Goal: Task Accomplishment & Management: Manage account settings

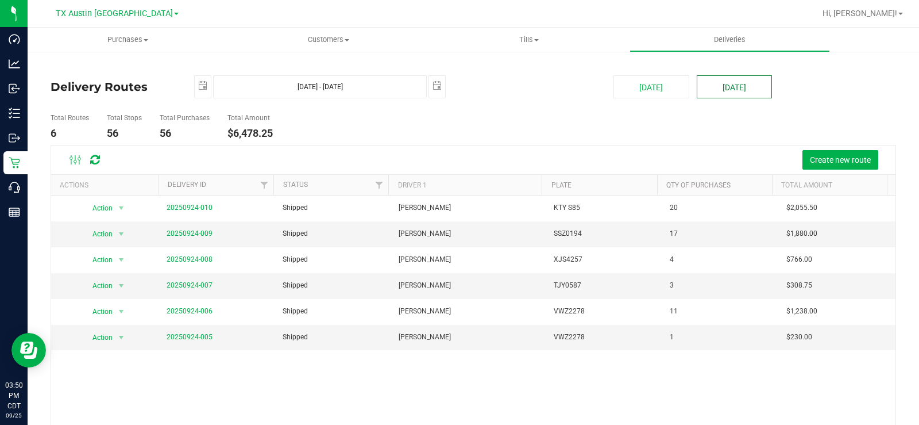
click at [721, 83] on button "[DATE]" at bounding box center [734, 86] width 75 height 23
type input "[DATE] - [DATE]"
type input "[DATE]"
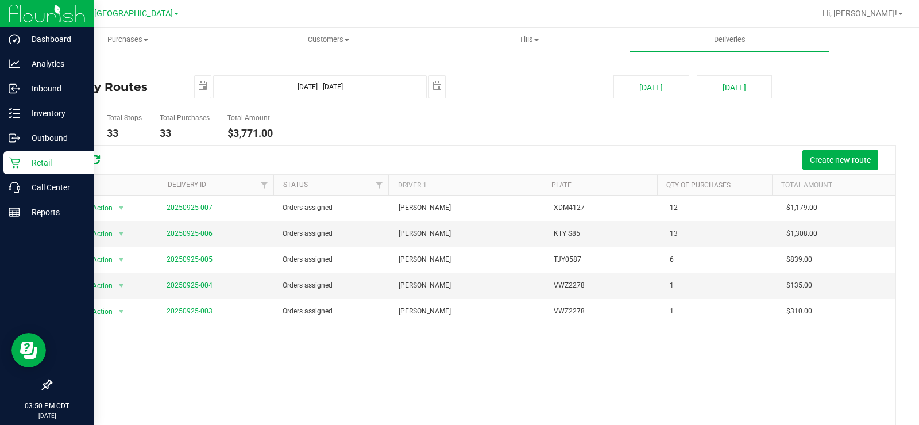
click at [21, 161] on p "Retail" at bounding box center [54, 163] width 69 height 14
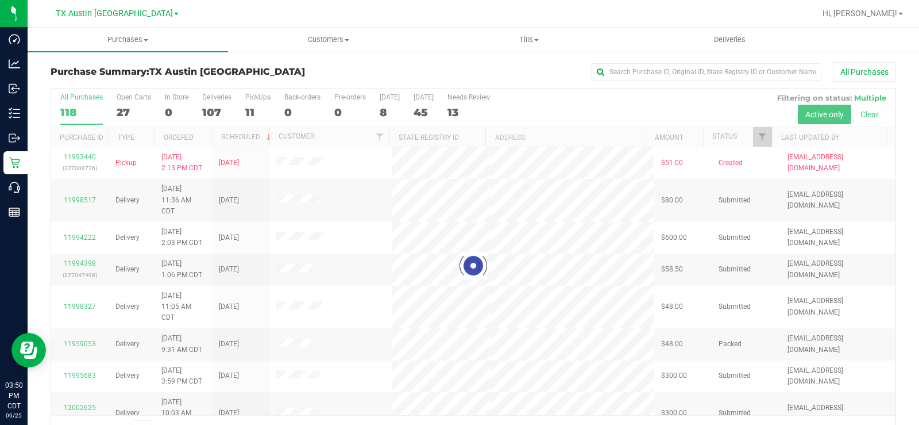
click at [128, 110] on div at bounding box center [473, 265] width 845 height 354
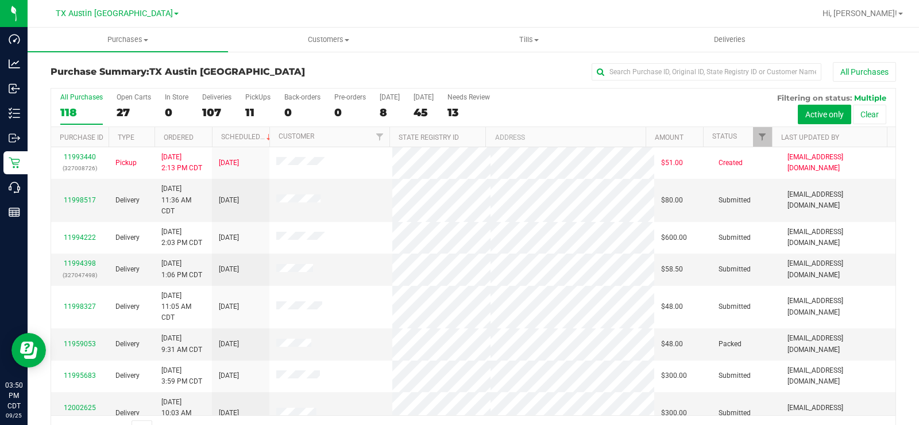
click at [125, 108] on div "27" at bounding box center [134, 112] width 34 height 13
click at [0, 0] on input "Open Carts 27" at bounding box center [0, 0] width 0 height 0
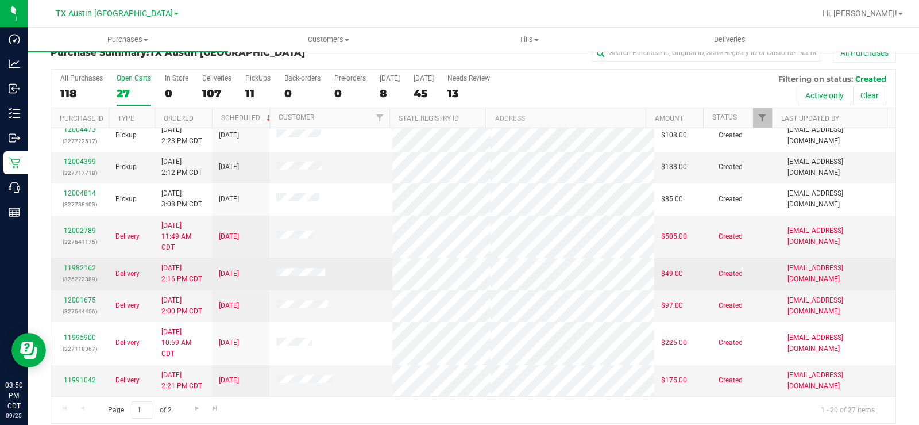
scroll to position [29, 0]
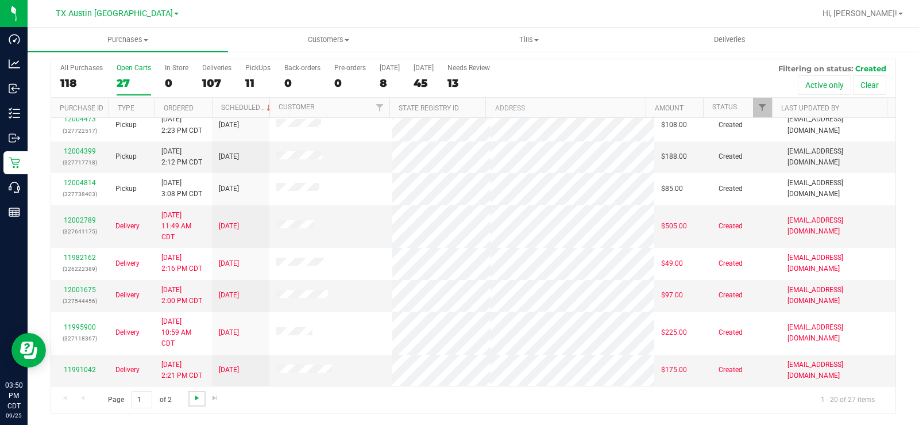
click at [195, 402] on span "Go to the next page" at bounding box center [197, 397] width 9 height 9
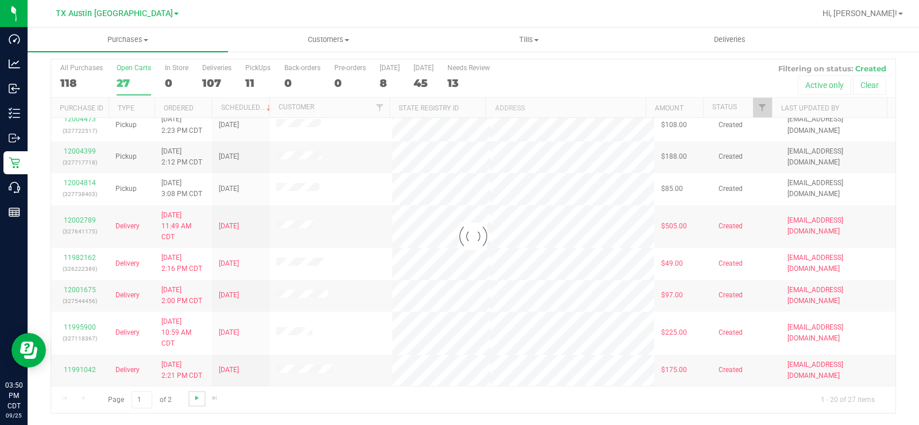
scroll to position [0, 0]
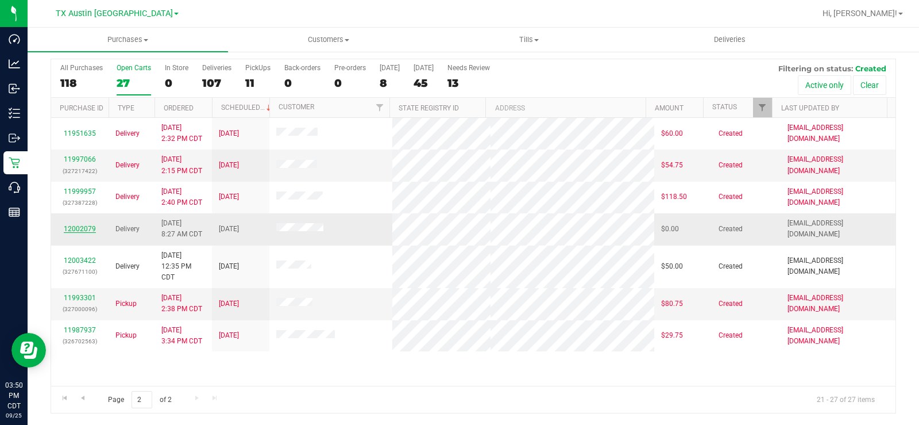
click at [86, 226] on link "12002079" at bounding box center [80, 229] width 32 height 8
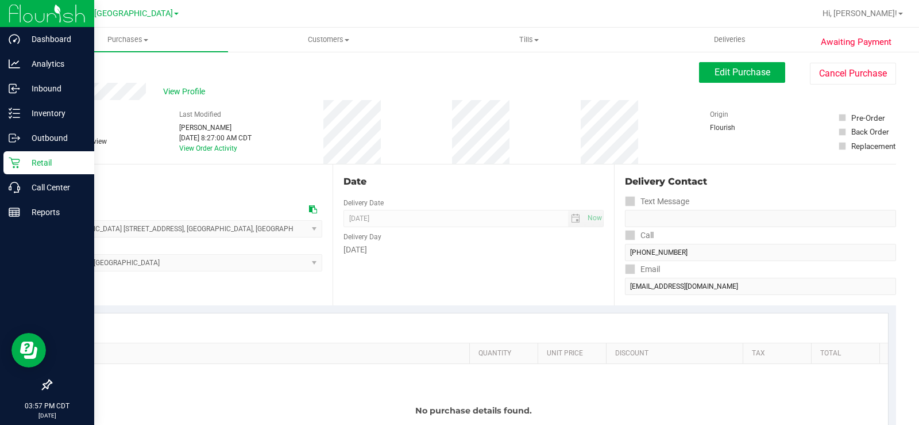
click at [15, 157] on icon at bounding box center [14, 162] width 11 height 11
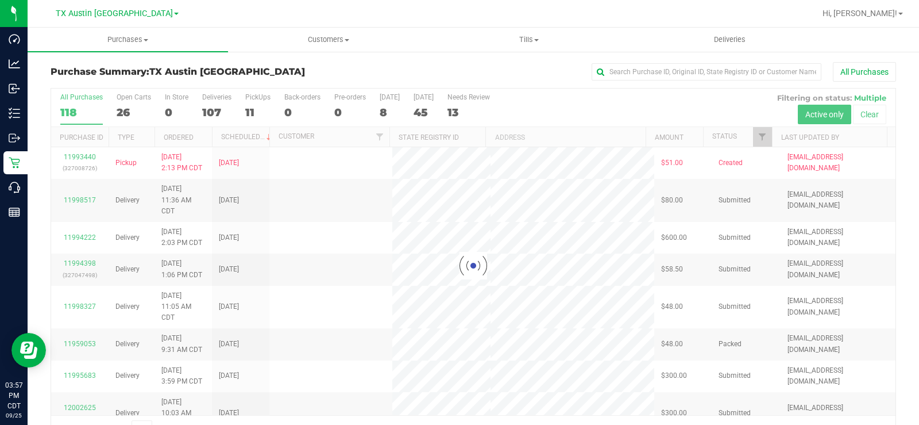
click at [123, 103] on div at bounding box center [473, 265] width 845 height 354
click at [123, 103] on label "Open Carts 26" at bounding box center [134, 109] width 34 height 32
click at [0, 0] on input "Open Carts 26" at bounding box center [0, 0] width 0 height 0
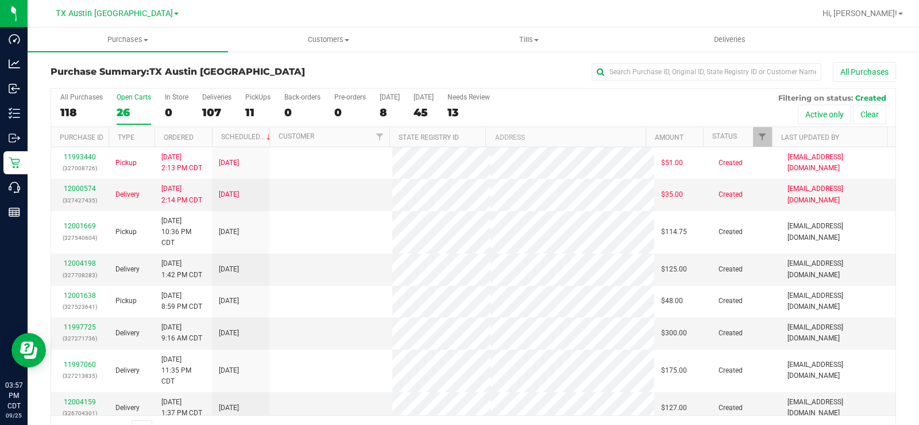
click at [123, 103] on label "Open Carts 26" at bounding box center [134, 109] width 34 height 32
click at [0, 0] on input "Open Carts 26" at bounding box center [0, 0] width 0 height 0
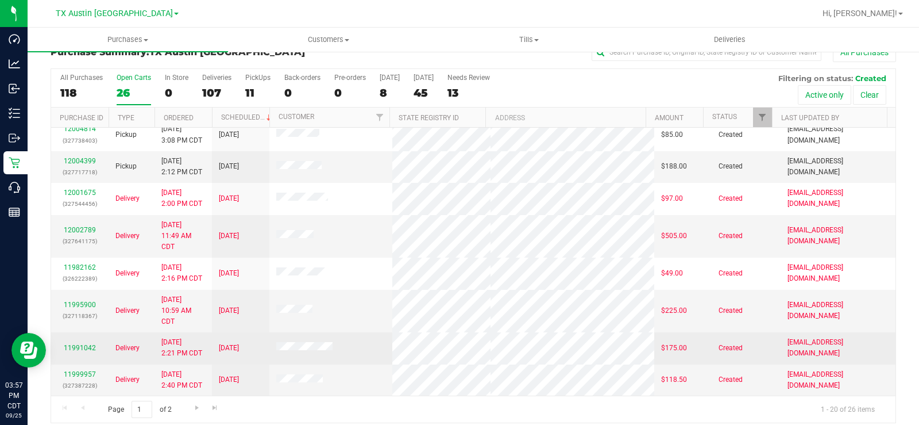
scroll to position [29, 0]
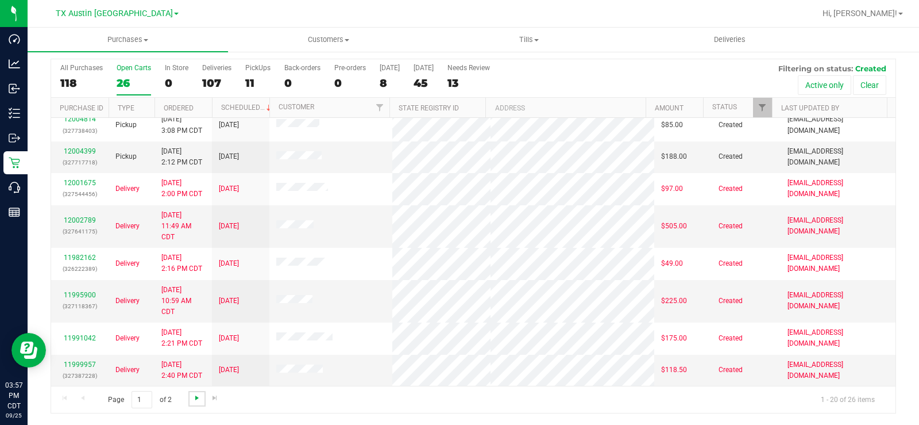
click at [194, 398] on span "Go to the next page" at bounding box center [197, 397] width 9 height 9
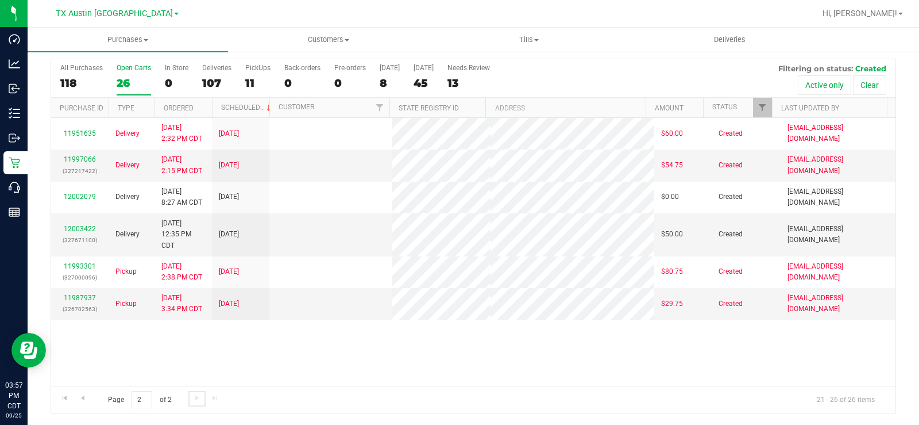
scroll to position [0, 0]
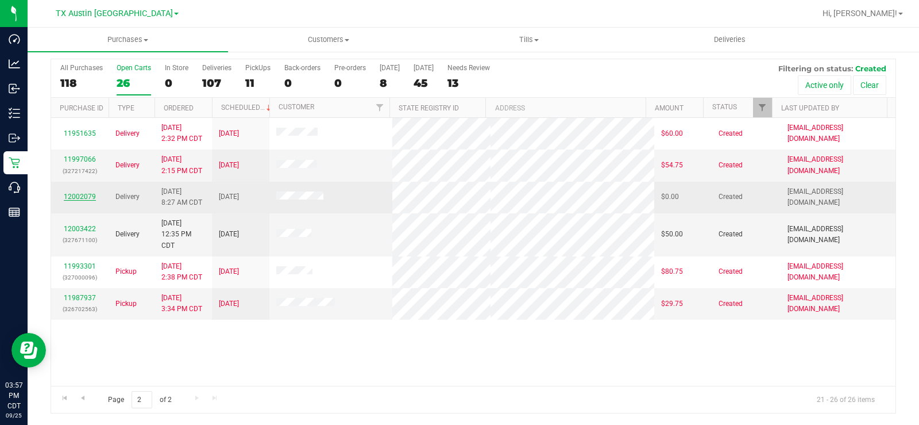
click at [74, 194] on link "12002079" at bounding box center [80, 197] width 32 height 8
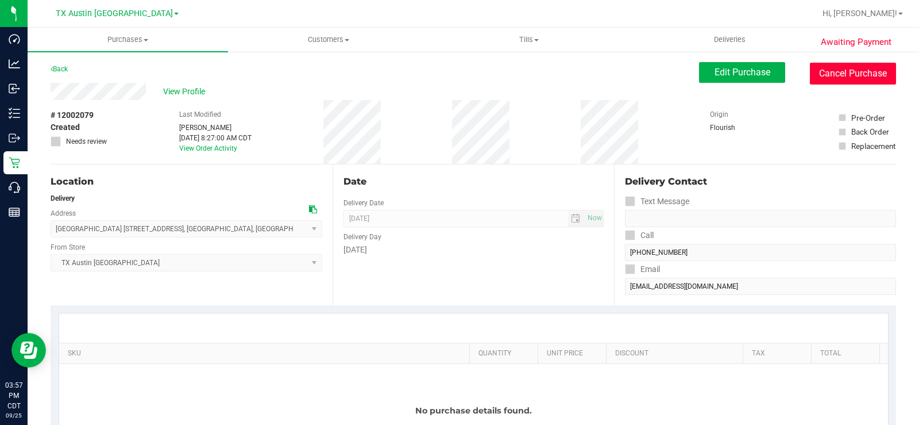
click at [857, 72] on button "Cancel Purchase" at bounding box center [853, 74] width 86 height 22
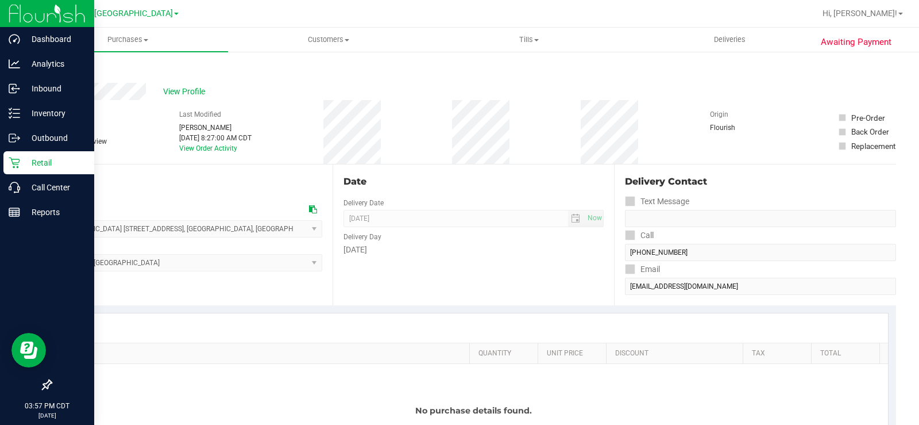
click at [22, 164] on p "Retail" at bounding box center [54, 163] width 69 height 14
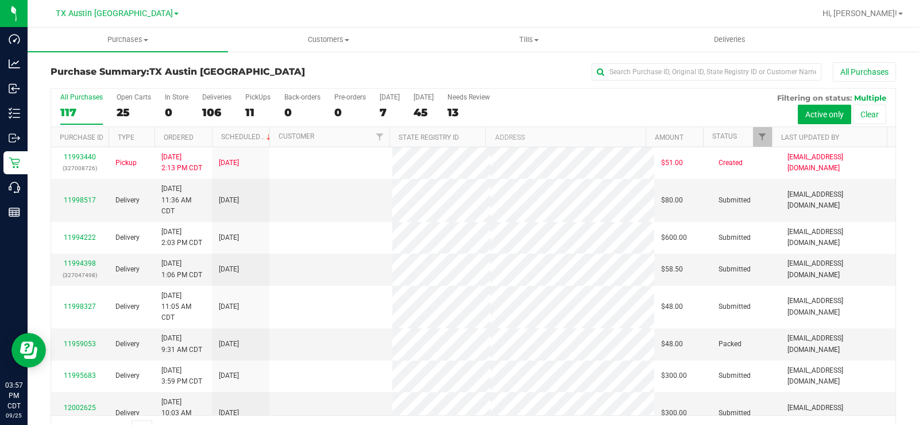
click at [125, 110] on div "25" at bounding box center [134, 112] width 34 height 13
click at [0, 0] on input "Open Carts 25" at bounding box center [0, 0] width 0 height 0
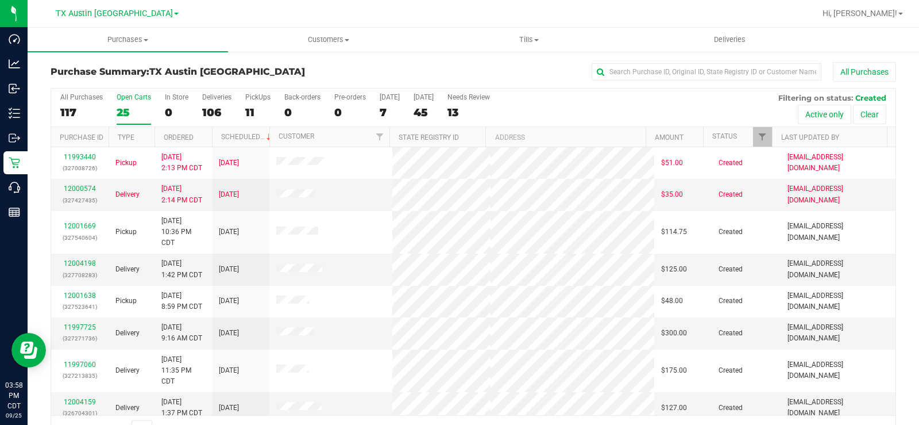
click at [127, 101] on div "Open Carts" at bounding box center [134, 97] width 34 height 8
click at [0, 0] on input "Open Carts 25" at bounding box center [0, 0] width 0 height 0
click at [128, 107] on div "25" at bounding box center [134, 112] width 34 height 13
click at [0, 0] on input "Open Carts 25" at bounding box center [0, 0] width 0 height 0
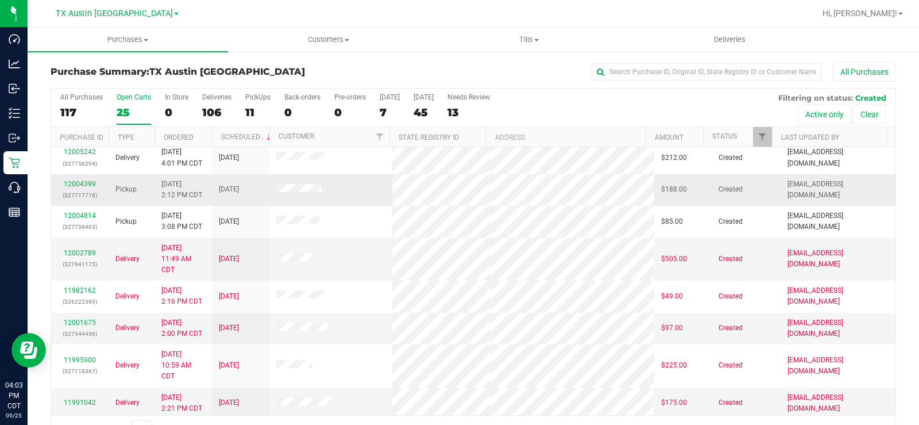
scroll to position [413, 0]
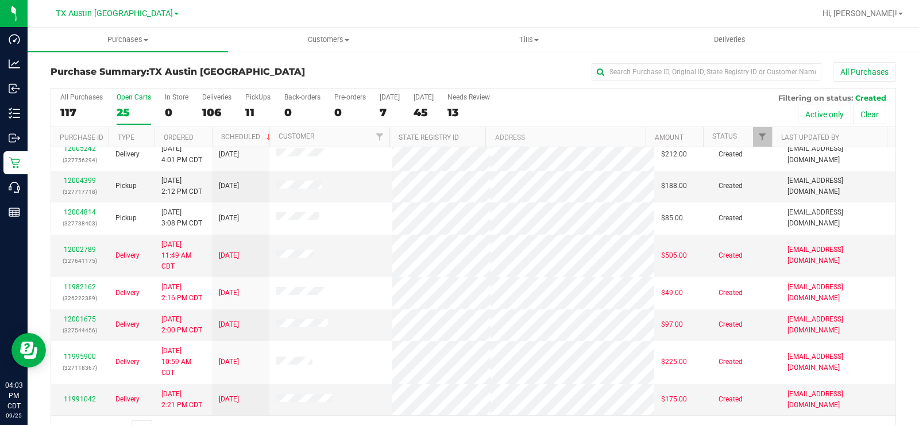
click at [130, 95] on div "All Purchases 117 Open Carts 25 In Store 0 Deliveries 106 PickUps 11 Back-order…" at bounding box center [474, 265] width 846 height 355
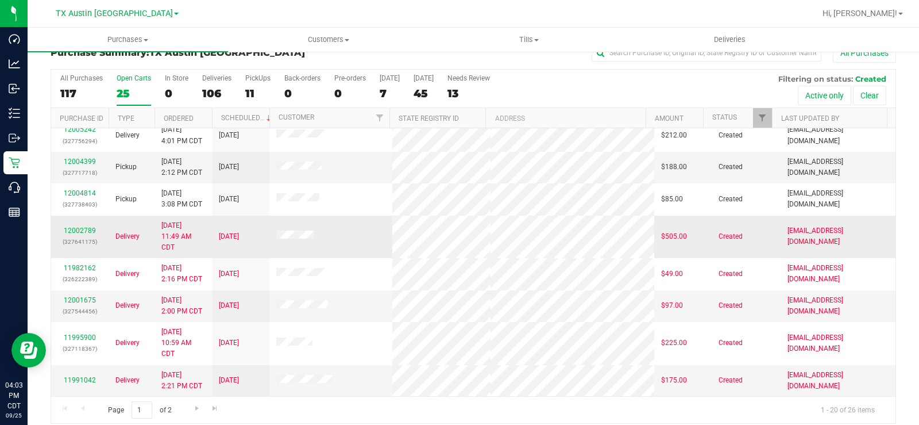
scroll to position [29, 0]
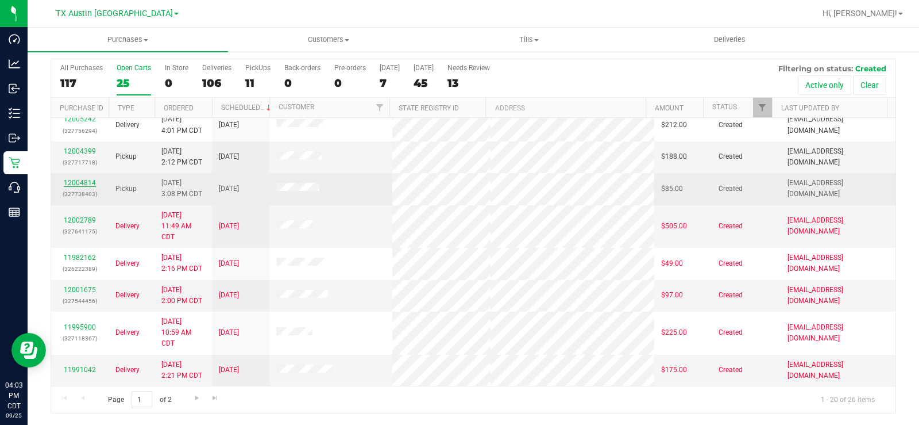
click at [83, 183] on link "12004814" at bounding box center [80, 183] width 32 height 8
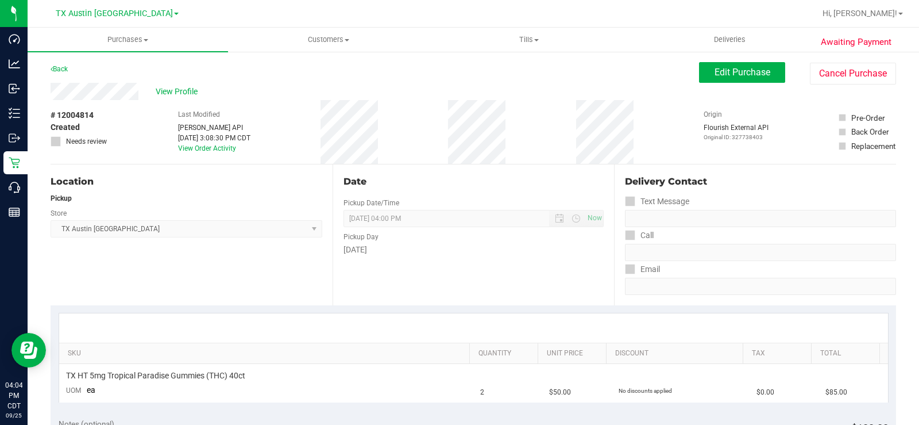
drag, startPoint x: 138, startPoint y: 91, endPoint x: 49, endPoint y: 94, distance: 89.1
click at [141, 92] on div "View Profile" at bounding box center [375, 91] width 649 height 17
click at [115, 93] on div "View Profile" at bounding box center [375, 91] width 649 height 17
click at [171, 90] on span "View Profile" at bounding box center [179, 92] width 46 height 12
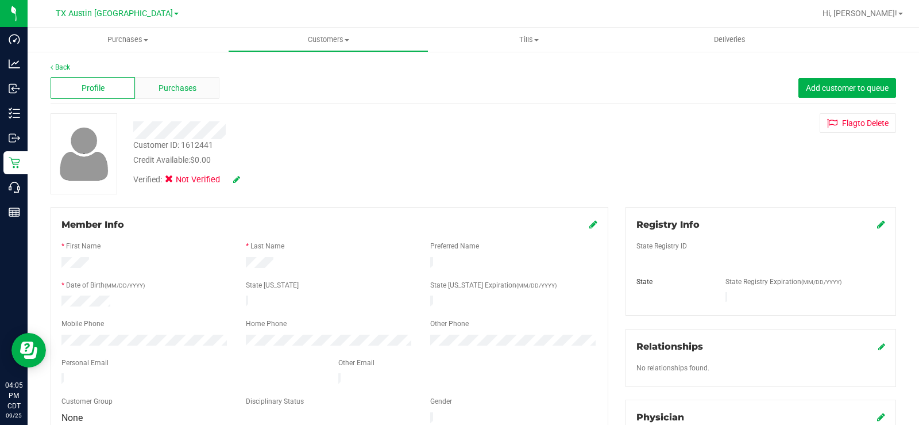
click at [171, 94] on span "Purchases" at bounding box center [178, 88] width 38 height 12
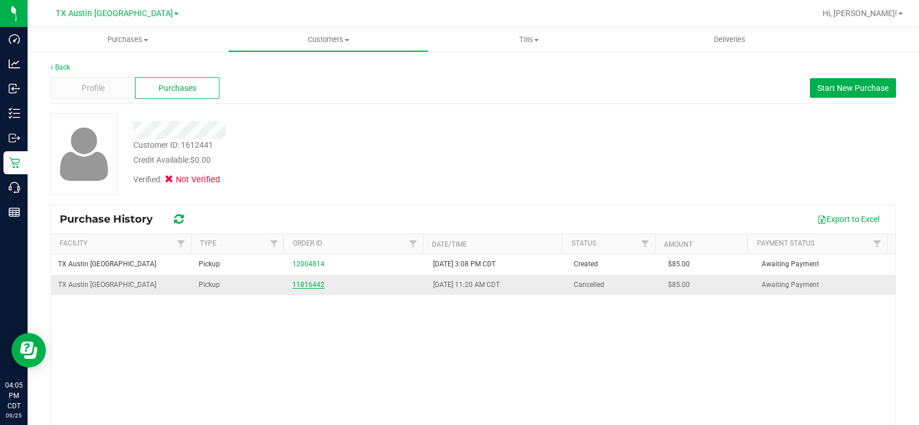
click at [302, 285] on link "11816442" at bounding box center [308, 284] width 32 height 8
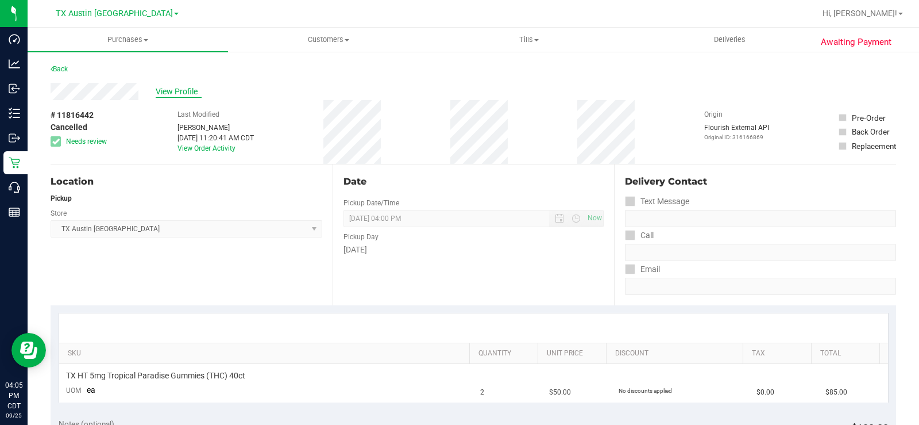
click at [175, 94] on span "View Profile" at bounding box center [179, 92] width 46 height 12
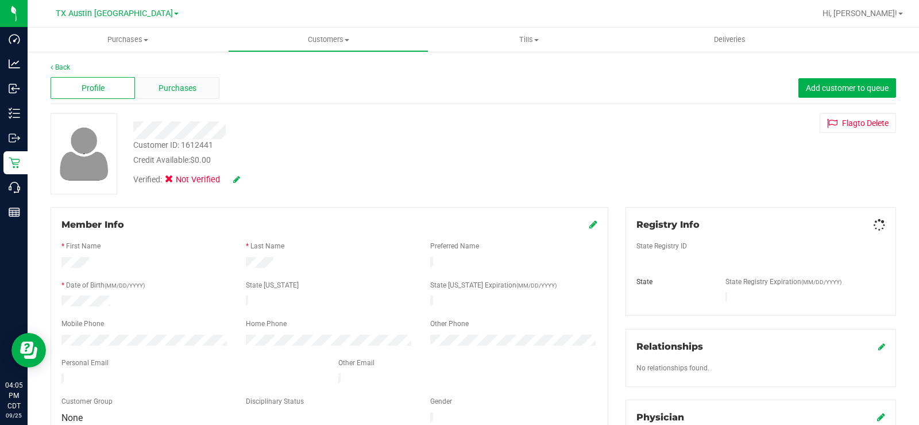
click at [179, 91] on span "Purchases" at bounding box center [178, 88] width 38 height 12
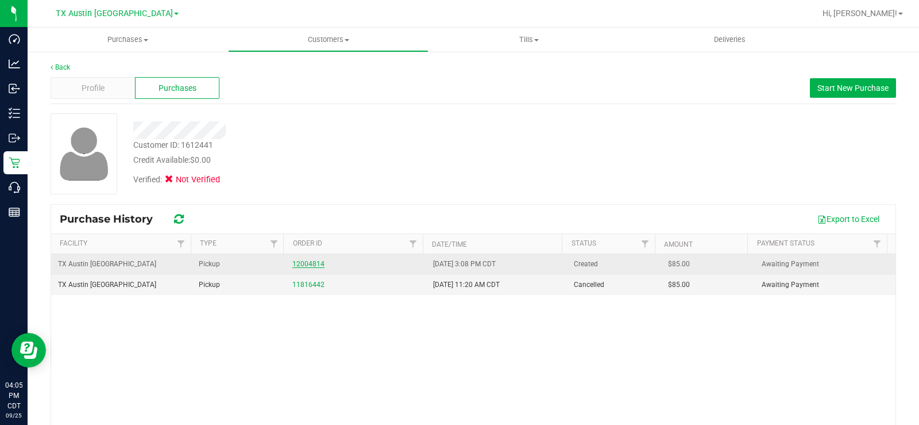
click at [318, 263] on link "12004814" at bounding box center [308, 264] width 32 height 8
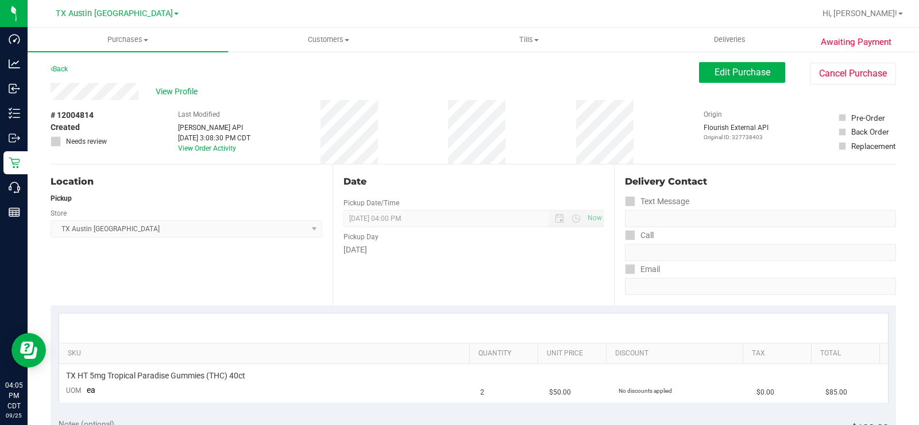
click at [354, 270] on div "Date Pickup Date/Time [DATE] Now [DATE] 04:00 PM Now Pickup Day [DATE]" at bounding box center [474, 234] width 282 height 141
click at [186, 91] on span "View Profile" at bounding box center [179, 92] width 46 height 12
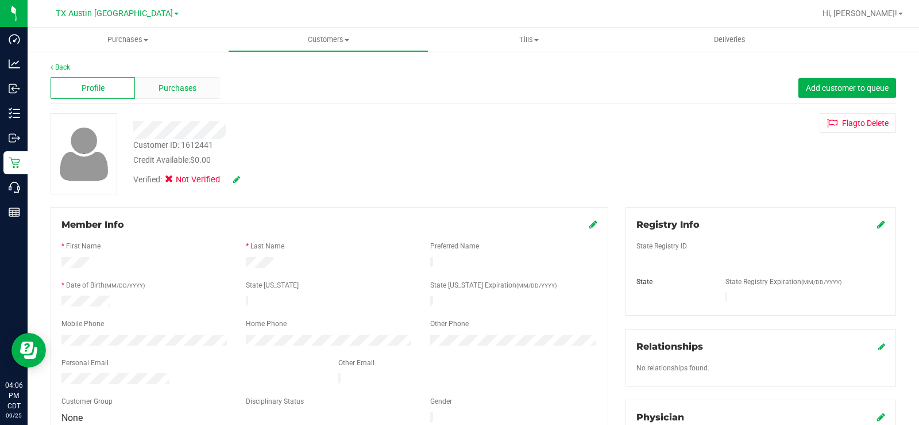
click at [186, 91] on span "Purchases" at bounding box center [178, 88] width 38 height 12
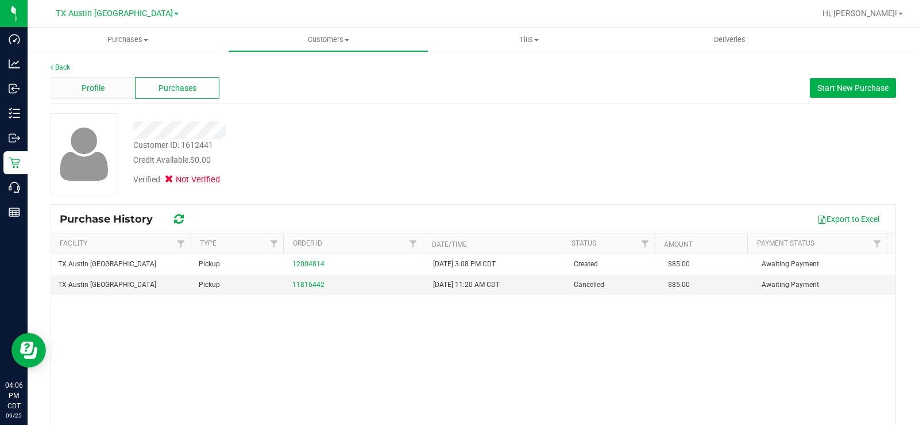
click at [98, 93] on span "Profile" at bounding box center [93, 88] width 23 height 12
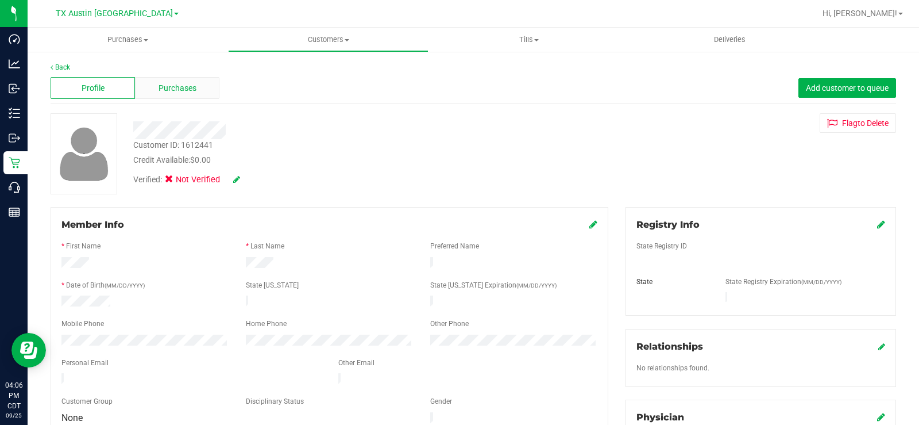
click at [190, 92] on span "Purchases" at bounding box center [178, 88] width 38 height 12
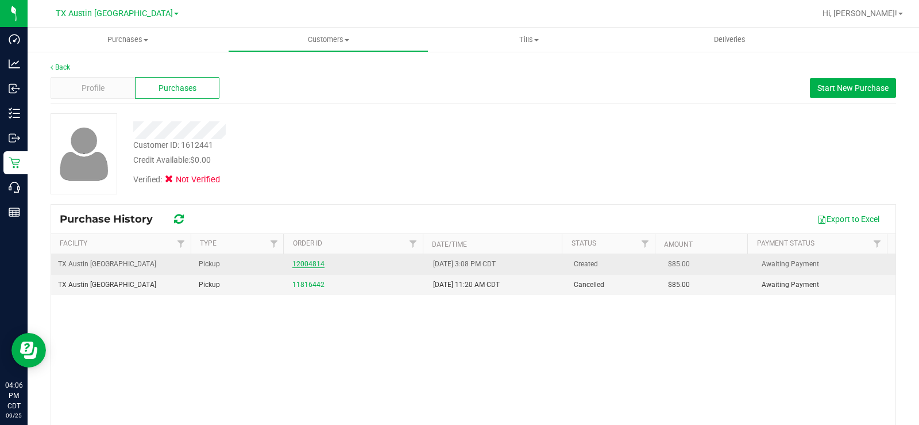
click at [307, 260] on link "12004814" at bounding box center [308, 264] width 32 height 8
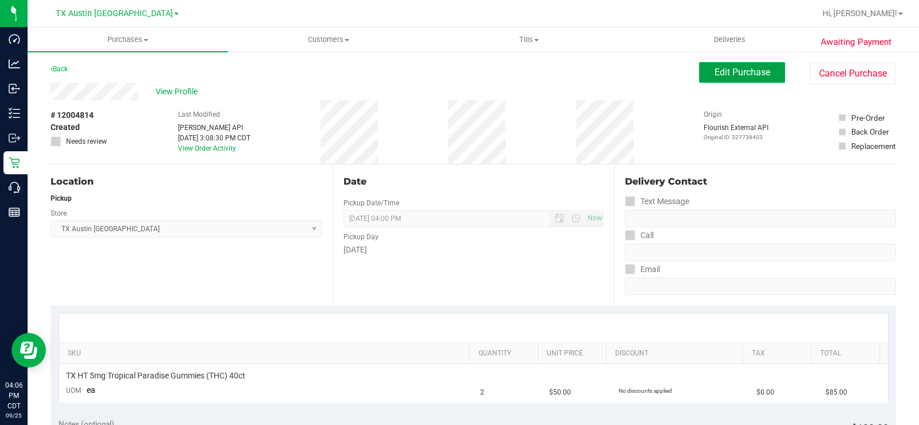
click at [729, 71] on span "Edit Purchase" at bounding box center [743, 72] width 56 height 11
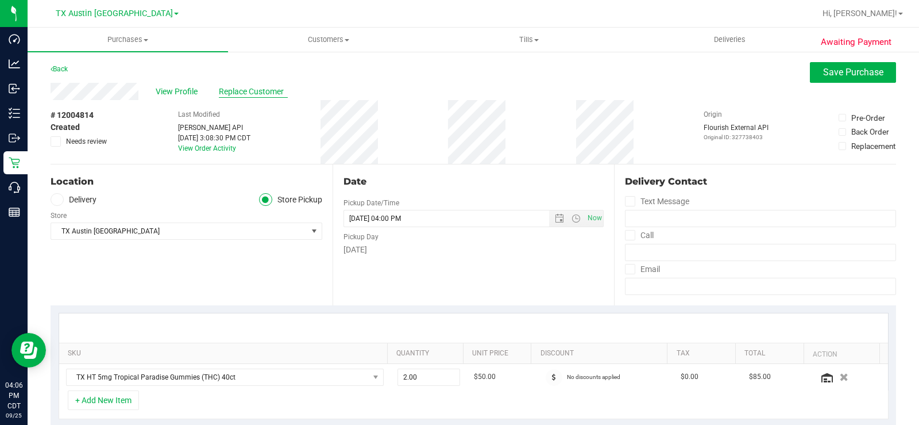
click at [243, 93] on span "Replace Customer" at bounding box center [253, 92] width 69 height 12
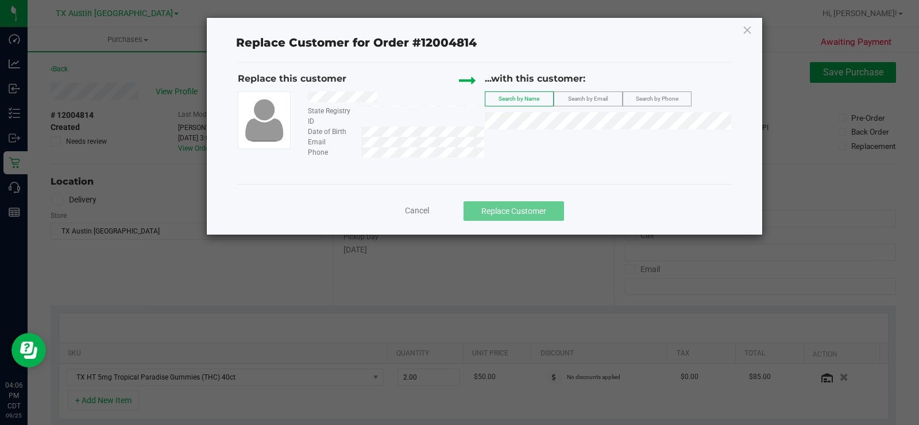
click at [654, 100] on span "Search by Phone" at bounding box center [657, 98] width 43 height 6
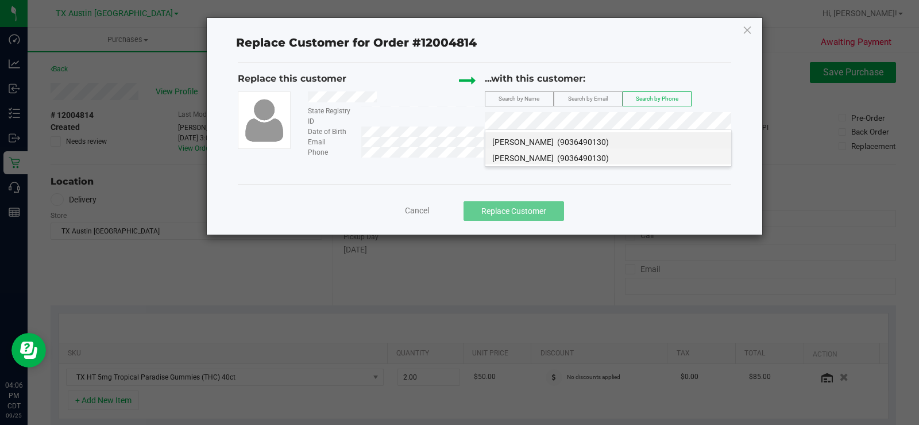
click at [550, 156] on li "[PERSON_NAME] (9036490130)" at bounding box center [609, 156] width 246 height 16
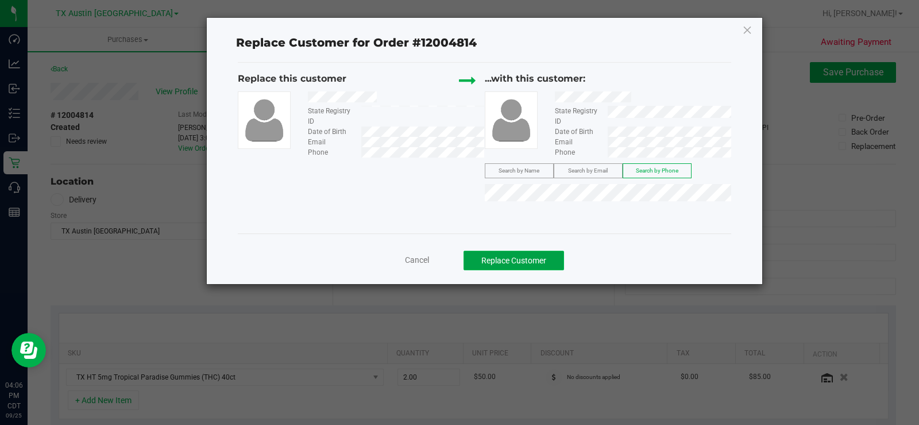
click at [517, 256] on button "Replace Customer" at bounding box center [514, 261] width 101 height 20
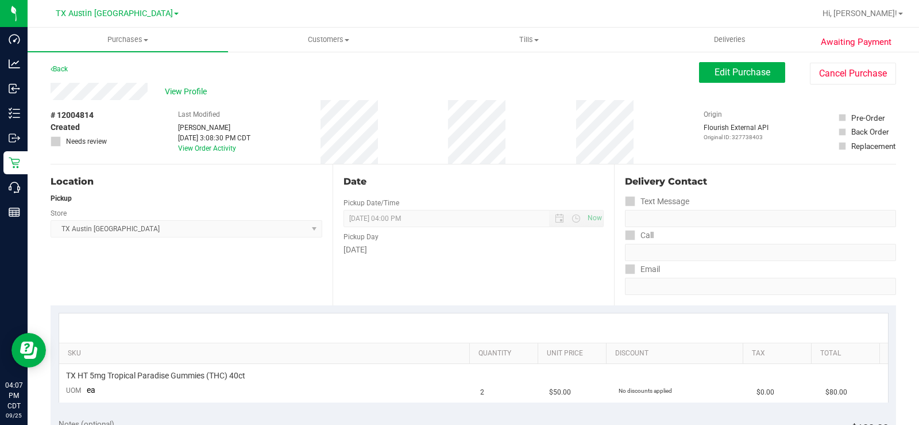
click at [96, 95] on div "View Profile" at bounding box center [375, 91] width 649 height 17
click at [172, 93] on span "View Profile" at bounding box center [188, 92] width 46 height 12
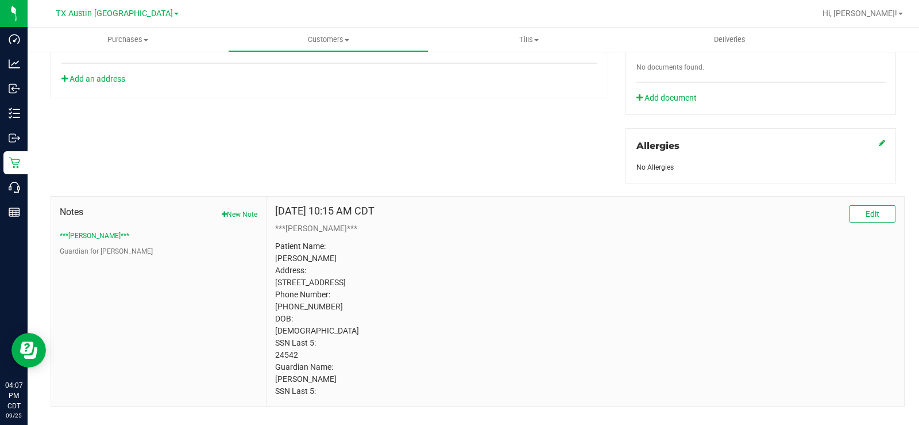
scroll to position [490, 0]
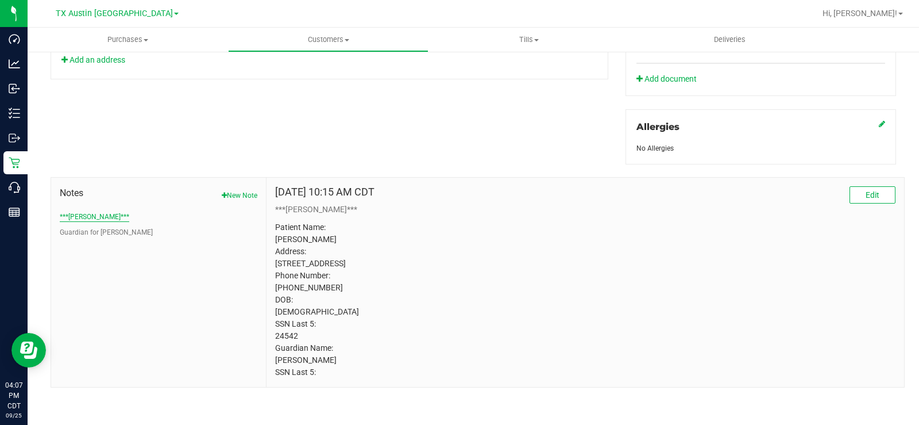
click at [85, 211] on button "***[PERSON_NAME]***" at bounding box center [95, 216] width 70 height 10
click at [89, 227] on button "Guardian for [PERSON_NAME]" at bounding box center [106, 232] width 93 height 10
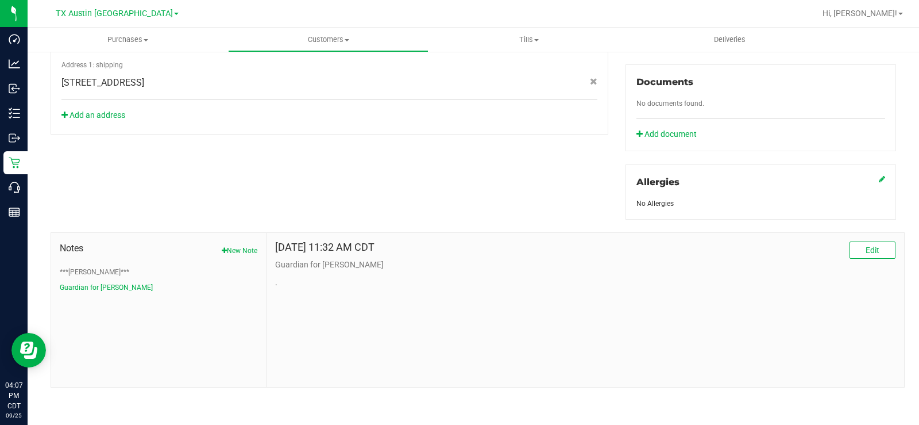
scroll to position [422, 0]
click at [86, 268] on button "***[PERSON_NAME]***" at bounding box center [95, 273] width 70 height 10
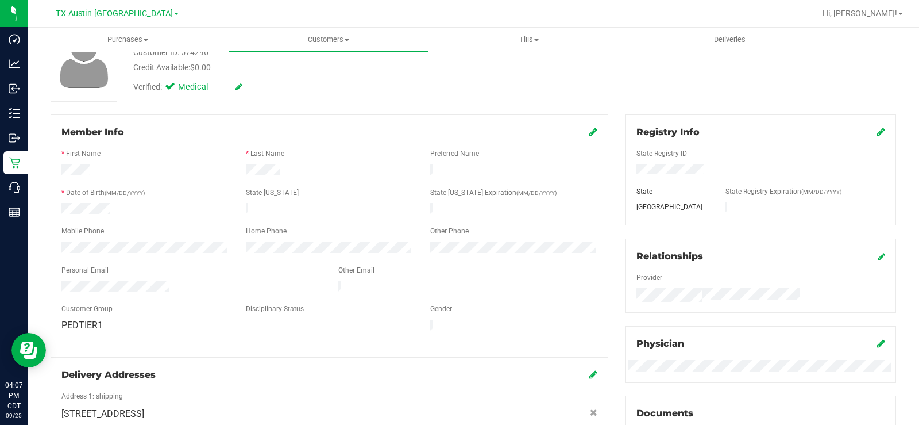
scroll to position [0, 0]
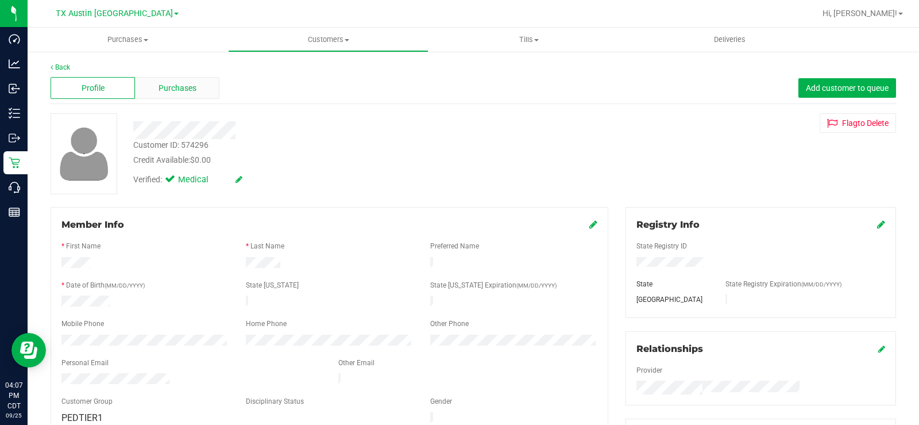
click at [187, 85] on span "Purchases" at bounding box center [178, 88] width 38 height 12
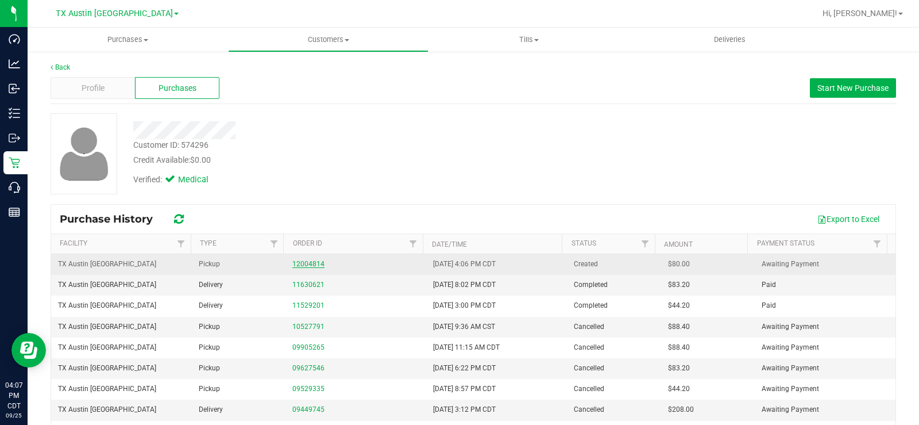
click at [306, 265] on link "12004814" at bounding box center [308, 264] width 32 height 8
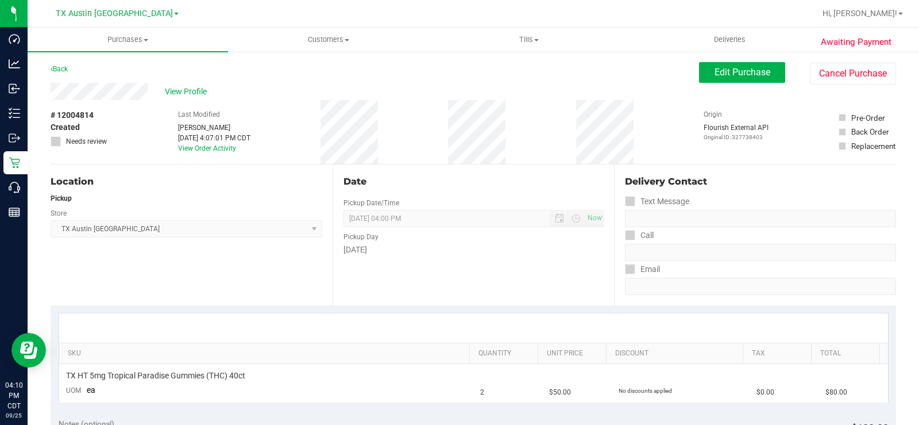
drag, startPoint x: 152, startPoint y: 93, endPoint x: 41, endPoint y: 97, distance: 110.4
click at [174, 91] on span "View Profile" at bounding box center [188, 92] width 46 height 12
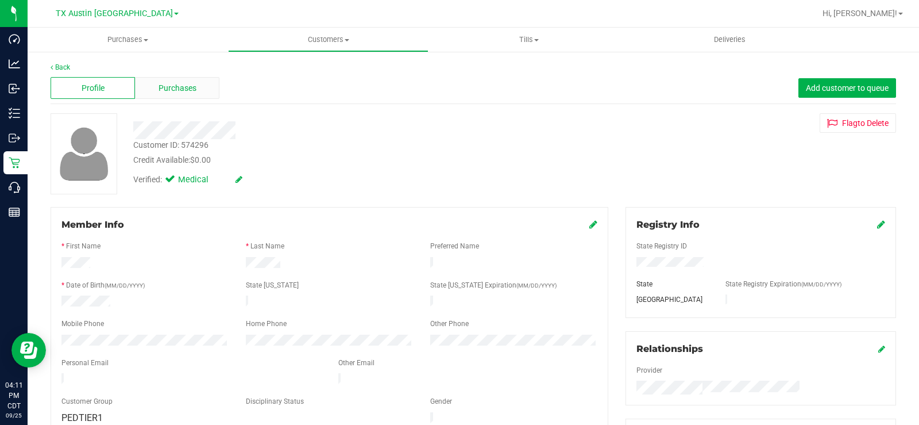
click at [162, 86] on span "Purchases" at bounding box center [178, 88] width 38 height 12
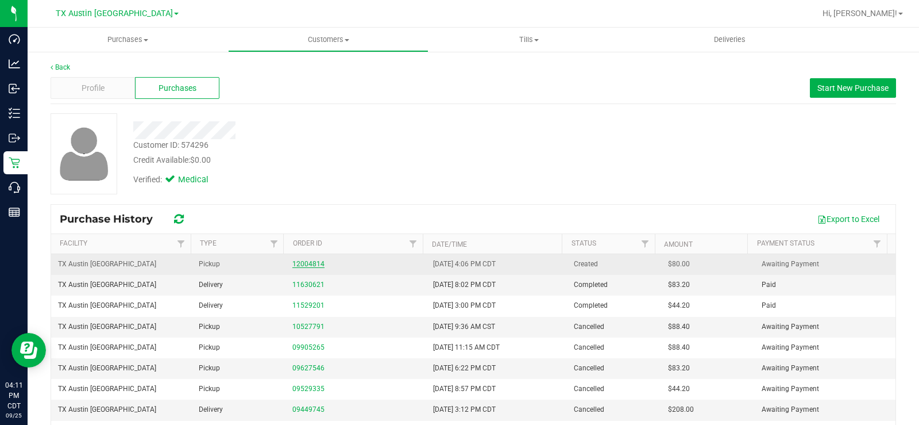
click at [295, 264] on link "12004814" at bounding box center [308, 264] width 32 height 8
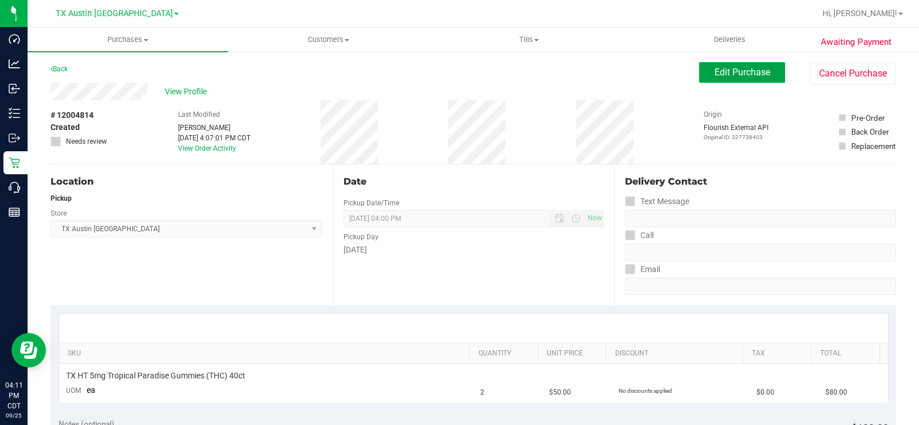
click at [728, 66] on button "Edit Purchase" at bounding box center [742, 72] width 86 height 21
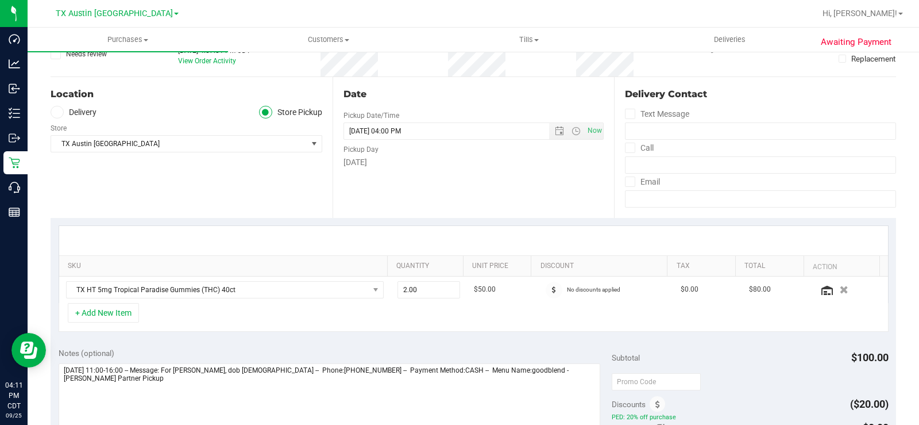
scroll to position [57, 0]
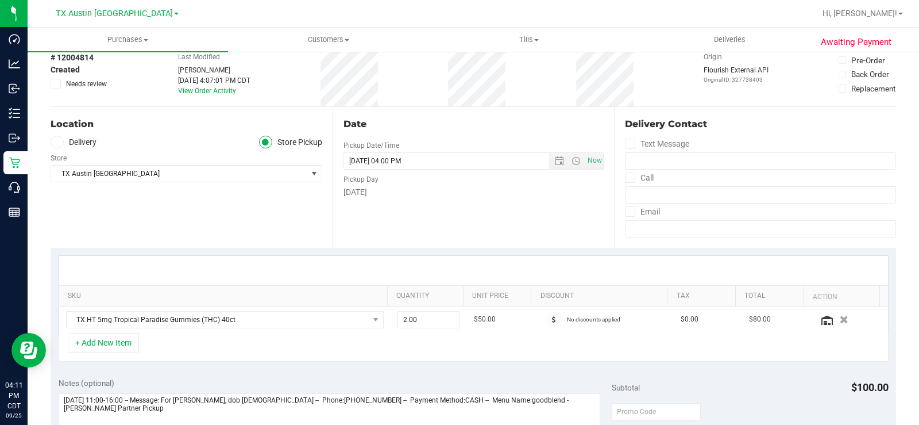
click at [59, 142] on icon at bounding box center [56, 142] width 7 height 0
click at [0, 0] on input "Delivery" at bounding box center [0, 0] width 0 height 0
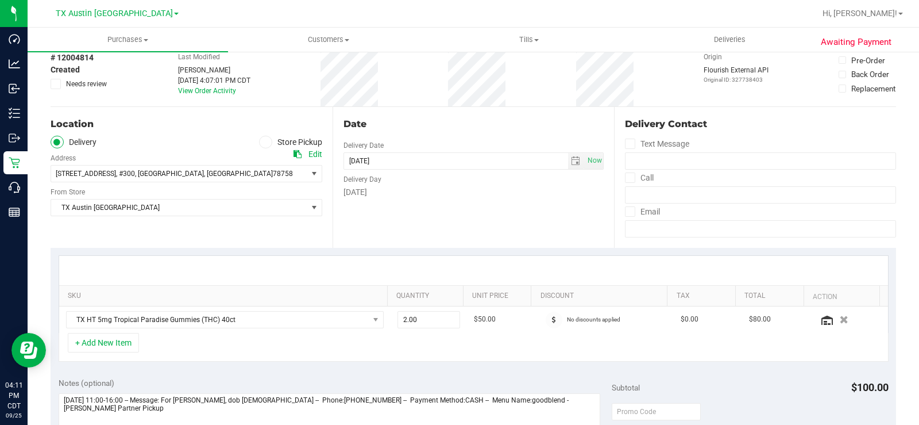
scroll to position [115, 0]
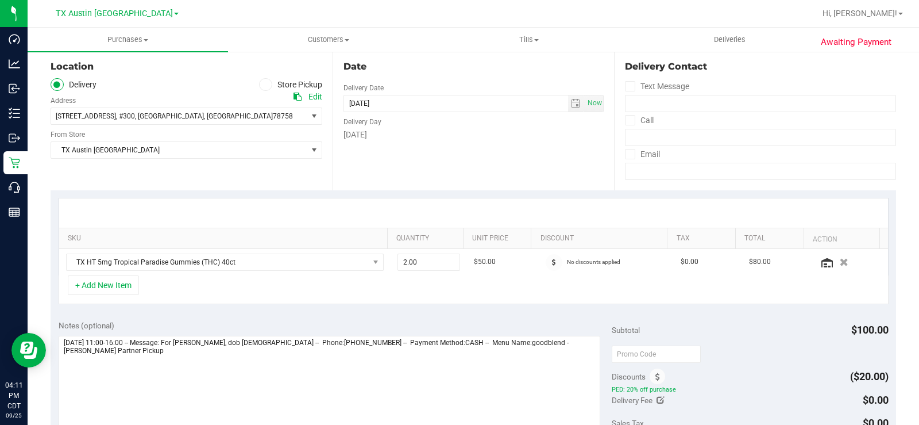
click at [110, 171] on div "Location Delivery Store Pickup Address Edit [STREET_ADDRESS] , #300 , [GEOGRAPH…" at bounding box center [192, 119] width 282 height 141
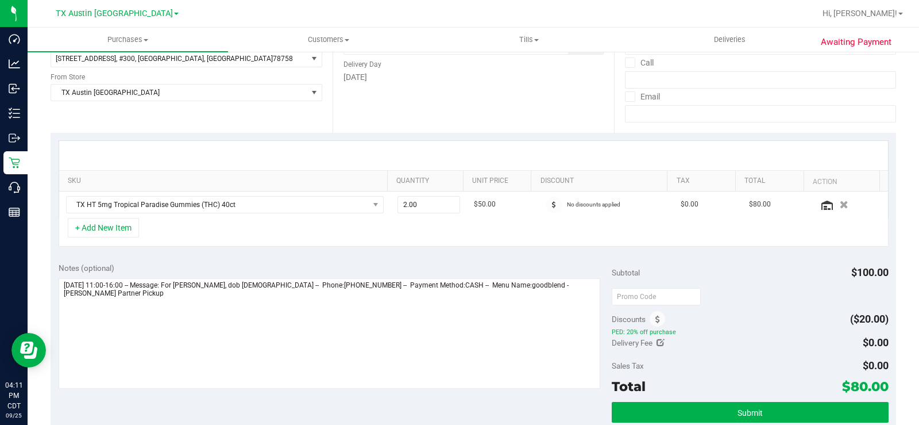
scroll to position [230, 0]
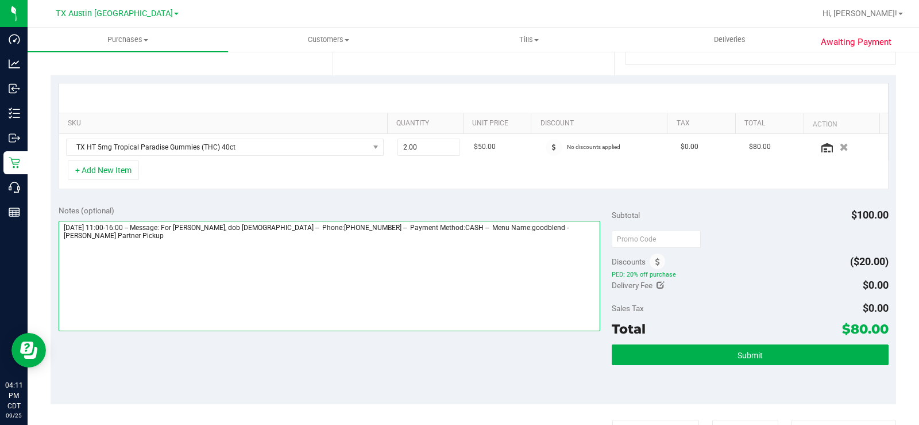
click at [128, 238] on textarea at bounding box center [330, 276] width 542 height 110
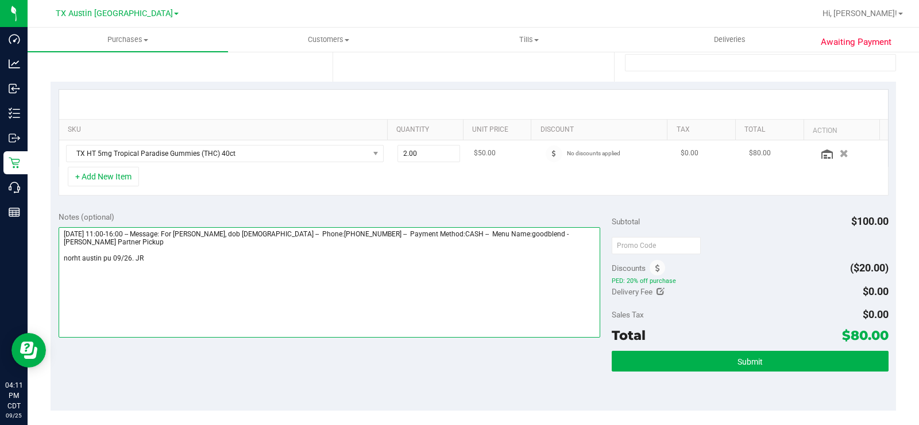
scroll to position [287, 0]
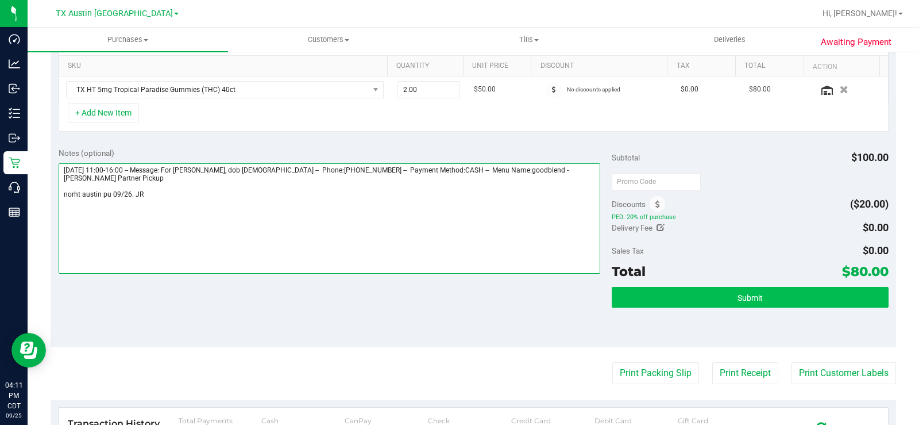
type textarea "[DATE] 11:00-16:00 -- Message: For [PERSON_NAME], dob [DEMOGRAPHIC_DATA] -- Pho…"
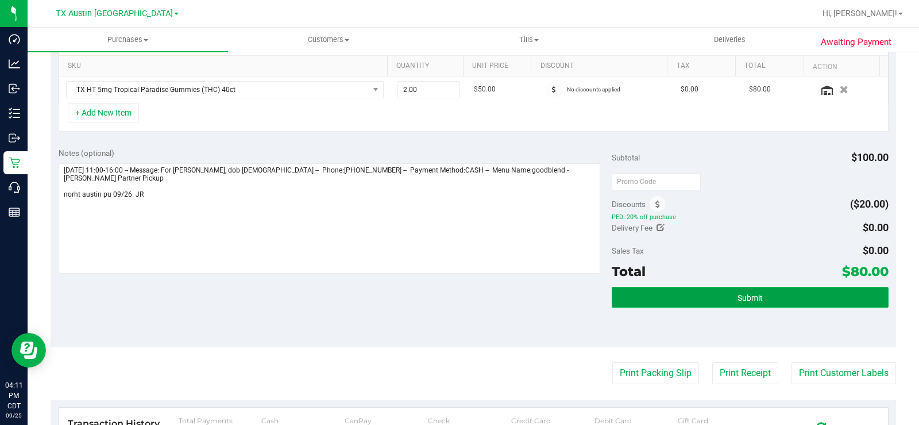
click at [622, 288] on button "Submit" at bounding box center [750, 297] width 277 height 21
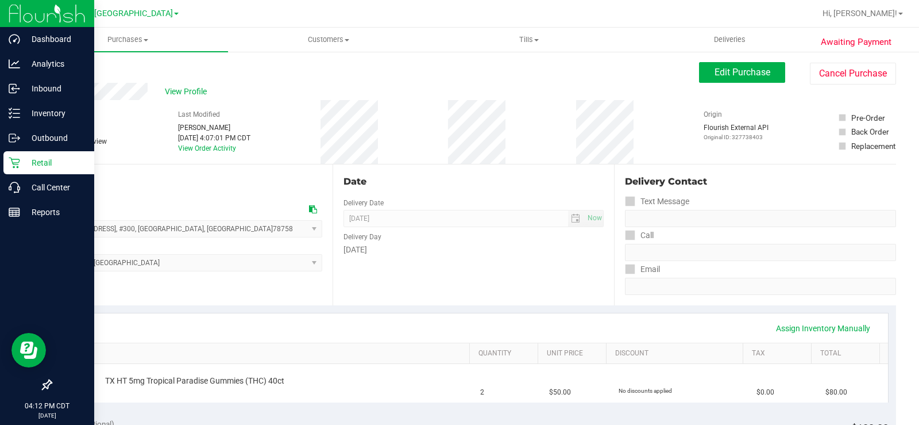
click at [36, 160] on p "Retail" at bounding box center [54, 163] width 69 height 14
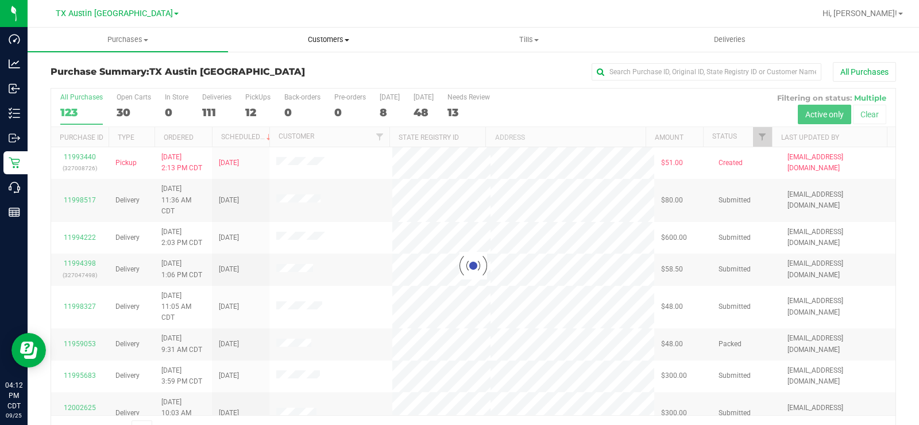
click at [324, 42] on span "Customers" at bounding box center [328, 39] width 199 height 10
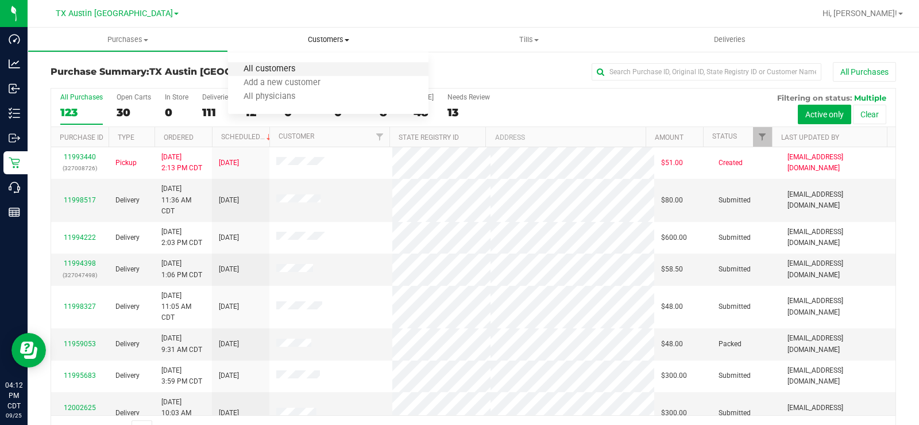
click at [303, 64] on span "All customers" at bounding box center [269, 69] width 83 height 10
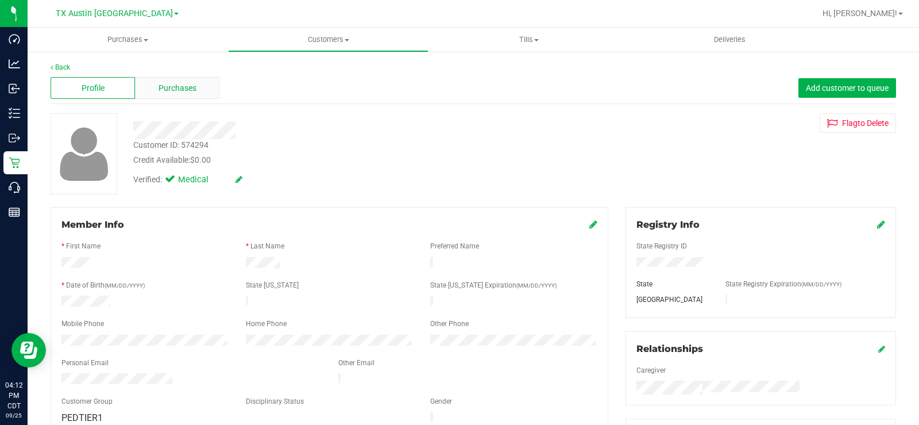
click at [177, 87] on span "Purchases" at bounding box center [178, 88] width 38 height 12
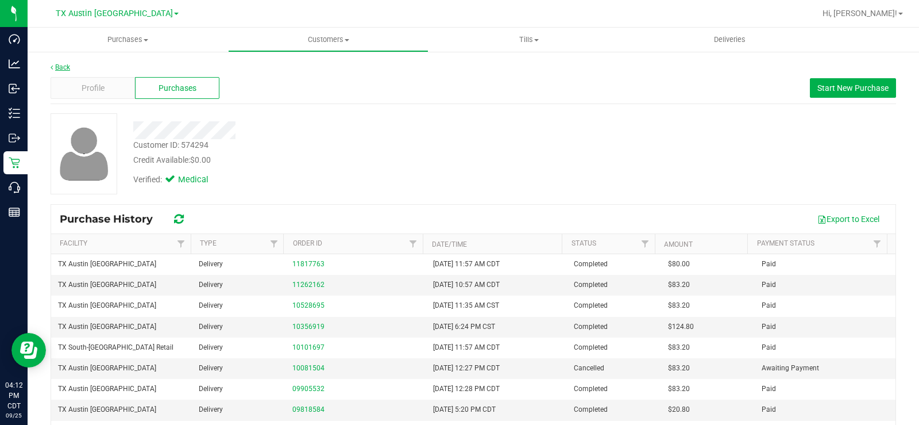
click at [64, 63] on link "Back" at bounding box center [61, 67] width 20 height 8
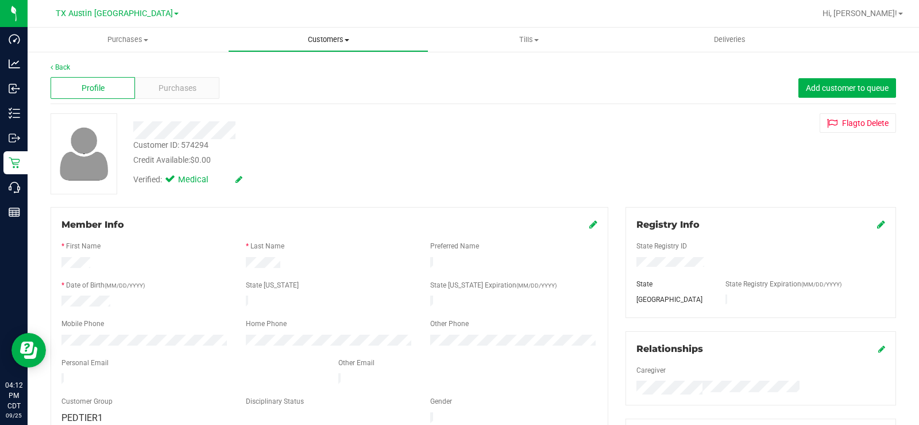
click at [325, 39] on span "Customers" at bounding box center [328, 39] width 199 height 10
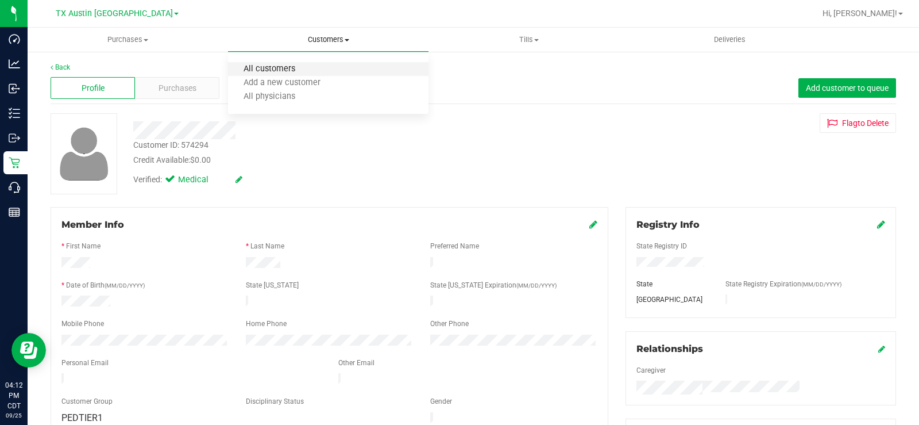
click at [305, 66] on span "All customers" at bounding box center [269, 69] width 83 height 10
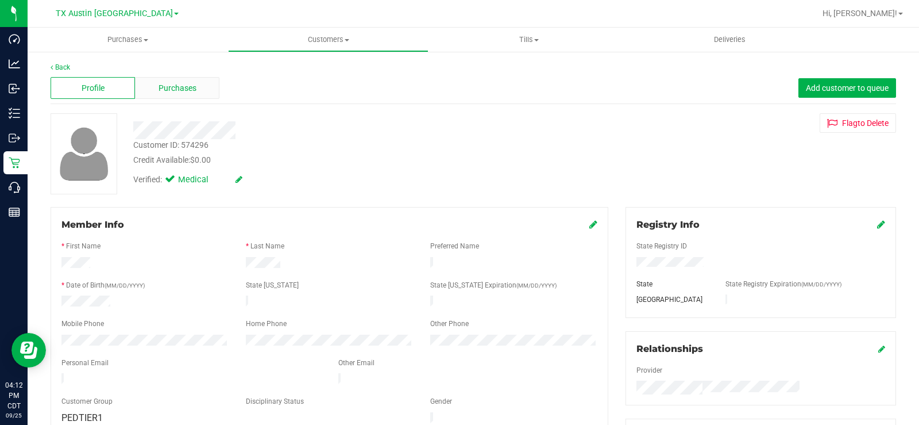
click at [187, 83] on span "Purchases" at bounding box center [178, 88] width 38 height 12
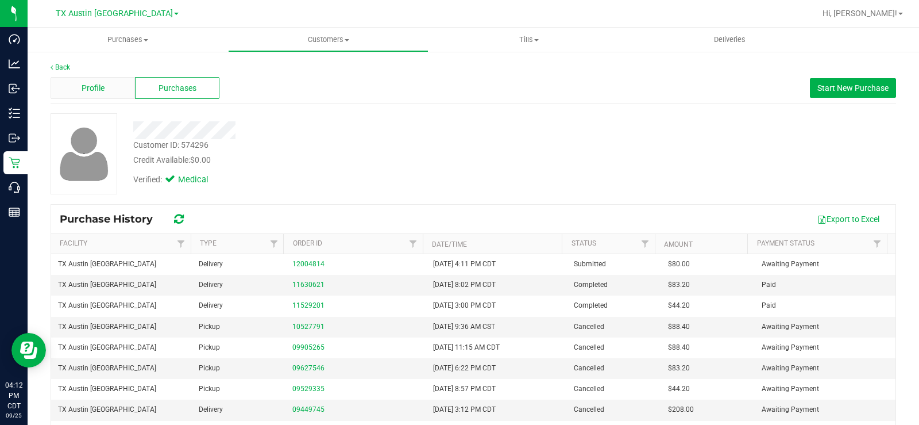
click at [96, 91] on span "Profile" at bounding box center [93, 88] width 23 height 12
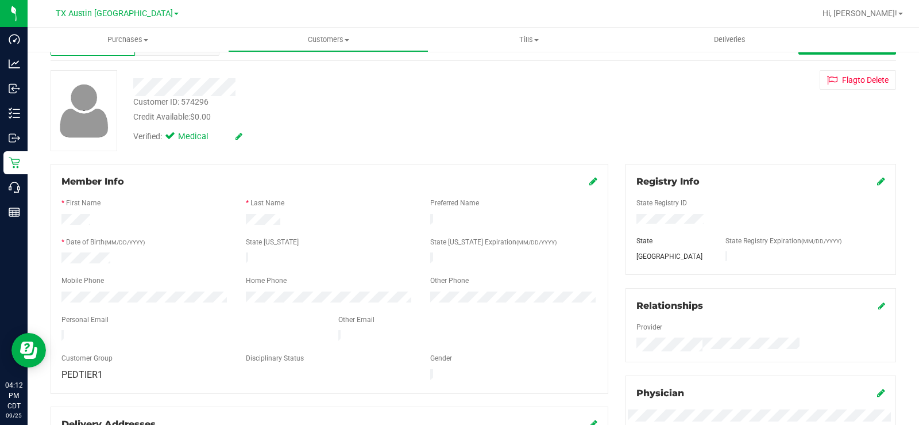
scroll to position [115, 0]
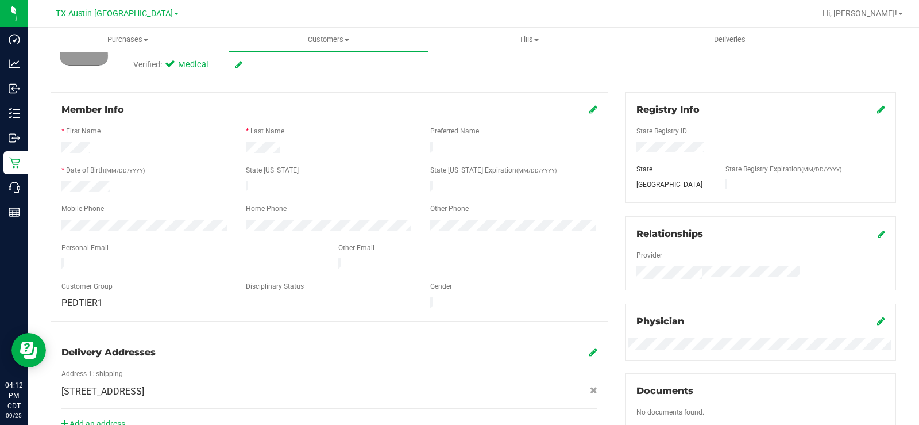
drag, startPoint x: 172, startPoint y: 259, endPoint x: 52, endPoint y: 255, distance: 120.2
click at [52, 255] on div "Member Info * First Name * Last Name Preferred Name * Date of Birth (MM/DD/YYYY…" at bounding box center [330, 207] width 558 height 230
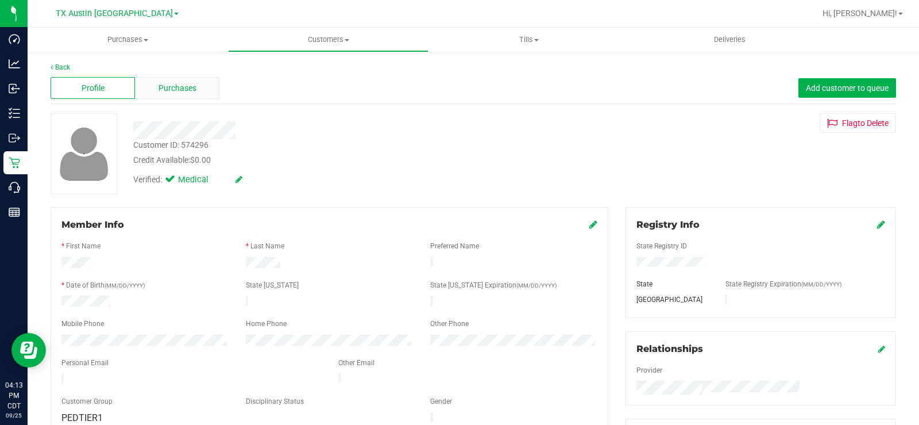
click at [173, 88] on span "Purchases" at bounding box center [178, 88] width 38 height 12
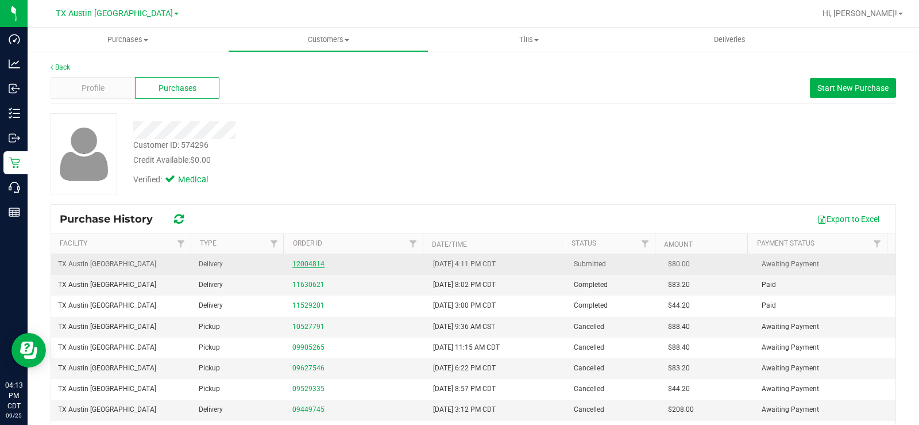
click at [299, 262] on link "12004814" at bounding box center [308, 264] width 32 height 8
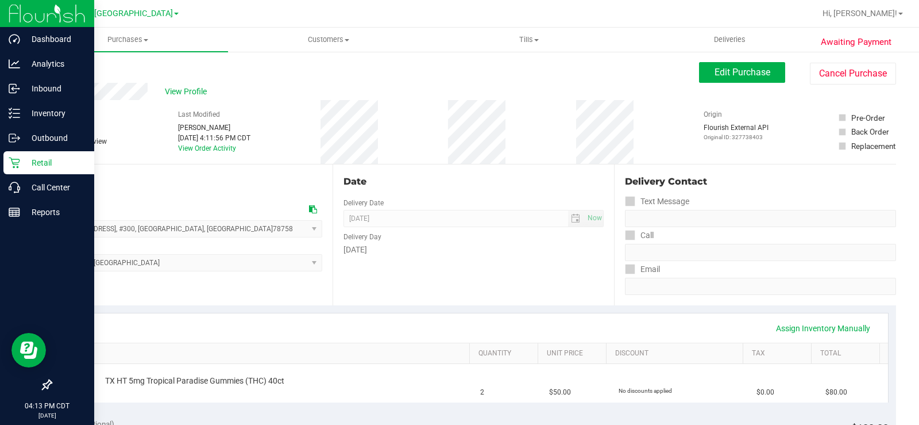
click at [25, 157] on p "Retail" at bounding box center [54, 163] width 69 height 14
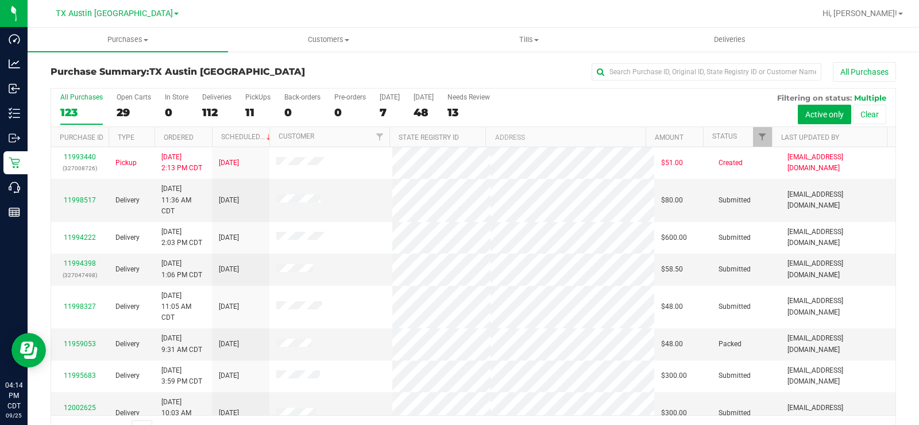
click at [120, 111] on div "29" at bounding box center [134, 112] width 34 height 13
click at [0, 0] on input "Open Carts 29" at bounding box center [0, 0] width 0 height 0
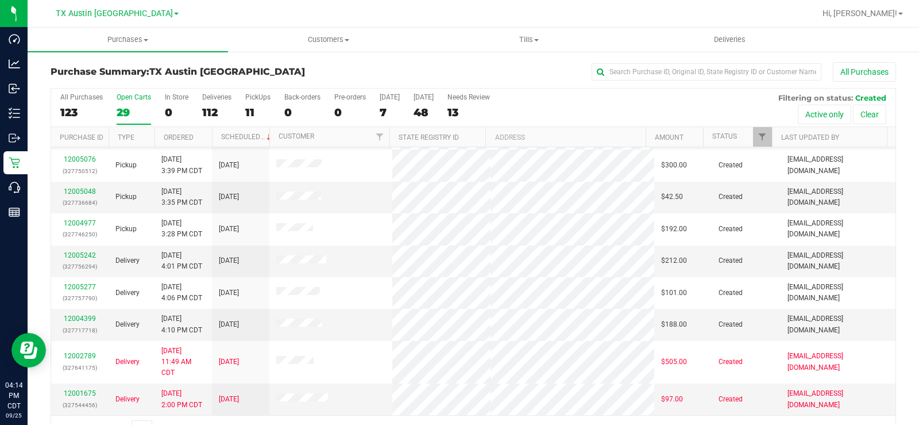
scroll to position [413, 0]
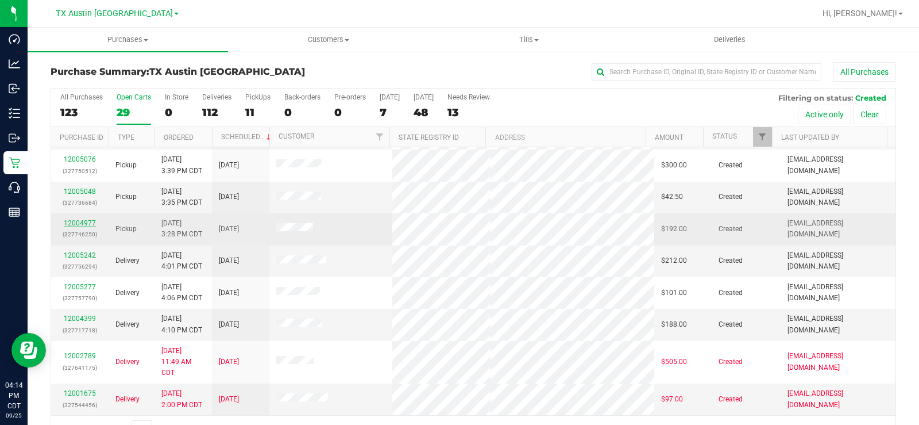
click at [90, 219] on link "12004977" at bounding box center [80, 223] width 32 height 8
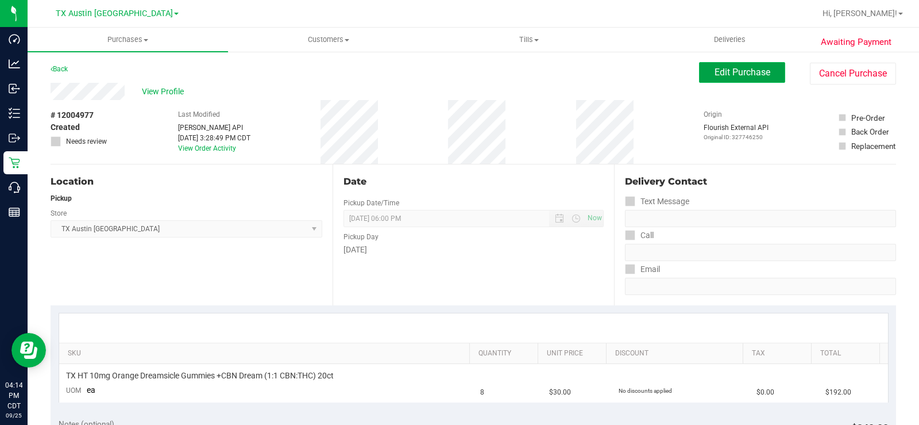
click at [718, 68] on span "Edit Purchase" at bounding box center [743, 72] width 56 height 11
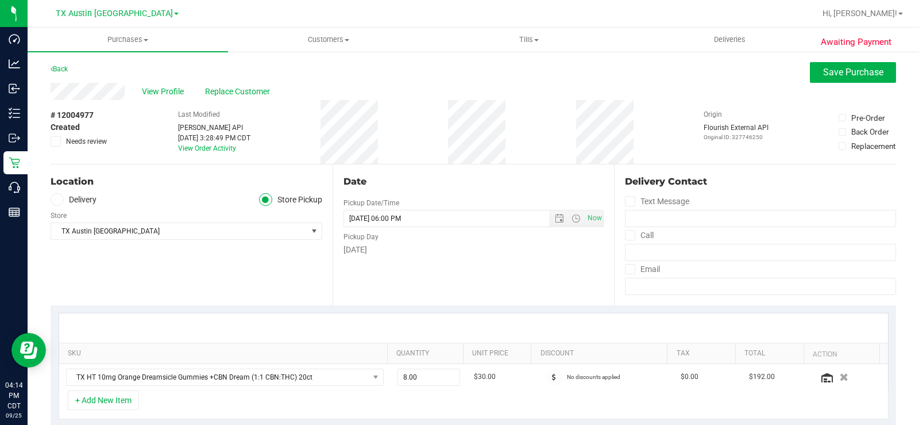
click at [59, 199] on icon at bounding box center [56, 199] width 7 height 0
click at [0, 0] on input "Delivery" at bounding box center [0, 0] width 0 height 0
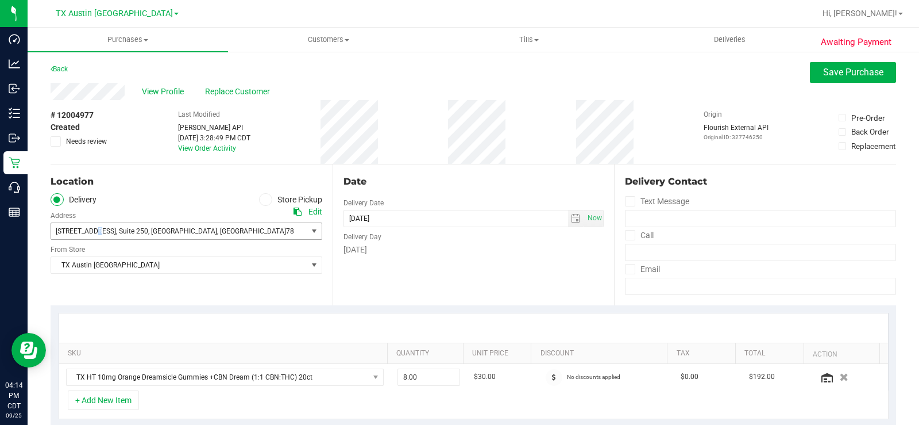
click at [95, 232] on span "[STREET_ADDRESS]" at bounding box center [86, 231] width 60 height 8
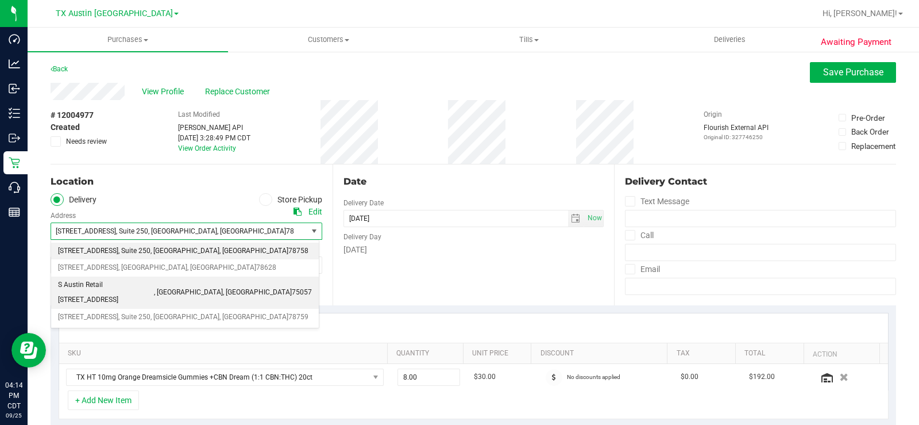
click at [101, 288] on span "S Austin Retail [STREET_ADDRESS]" at bounding box center [106, 292] width 96 height 29
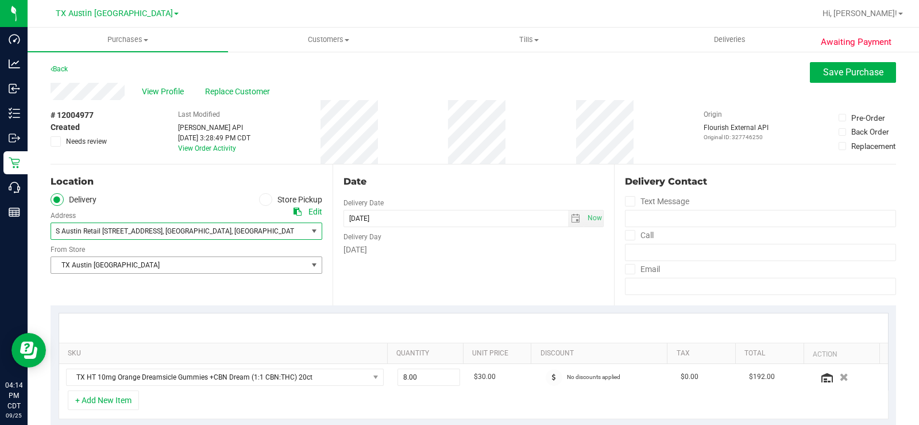
click at [94, 264] on span "TX Austin [GEOGRAPHIC_DATA]" at bounding box center [179, 265] width 256 height 16
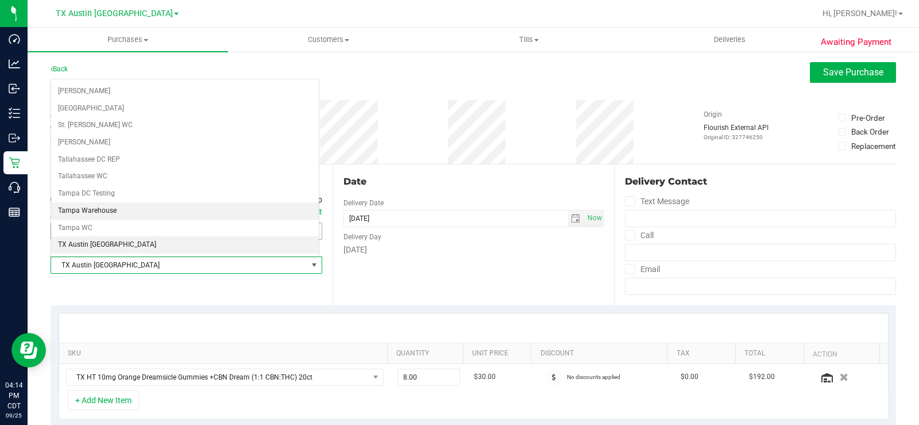
scroll to position [773, 0]
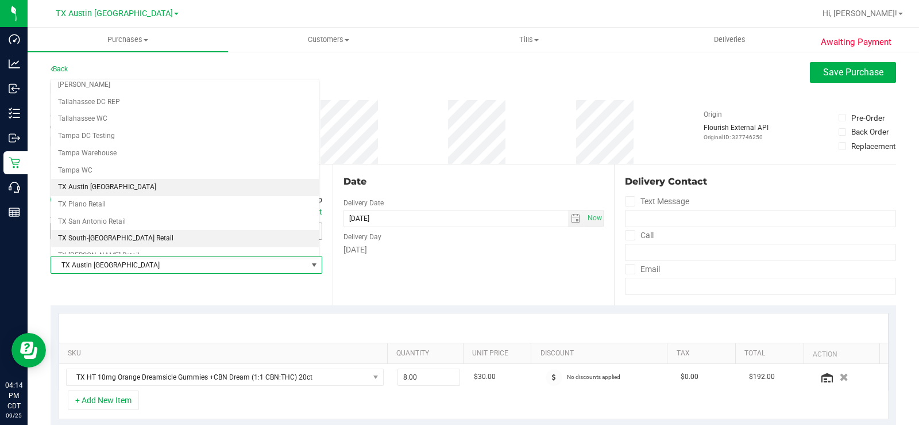
click at [115, 239] on li "TX South-[GEOGRAPHIC_DATA] Retail" at bounding box center [185, 238] width 268 height 17
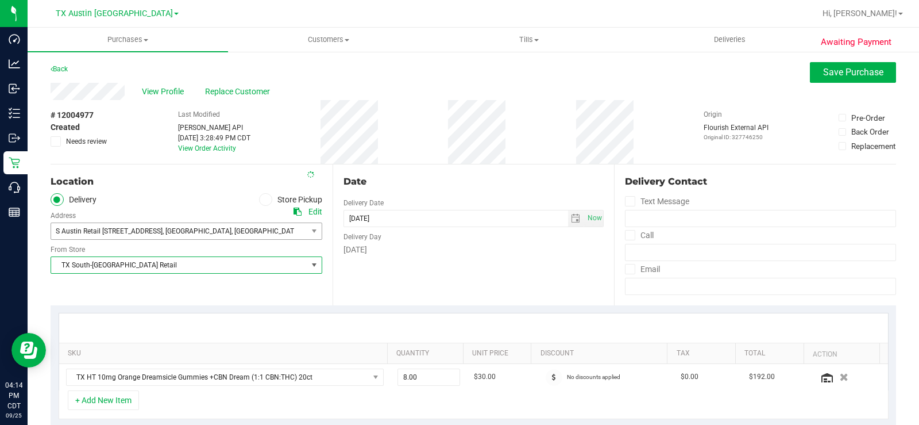
drag, startPoint x: 429, startPoint y: 271, endPoint x: 424, endPoint y: 262, distance: 10.1
click at [429, 270] on div "Date Delivery Date [DATE] Now [DATE] 06:00 PM Now Delivery Day [DATE]" at bounding box center [474, 234] width 282 height 141
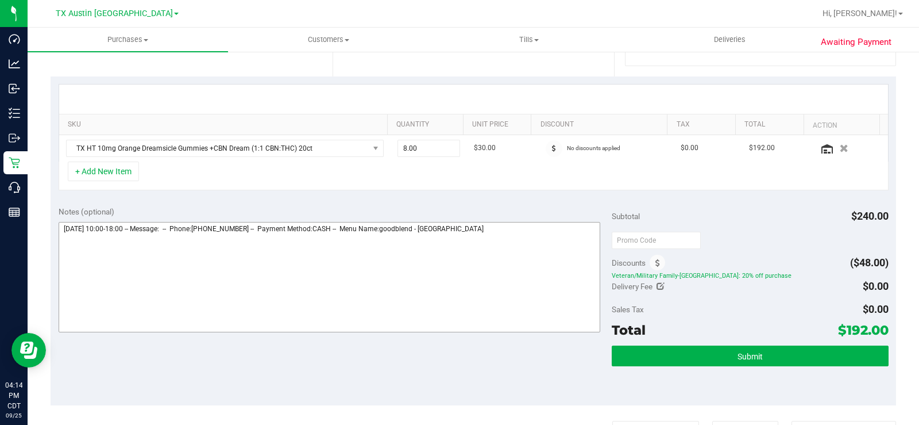
scroll to position [230, 0]
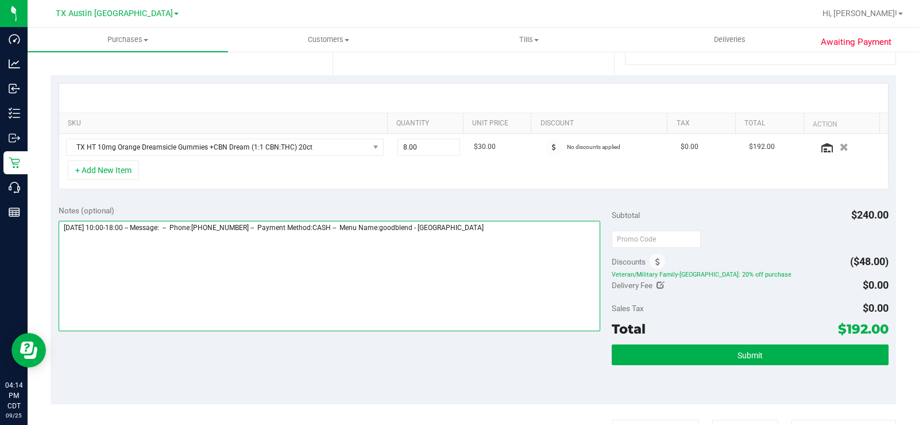
click at [488, 233] on textarea at bounding box center [330, 276] width 542 height 110
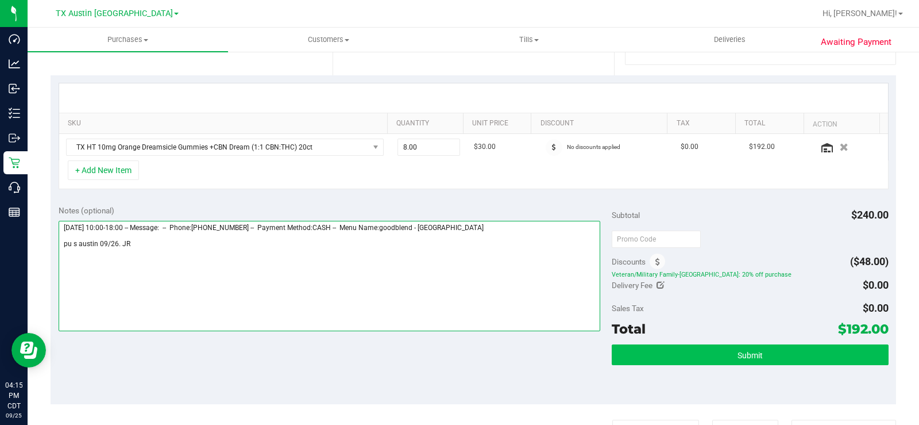
type textarea "[DATE] 10:00-18:00 -- Message: -- Phone:[PHONE_NUMBER] -- Payment Method:CASH -…"
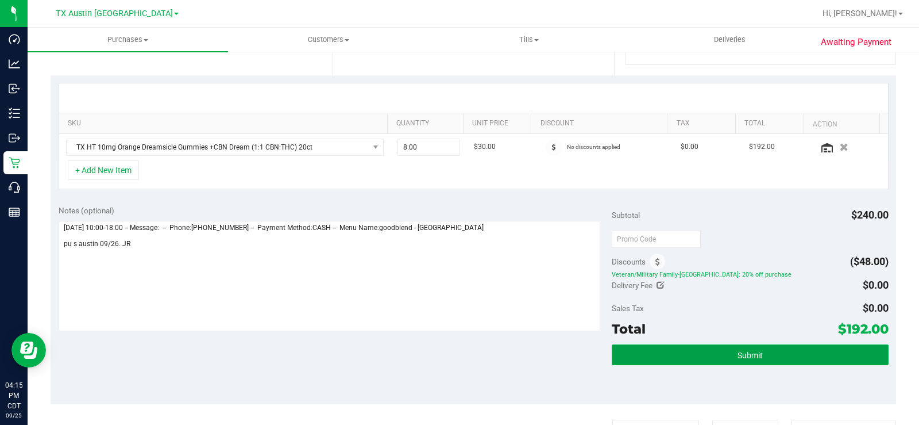
click at [644, 354] on button "Submit" at bounding box center [750, 354] width 277 height 21
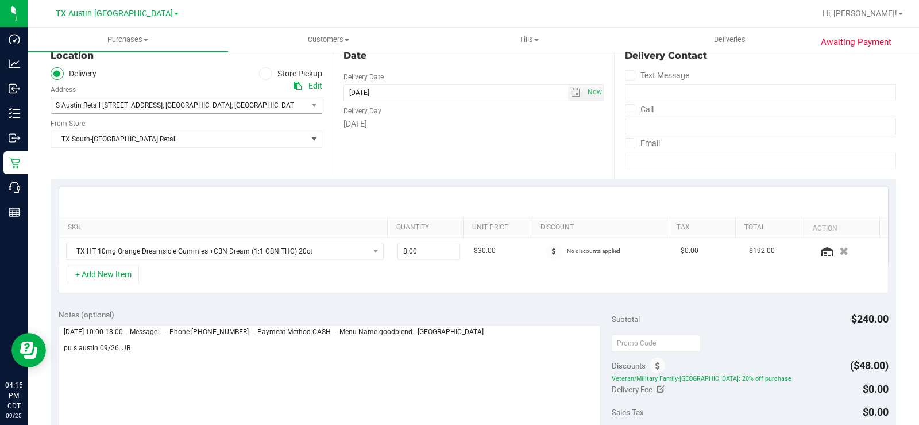
scroll to position [0, 0]
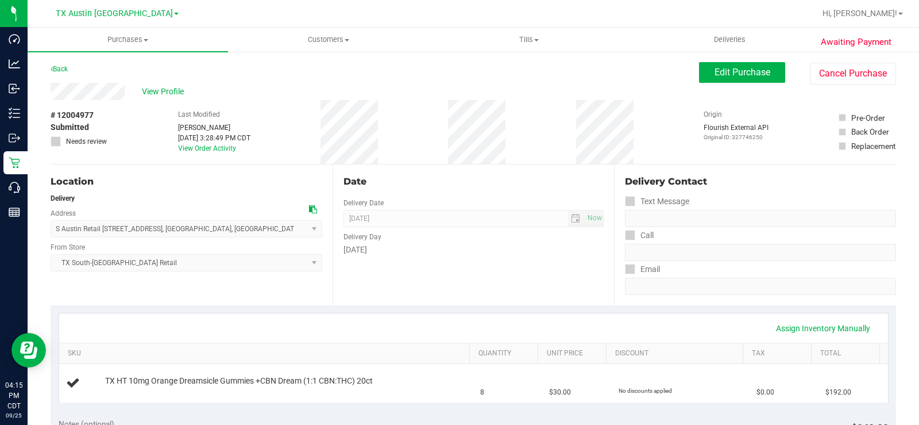
click at [52, 93] on div "View Profile" at bounding box center [375, 91] width 649 height 17
click at [164, 93] on span "View Profile" at bounding box center [165, 92] width 46 height 12
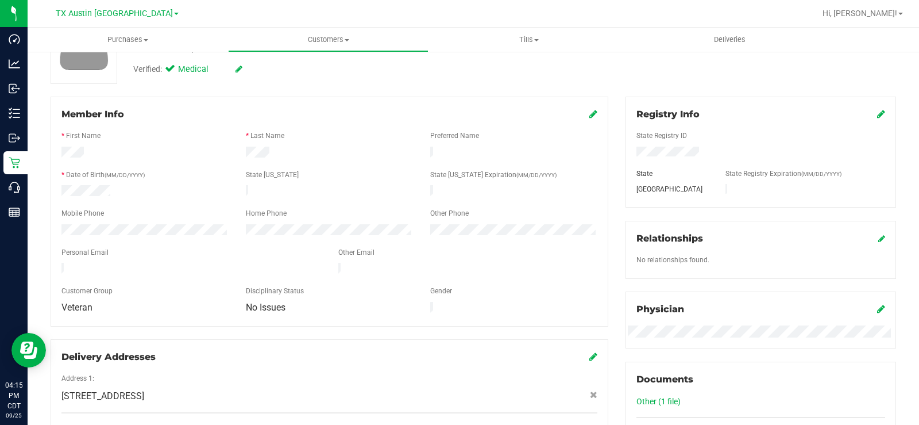
scroll to position [115, 0]
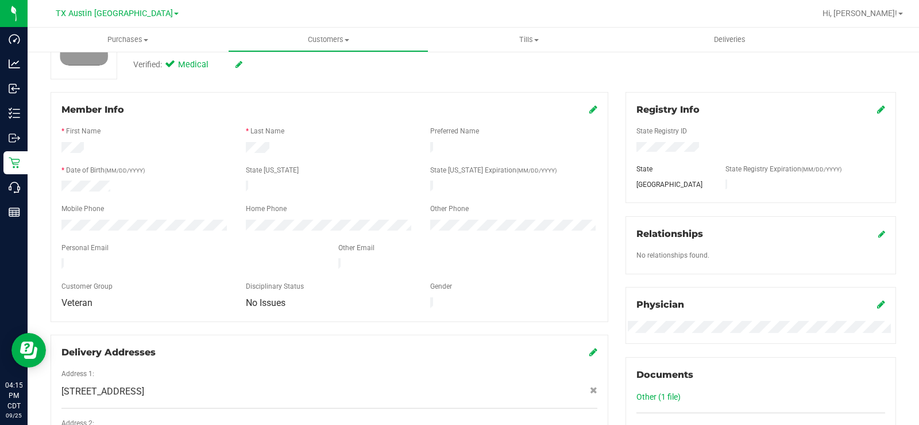
drag, startPoint x: 179, startPoint y: 259, endPoint x: 53, endPoint y: 258, distance: 125.3
click at [53, 258] on div at bounding box center [191, 265] width 277 height 14
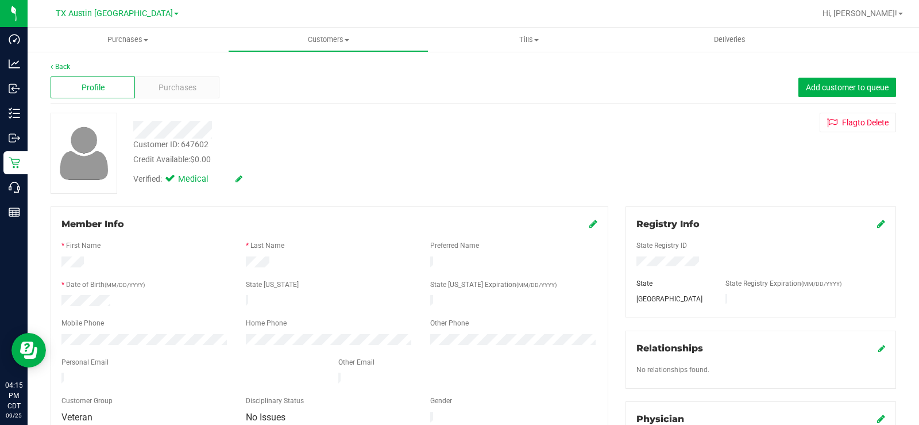
scroll to position [0, 0]
click at [175, 90] on span "Purchases" at bounding box center [178, 88] width 38 height 12
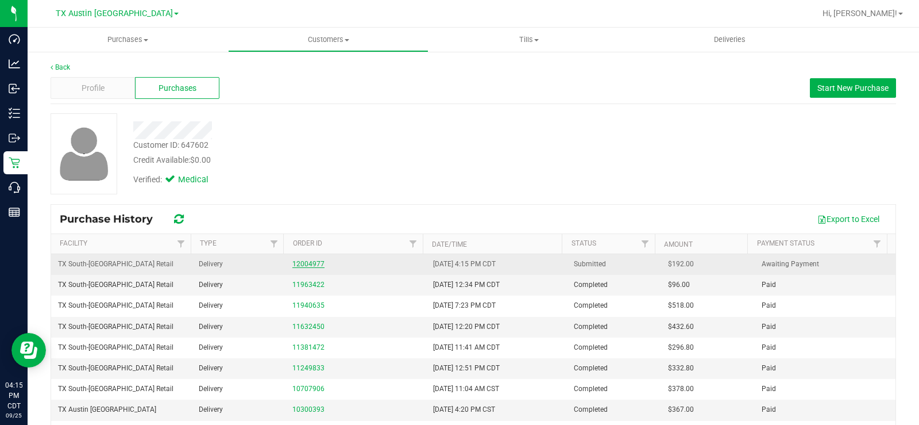
click at [301, 264] on link "12004977" at bounding box center [308, 264] width 32 height 8
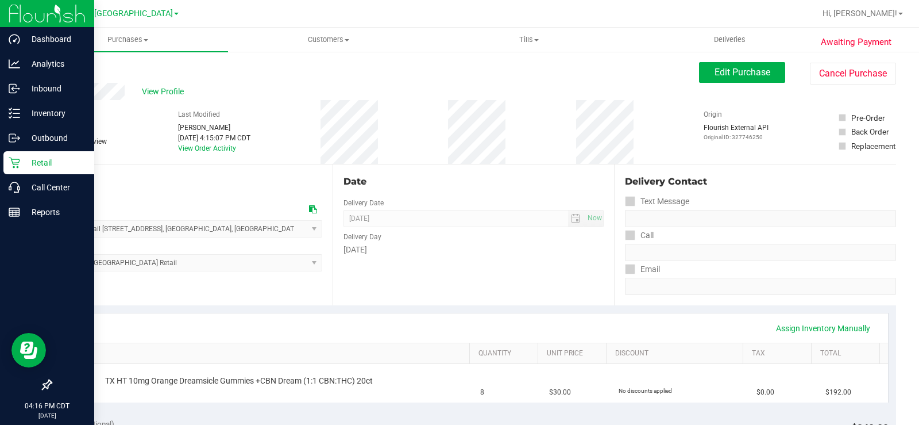
click at [36, 165] on p "Retail" at bounding box center [54, 163] width 69 height 14
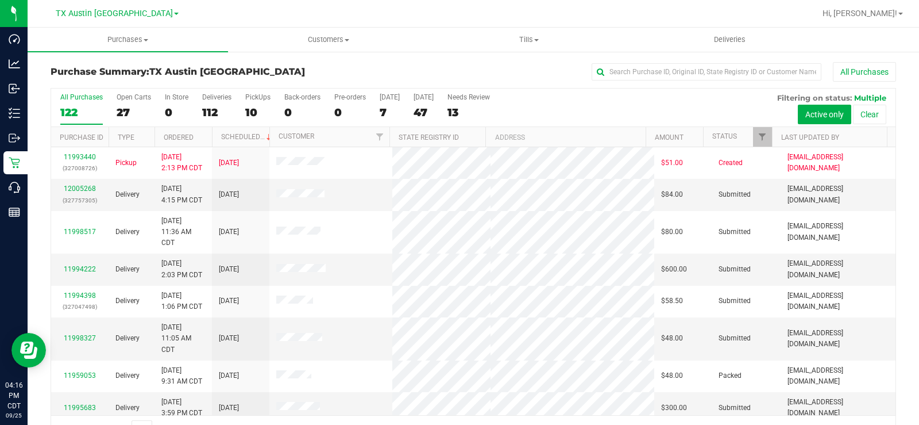
click at [121, 110] on div "27" at bounding box center [134, 112] width 34 height 13
click at [0, 0] on input "Open Carts 27" at bounding box center [0, 0] width 0 height 0
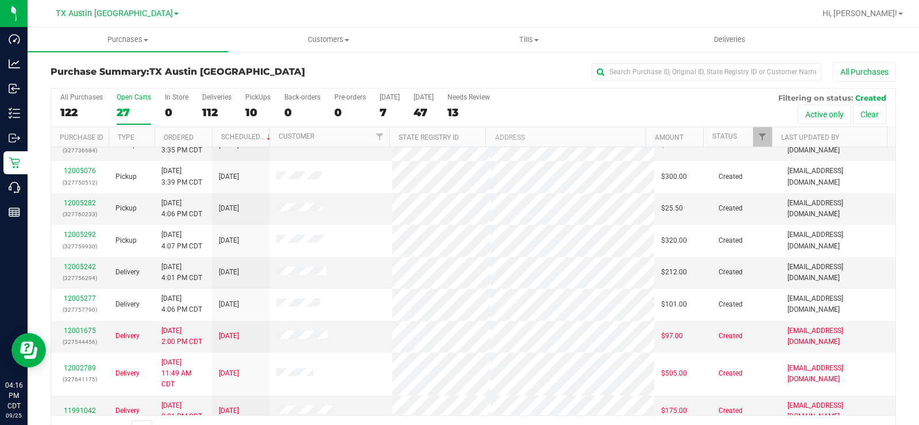
scroll to position [345, 0]
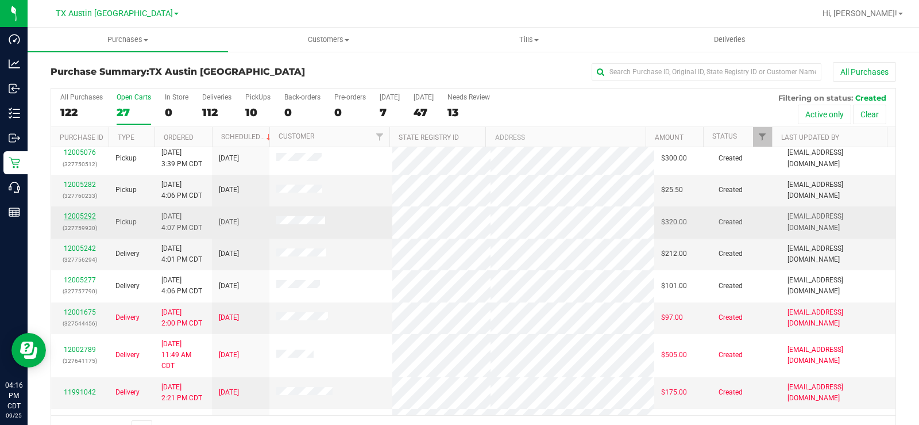
click at [90, 215] on link "12005292" at bounding box center [80, 216] width 32 height 8
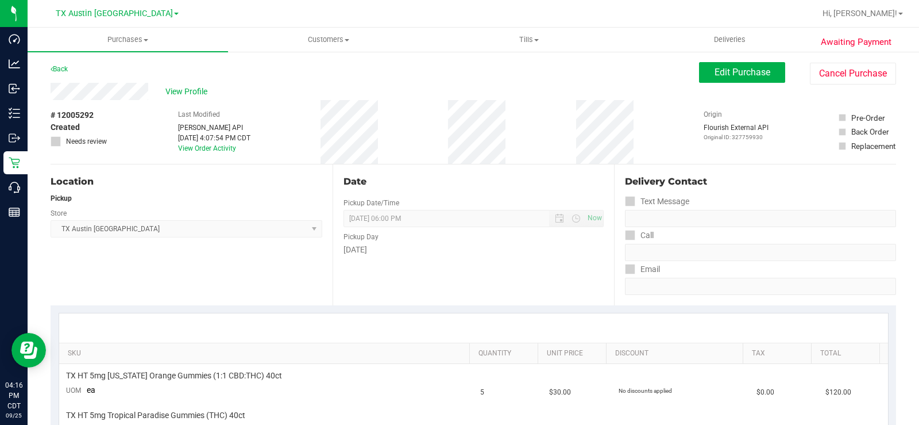
click at [150, 98] on div "View Profile" at bounding box center [375, 91] width 649 height 17
click at [102, 93] on div "View Profile" at bounding box center [375, 91] width 649 height 17
click at [189, 98] on div "View Profile" at bounding box center [375, 91] width 649 height 17
click at [189, 97] on span "View Profile" at bounding box center [188, 92] width 46 height 12
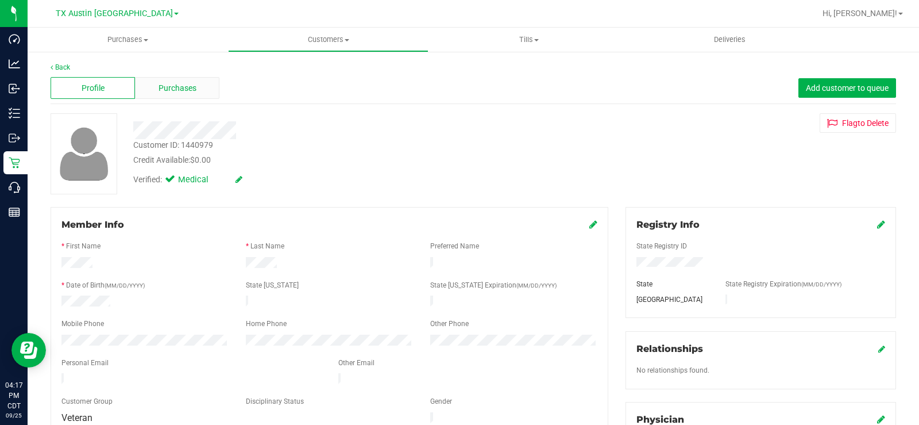
click at [185, 93] on span "Purchases" at bounding box center [178, 88] width 38 height 12
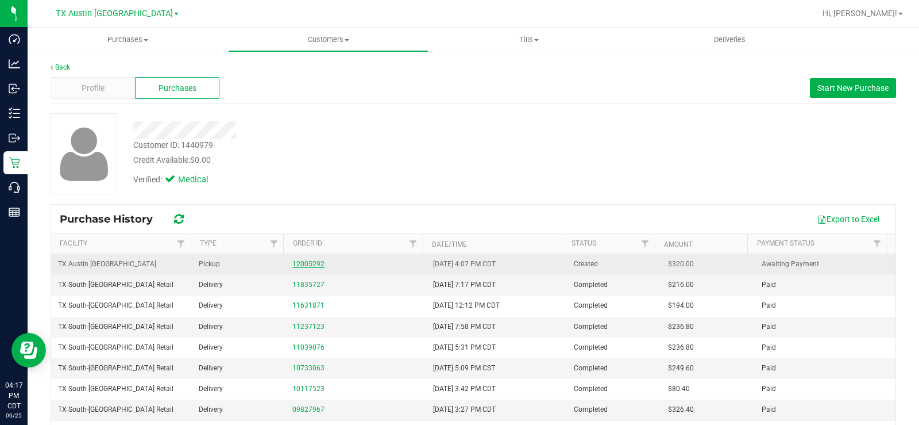
click at [299, 263] on link "12005292" at bounding box center [308, 264] width 32 height 8
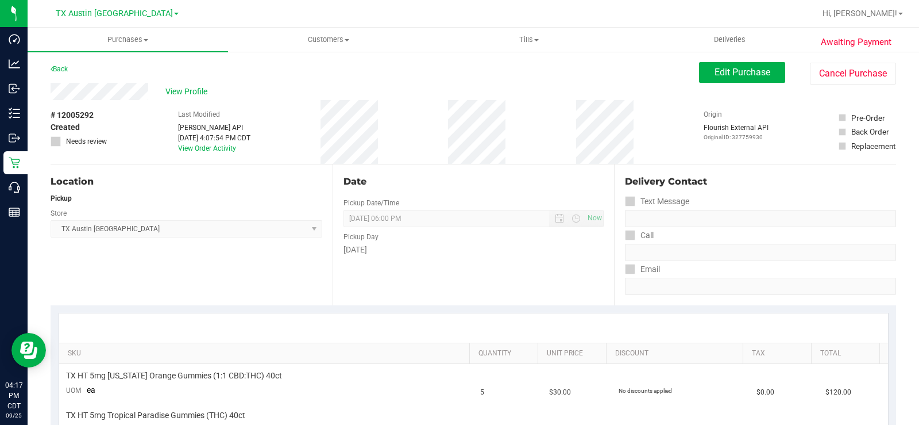
click at [411, 279] on div "Date Pickup Date/Time [DATE] Now [DATE] 06:00 PM Now Pickup Day [DATE]" at bounding box center [474, 234] width 282 height 141
click at [715, 70] on span "Edit Purchase" at bounding box center [743, 72] width 56 height 11
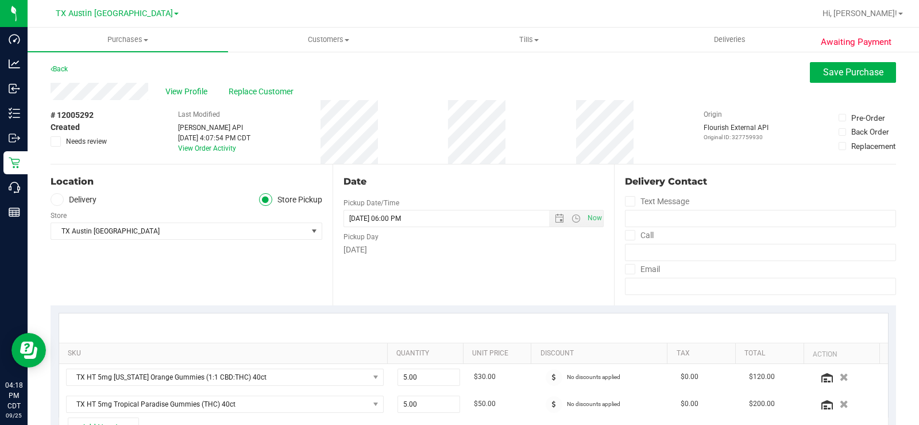
click at [58, 199] on icon at bounding box center [56, 199] width 7 height 0
click at [0, 0] on input "Delivery" at bounding box center [0, 0] width 0 height 0
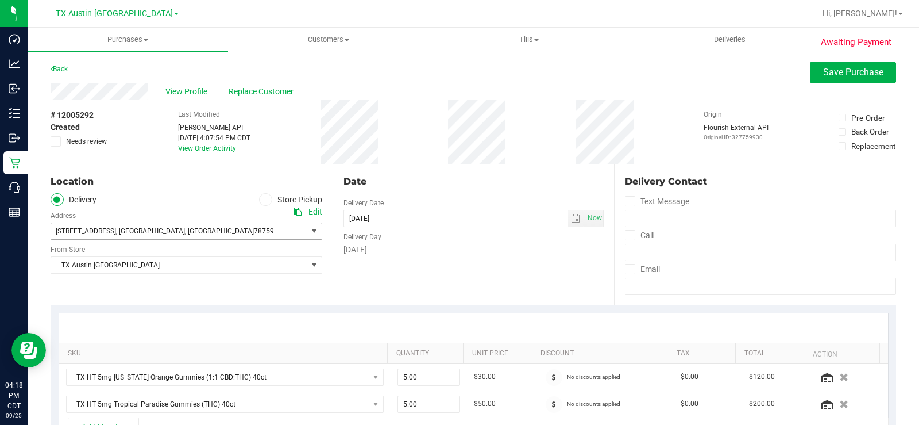
click at [79, 230] on span "[STREET_ADDRESS]" at bounding box center [86, 231] width 60 height 8
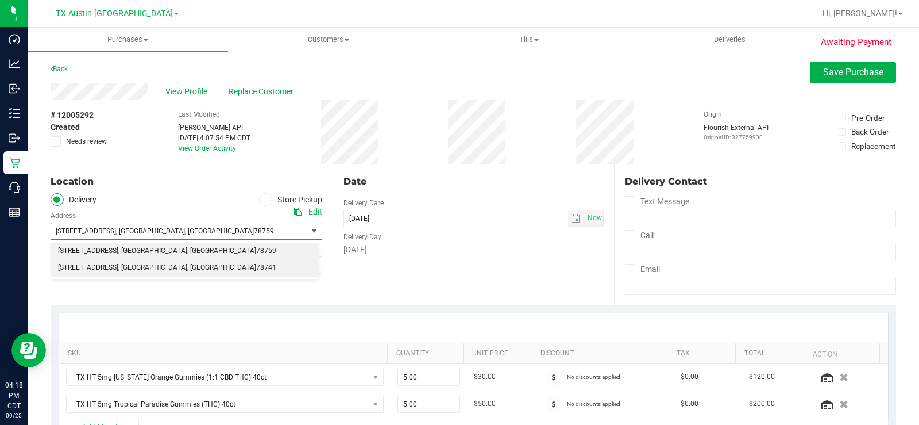
click at [88, 264] on span "[STREET_ADDRESS]" at bounding box center [88, 267] width 60 height 15
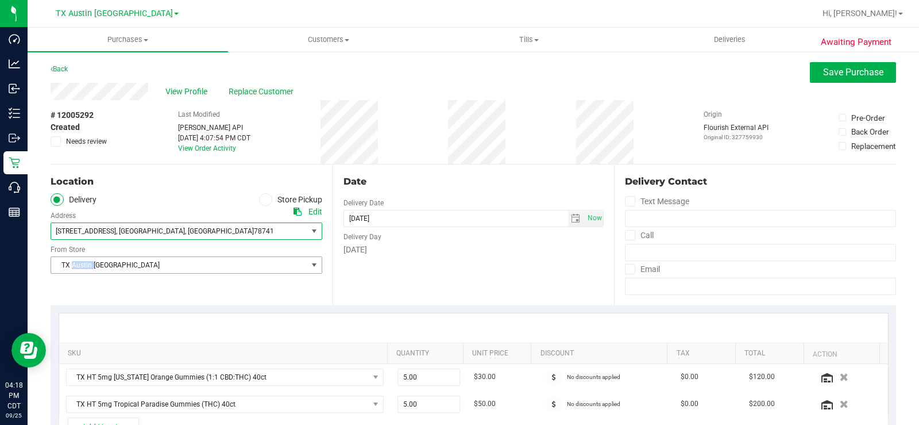
click at [88, 264] on span "TX Austin [GEOGRAPHIC_DATA]" at bounding box center [179, 265] width 256 height 16
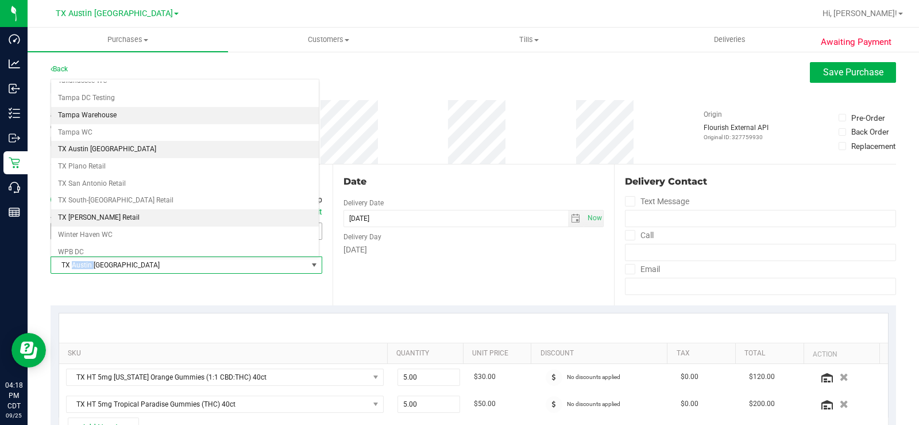
scroll to position [831, 0]
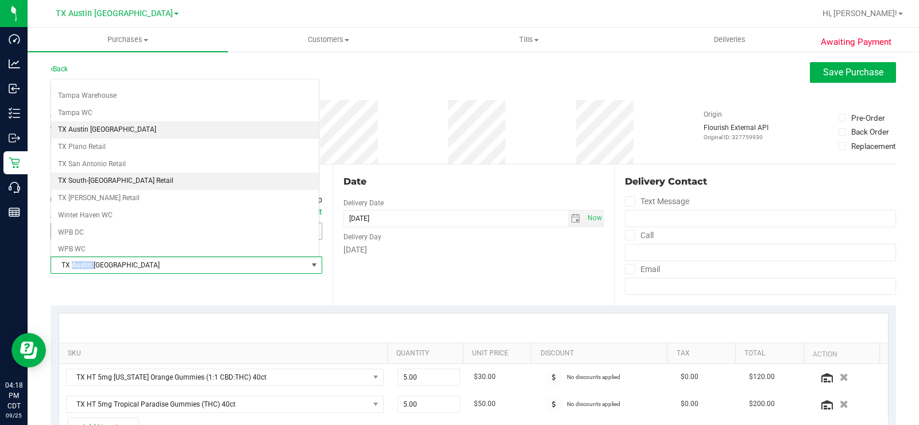
click at [109, 180] on li "TX South-[GEOGRAPHIC_DATA] Retail" at bounding box center [185, 180] width 268 height 17
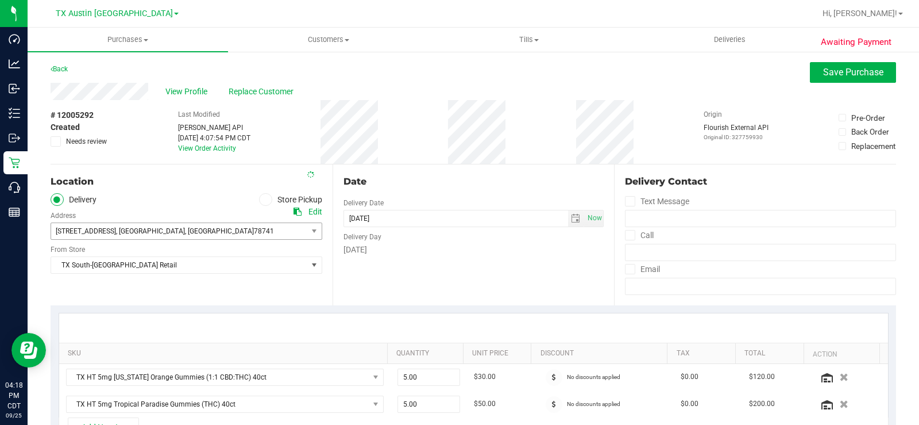
click at [428, 282] on div "Date Delivery Date [DATE] Now [DATE] 06:00 PM Now Delivery Day [DATE]" at bounding box center [474, 234] width 282 height 141
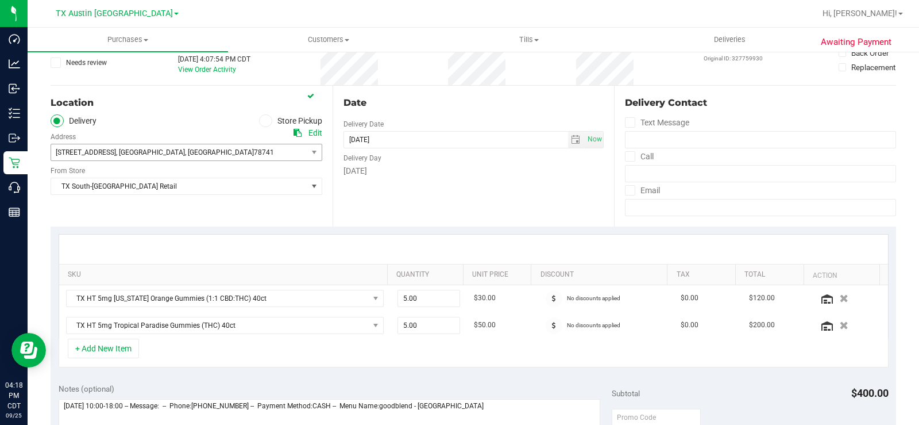
scroll to position [115, 0]
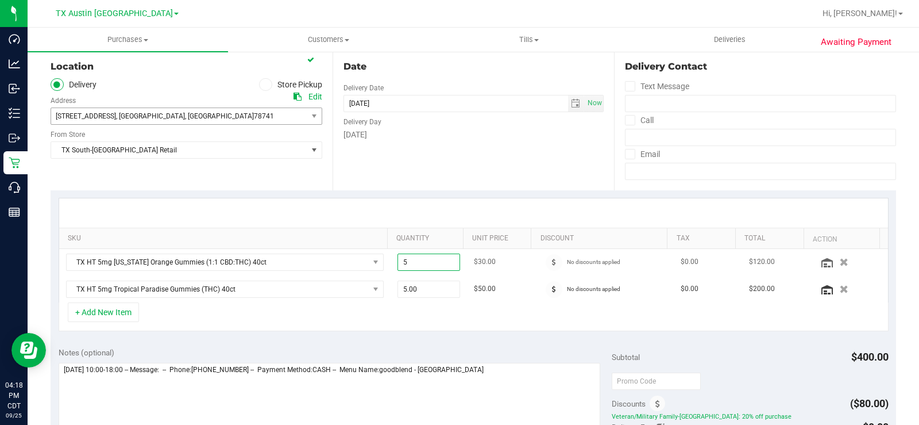
click at [425, 263] on span "5.00 5" at bounding box center [429, 261] width 63 height 17
type input "4"
type input "4.00"
click at [413, 315] on div "+ Add New Item" at bounding box center [474, 316] width 830 height 29
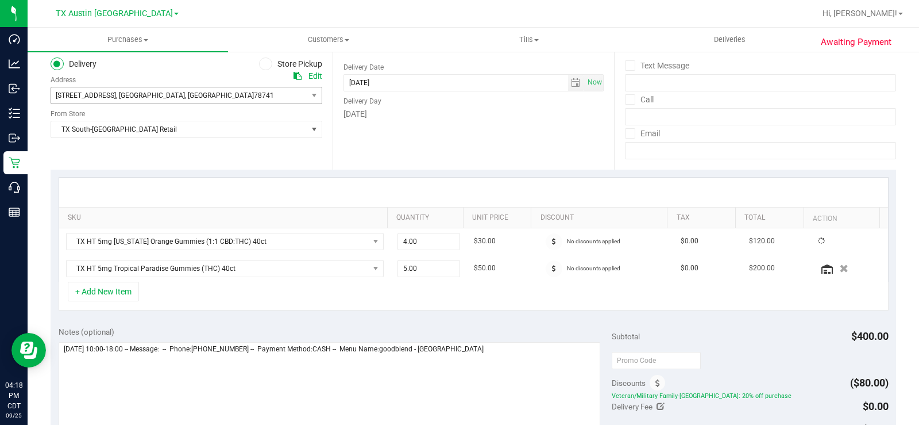
scroll to position [172, 0]
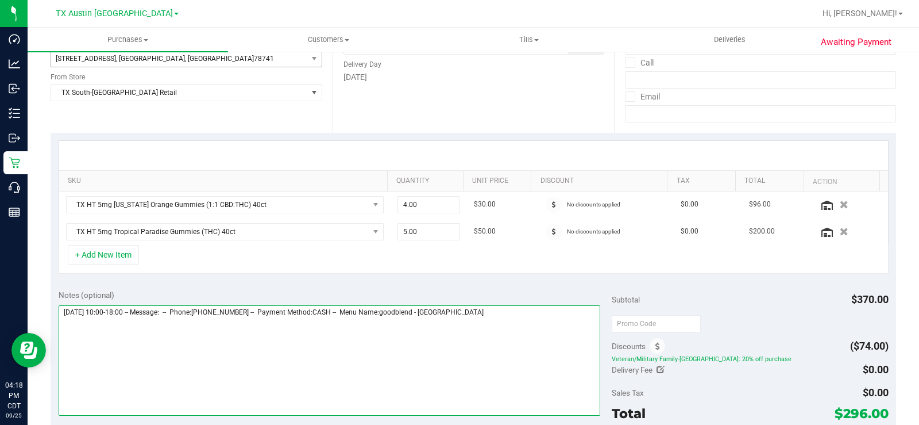
click at [484, 313] on textarea at bounding box center [330, 360] width 542 height 110
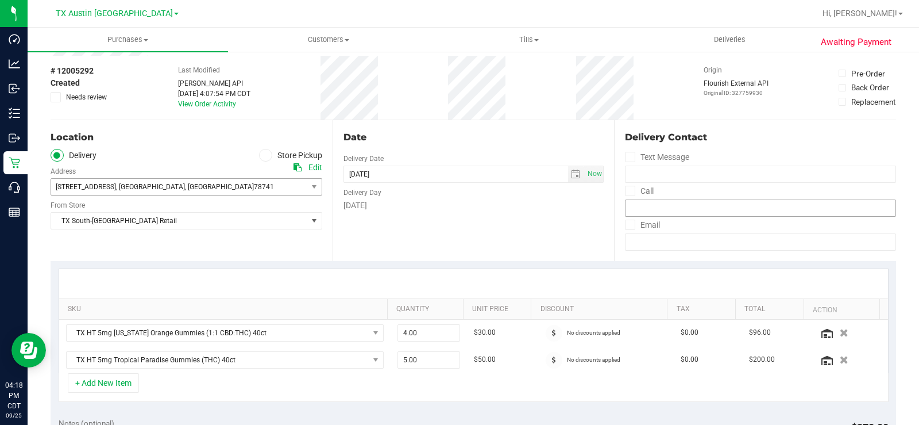
scroll to position [287, 0]
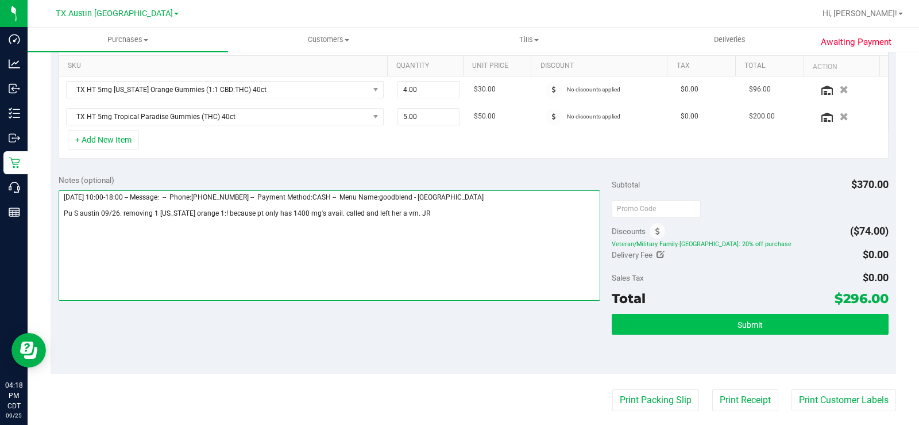
type textarea "[DATE] 10:00-18:00 -- Message: -- Phone:[PHONE_NUMBER] -- Payment Method:CASH -…"
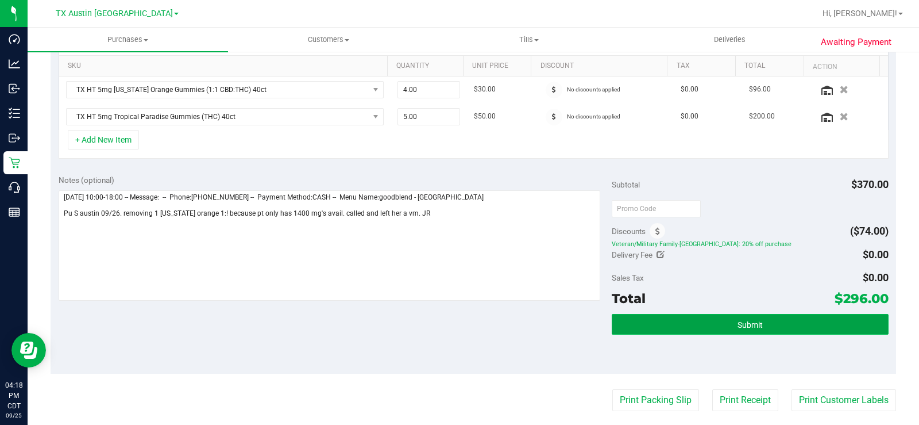
click at [693, 328] on button "Submit" at bounding box center [750, 324] width 277 height 21
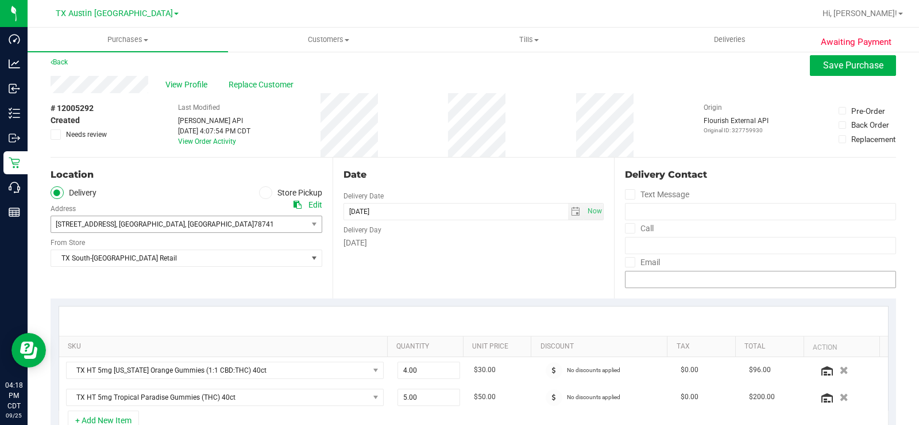
scroll to position [0, 0]
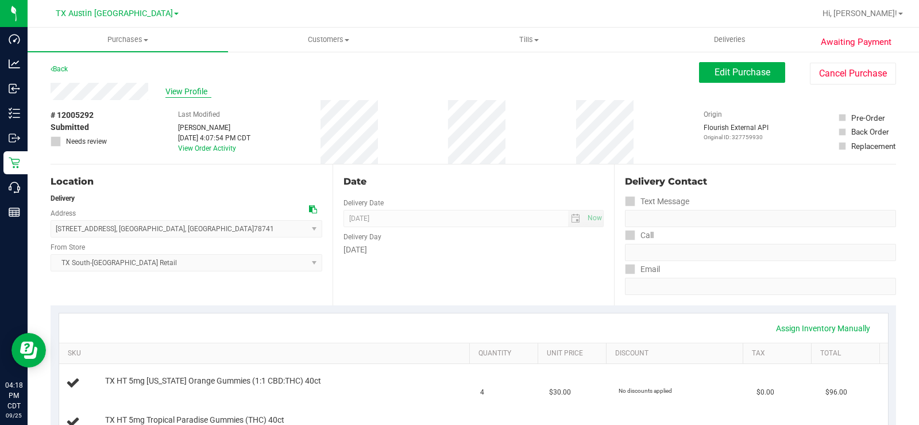
click at [189, 89] on span "View Profile" at bounding box center [188, 92] width 46 height 12
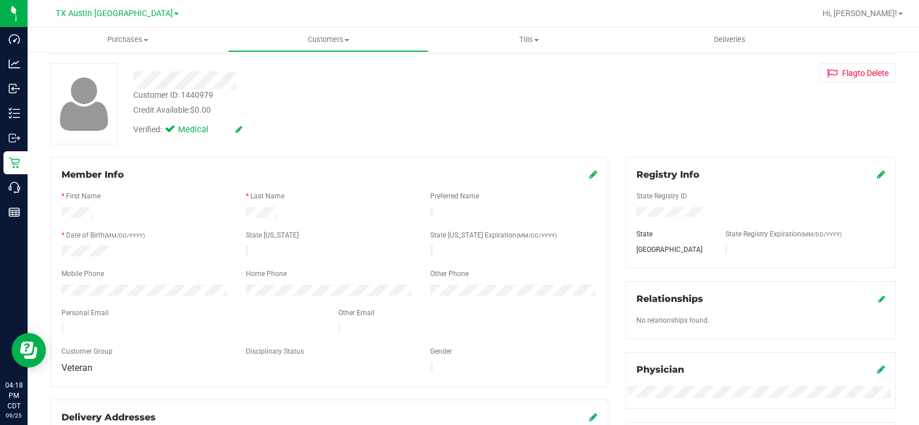
scroll to position [115, 0]
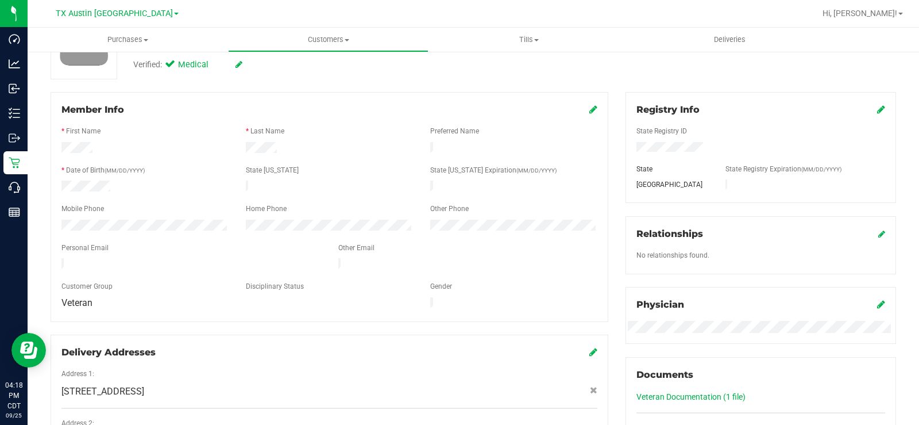
drag, startPoint x: 129, startPoint y: 257, endPoint x: 55, endPoint y: 260, distance: 74.2
click at [55, 260] on div at bounding box center [191, 265] width 277 height 14
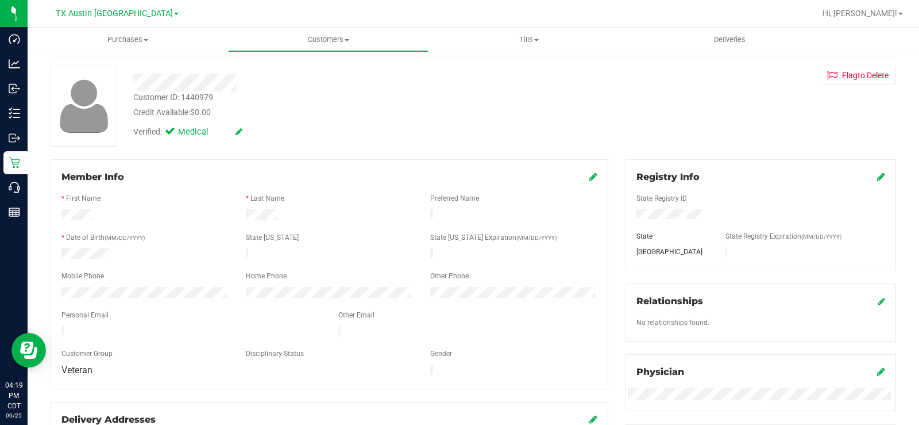
scroll to position [0, 0]
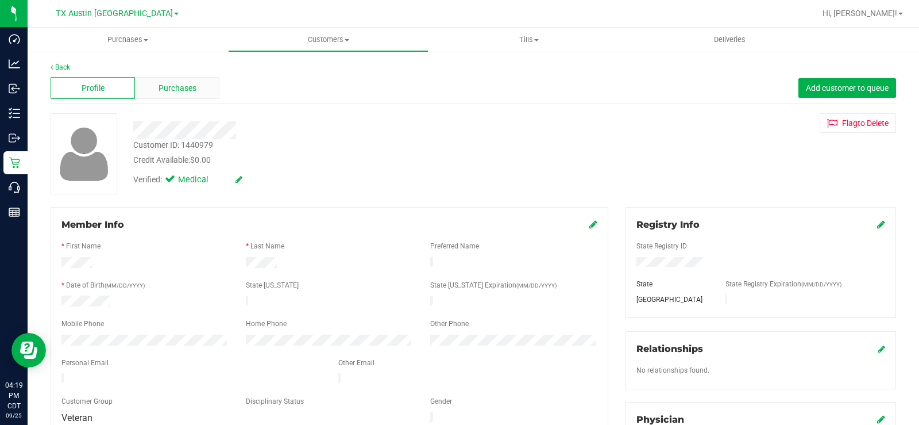
click at [189, 96] on div "Purchases" at bounding box center [177, 88] width 84 height 22
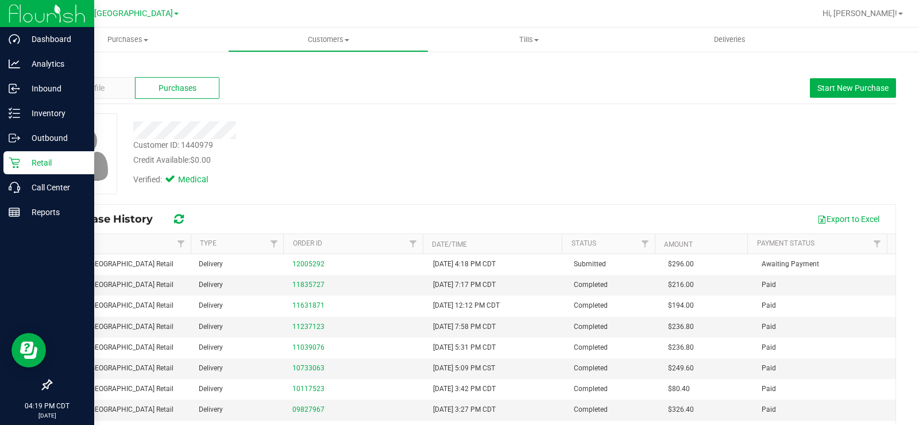
click at [29, 165] on p "Retail" at bounding box center [54, 163] width 69 height 14
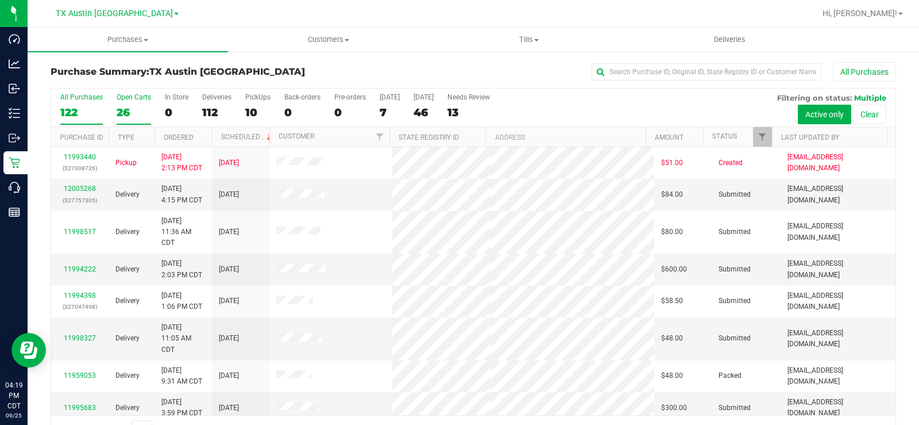
click at [128, 103] on label "Open Carts 26" at bounding box center [134, 109] width 34 height 32
click at [0, 0] on input "Open Carts 26" at bounding box center [0, 0] width 0 height 0
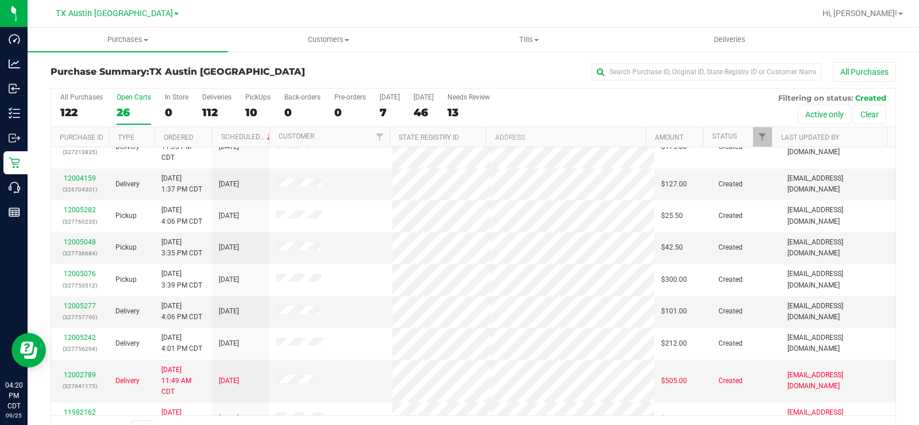
scroll to position [345, 0]
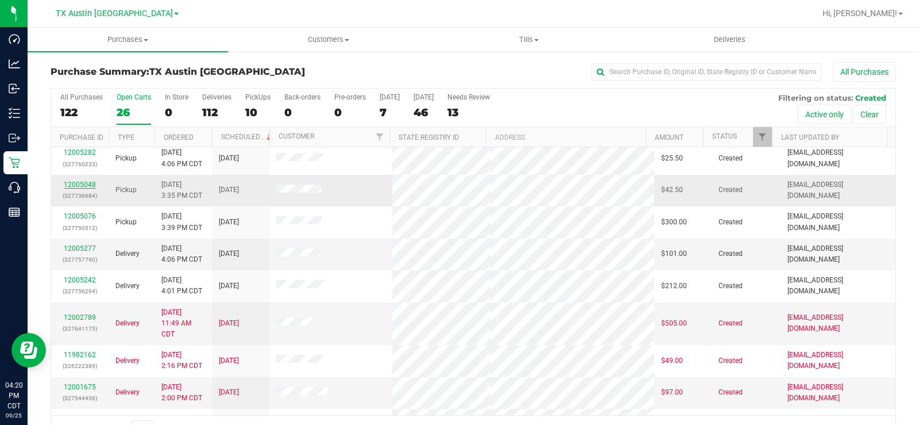
click at [83, 182] on link "12005048" at bounding box center [80, 184] width 32 height 8
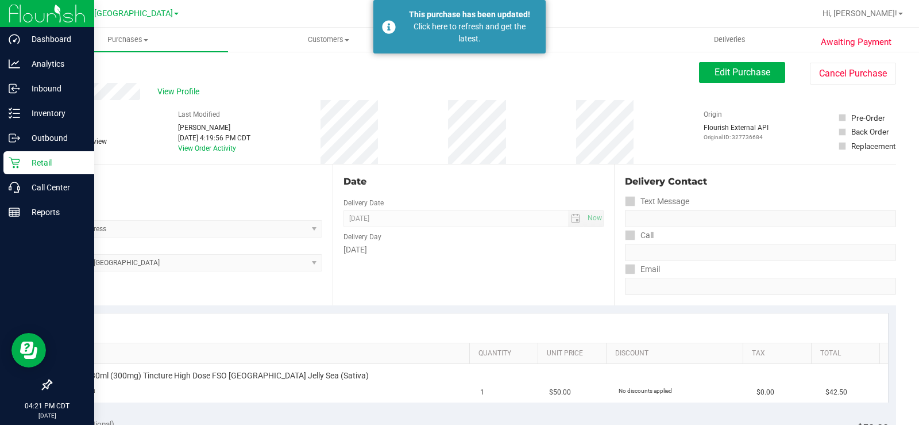
click at [17, 154] on div "Retail" at bounding box center [48, 162] width 91 height 23
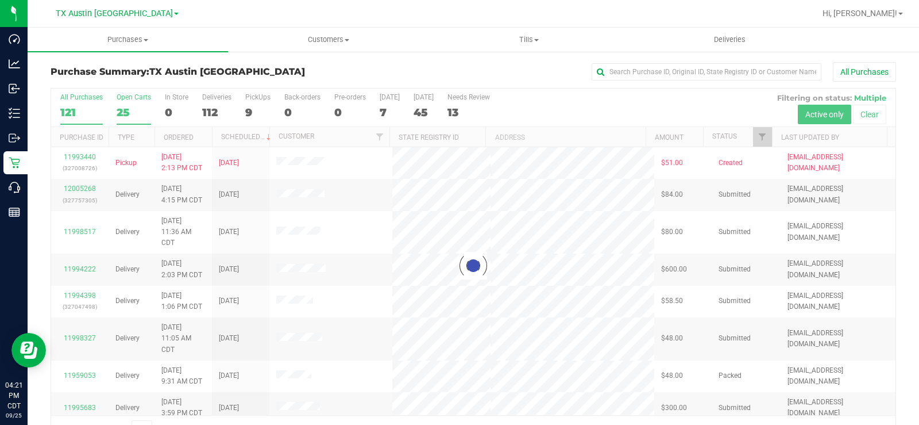
click at [128, 109] on div "25" at bounding box center [134, 112] width 34 height 13
click at [0, 0] on input "Open Carts 25" at bounding box center [0, 0] width 0 height 0
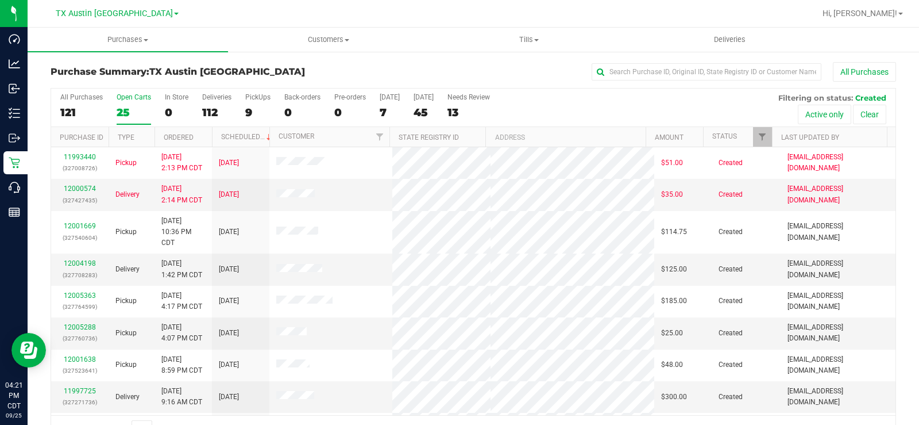
click at [124, 106] on div "25" at bounding box center [134, 112] width 34 height 13
click at [0, 0] on input "Open Carts 25" at bounding box center [0, 0] width 0 height 0
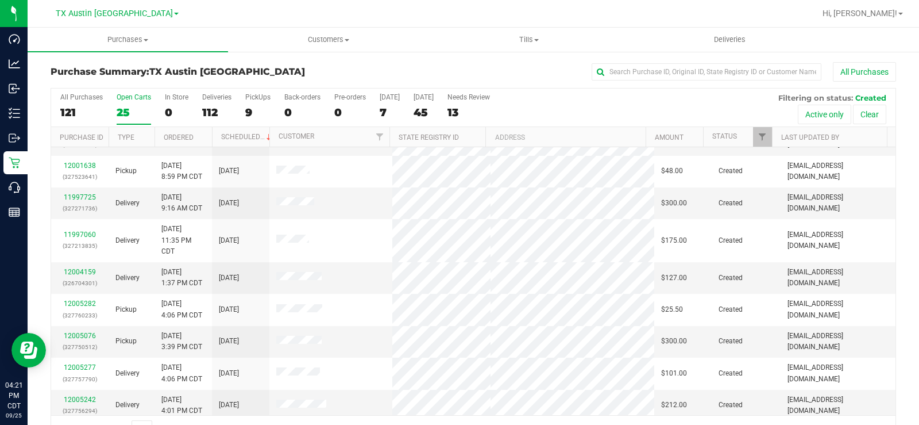
scroll to position [251, 0]
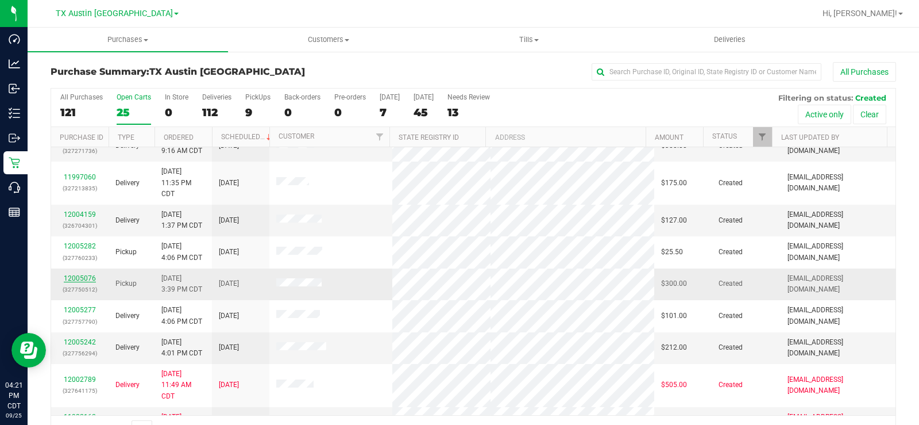
click at [83, 277] on link "12005076" at bounding box center [80, 278] width 32 height 8
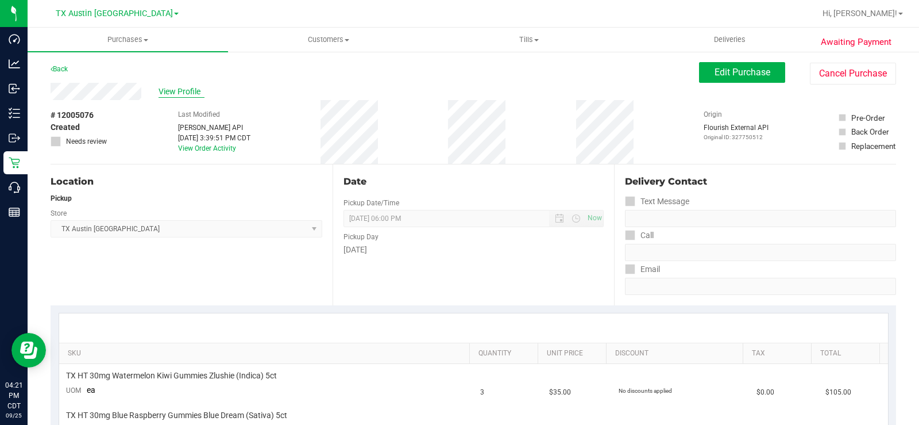
click at [176, 93] on span "View Profile" at bounding box center [182, 92] width 46 height 12
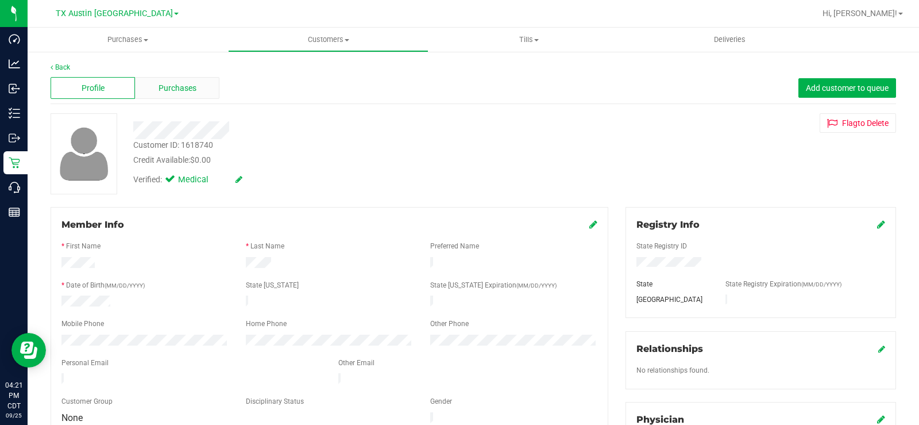
click at [175, 94] on div "Purchases" at bounding box center [177, 88] width 84 height 22
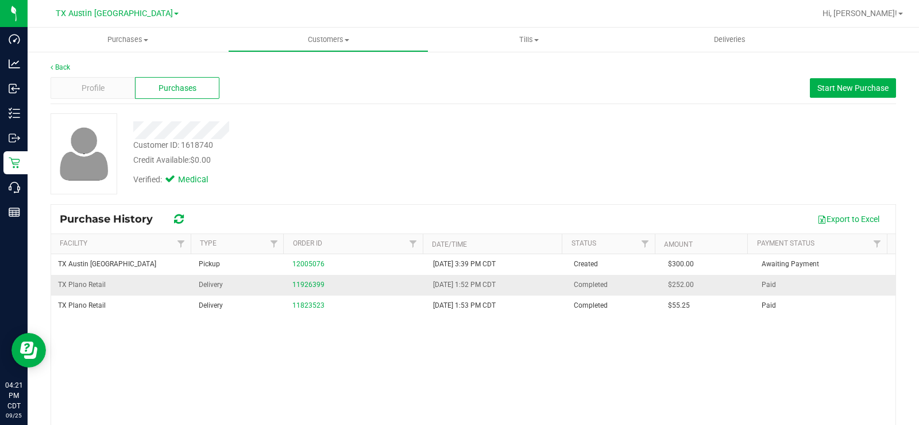
click at [306, 289] on div "11926399" at bounding box center [355, 284] width 127 height 11
click at [308, 283] on link "11926399" at bounding box center [308, 284] width 32 height 8
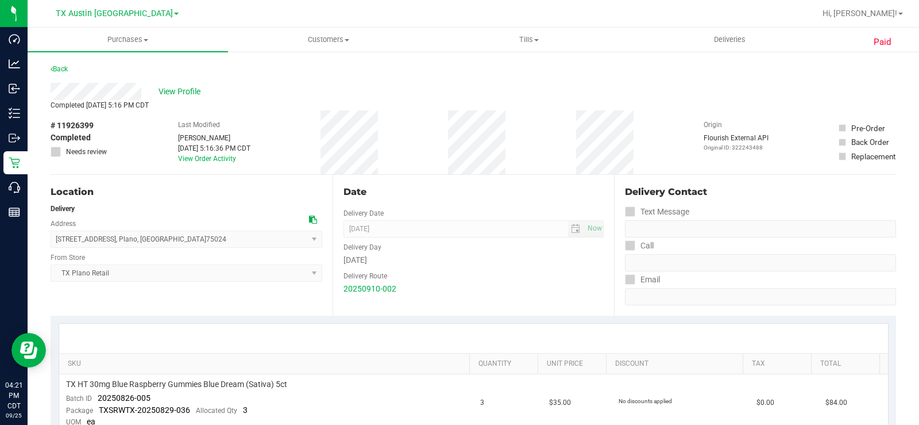
click at [171, 95] on span "View Profile" at bounding box center [182, 92] width 46 height 12
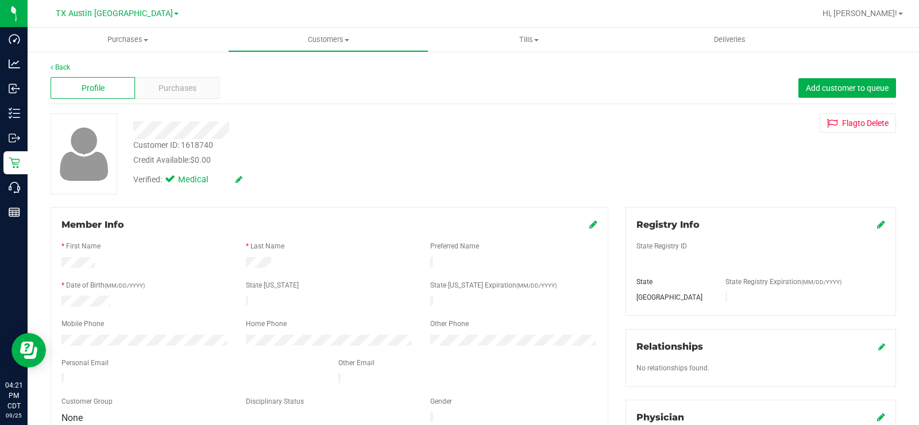
click at [170, 95] on div "Purchases" at bounding box center [177, 88] width 84 height 22
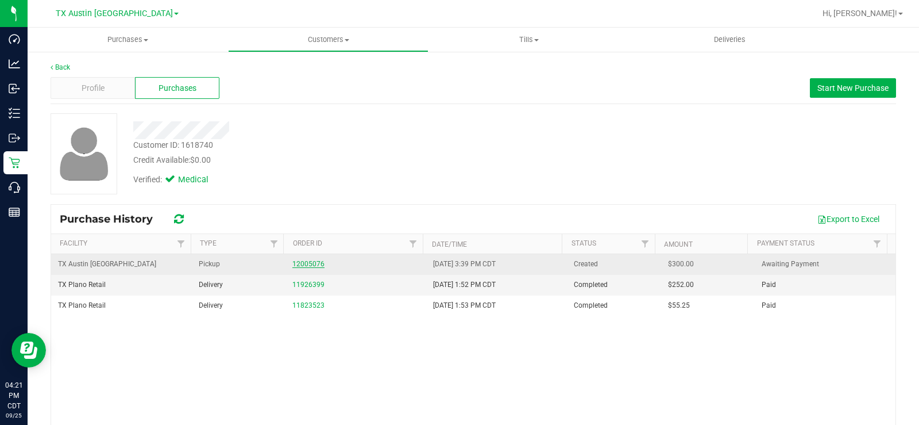
click at [312, 264] on link "12005076" at bounding box center [308, 264] width 32 height 8
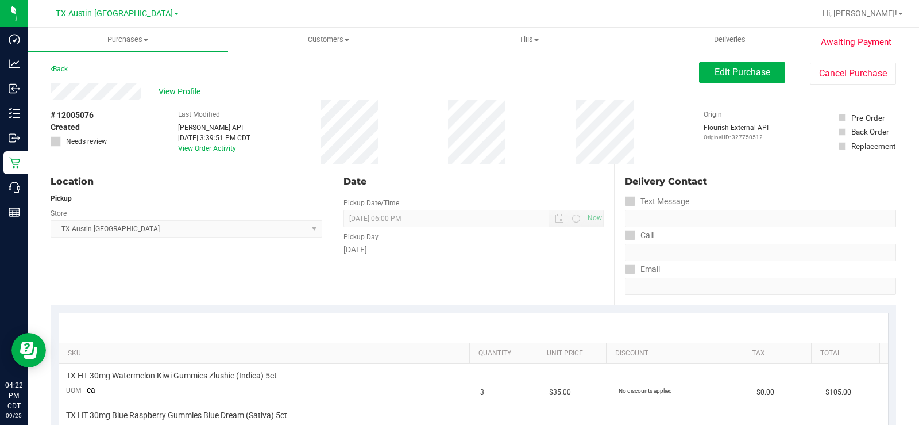
click at [107, 94] on div "View Profile" at bounding box center [375, 91] width 649 height 17
click at [718, 72] on span "Edit Purchase" at bounding box center [743, 72] width 56 height 11
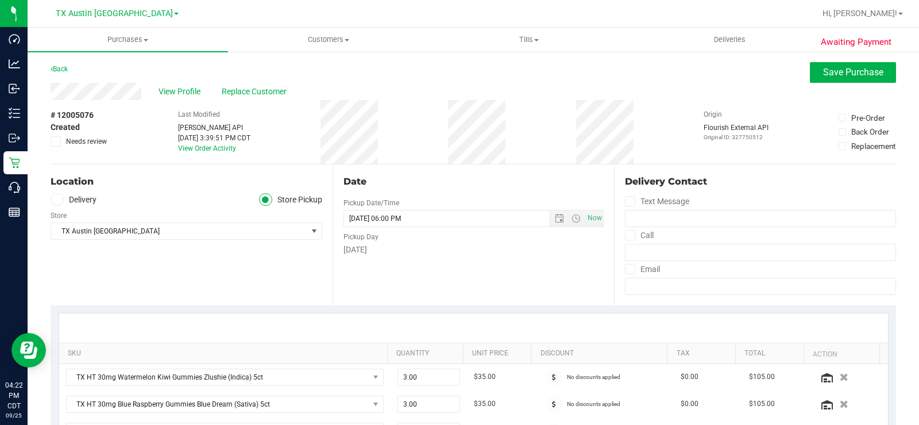
click at [52, 194] on label "Delivery" at bounding box center [74, 199] width 46 height 13
click at [0, 0] on input "Delivery" at bounding box center [0, 0] width 0 height 0
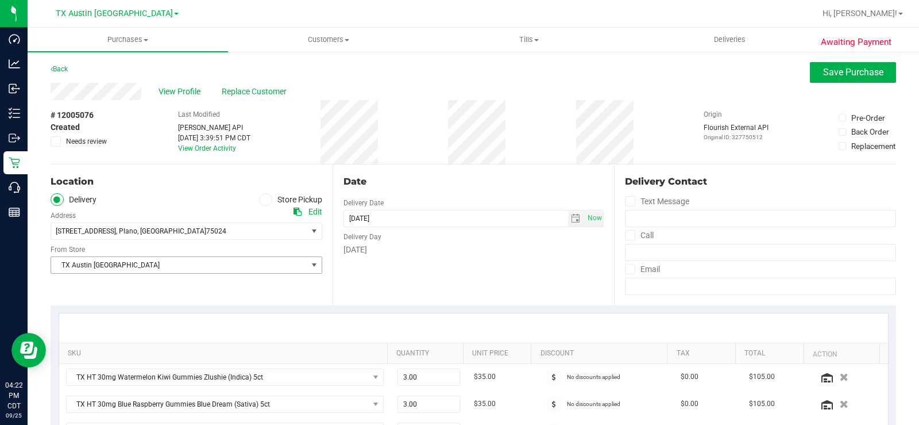
click at [86, 263] on span "TX Austin [GEOGRAPHIC_DATA]" at bounding box center [179, 265] width 256 height 16
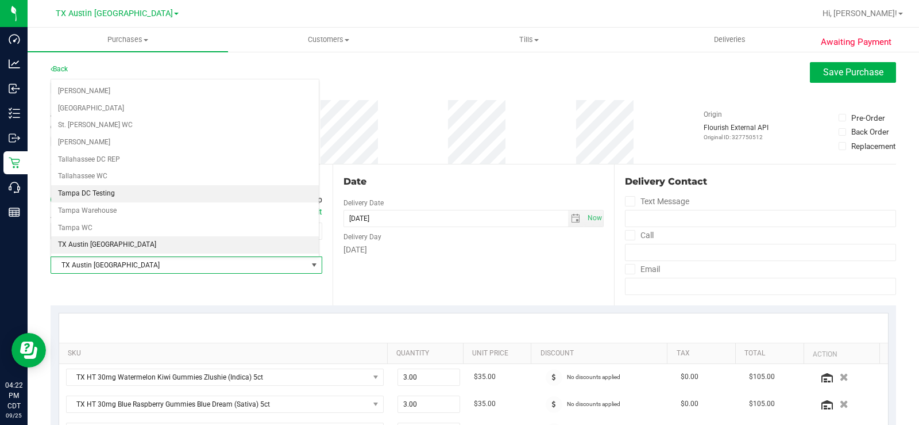
scroll to position [773, 0]
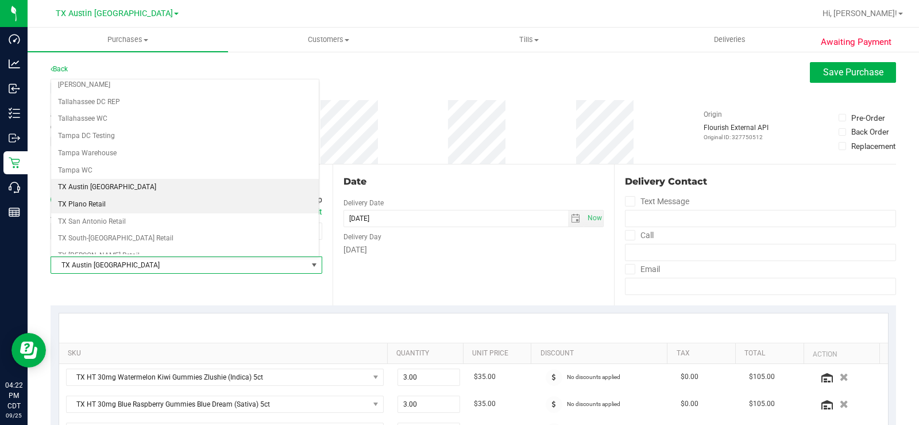
click at [107, 206] on li "TX Plano Retail" at bounding box center [185, 204] width 268 height 17
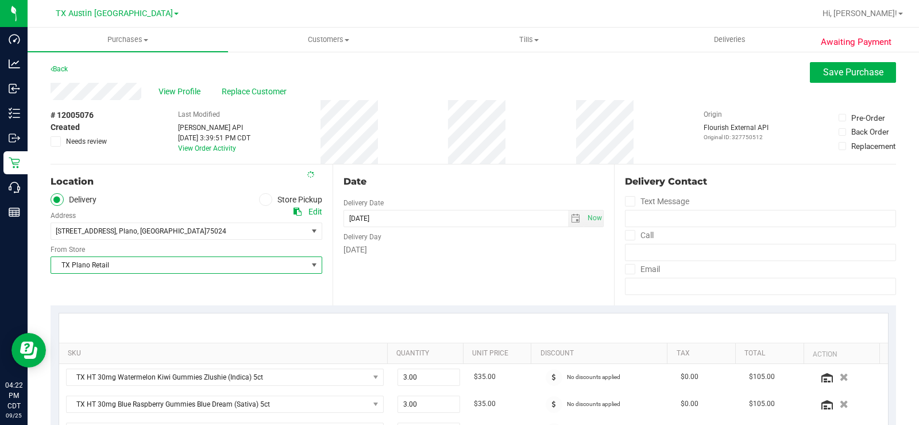
click at [411, 256] on div "Date Delivery Date [DATE] Now [DATE] 06:00 PM Now Delivery Day [DATE]" at bounding box center [474, 234] width 282 height 141
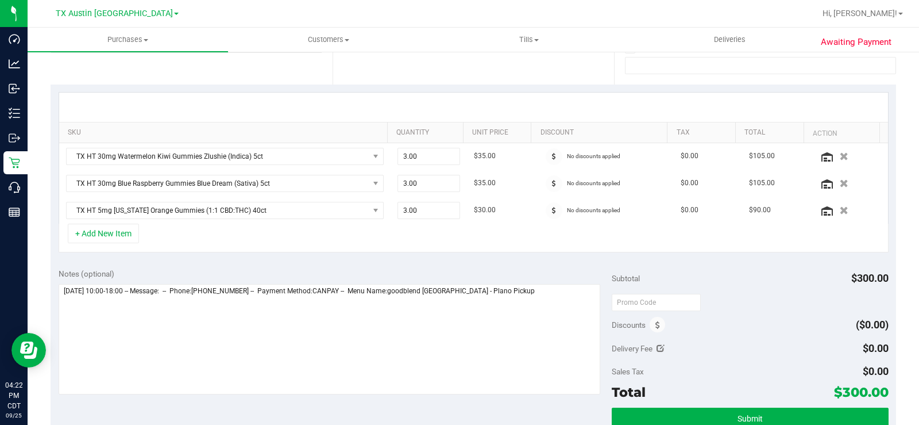
scroll to position [230, 0]
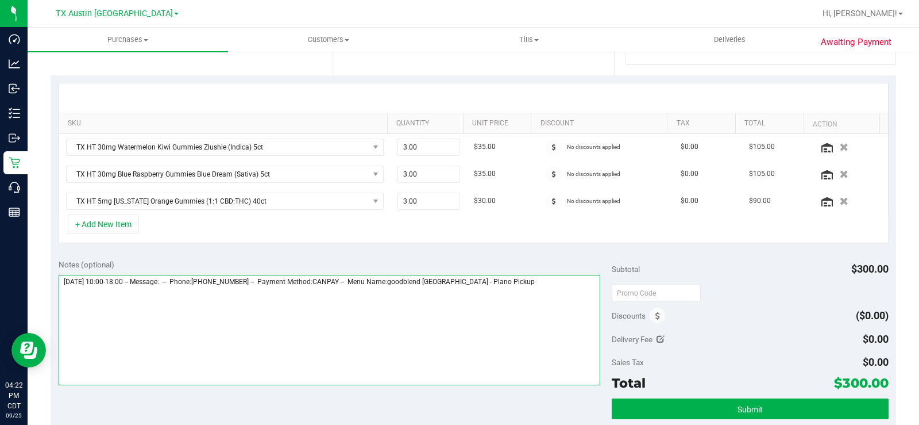
click at [503, 282] on textarea at bounding box center [330, 330] width 542 height 110
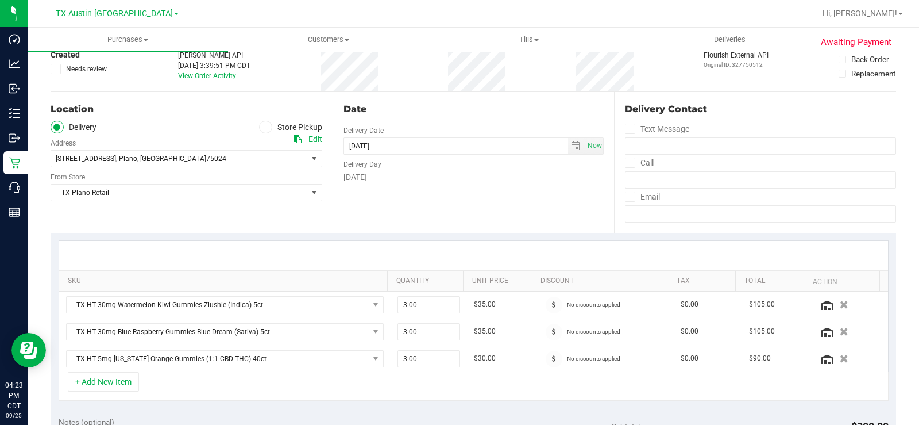
scroll to position [287, 0]
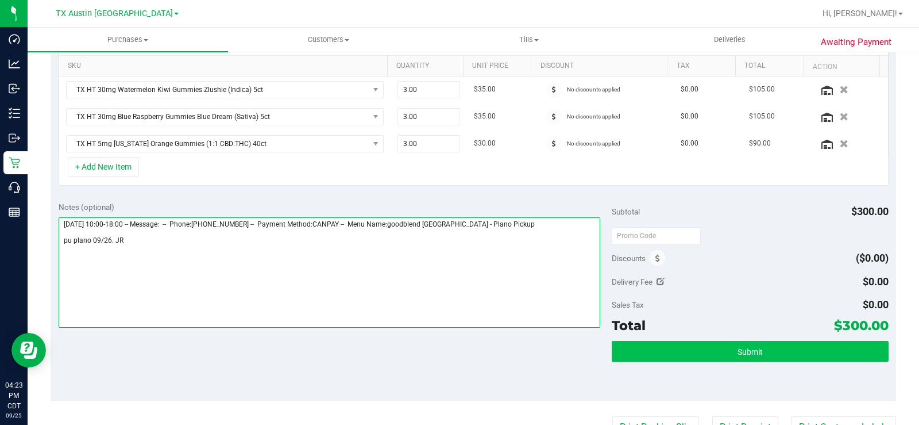
type textarea "[DATE] 10:00-18:00 -- Message: -- Phone:[PHONE_NUMBER] -- Payment Method:CANPAY…"
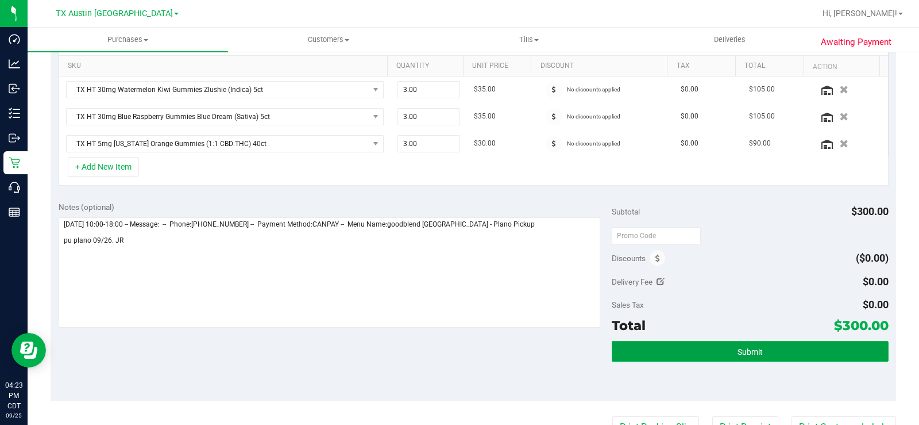
click at [683, 353] on button "Submit" at bounding box center [750, 351] width 277 height 21
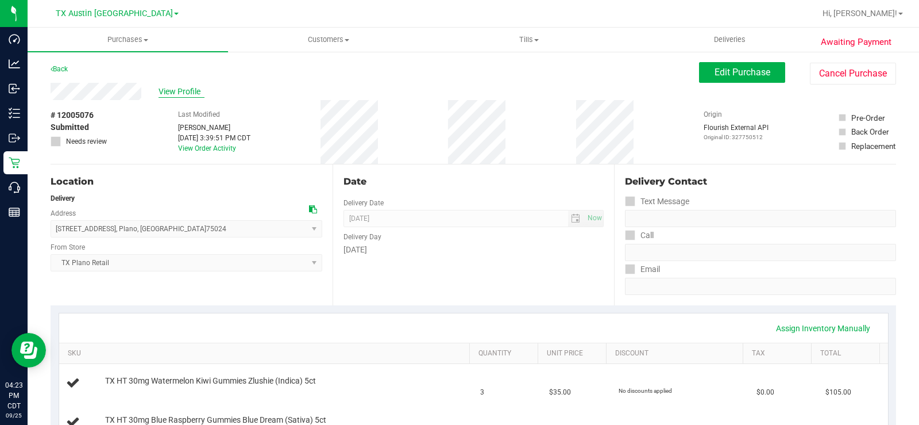
click at [167, 91] on span "View Profile" at bounding box center [182, 92] width 46 height 12
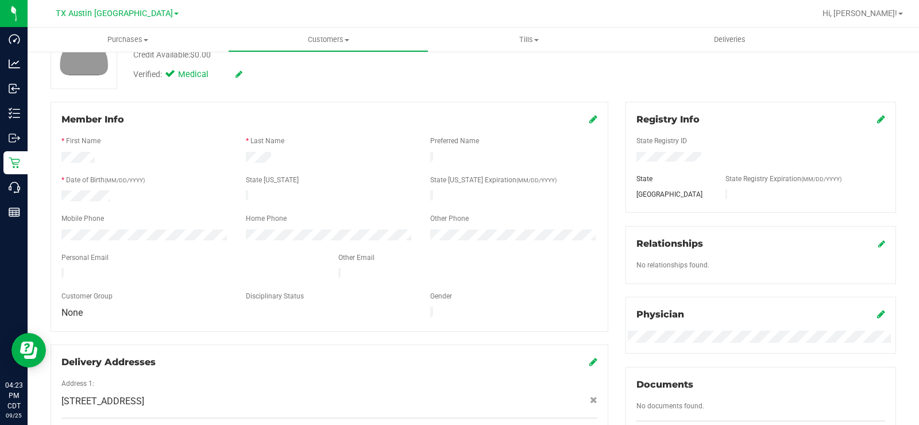
scroll to position [115, 0]
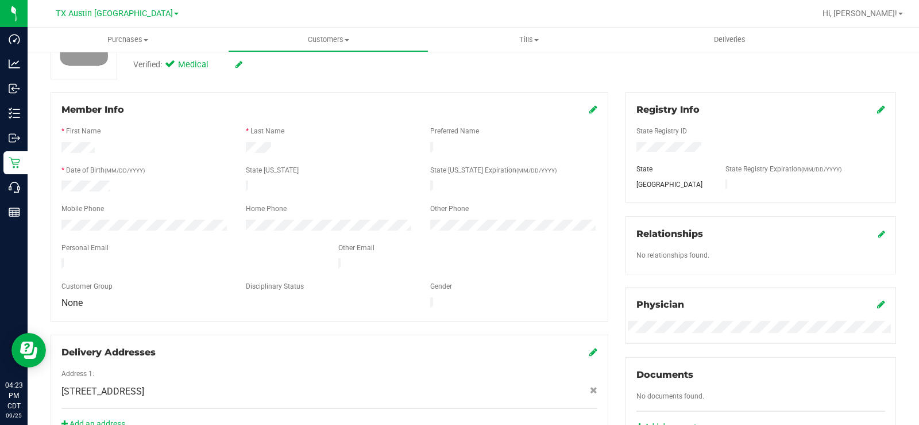
drag, startPoint x: 134, startPoint y: 255, endPoint x: 53, endPoint y: 257, distance: 81.6
click at [53, 258] on div at bounding box center [191, 265] width 277 height 14
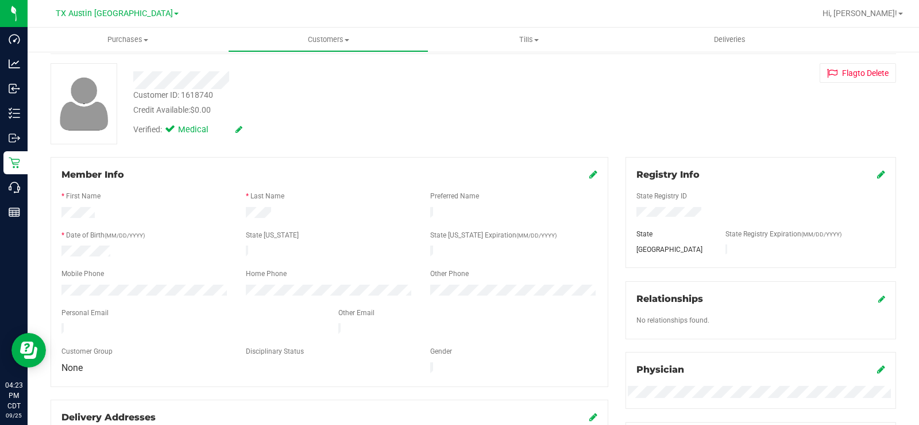
scroll to position [0, 0]
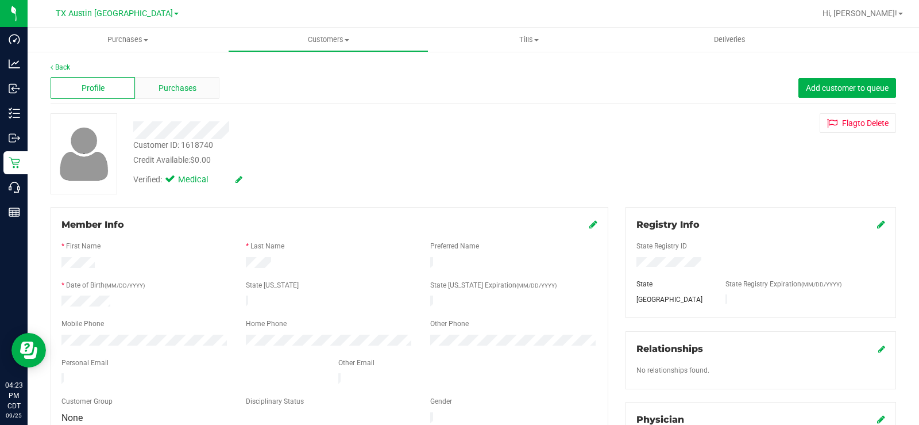
click at [172, 87] on span "Purchases" at bounding box center [178, 88] width 38 height 12
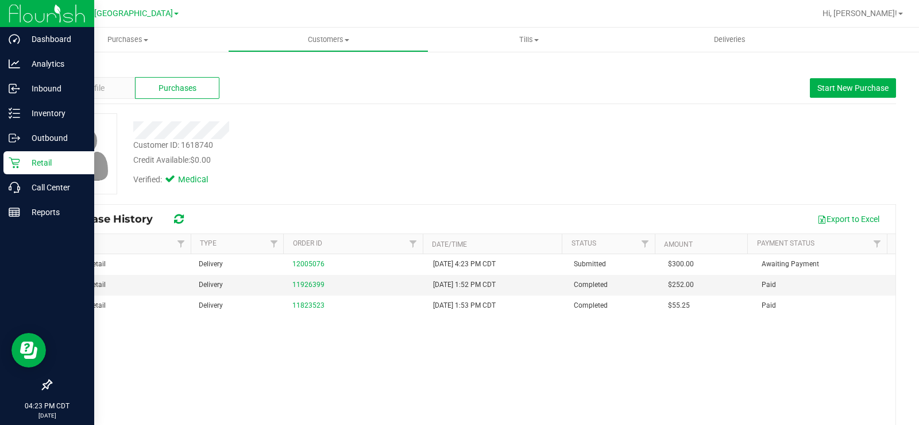
click at [39, 165] on p "Retail" at bounding box center [54, 163] width 69 height 14
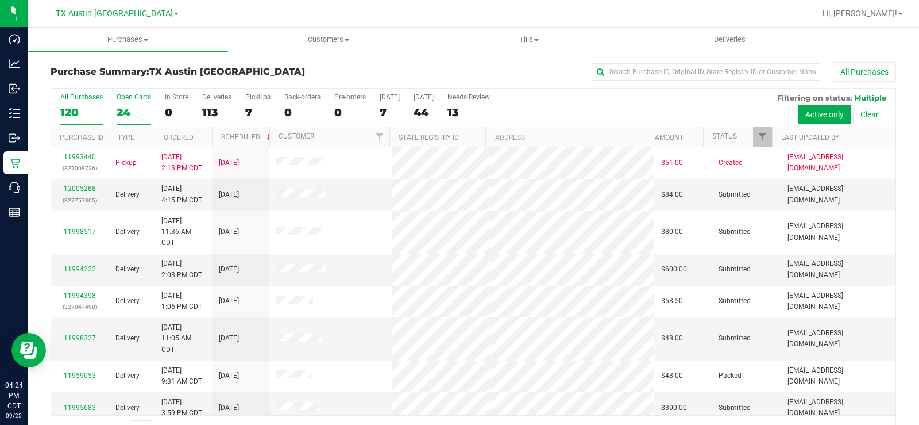
click at [133, 109] on div "24" at bounding box center [134, 112] width 34 height 13
click at [0, 0] on input "Open Carts 24" at bounding box center [0, 0] width 0 height 0
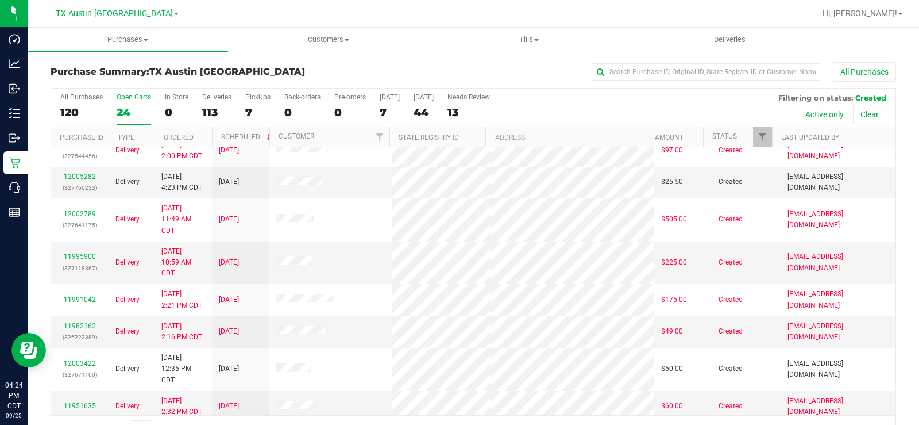
scroll to position [424, 0]
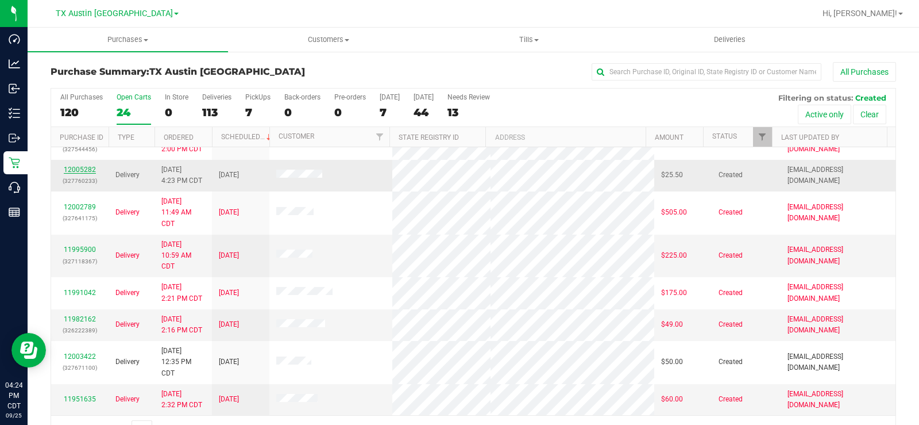
click at [78, 170] on link "12005282" at bounding box center [80, 169] width 32 height 8
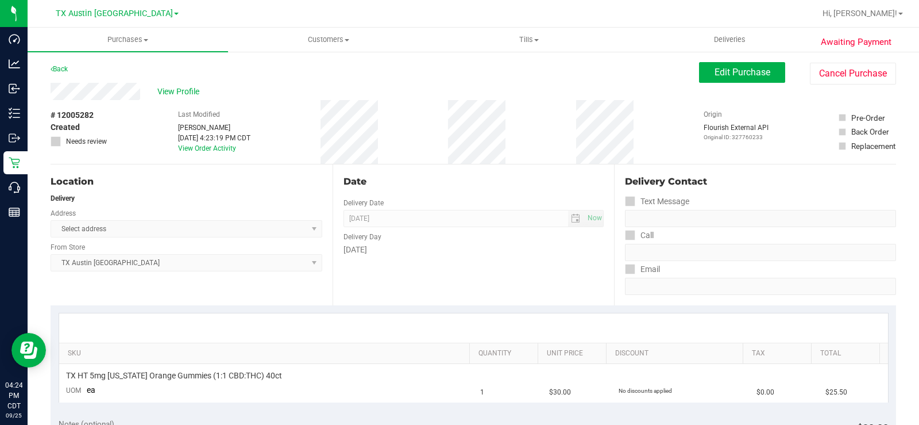
click at [90, 93] on div "View Profile" at bounding box center [375, 91] width 649 height 17
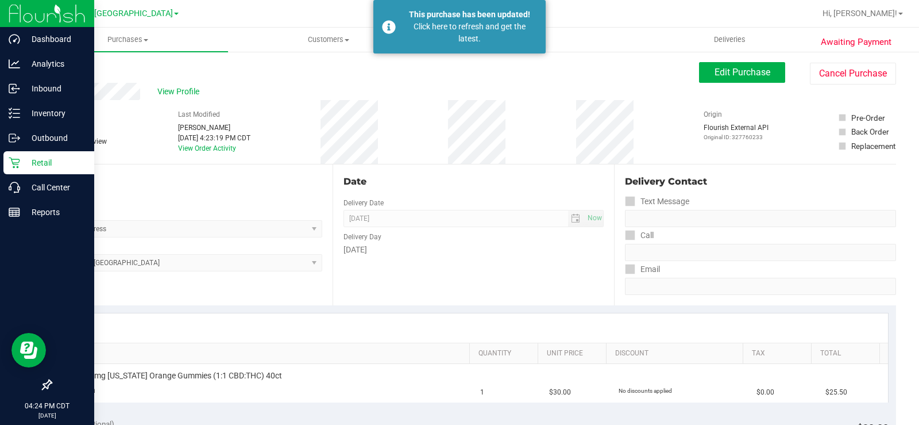
click at [16, 161] on icon at bounding box center [14, 162] width 11 height 11
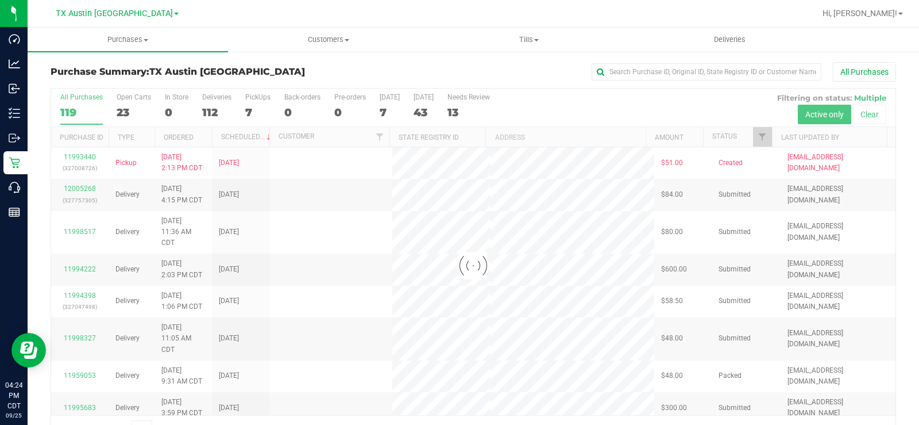
click at [122, 97] on div at bounding box center [473, 265] width 845 height 354
click at [121, 97] on div at bounding box center [473, 265] width 845 height 354
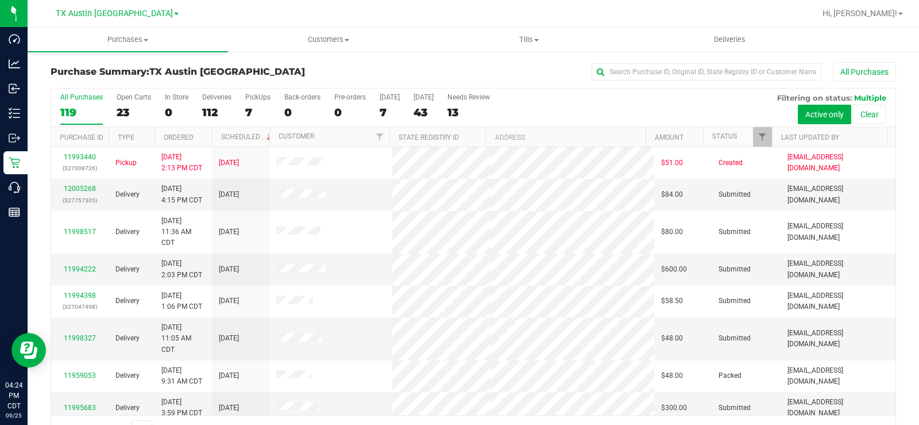
click at [121, 97] on div "Open Carts" at bounding box center [134, 97] width 34 height 8
click at [0, 0] on input "Open Carts 23" at bounding box center [0, 0] width 0 height 0
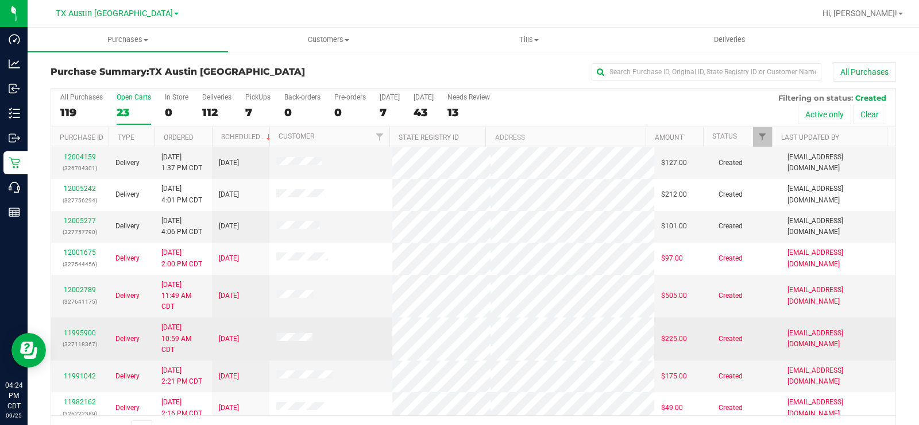
scroll to position [251, 0]
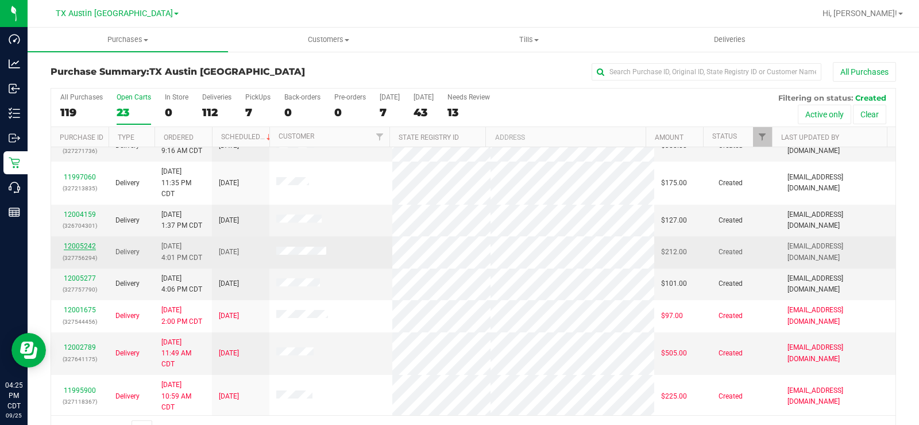
click at [86, 243] on link "12005242" at bounding box center [80, 246] width 32 height 8
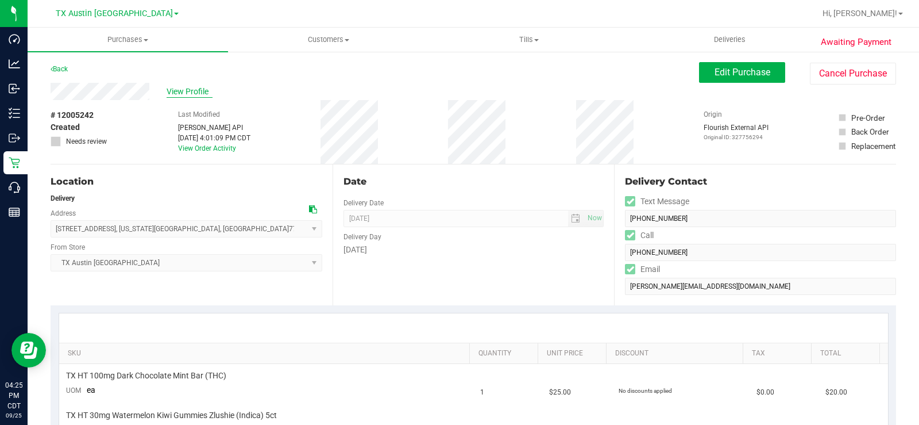
click at [176, 86] on span "View Profile" at bounding box center [190, 92] width 46 height 12
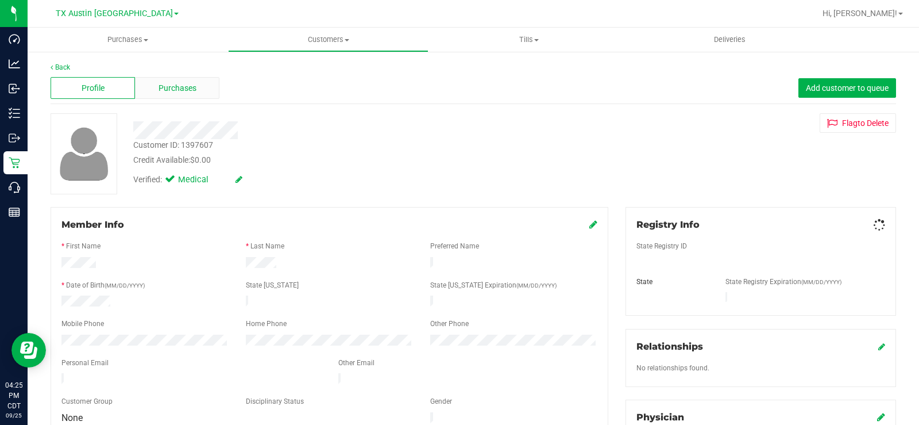
click at [172, 89] on span "Purchases" at bounding box center [178, 88] width 38 height 12
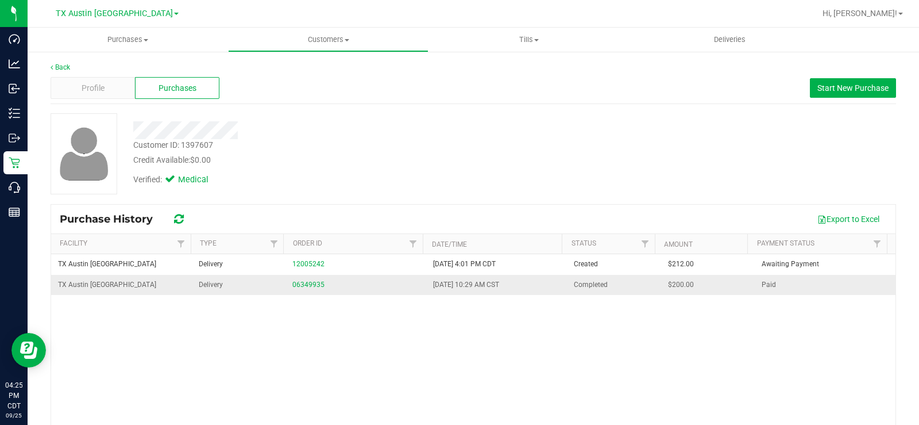
click at [305, 279] on div "06349935" at bounding box center [355, 284] width 127 height 11
click at [305, 283] on link "06349935" at bounding box center [308, 284] width 32 height 8
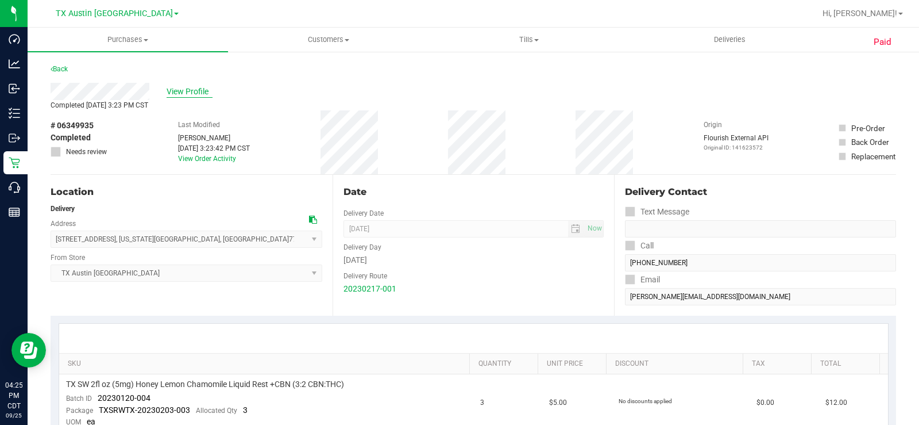
click at [190, 88] on span "View Profile" at bounding box center [190, 92] width 46 height 12
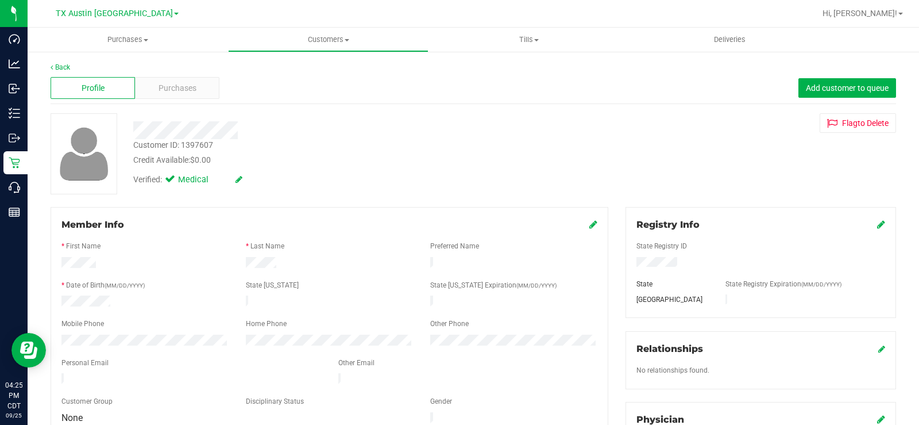
click at [190, 88] on span "Purchases" at bounding box center [178, 88] width 38 height 12
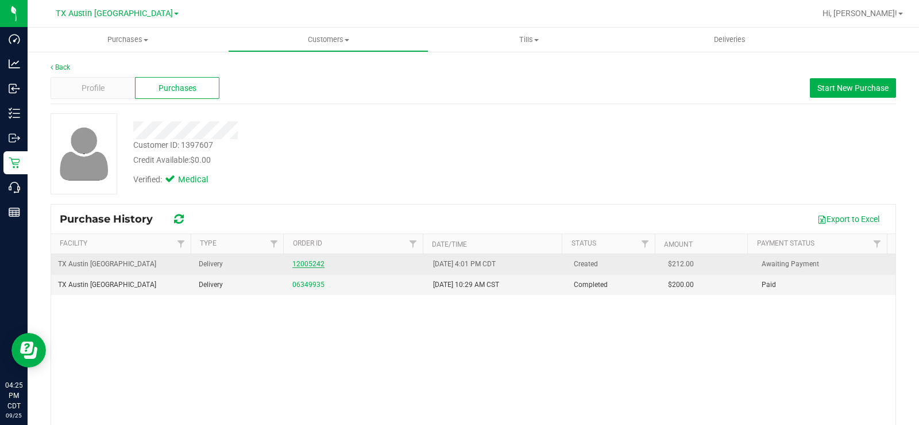
click at [315, 260] on link "12005242" at bounding box center [308, 264] width 32 height 8
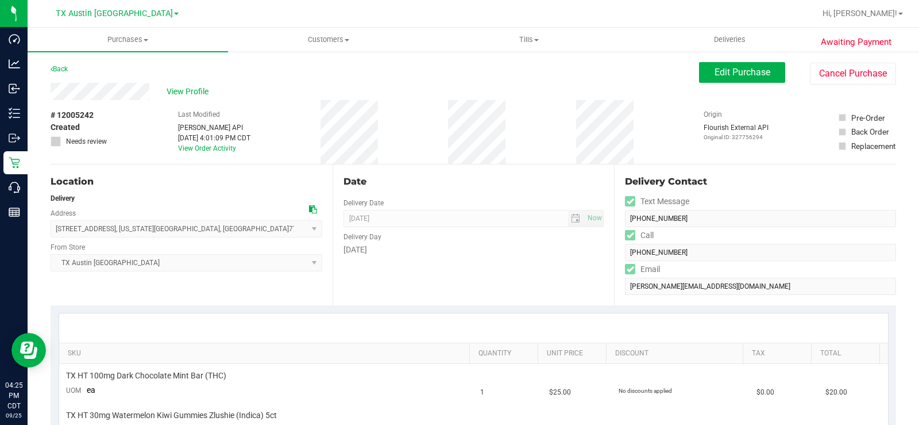
click at [106, 90] on div "View Profile" at bounding box center [375, 91] width 649 height 17
copy div
click at [309, 210] on icon at bounding box center [313, 209] width 8 height 8
click at [178, 94] on span "View Profile" at bounding box center [190, 92] width 46 height 12
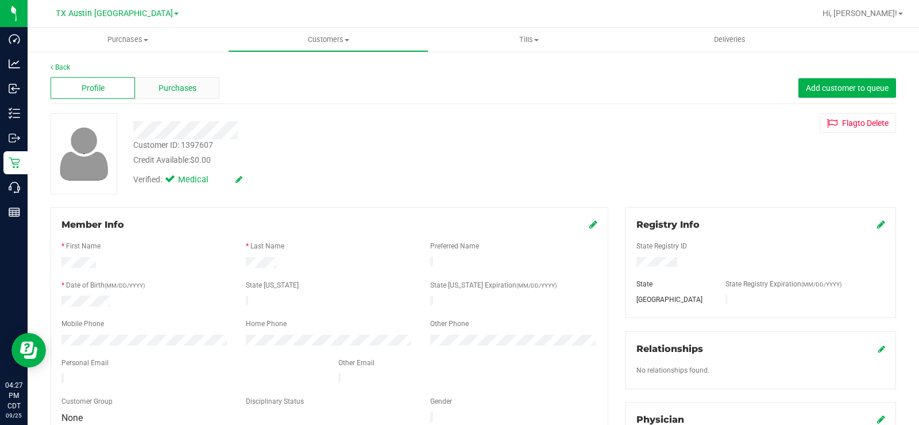
click at [186, 82] on span "Purchases" at bounding box center [178, 88] width 38 height 12
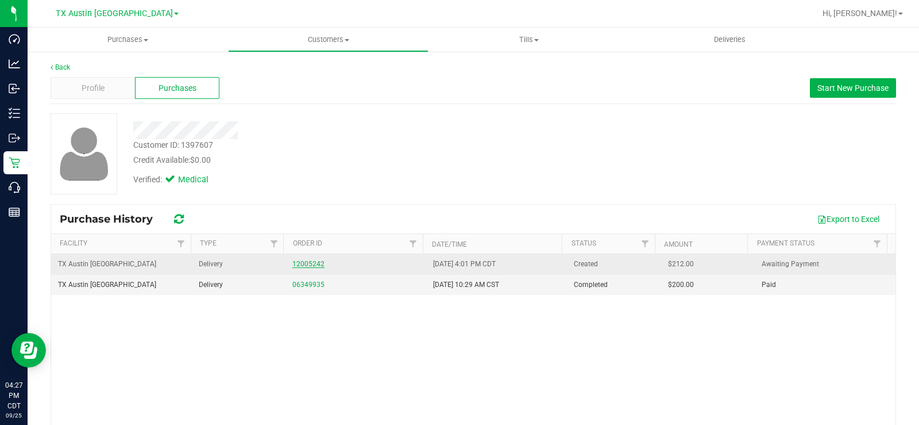
click at [310, 263] on link "12005242" at bounding box center [308, 264] width 32 height 8
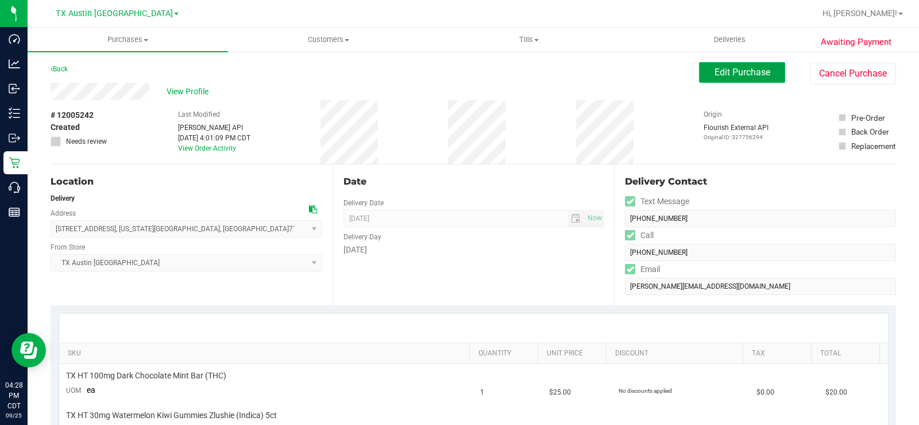
click at [736, 75] on span "Edit Purchase" at bounding box center [743, 72] width 56 height 11
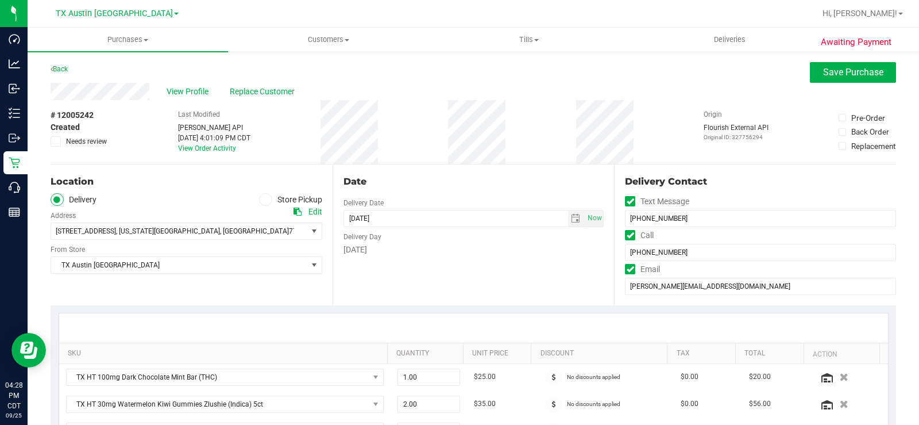
click at [56, 141] on icon at bounding box center [55, 141] width 7 height 0
click at [0, 0] on input "Needs review" at bounding box center [0, 0] width 0 height 0
click at [122, 175] on div "Location" at bounding box center [187, 182] width 272 height 14
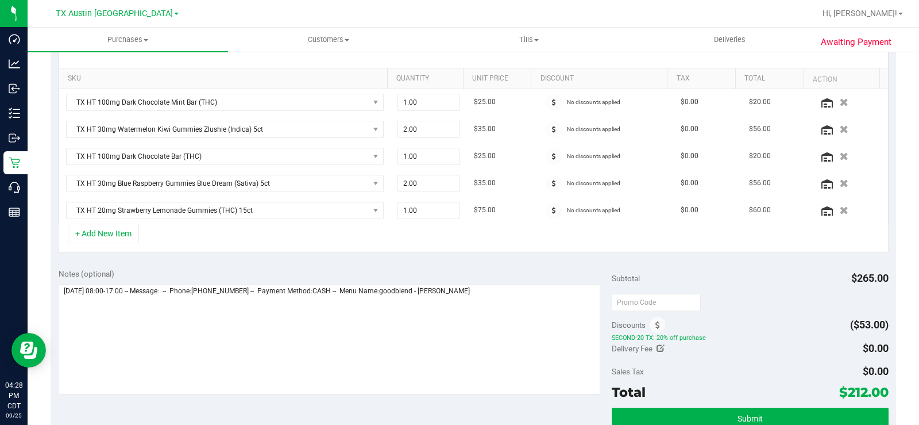
scroll to position [287, 0]
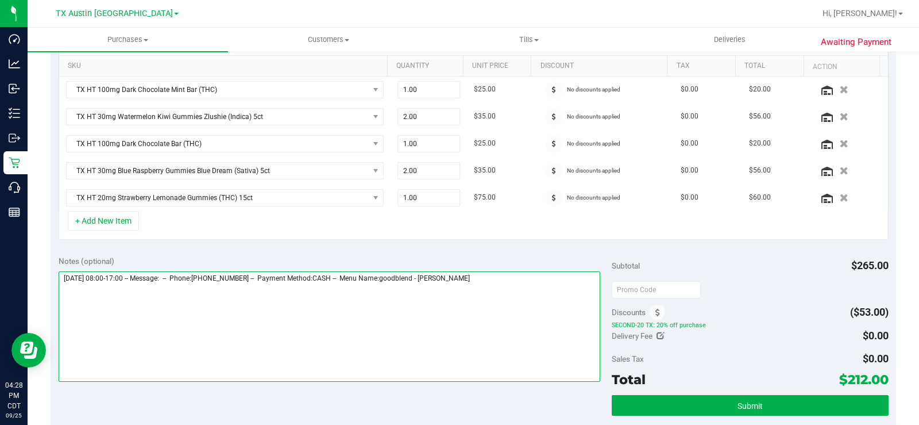
click at [484, 279] on textarea at bounding box center [330, 326] width 542 height 110
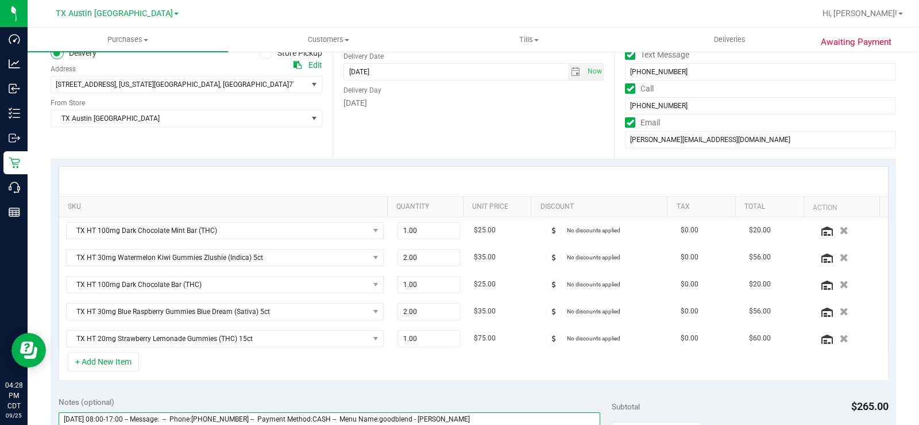
scroll to position [0, 0]
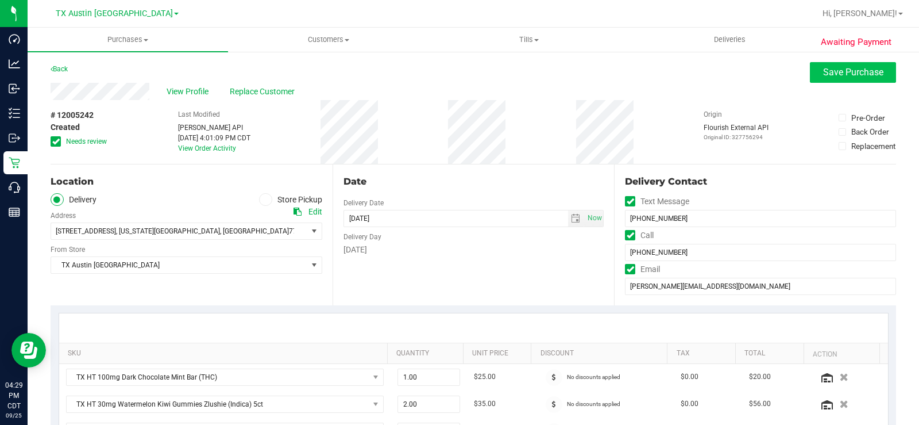
type textarea "[DATE] 08:00-17:00 -- Message: -- Phone:[PHONE_NUMBER] -- Payment Method:CASH -…"
click at [823, 74] on span "Save Purchase" at bounding box center [853, 72] width 60 height 11
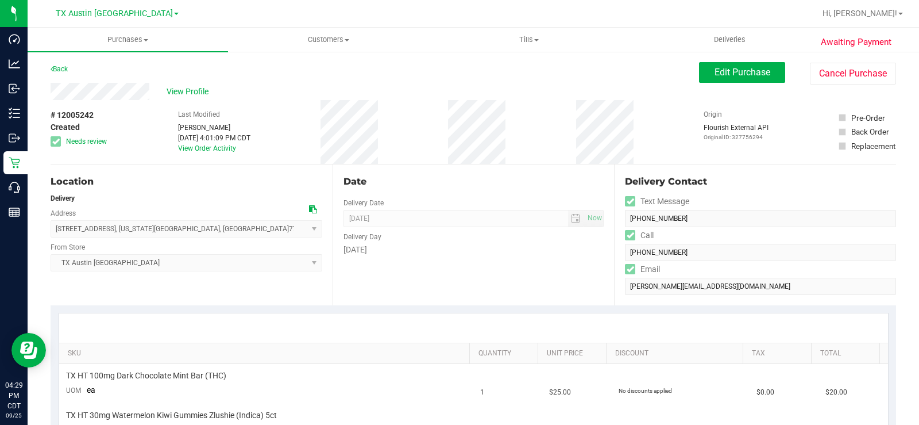
drag, startPoint x: 151, startPoint y: 91, endPoint x: 49, endPoint y: 93, distance: 101.7
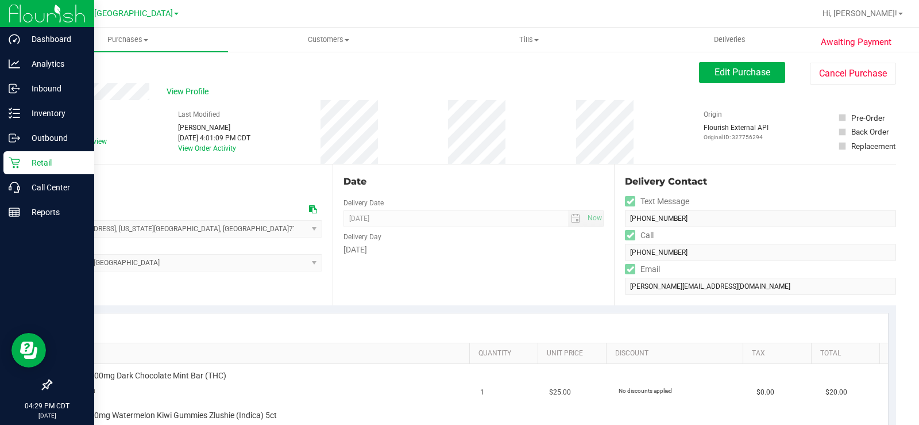
drag, startPoint x: 16, startPoint y: 165, endPoint x: 40, endPoint y: 175, distance: 25.5
click at [17, 165] on icon at bounding box center [14, 162] width 11 height 11
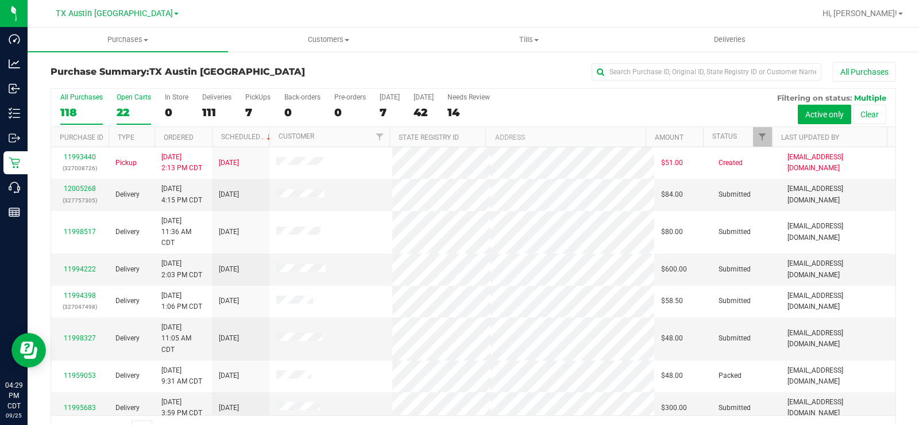
click at [122, 114] on div "22" at bounding box center [134, 112] width 34 height 13
click at [0, 0] on input "Open Carts 22" at bounding box center [0, 0] width 0 height 0
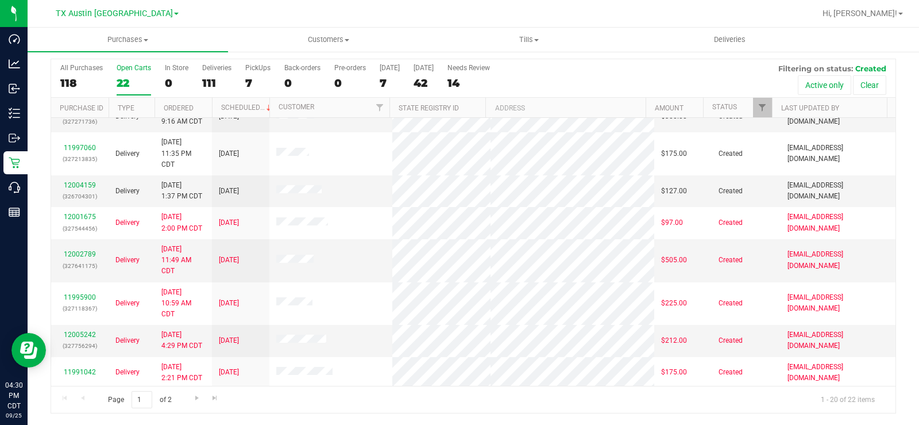
scroll to position [424, 0]
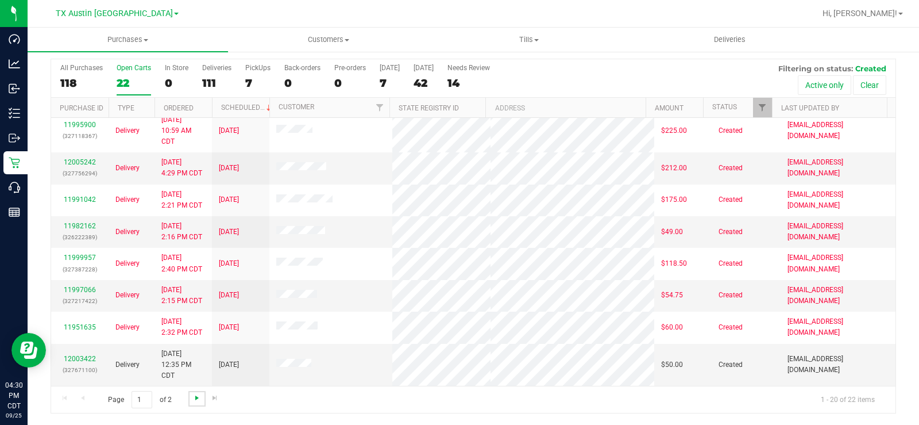
click at [196, 396] on span "Go to the next page" at bounding box center [197, 397] width 9 height 9
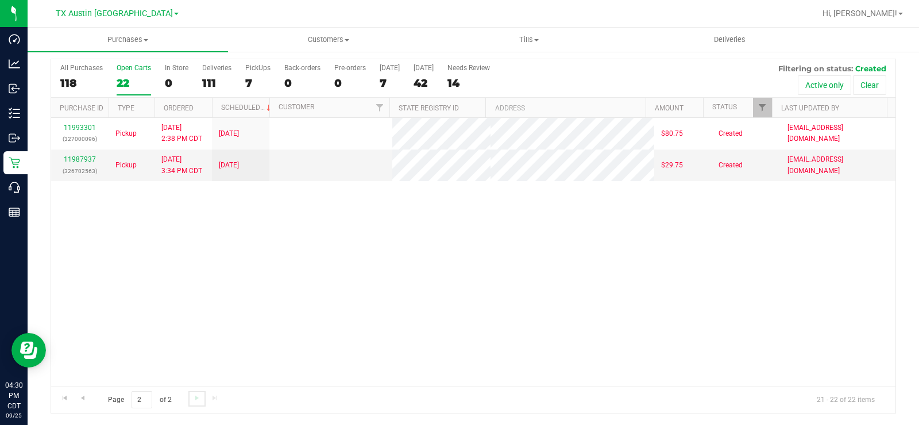
scroll to position [0, 0]
click at [82, 396] on span "Go to the previous page" at bounding box center [82, 397] width 9 height 9
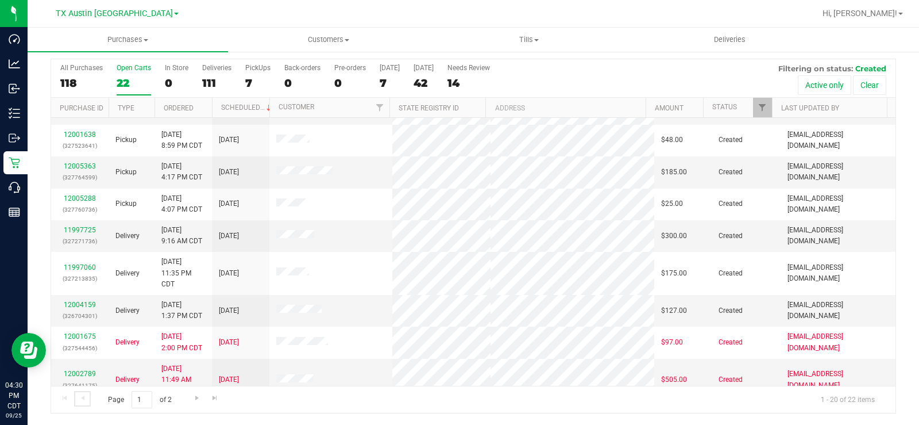
scroll to position [115, 0]
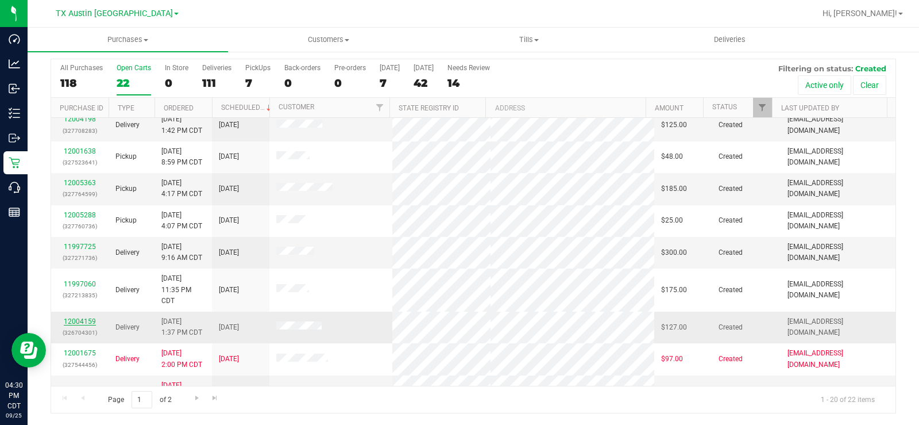
click at [79, 320] on link "12004159" at bounding box center [80, 321] width 32 height 8
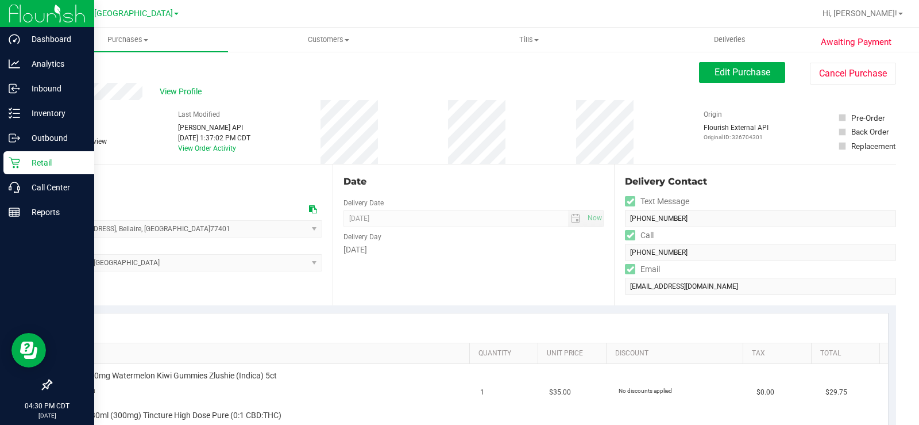
click at [24, 168] on p "Retail" at bounding box center [54, 163] width 69 height 14
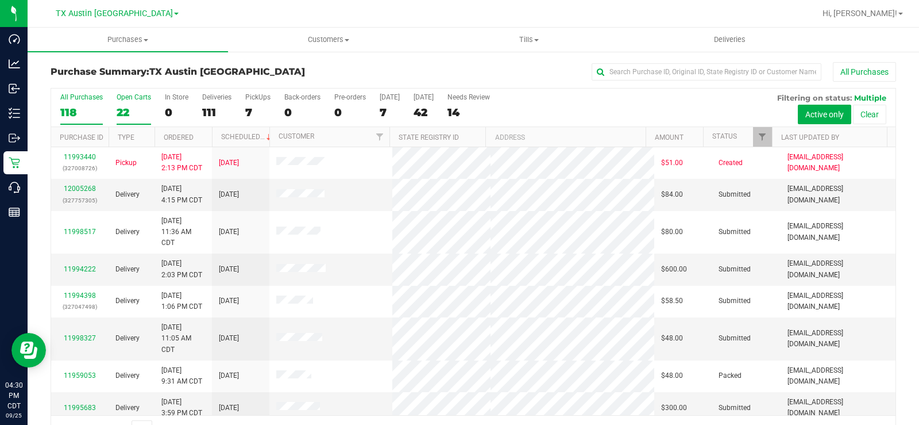
click at [127, 106] on div "22" at bounding box center [134, 112] width 34 height 13
click at [0, 0] on input "Open Carts 22" at bounding box center [0, 0] width 0 height 0
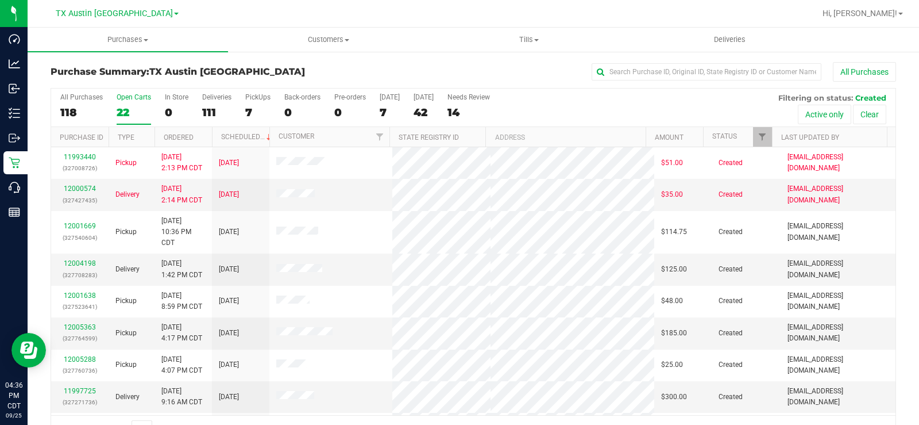
click at [114, 111] on div "All Purchases 118 Open Carts 22 In Store 0 Deliveries 111 PickUps 7 Back-orders…" at bounding box center [473, 107] width 845 height 39
click at [118, 113] on div "22" at bounding box center [134, 112] width 34 height 13
click at [0, 0] on input "Open Carts 22" at bounding box center [0, 0] width 0 height 0
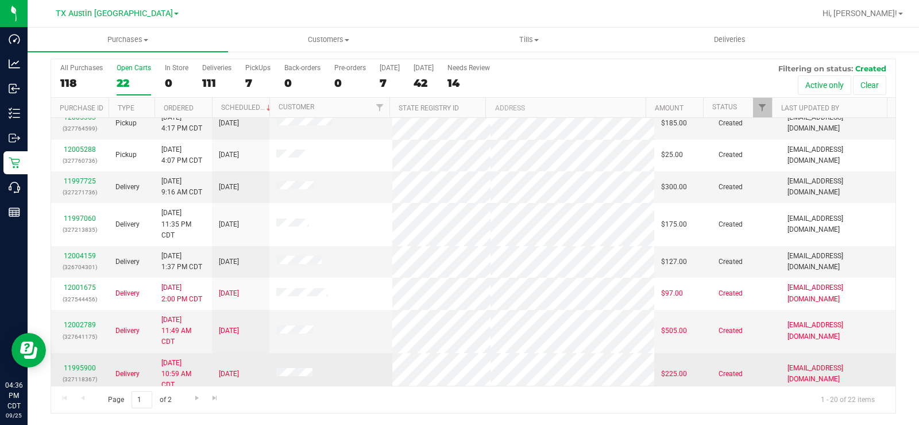
scroll to position [136, 0]
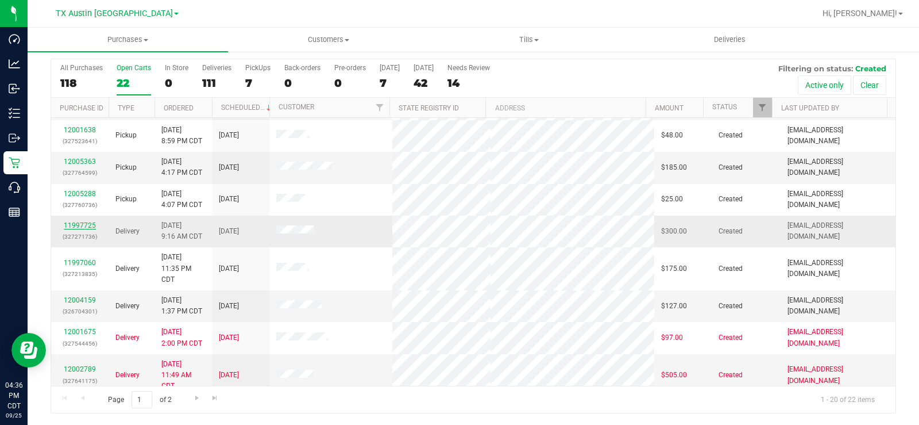
click at [91, 225] on link "11997725" at bounding box center [80, 225] width 32 height 8
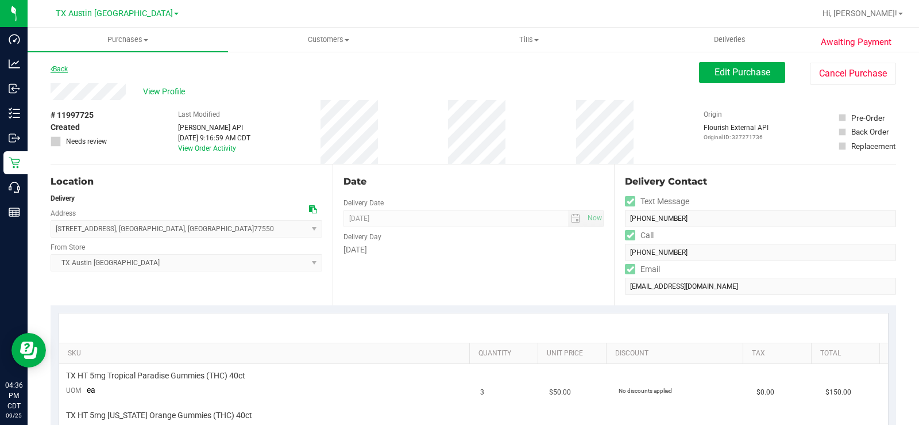
click at [62, 71] on link "Back" at bounding box center [59, 69] width 17 height 8
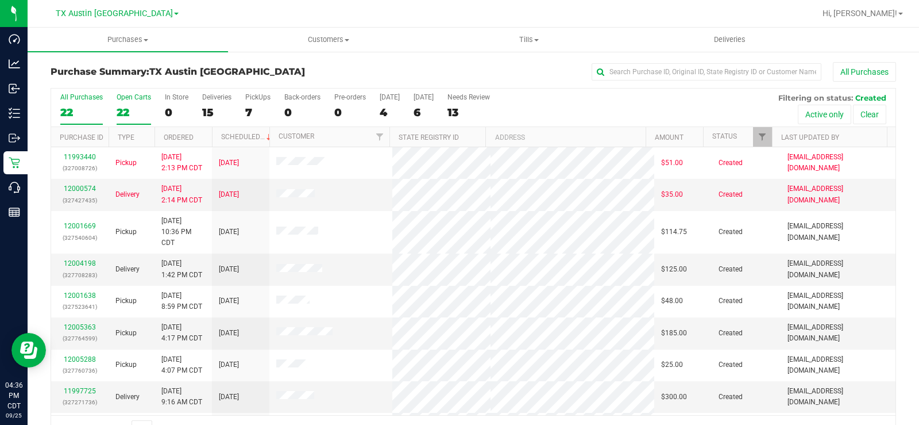
click at [119, 101] on label "Open Carts 22" at bounding box center [134, 109] width 34 height 32
click at [0, 0] on input "Open Carts 22" at bounding box center [0, 0] width 0 height 0
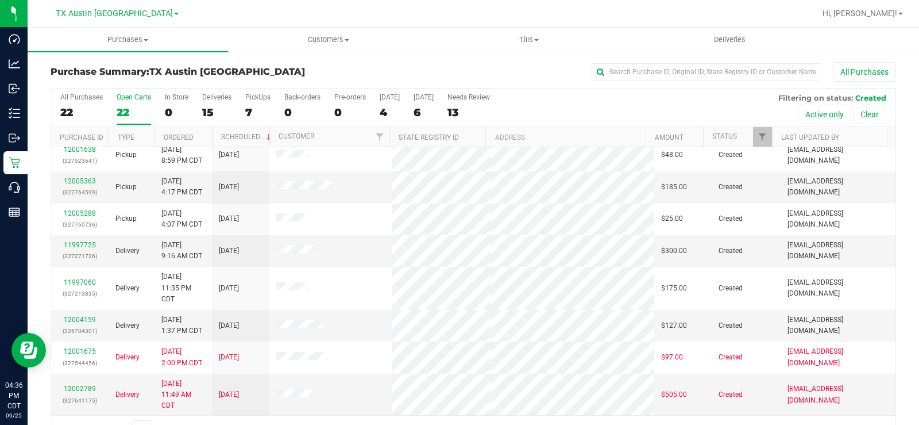
scroll to position [172, 0]
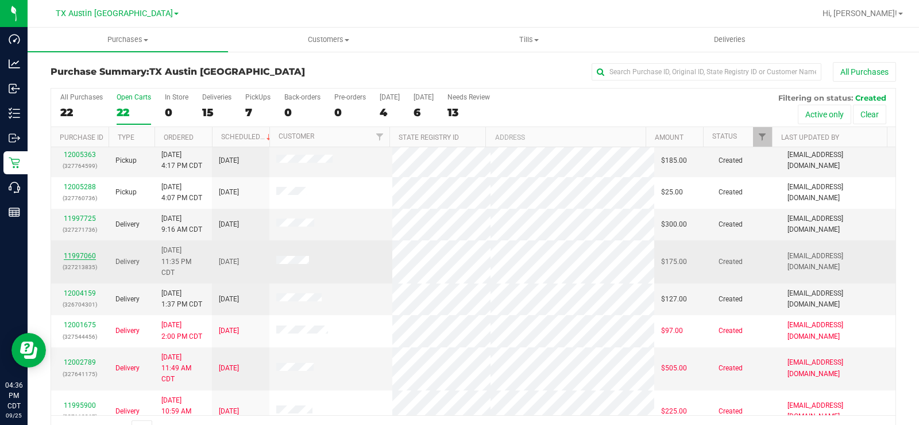
click at [78, 257] on link "11997060" at bounding box center [80, 256] width 32 height 8
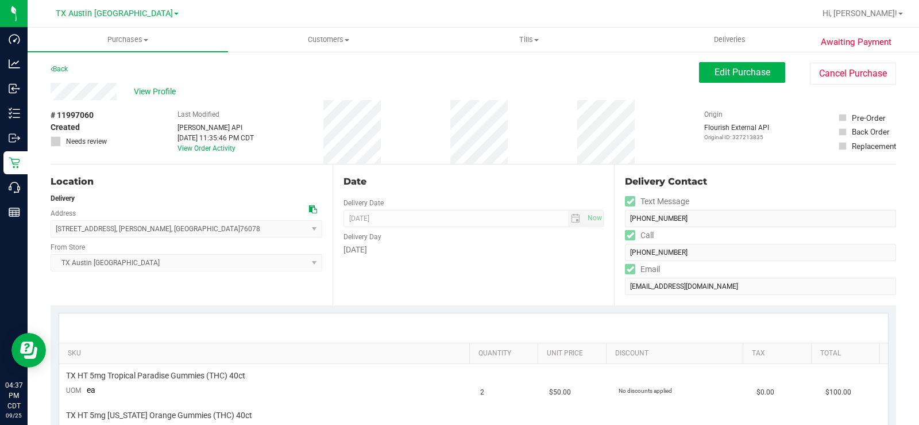
click at [311, 210] on icon at bounding box center [313, 209] width 8 height 8
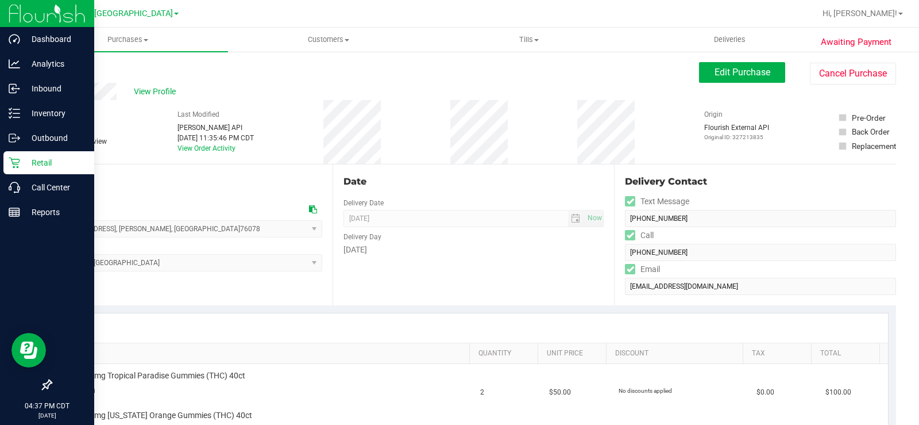
click at [38, 163] on p "Retail" at bounding box center [54, 163] width 69 height 14
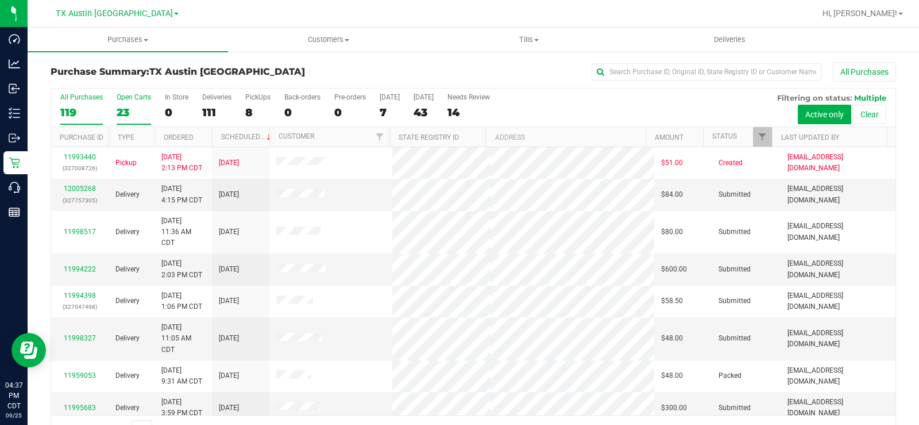
click at [126, 99] on div "Open Carts" at bounding box center [134, 97] width 34 height 8
click at [0, 0] on input "Open Carts 23" at bounding box center [0, 0] width 0 height 0
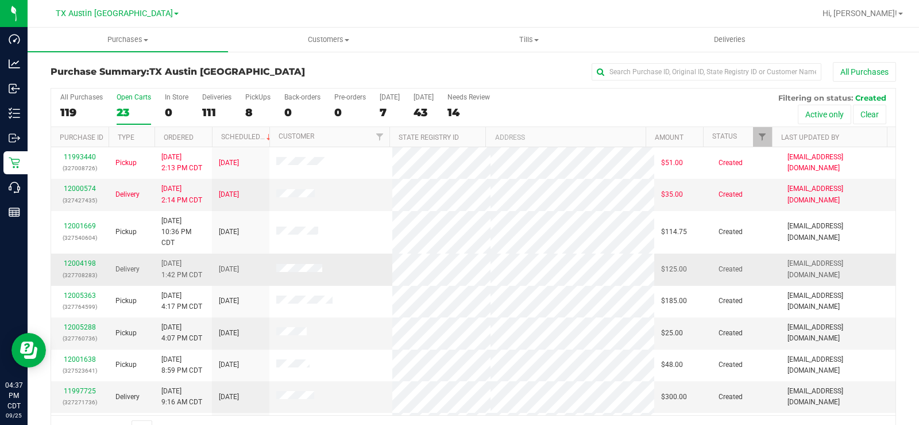
scroll to position [57, 0]
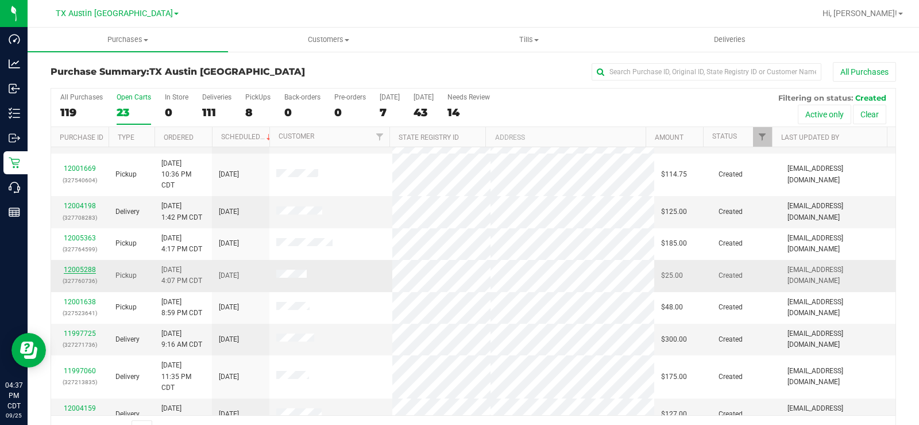
click at [87, 268] on link "12005288" at bounding box center [80, 269] width 32 height 8
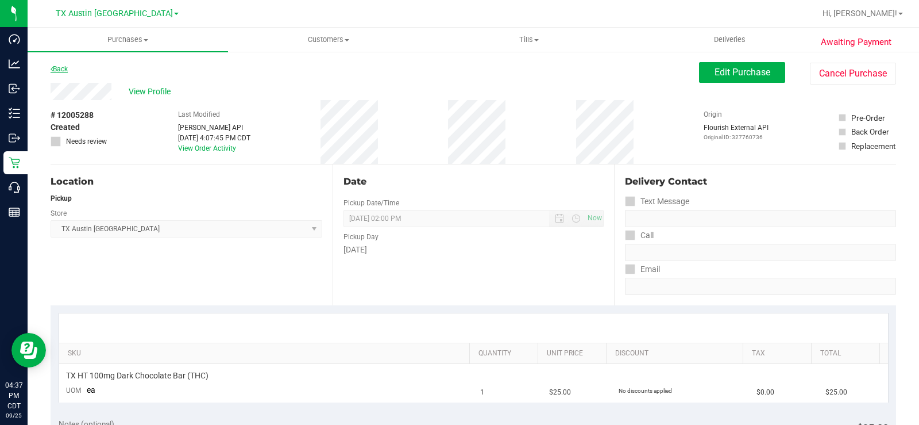
click at [57, 67] on link "Back" at bounding box center [59, 69] width 17 height 8
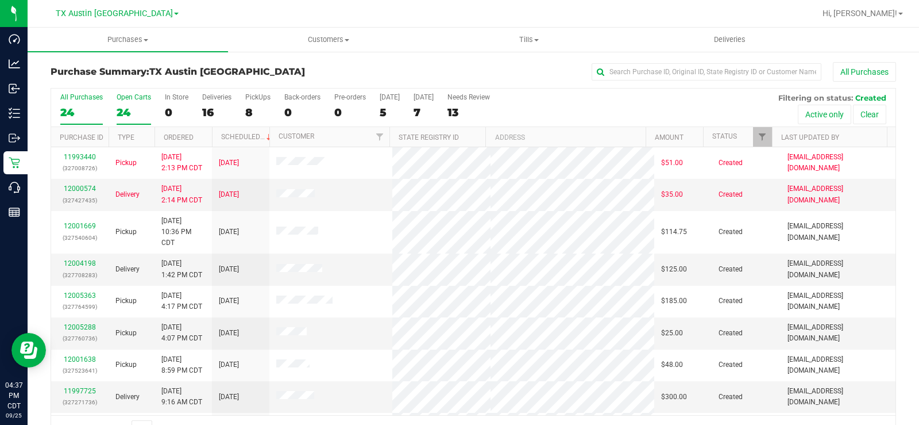
click at [120, 103] on label "Open Carts 24" at bounding box center [134, 109] width 34 height 32
click at [0, 0] on input "Open Carts 24" at bounding box center [0, 0] width 0 height 0
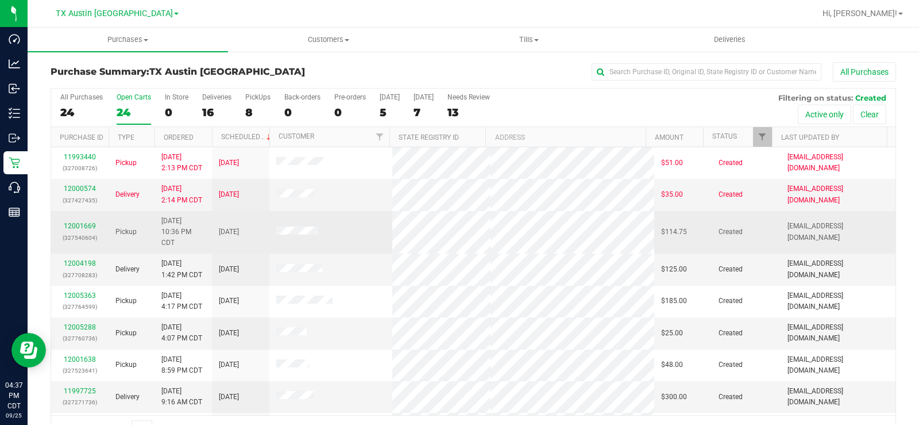
scroll to position [115, 0]
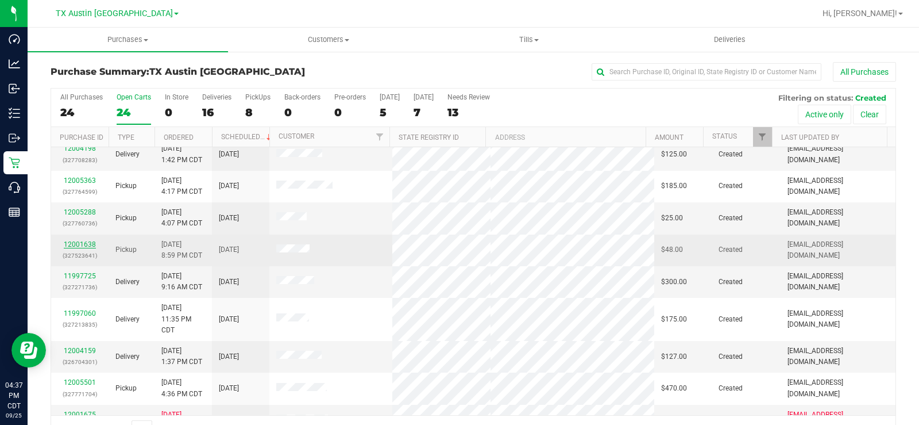
click at [71, 242] on link "12001638" at bounding box center [80, 244] width 32 height 8
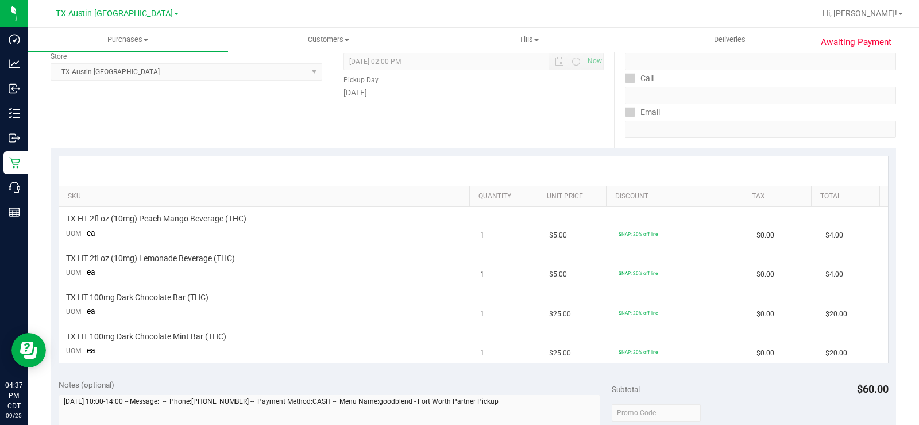
scroll to position [172, 0]
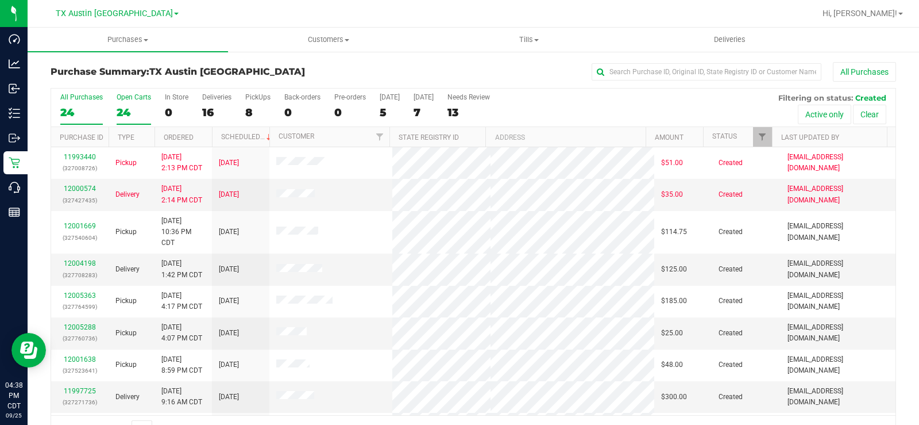
click at [123, 102] on label "Open Carts 24" at bounding box center [134, 109] width 34 height 32
click at [0, 0] on input "Open Carts 24" at bounding box center [0, 0] width 0 height 0
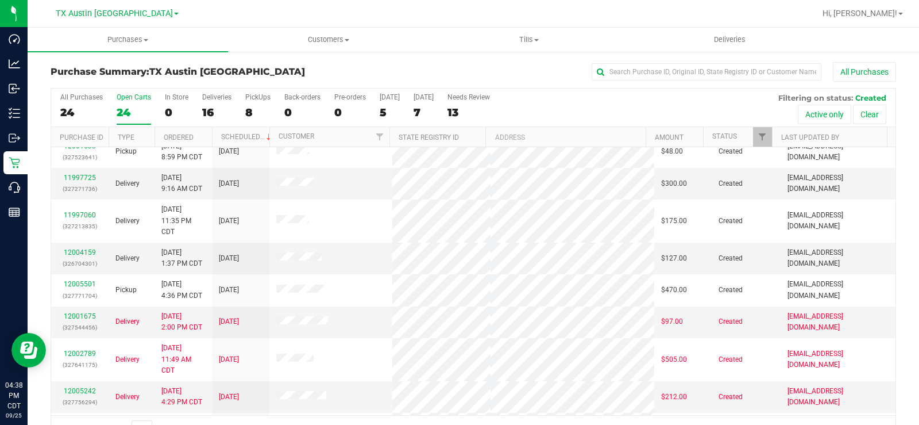
scroll to position [230, 0]
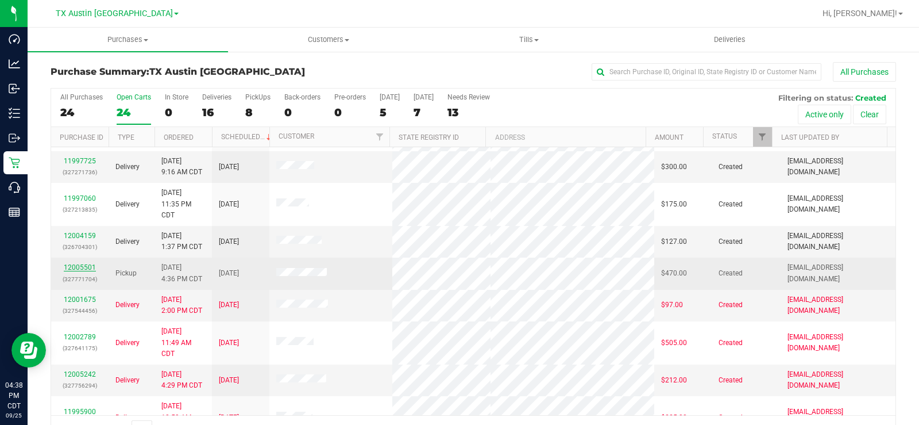
click at [83, 264] on link "12005501" at bounding box center [80, 267] width 32 height 8
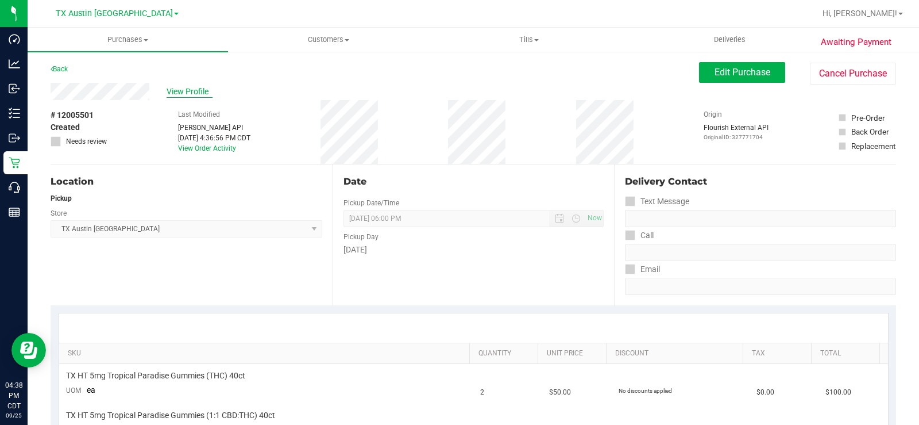
click at [197, 90] on span "View Profile" at bounding box center [190, 92] width 46 height 12
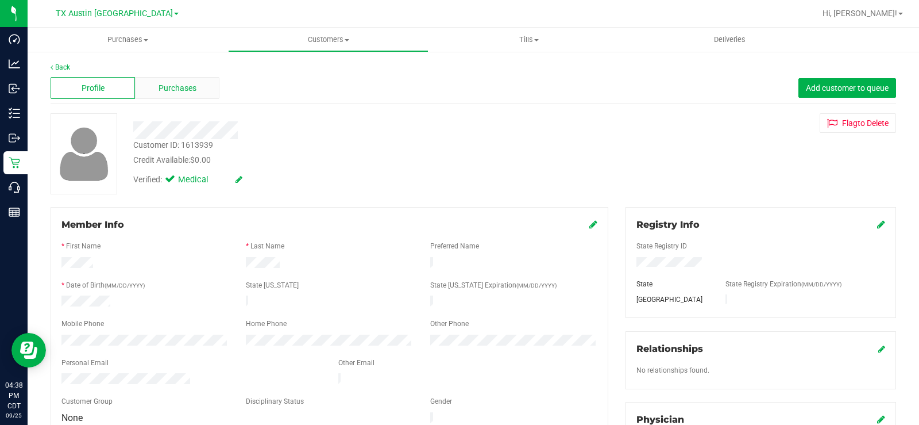
click at [188, 86] on span "Purchases" at bounding box center [178, 88] width 38 height 12
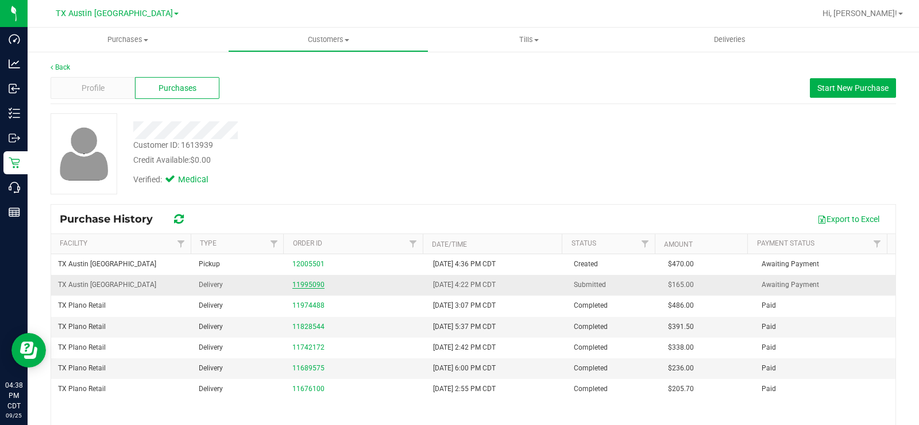
click at [311, 284] on link "11995090" at bounding box center [308, 284] width 32 height 8
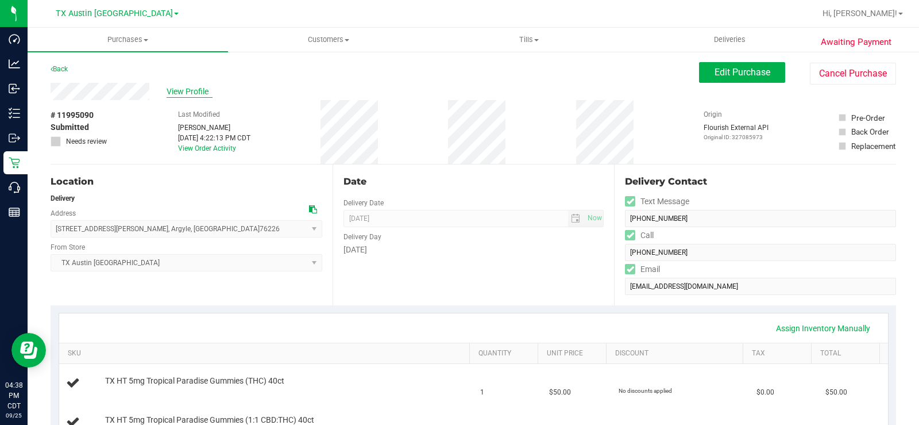
click at [188, 88] on span "View Profile" at bounding box center [190, 92] width 46 height 12
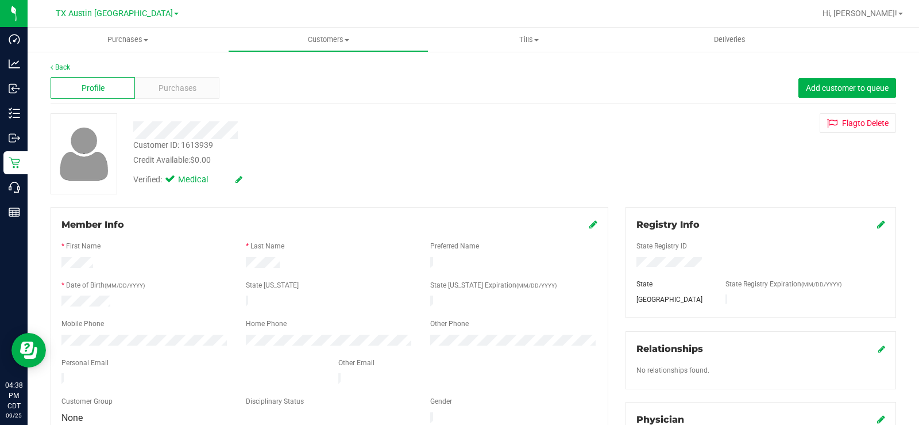
click at [188, 88] on span "Purchases" at bounding box center [178, 88] width 38 height 12
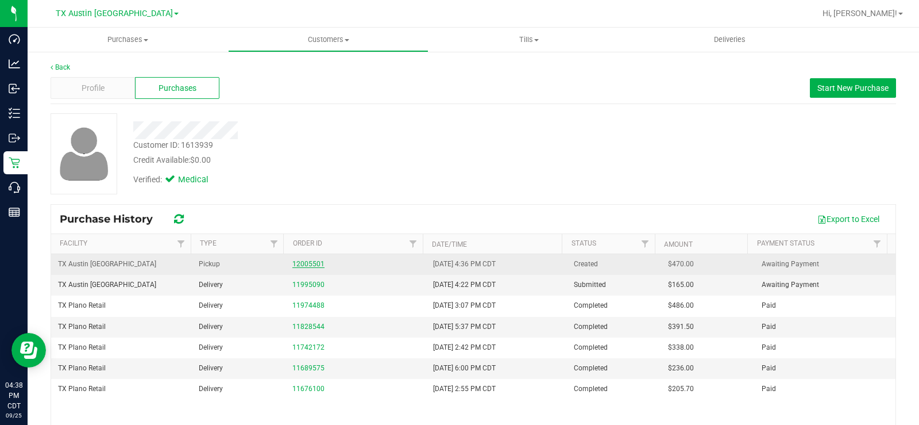
click at [305, 261] on link "12005501" at bounding box center [308, 264] width 32 height 8
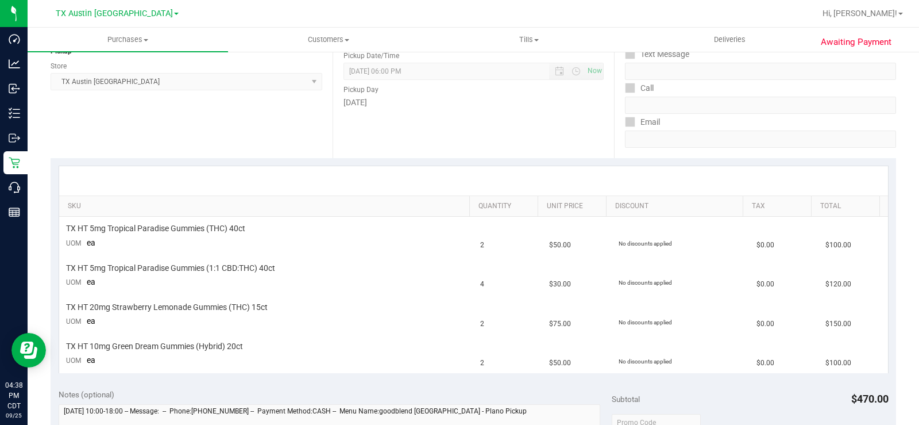
scroll to position [230, 0]
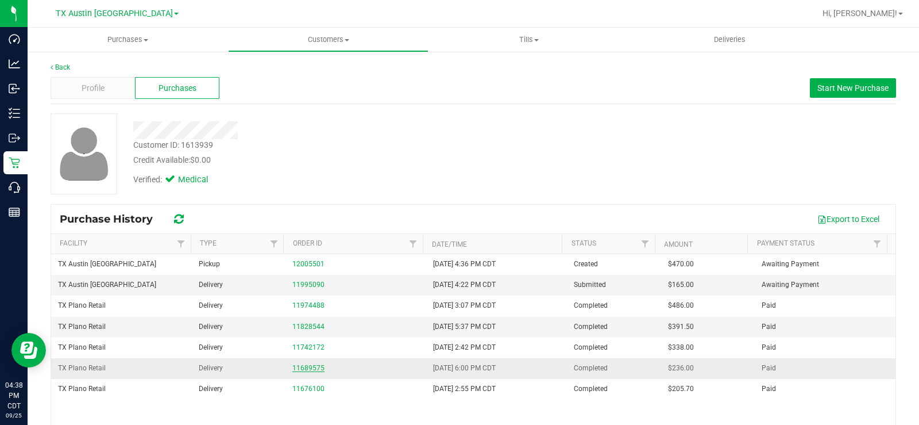
click at [292, 367] on link "11689575" at bounding box center [308, 368] width 32 height 8
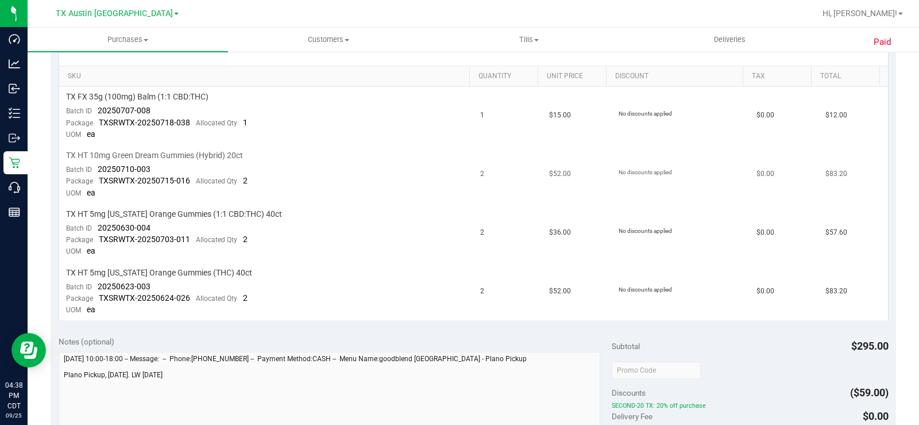
scroll to position [57, 0]
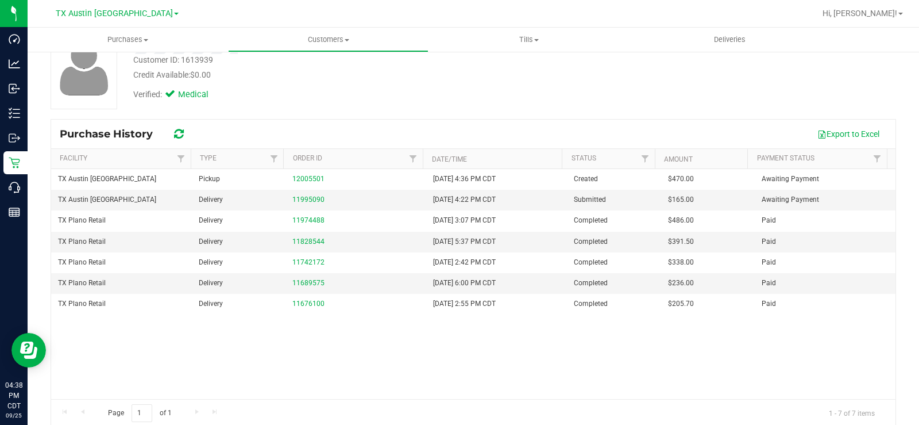
scroll to position [99, 0]
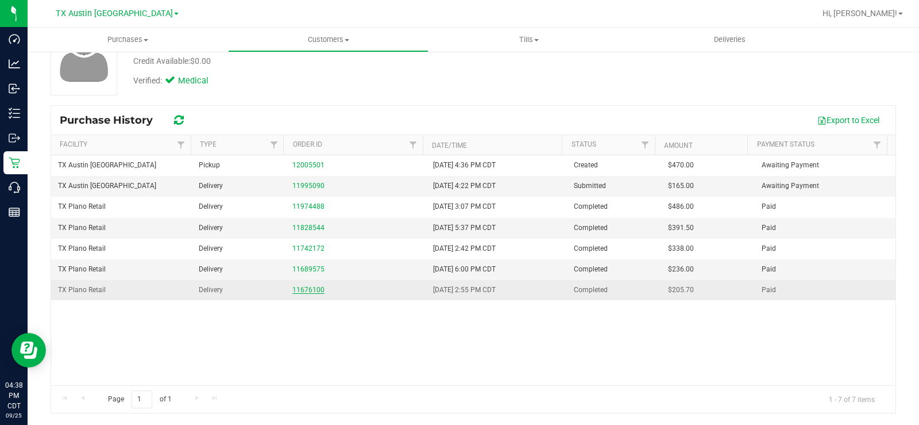
click at [307, 286] on link "11676100" at bounding box center [308, 290] width 32 height 8
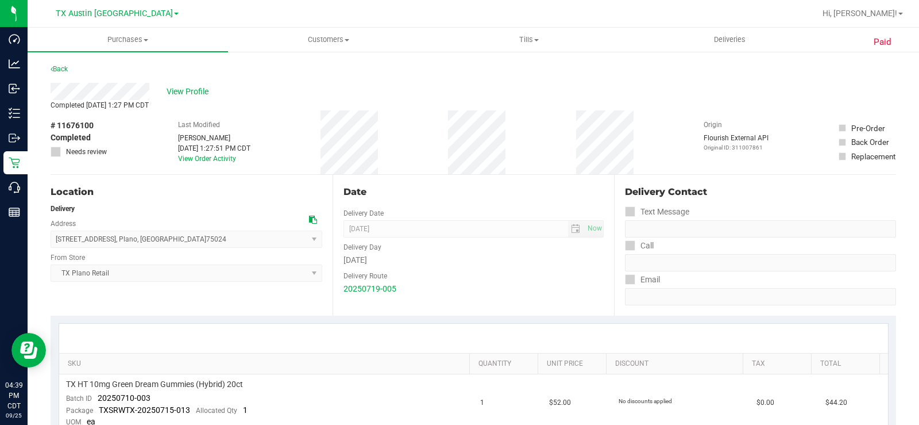
click at [98, 88] on div "View Profile" at bounding box center [474, 91] width 846 height 17
click at [190, 88] on span "View Profile" at bounding box center [190, 92] width 46 height 12
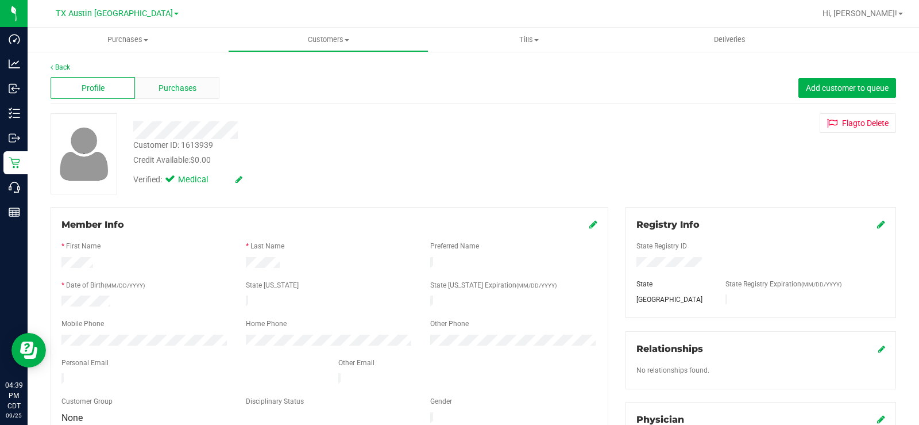
click at [164, 87] on span "Purchases" at bounding box center [178, 88] width 38 height 12
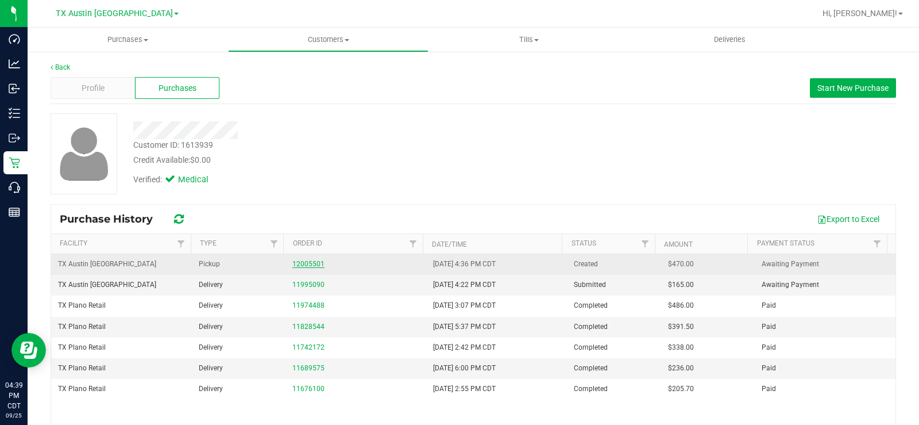
click at [303, 261] on link "12005501" at bounding box center [308, 264] width 32 height 8
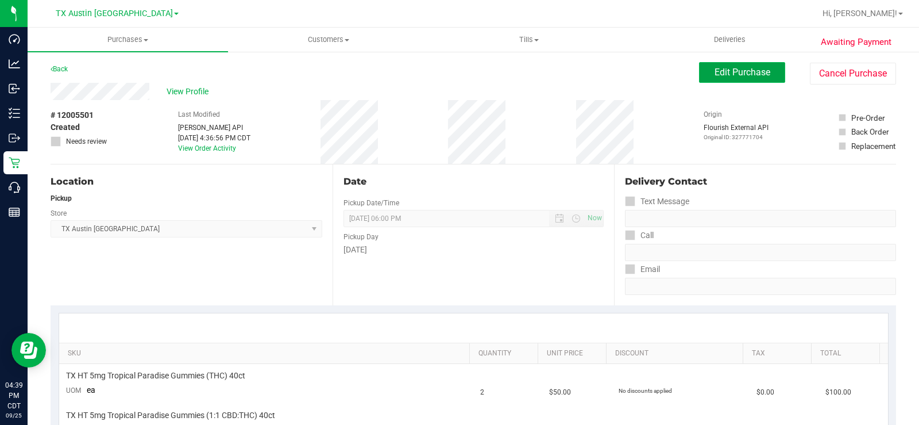
click at [717, 76] on span "Edit Purchase" at bounding box center [743, 72] width 56 height 11
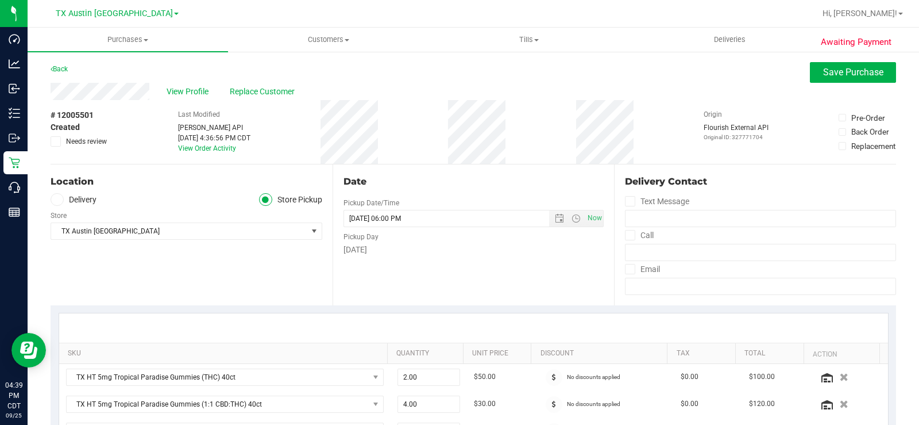
click at [56, 199] on icon at bounding box center [56, 199] width 7 height 0
click at [0, 0] on input "Delivery" at bounding box center [0, 0] width 0 height 0
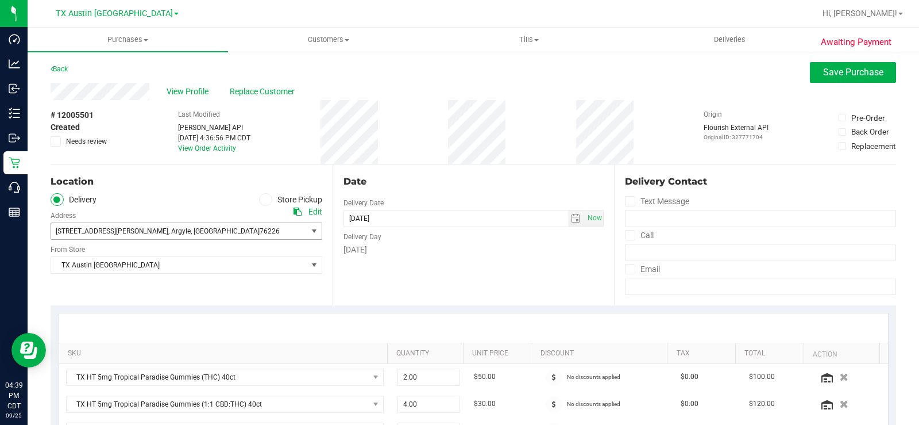
click at [82, 234] on span "[STREET_ADDRESS][PERSON_NAME]" at bounding box center [112, 231] width 113 height 8
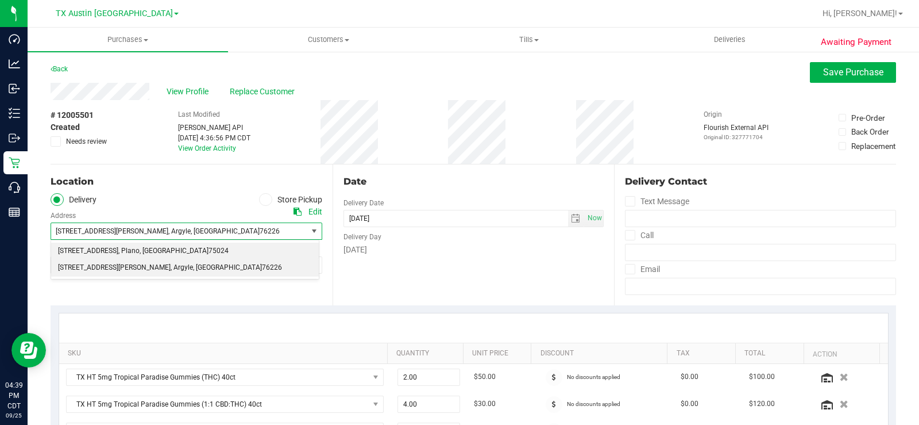
click at [86, 252] on span "[STREET_ADDRESS]" at bounding box center [88, 251] width 60 height 15
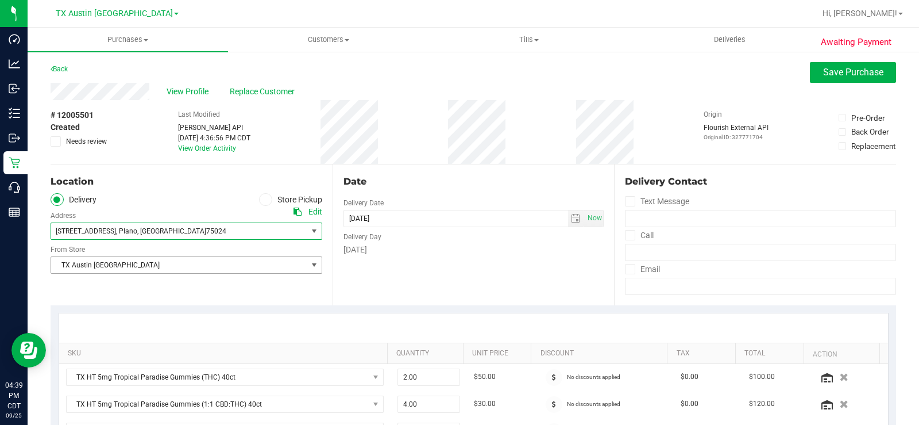
click at [89, 263] on span "TX Austin [GEOGRAPHIC_DATA]" at bounding box center [179, 265] width 256 height 16
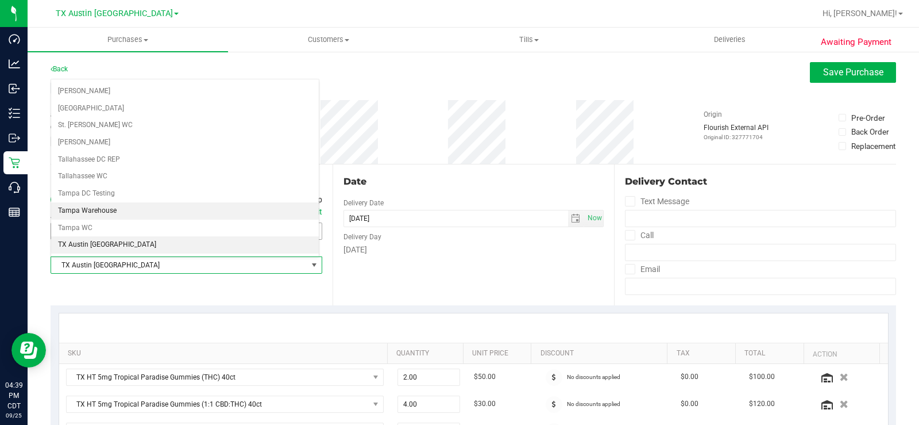
scroll to position [773, 0]
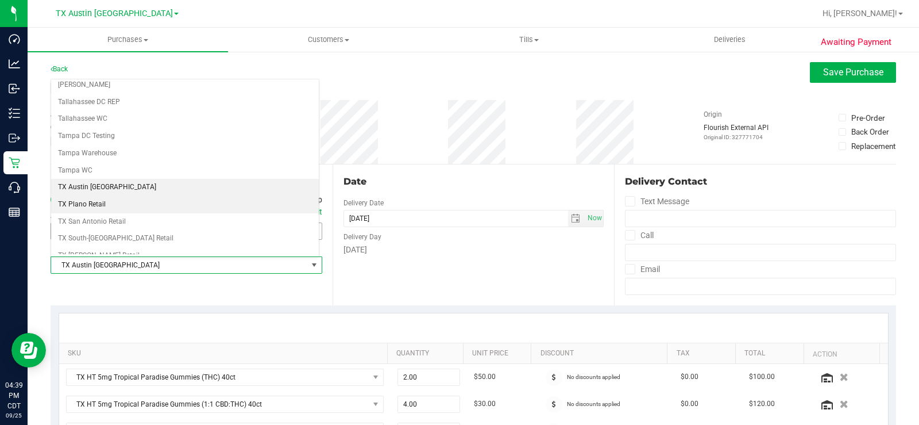
click at [95, 208] on li "TX Plano Retail" at bounding box center [185, 204] width 268 height 17
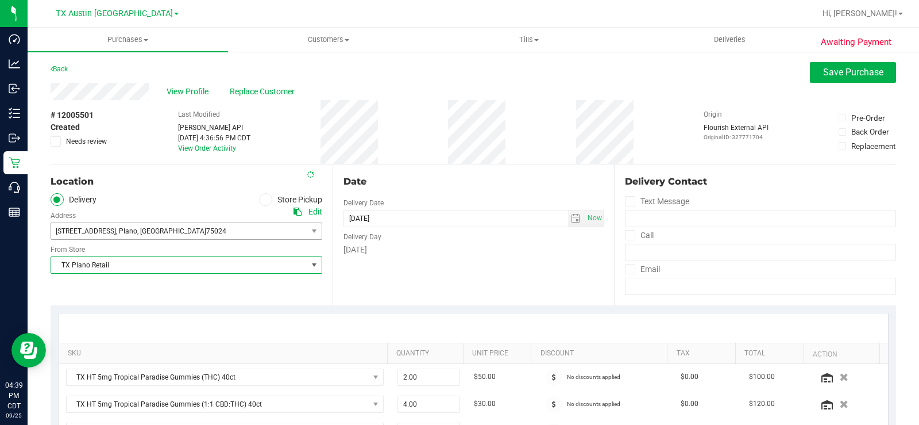
click at [461, 270] on div "Date Delivery Date [DATE] Now [DATE] 06:00 PM Now Delivery Day [DATE]" at bounding box center [474, 234] width 282 height 141
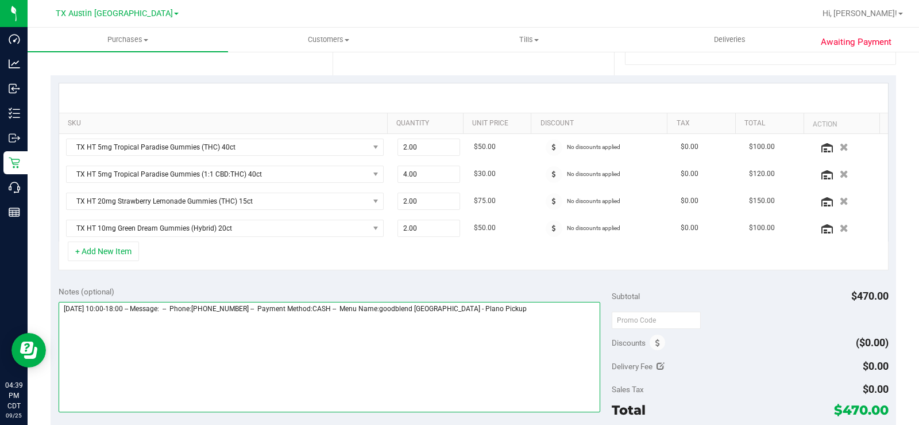
click at [499, 307] on textarea at bounding box center [330, 357] width 542 height 110
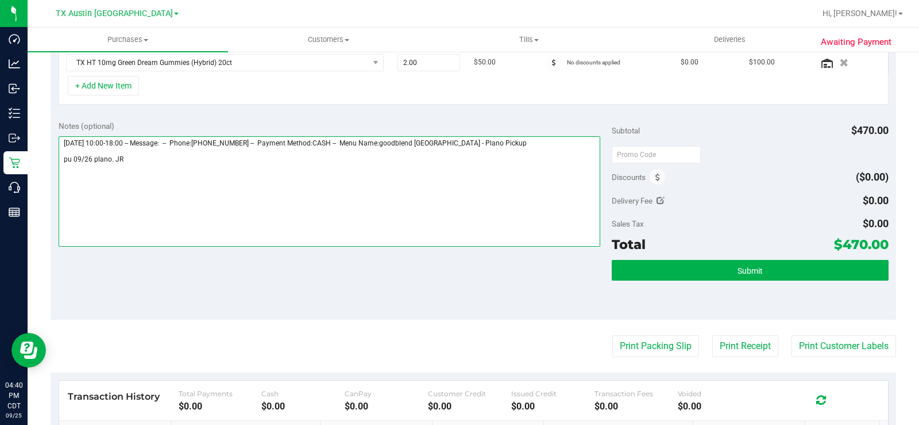
scroll to position [402, 0]
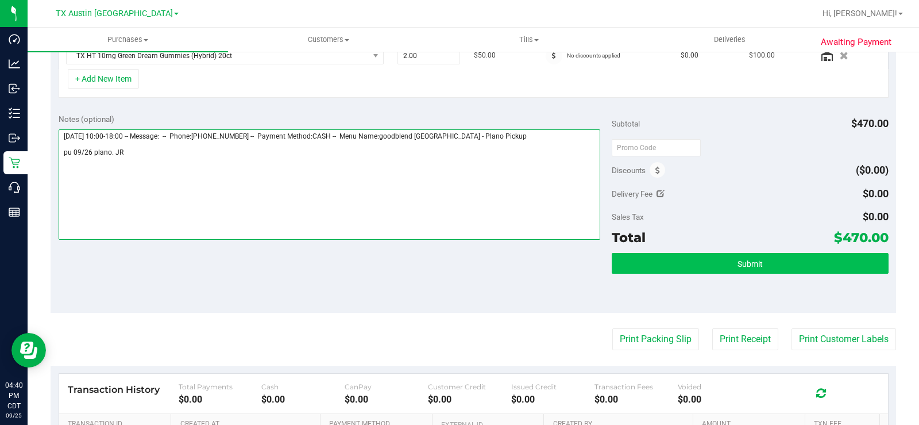
type textarea "[DATE] 10:00-18:00 -- Message: -- Phone:[PHONE_NUMBER] -- Payment Method:CASH -…"
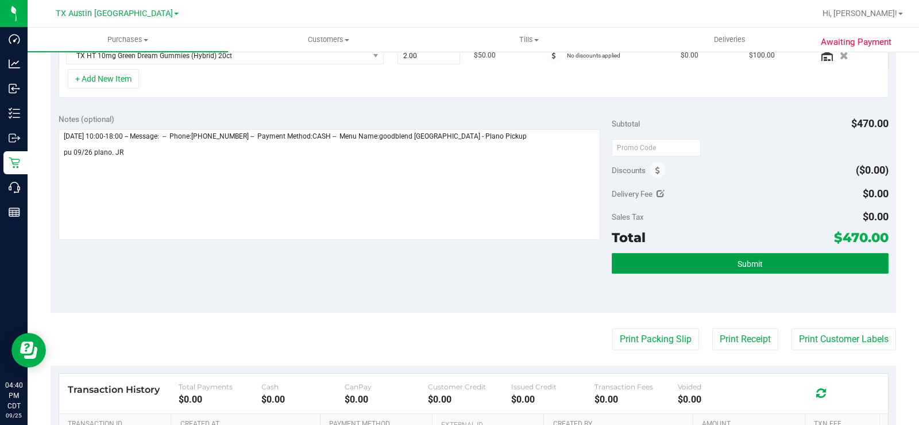
click at [663, 268] on button "Submit" at bounding box center [750, 263] width 277 height 21
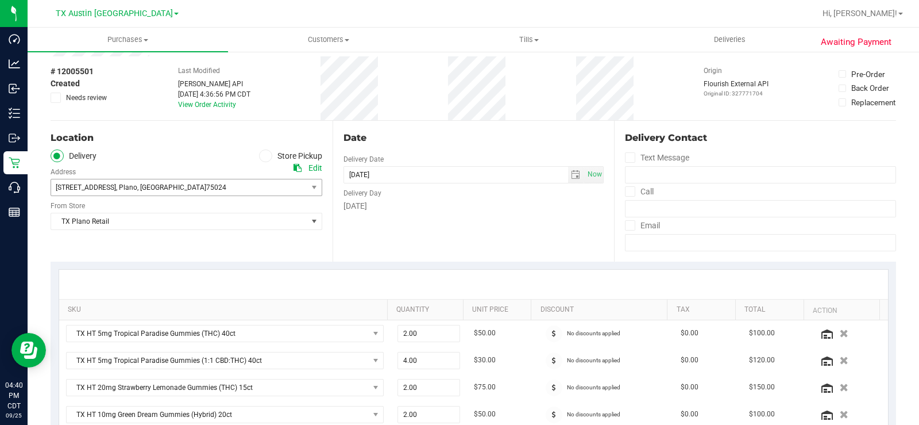
scroll to position [40, 0]
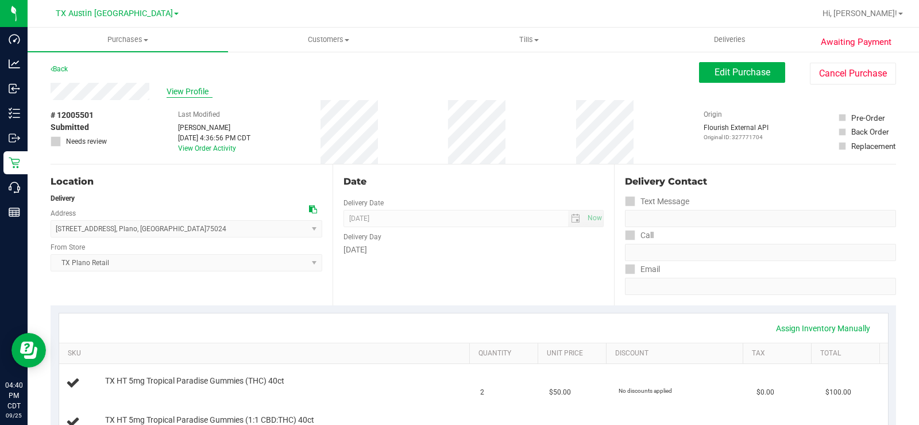
click at [182, 89] on span "View Profile" at bounding box center [190, 92] width 46 height 12
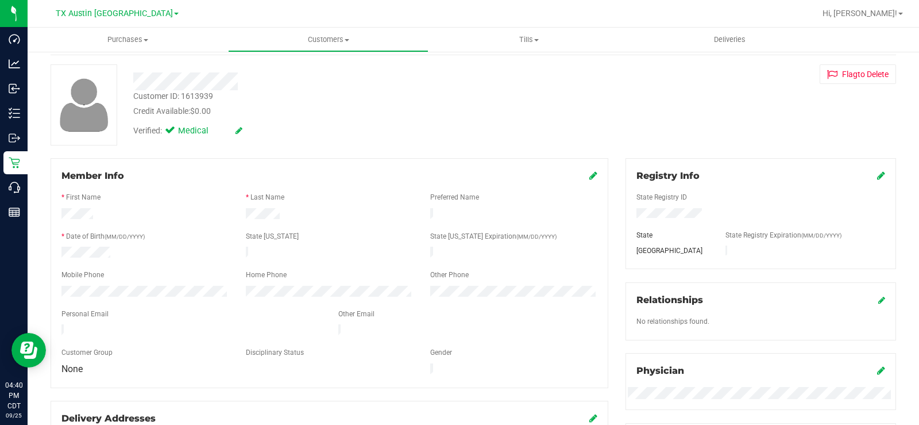
scroll to position [115, 0]
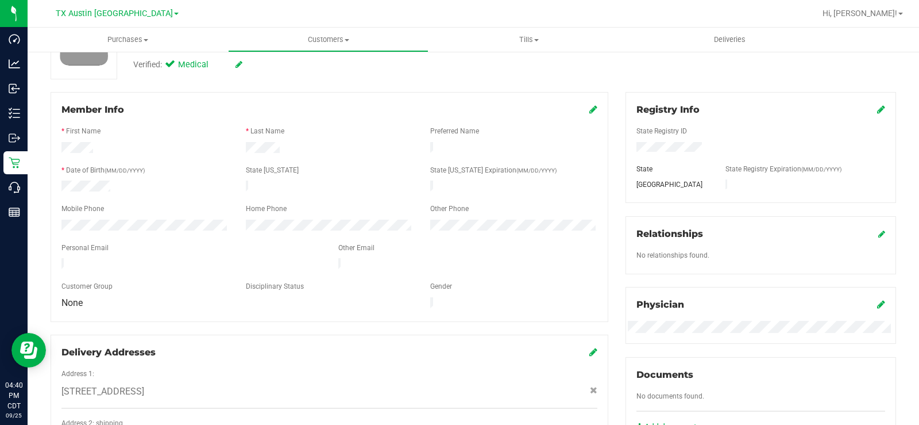
drag, startPoint x: 191, startPoint y: 256, endPoint x: 47, endPoint y: 255, distance: 144.2
click at [47, 255] on div "Member Info * First Name * Last Name Preferred Name * Date of Birth (MM/DD/YYYY…" at bounding box center [329, 292] width 575 height 401
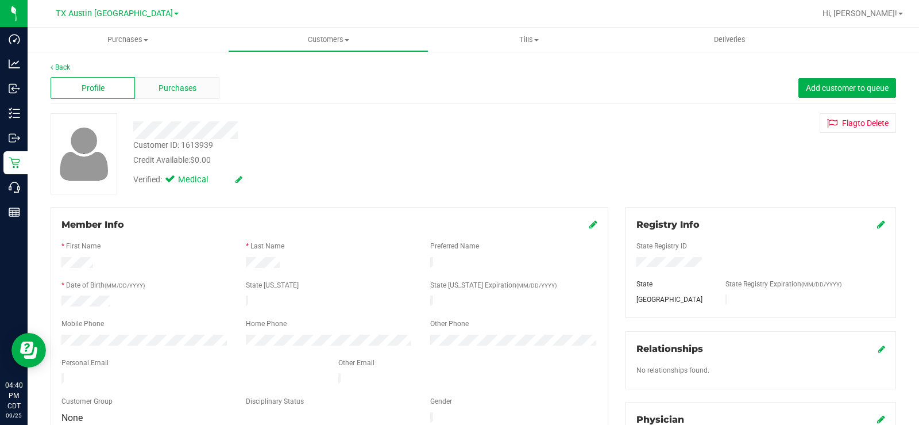
click at [199, 90] on div "Purchases" at bounding box center [177, 88] width 84 height 22
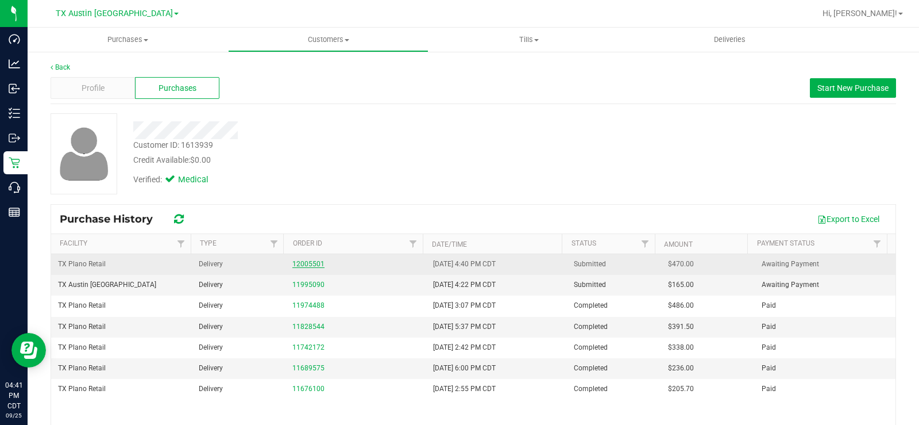
click at [310, 261] on link "12005501" at bounding box center [308, 264] width 32 height 8
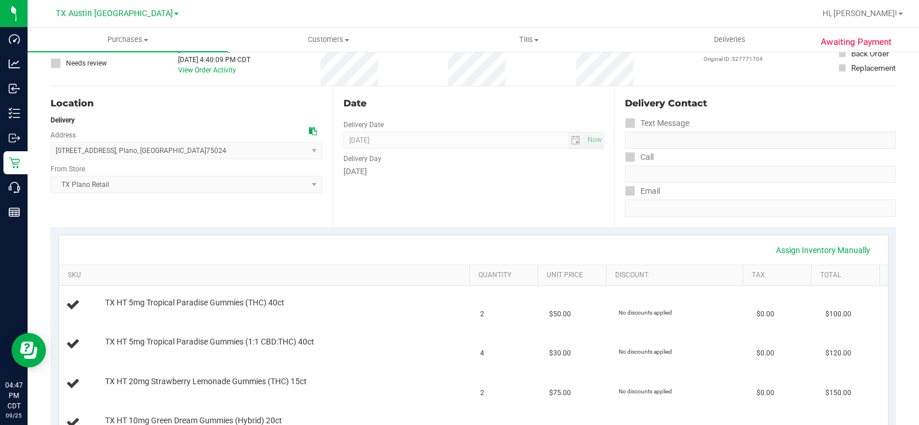
scroll to position [345, 0]
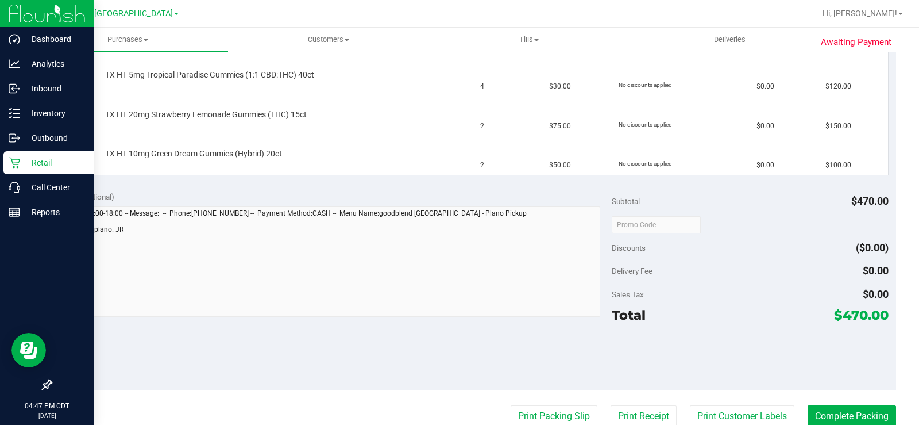
click at [19, 160] on icon at bounding box center [14, 162] width 11 height 11
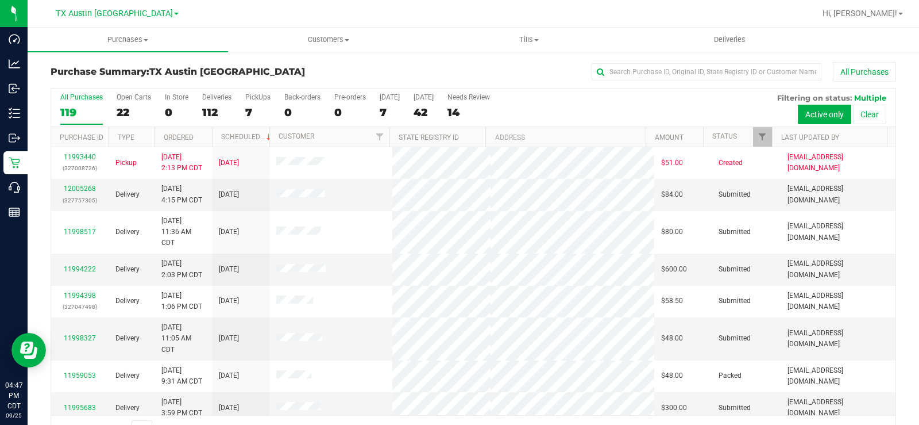
click at [124, 110] on div "22" at bounding box center [134, 112] width 34 height 13
click at [0, 0] on input "Open Carts 22" at bounding box center [0, 0] width 0 height 0
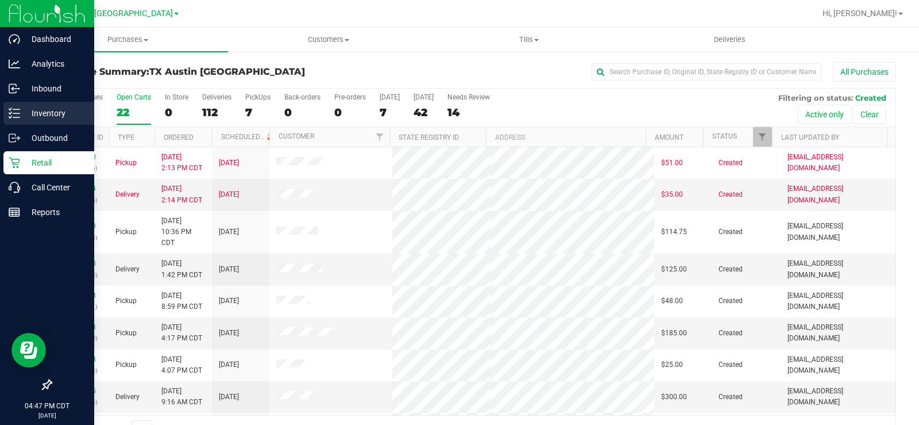
click at [45, 109] on p "Inventory" at bounding box center [54, 113] width 69 height 14
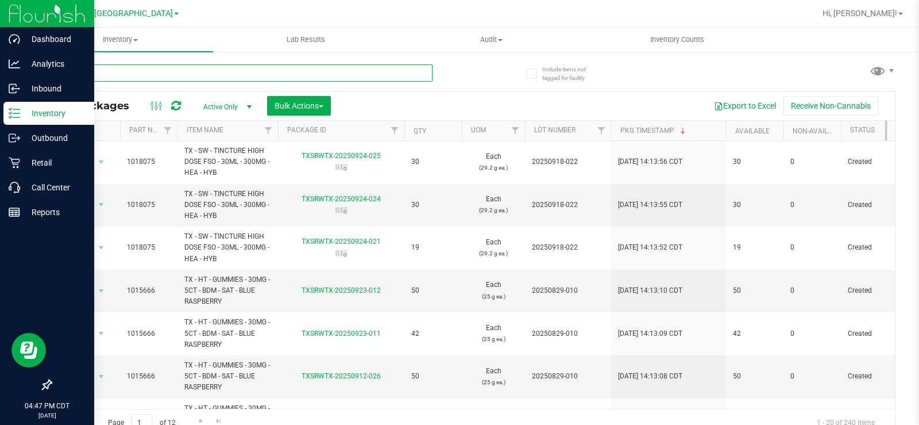
click at [161, 76] on input "text" at bounding box center [242, 72] width 382 height 17
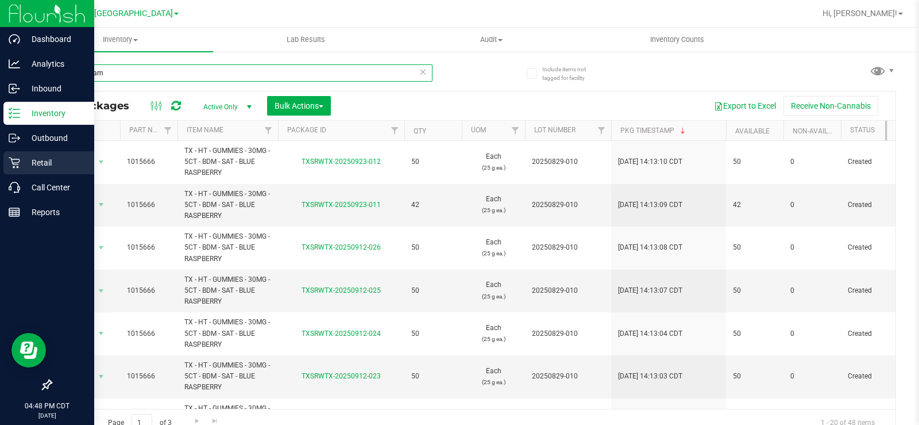
type input "blue dream"
click at [30, 159] on p "Retail" at bounding box center [54, 163] width 69 height 14
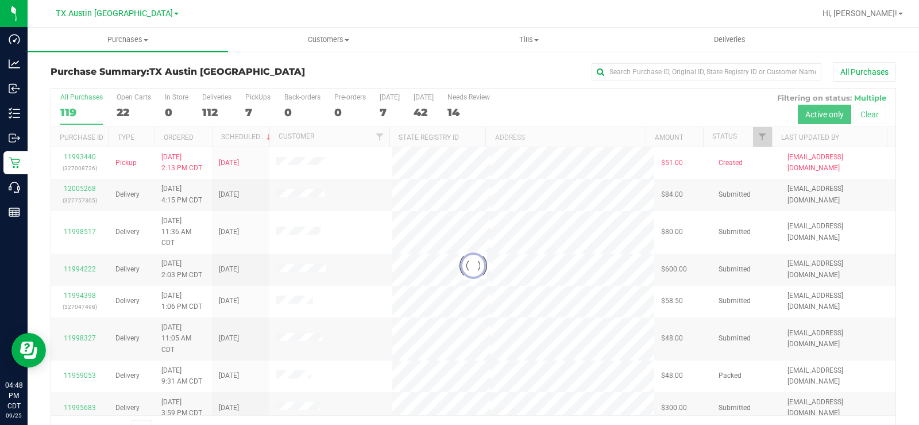
click at [125, 98] on div at bounding box center [473, 265] width 845 height 354
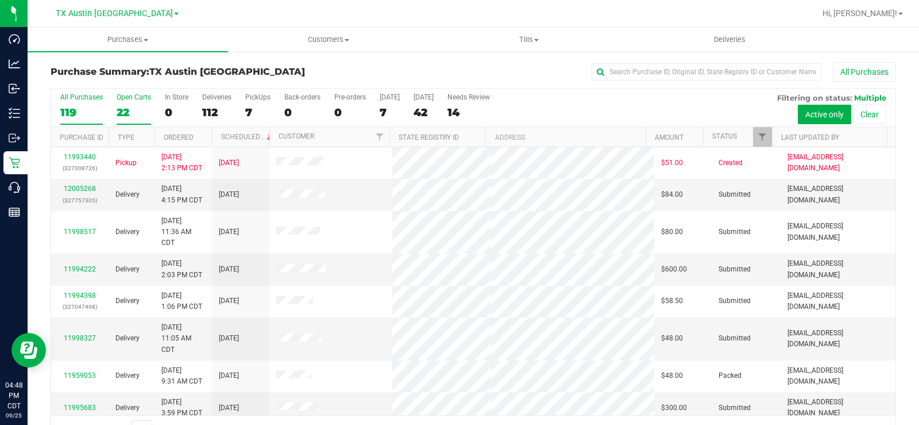
click at [126, 101] on label "Open Carts 22" at bounding box center [134, 109] width 34 height 32
click at [0, 0] on input "Open Carts 22" at bounding box center [0, 0] width 0 height 0
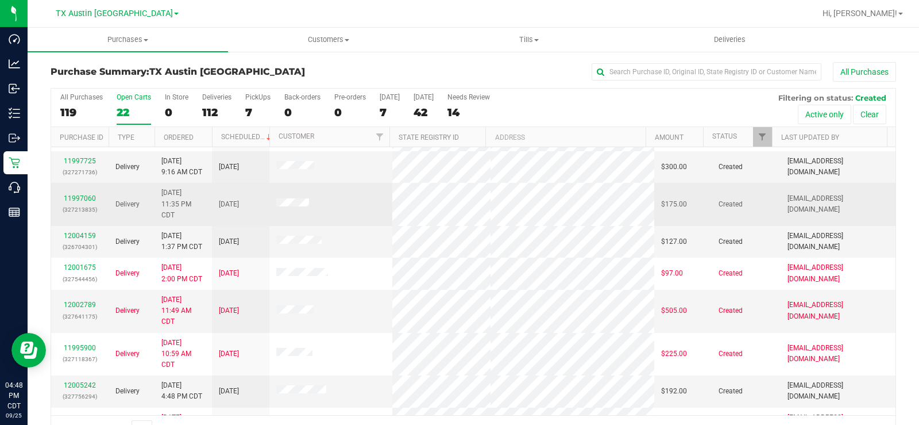
scroll to position [172, 0]
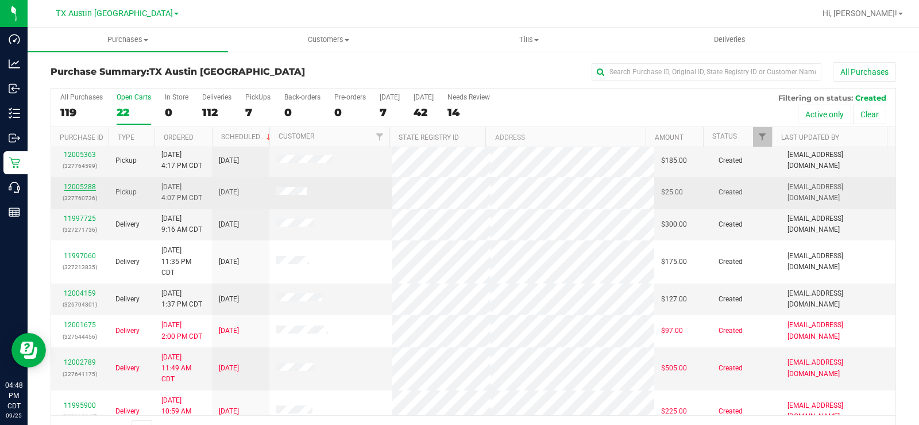
click at [79, 191] on div "12005288 (327760736)" at bounding box center [80, 193] width 44 height 22
click at [79, 189] on link "12005288" at bounding box center [80, 187] width 32 height 8
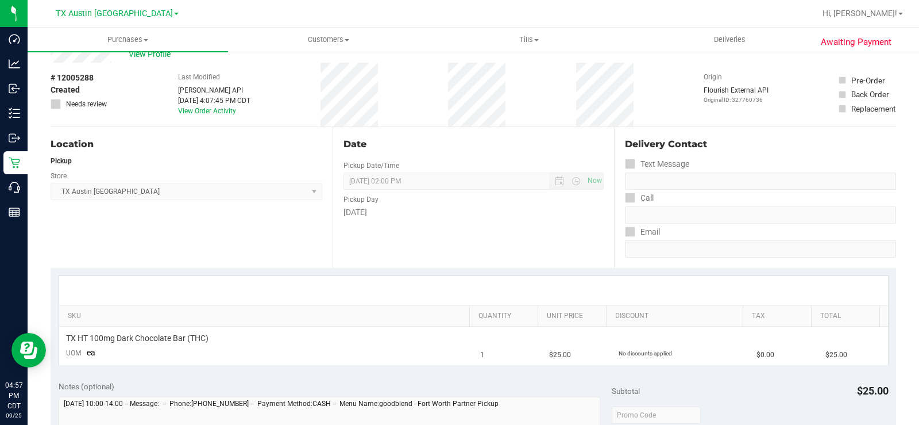
scroll to position [57, 0]
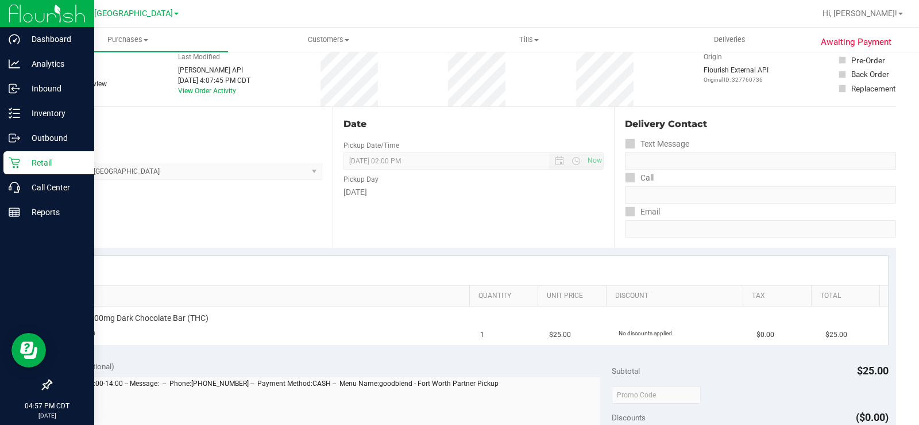
click at [24, 159] on p "Retail" at bounding box center [54, 163] width 69 height 14
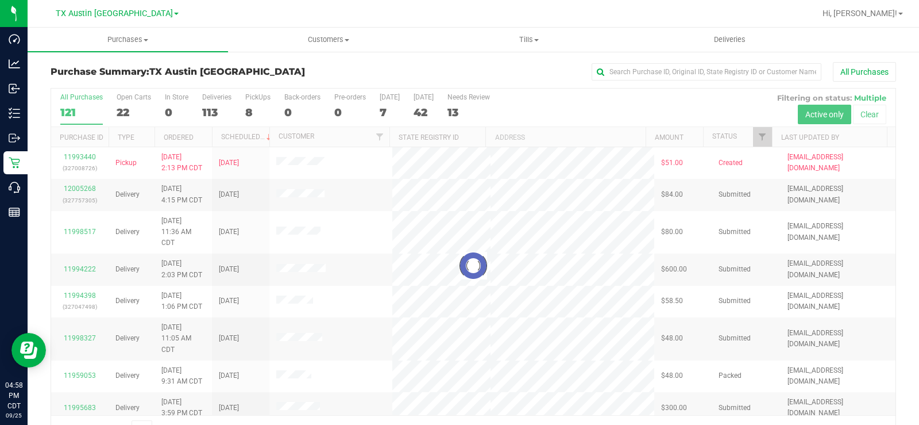
click at [125, 105] on div at bounding box center [473, 265] width 845 height 354
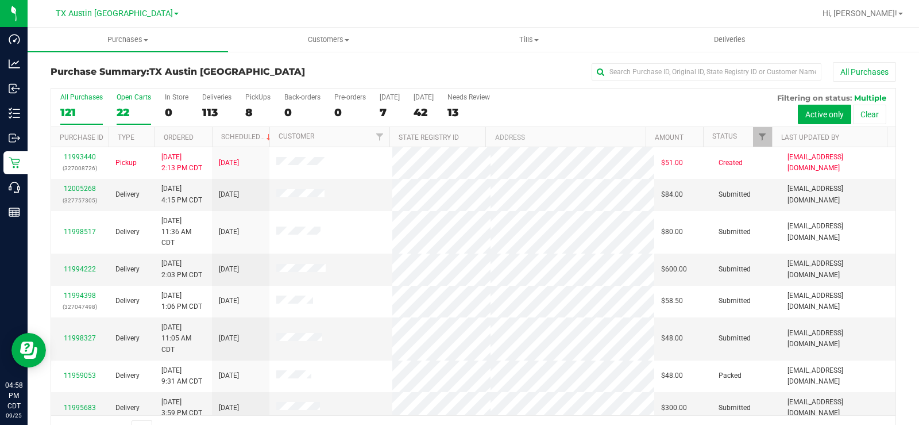
click at [129, 96] on div "Open Carts" at bounding box center [134, 97] width 34 height 8
click at [0, 0] on input "Open Carts 22" at bounding box center [0, 0] width 0 height 0
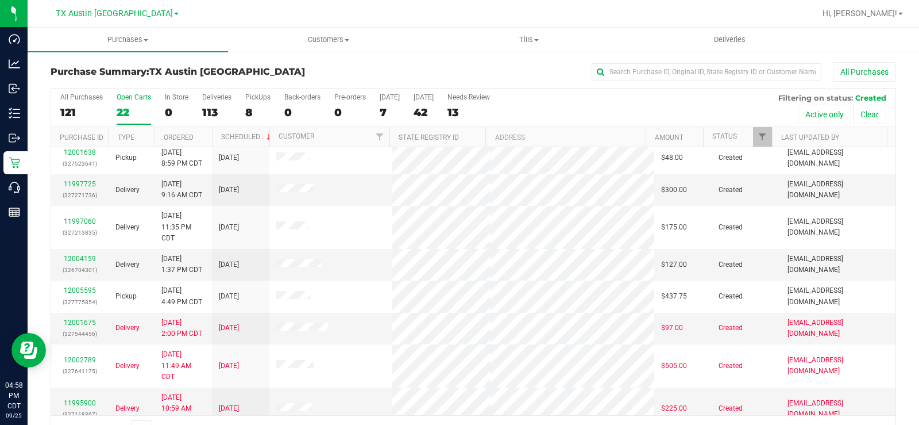
scroll to position [230, 0]
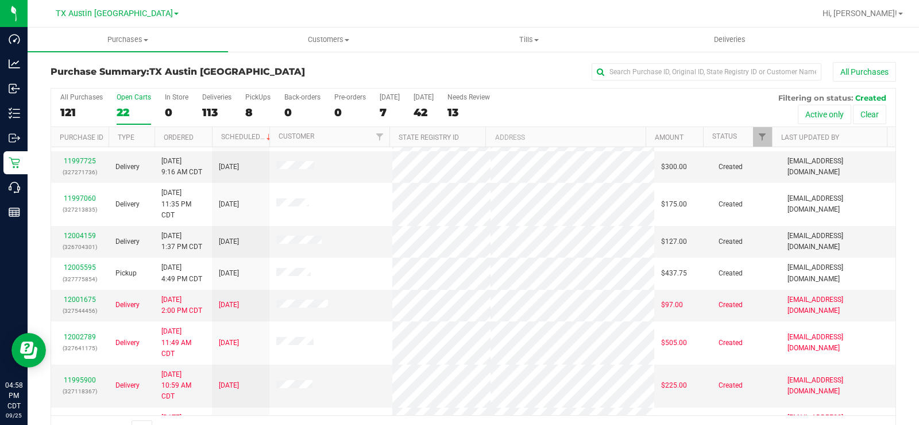
click at [126, 101] on div "Open Carts" at bounding box center [134, 97] width 34 height 8
click at [0, 0] on input "Open Carts 22" at bounding box center [0, 0] width 0 height 0
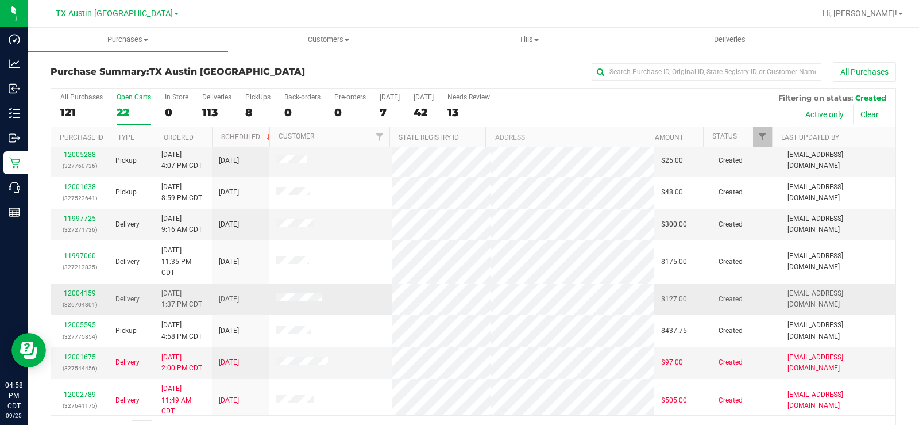
scroll to position [115, 0]
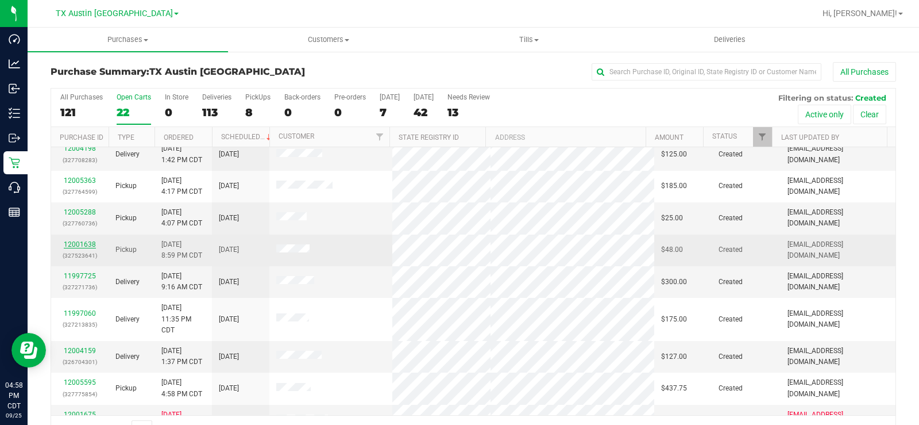
click at [86, 240] on link "12001638" at bounding box center [80, 244] width 32 height 8
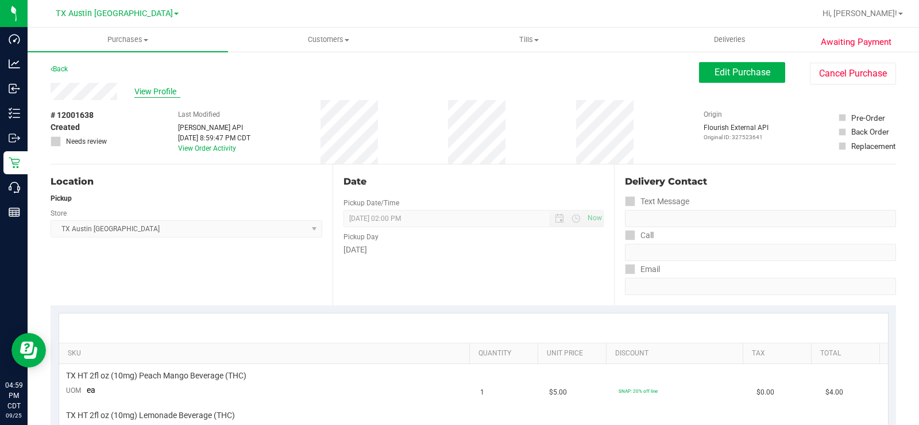
click at [144, 89] on span "View Profile" at bounding box center [157, 92] width 46 height 12
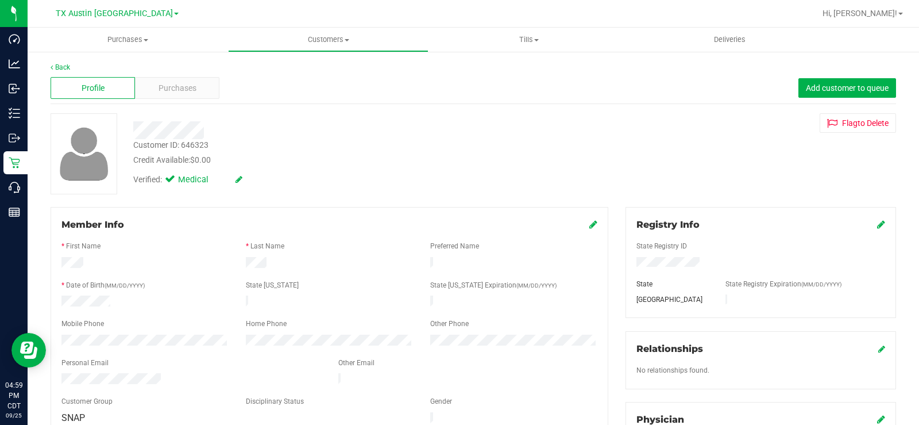
drag, startPoint x: 207, startPoint y: 132, endPoint x: 132, endPoint y: 129, distance: 74.8
click at [132, 129] on div at bounding box center [341, 130] width 432 height 18
click at [185, 86] on span "Purchases" at bounding box center [178, 88] width 38 height 12
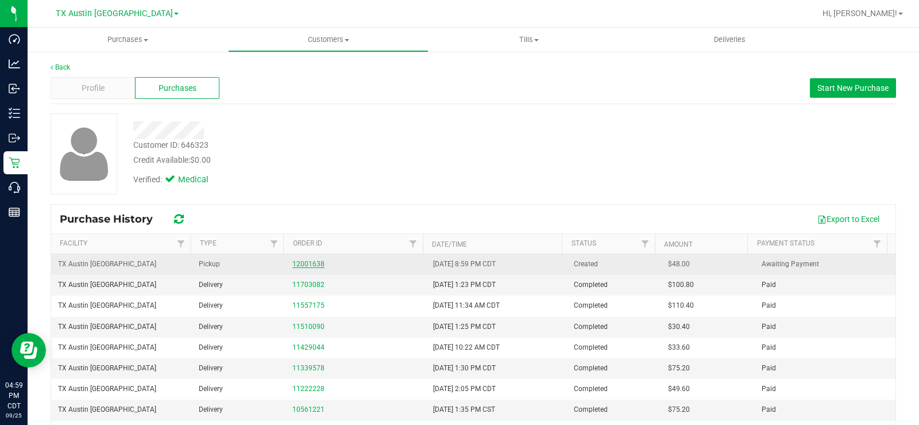
click at [301, 262] on link "12001638" at bounding box center [308, 264] width 32 height 8
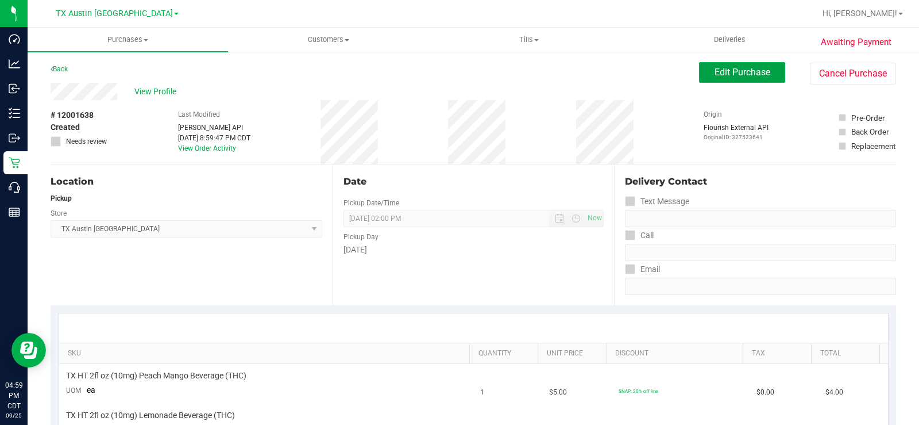
click at [699, 74] on button "Edit Purchase" at bounding box center [742, 72] width 86 height 21
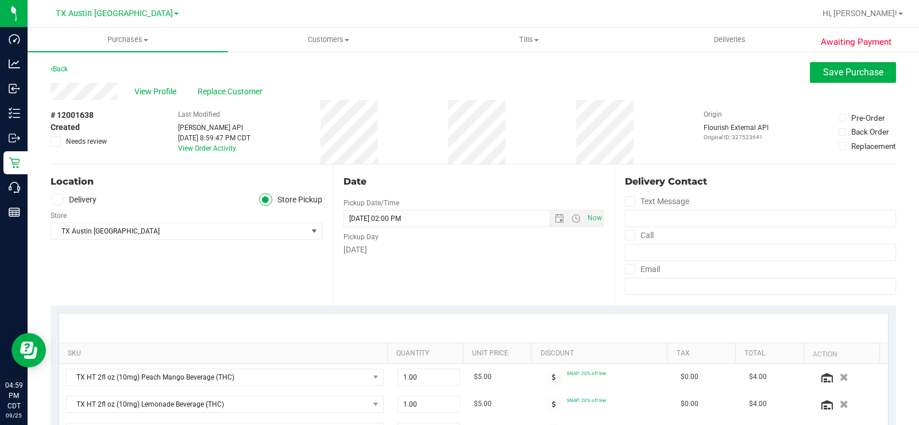
click at [54, 141] on icon at bounding box center [55, 141] width 7 height 0
click at [0, 0] on input "Needs review" at bounding box center [0, 0] width 0 height 0
click at [207, 286] on div "Location Delivery Store Pickup Store [GEOGRAPHIC_DATA] [GEOGRAPHIC_DATA] [GEOGR…" at bounding box center [192, 234] width 282 height 141
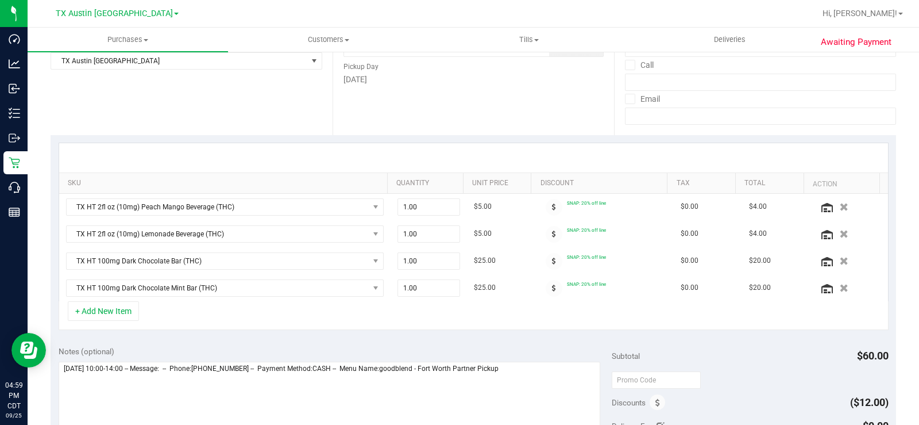
scroll to position [172, 0]
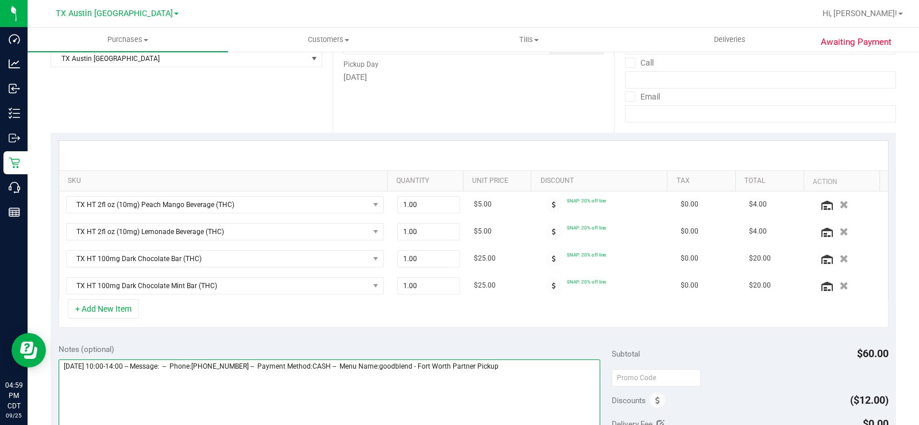
click at [523, 364] on textarea at bounding box center [330, 414] width 542 height 110
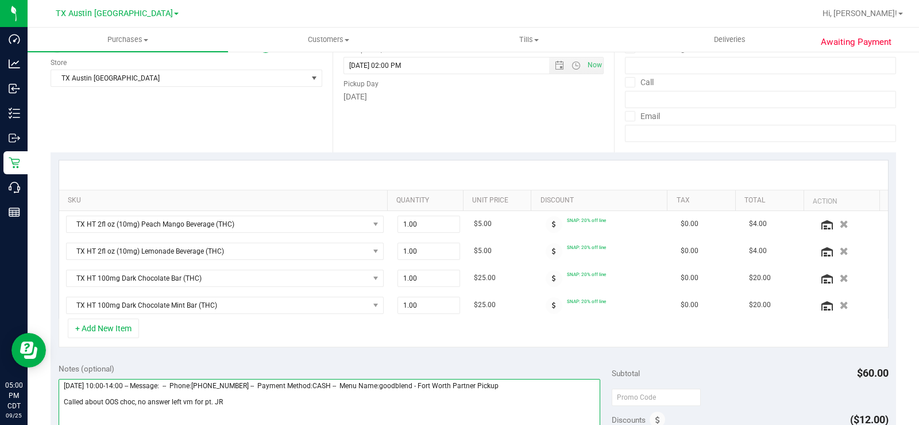
scroll to position [0, 0]
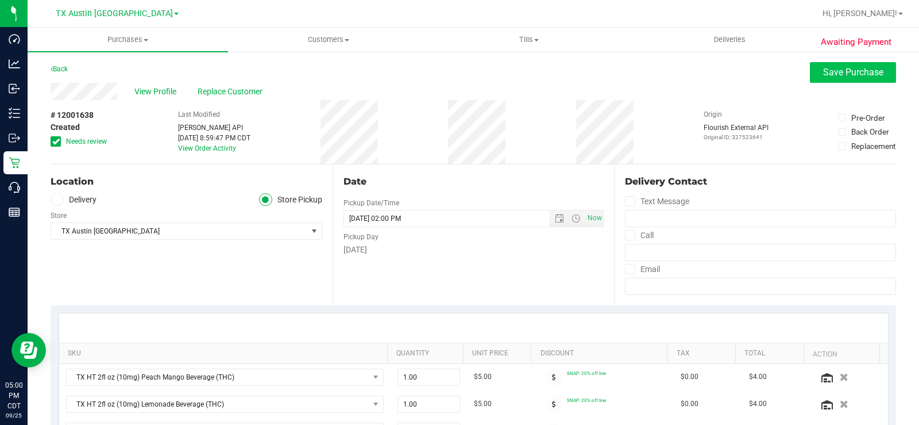
type textarea "[DATE] 10:00-14:00 -- Message: -- Phone:[PHONE_NUMBER] -- Payment Method:CASH -…"
click at [813, 78] on button "Save Purchase" at bounding box center [853, 72] width 86 height 21
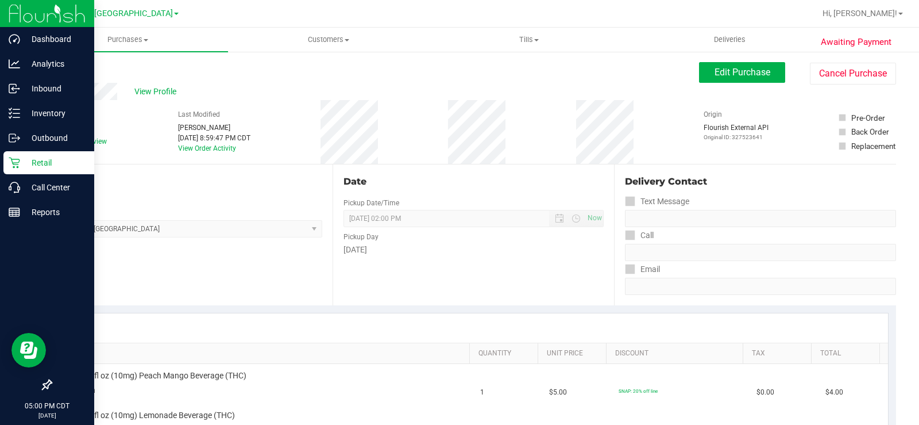
click at [17, 157] on icon at bounding box center [14, 162] width 11 height 11
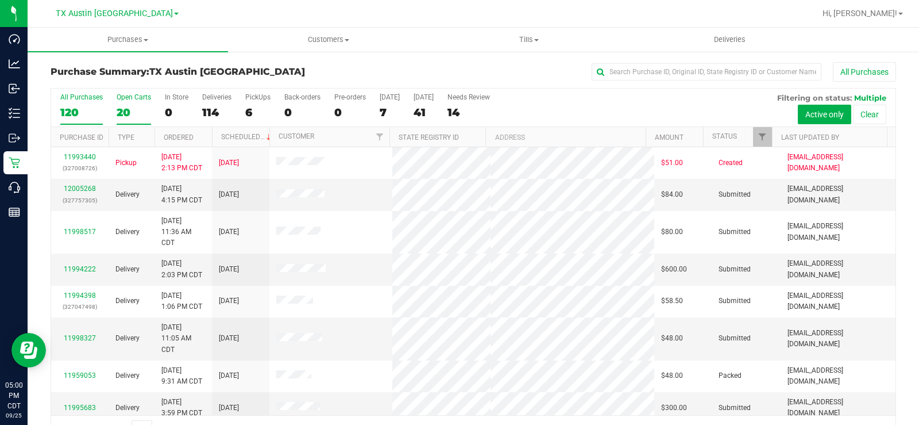
click at [124, 106] on div "20" at bounding box center [134, 112] width 34 height 13
click at [0, 0] on input "Open Carts 20" at bounding box center [0, 0] width 0 height 0
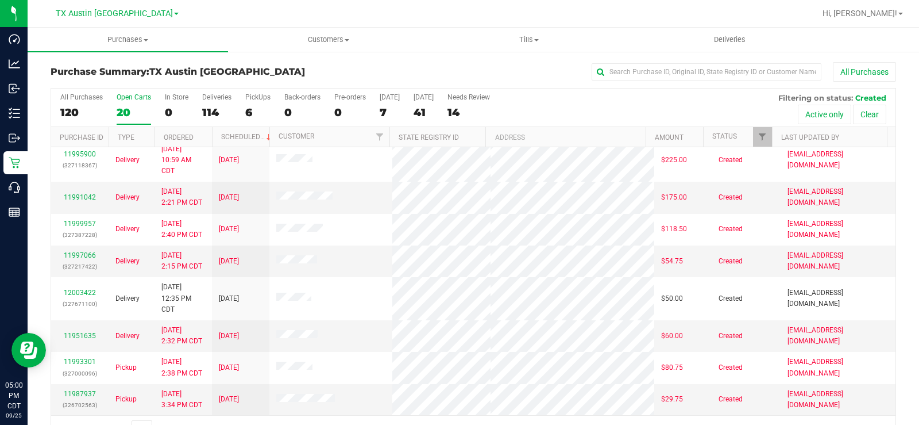
scroll to position [29, 0]
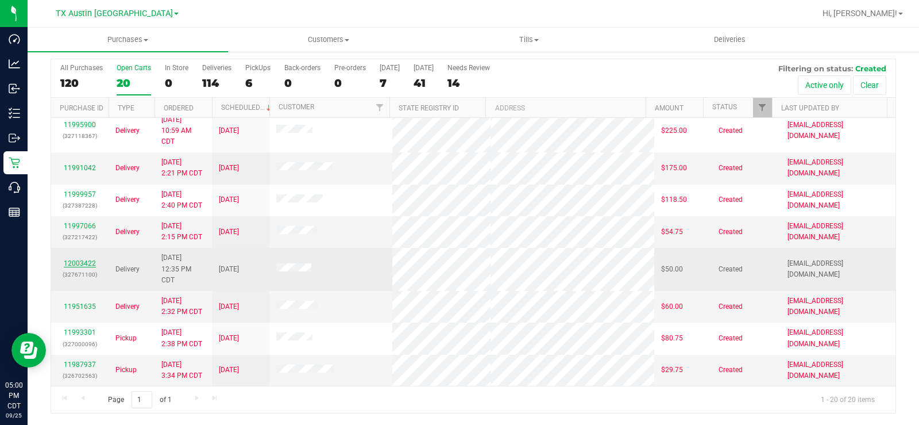
click at [84, 259] on link "12003422" at bounding box center [80, 263] width 32 height 8
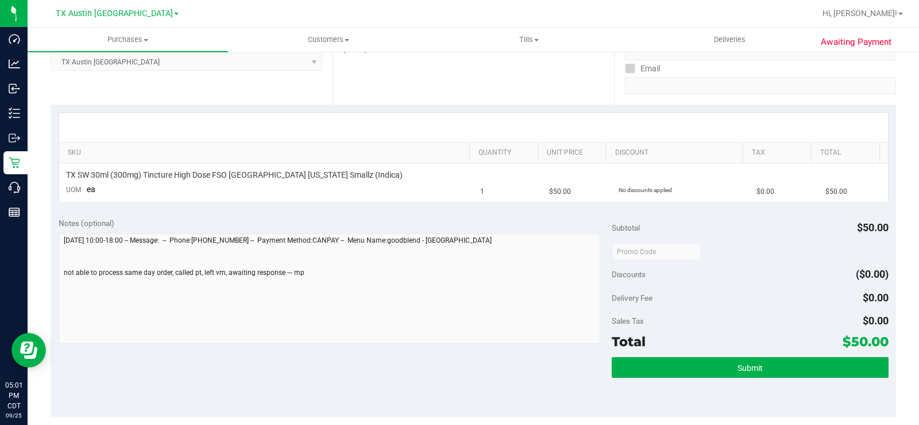
scroll to position [259, 0]
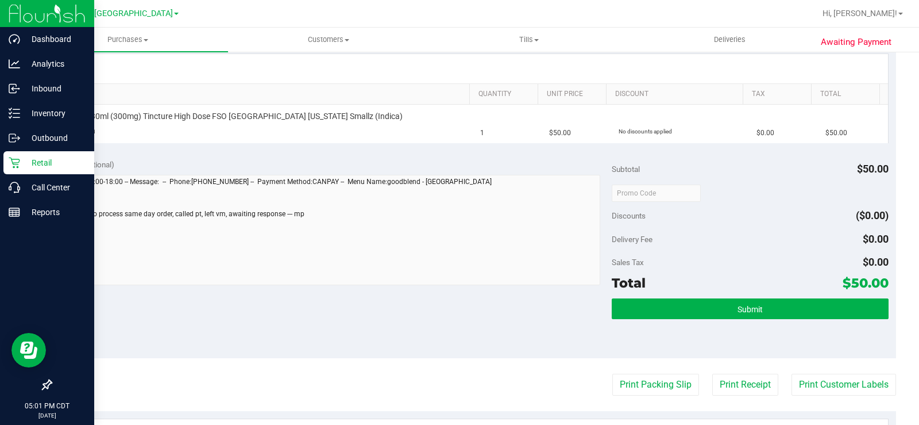
click at [20, 160] on p "Retail" at bounding box center [54, 163] width 69 height 14
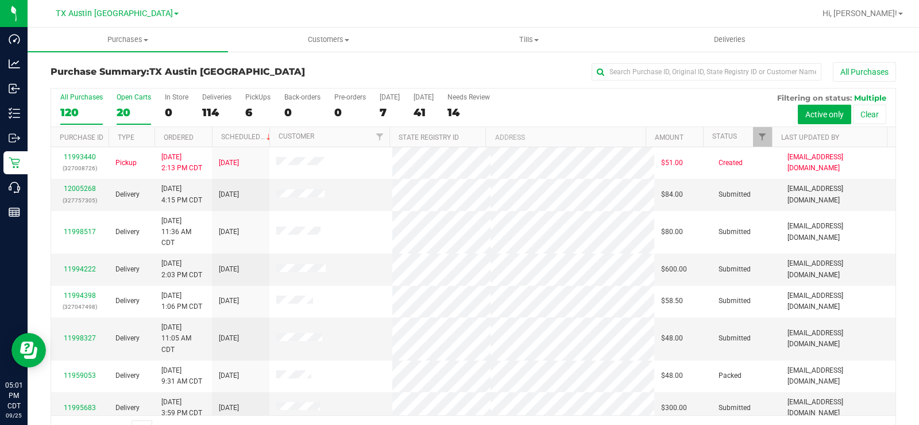
click at [128, 107] on div "20" at bounding box center [134, 112] width 34 height 13
click at [0, 0] on input "Open Carts 20" at bounding box center [0, 0] width 0 height 0
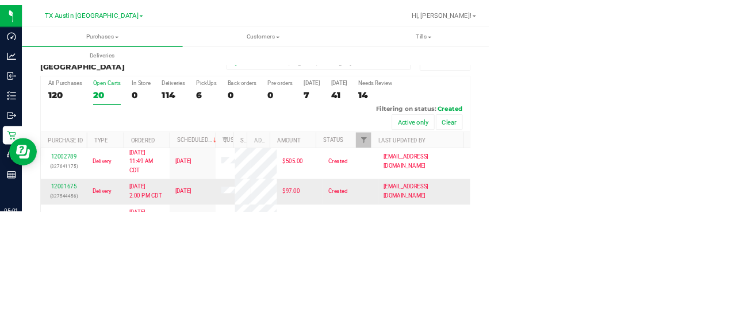
scroll to position [345, 0]
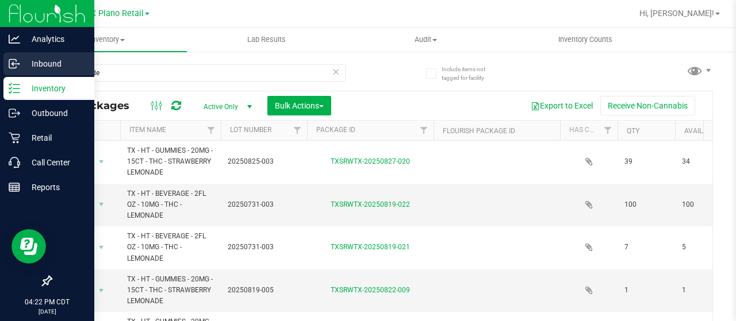
drag, startPoint x: 107, startPoint y: 78, endPoint x: 7, endPoint y: 71, distance: 100.3
click at [7, 71] on div "Analytics Inbound Inventory Outbound Retail Call Center Reports 04:22 PM CDT [D…" at bounding box center [368, 160] width 736 height 321
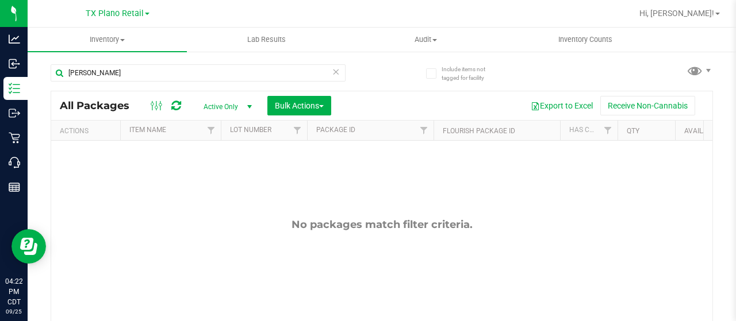
drag, startPoint x: 148, startPoint y: 71, endPoint x: 39, endPoint y: 55, distance: 109.8
click at [39, 55] on div "Include items not tagged for facility rasberry All Packages Active Only Active …" at bounding box center [382, 226] width 708 height 351
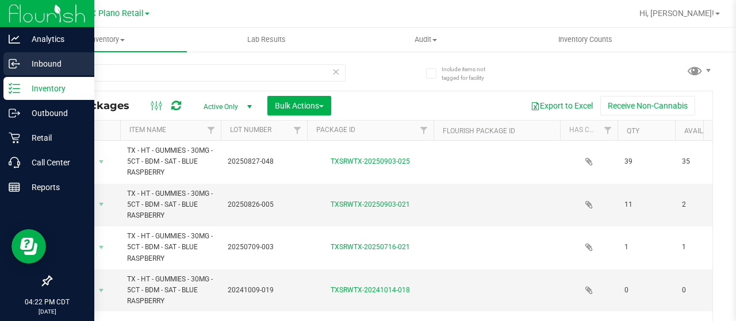
type input "blue"
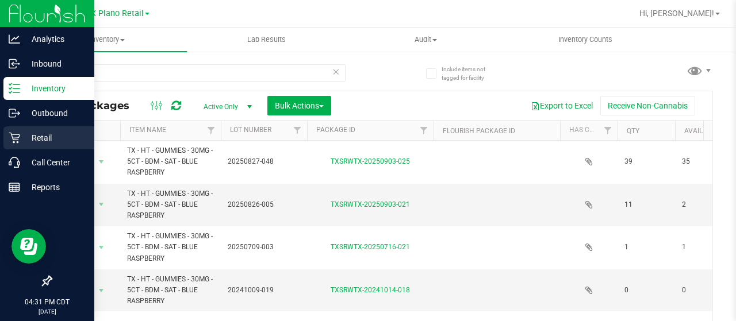
click at [40, 130] on div "Retail" at bounding box center [48, 137] width 91 height 23
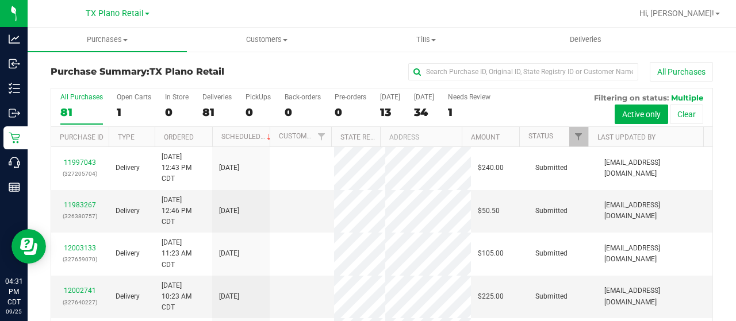
click at [384, 106] on div "13" at bounding box center [390, 112] width 20 height 13
click at [0, 0] on input "Today 13" at bounding box center [0, 0] width 0 height 0
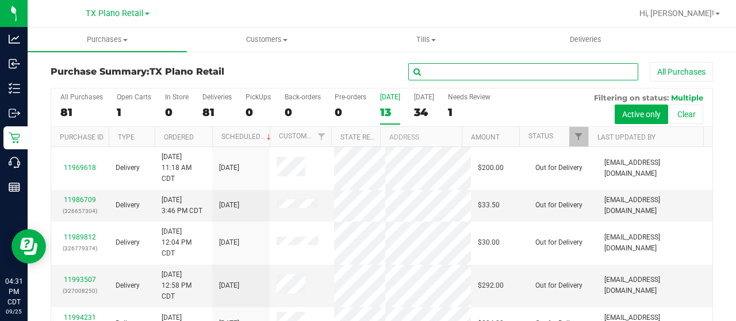
click at [437, 70] on input "text" at bounding box center [523, 71] width 230 height 17
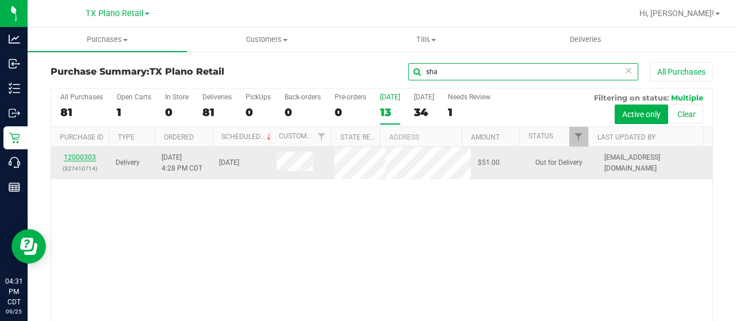
type input "sha"
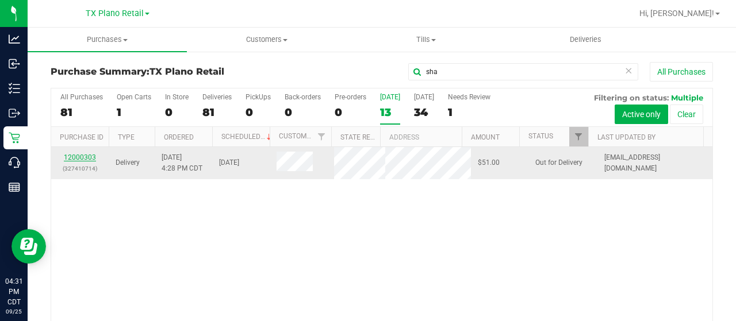
click at [86, 153] on link "12000303" at bounding box center [80, 157] width 32 height 8
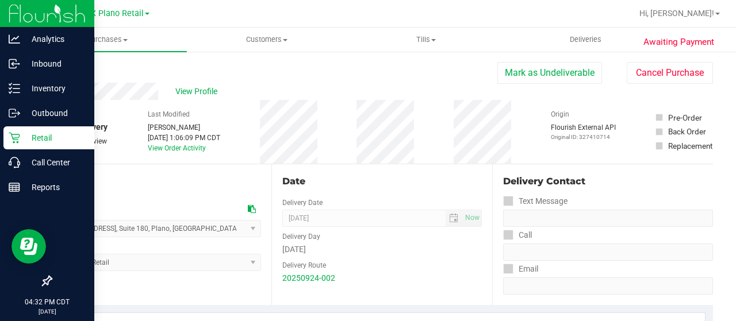
click at [18, 138] on icon at bounding box center [14, 137] width 11 height 11
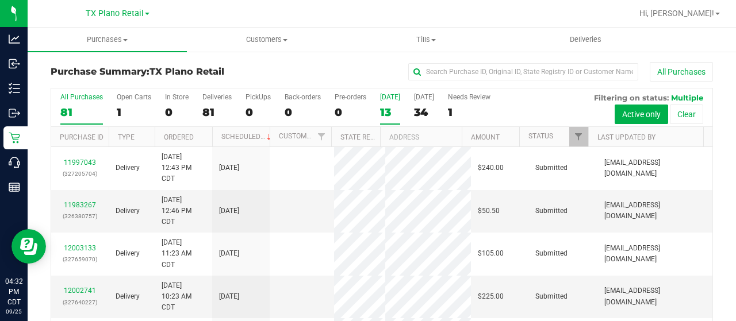
click at [384, 104] on label "Today 13" at bounding box center [390, 109] width 20 height 32
click at [0, 0] on input "Today 13" at bounding box center [0, 0] width 0 height 0
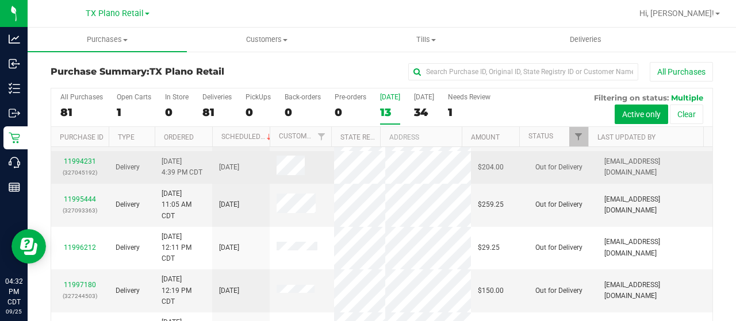
scroll to position [172, 0]
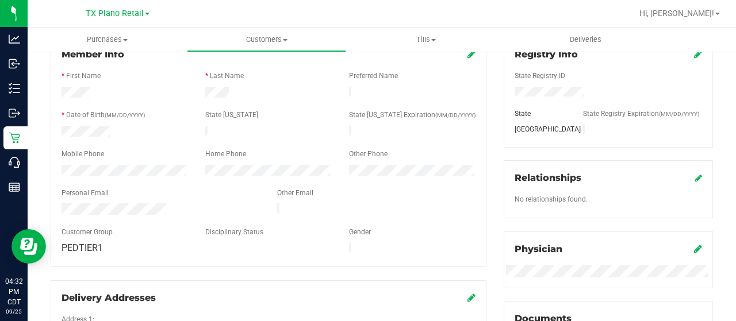
scroll to position [172, 0]
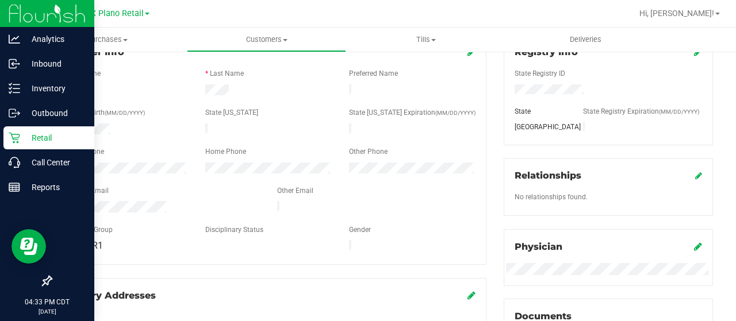
click at [21, 138] on p "Retail" at bounding box center [54, 138] width 69 height 14
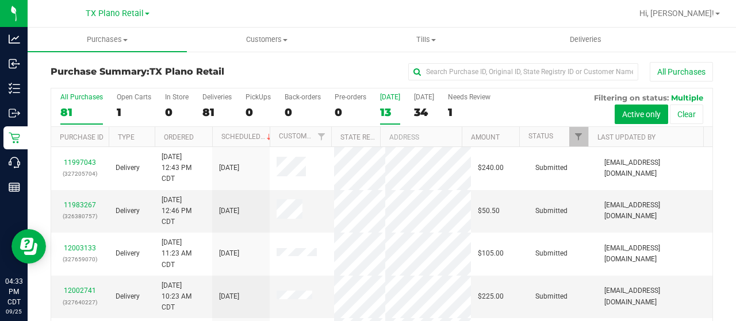
click at [385, 102] on label "Today 13" at bounding box center [390, 109] width 20 height 32
click at [0, 0] on input "Today 13" at bounding box center [0, 0] width 0 height 0
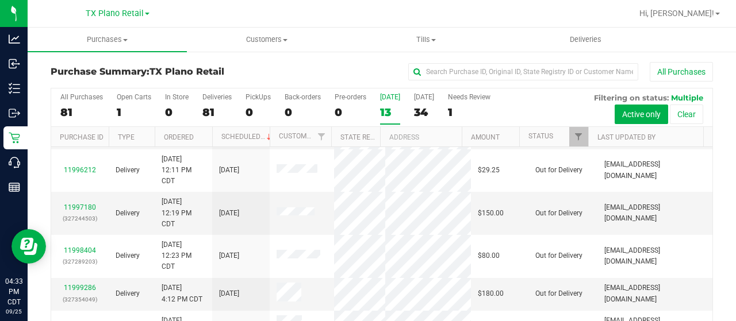
scroll to position [287, 0]
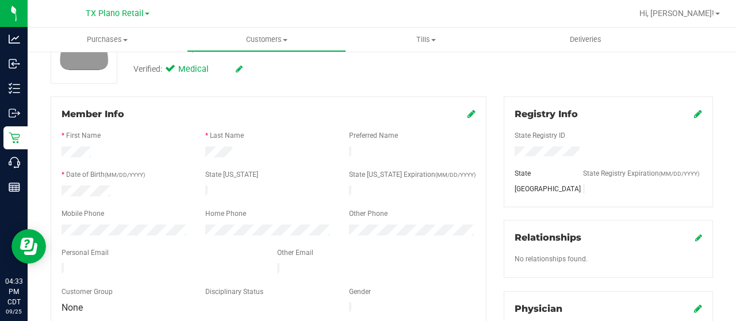
scroll to position [115, 0]
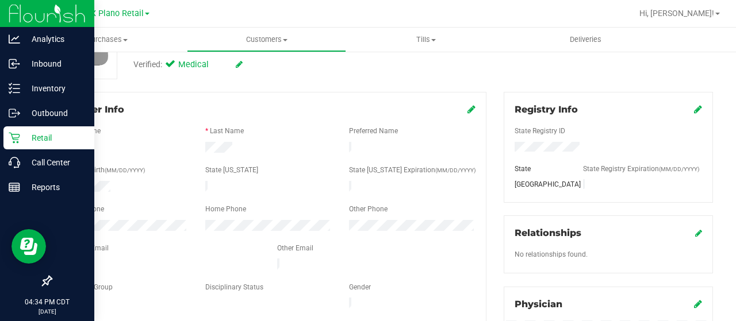
click at [20, 138] on p "Retail" at bounding box center [54, 138] width 69 height 14
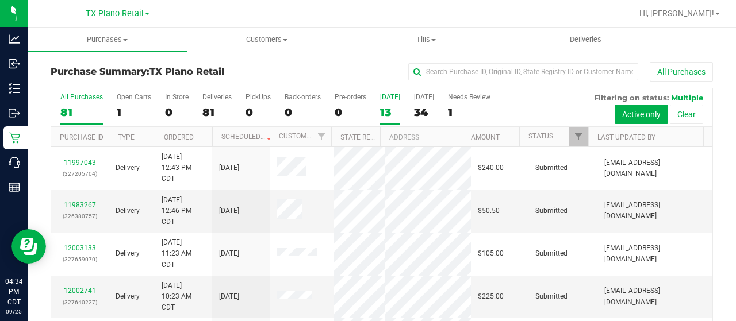
click at [386, 101] on label "Today 13" at bounding box center [390, 109] width 20 height 32
click at [0, 0] on input "Today 13" at bounding box center [0, 0] width 0 height 0
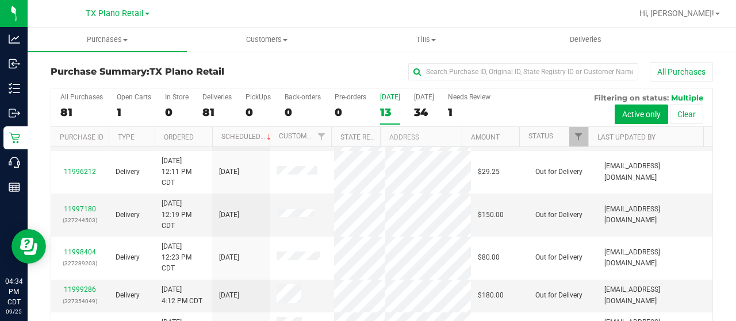
scroll to position [287, 0]
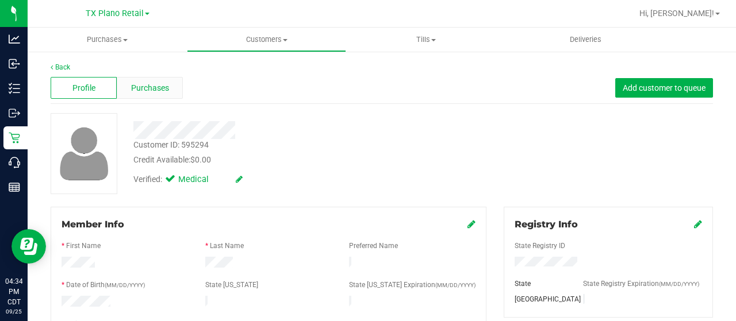
click at [141, 88] on span "Purchases" at bounding box center [150, 88] width 38 height 12
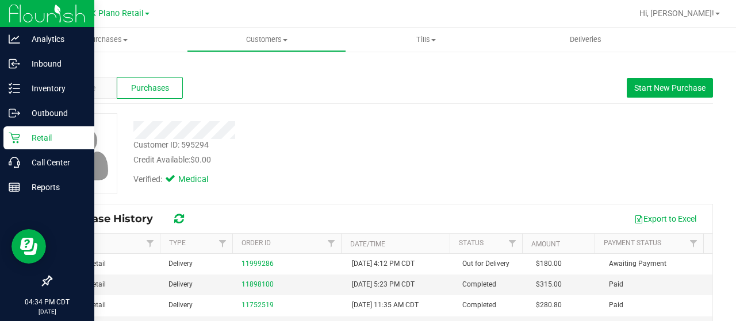
click at [41, 144] on div "Retail" at bounding box center [48, 137] width 91 height 23
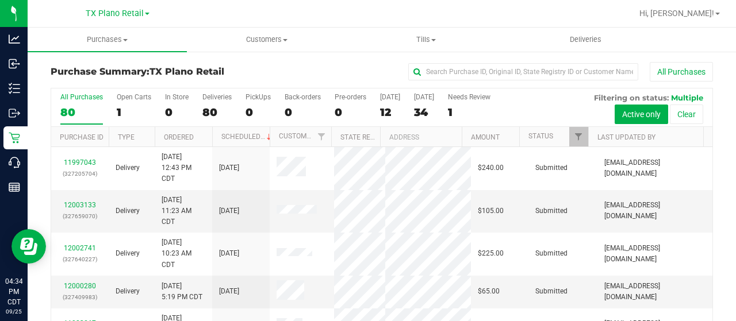
click at [384, 103] on label "Today 12" at bounding box center [390, 109] width 20 height 32
click at [0, 0] on input "Today 12" at bounding box center [0, 0] width 0 height 0
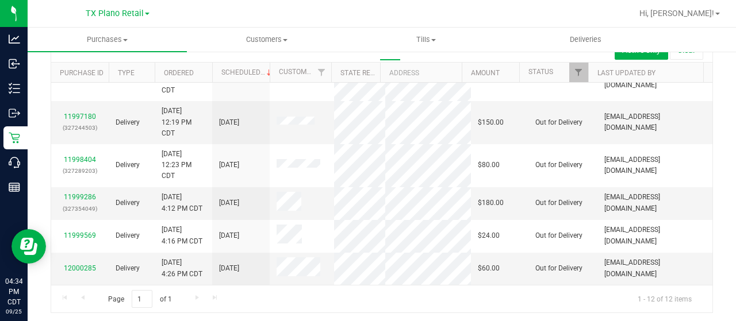
scroll to position [66, 0]
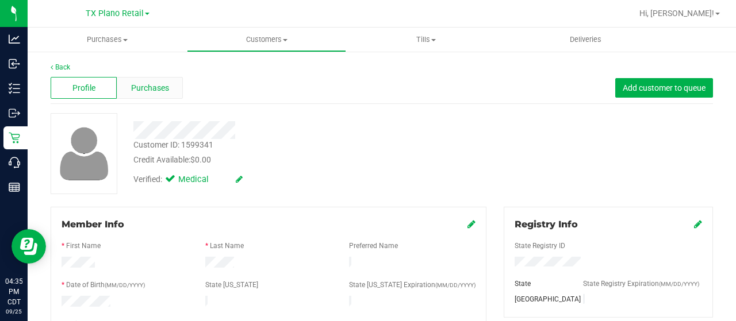
drag, startPoint x: 153, startPoint y: 75, endPoint x: 155, endPoint y: 88, distance: 12.8
click at [154, 79] on div "Profile Purchases Add customer to queue" at bounding box center [382, 88] width 662 height 32
click at [155, 88] on span "Purchases" at bounding box center [150, 88] width 38 height 12
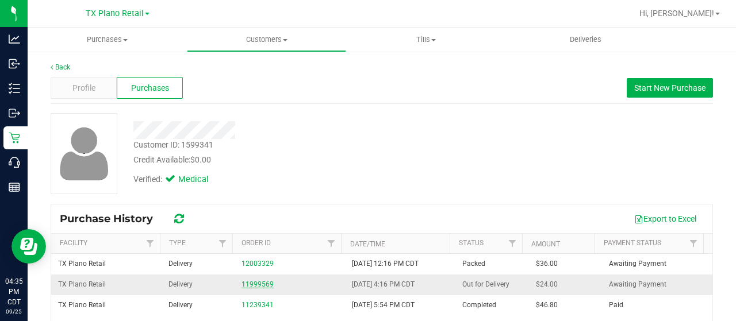
click at [250, 283] on link "11999569" at bounding box center [257, 284] width 32 height 8
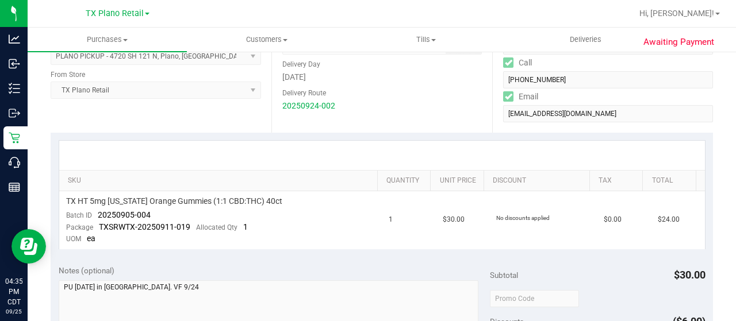
scroll to position [230, 0]
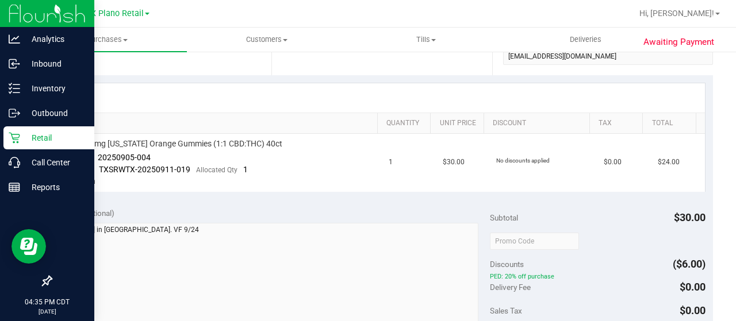
click at [19, 135] on icon at bounding box center [14, 137] width 11 height 11
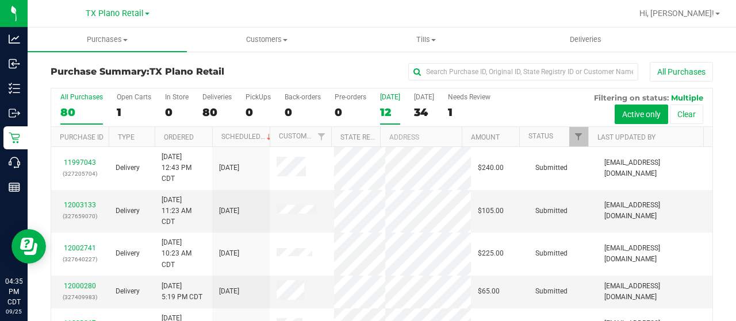
click at [390, 97] on div "[DATE]" at bounding box center [390, 97] width 20 height 8
click at [0, 0] on input "Today 12" at bounding box center [0, 0] width 0 height 0
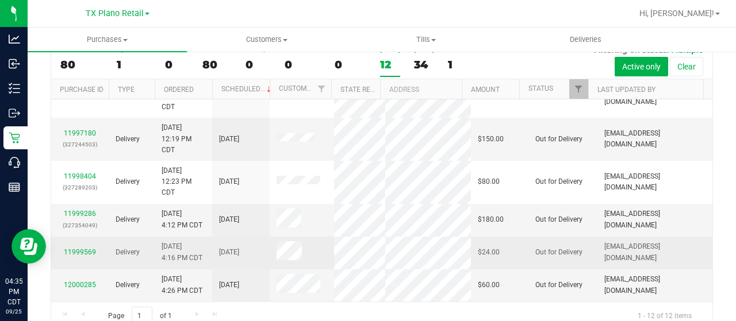
scroll to position [66, 0]
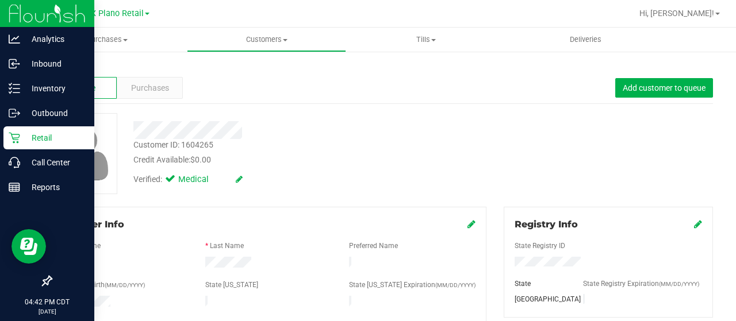
click at [17, 138] on icon at bounding box center [14, 137] width 11 height 11
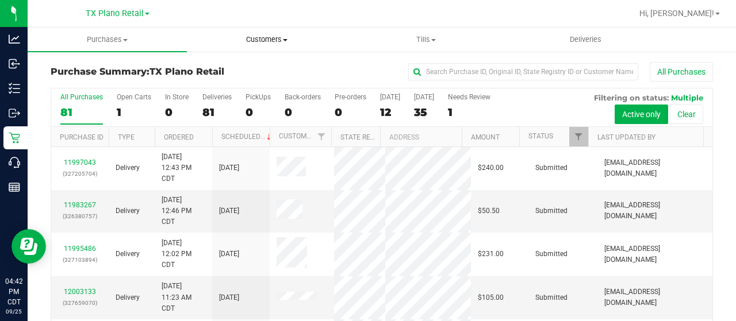
click at [263, 41] on span "Customers" at bounding box center [266, 39] width 158 height 10
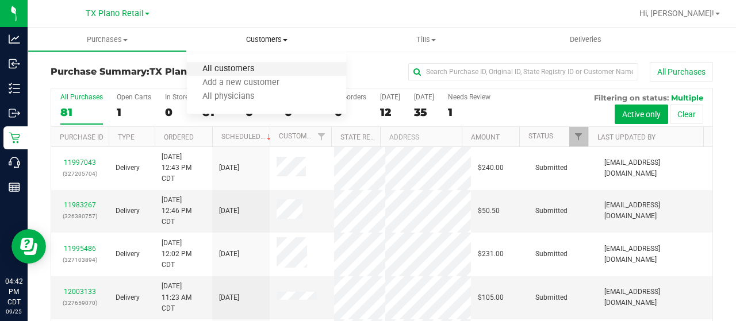
click at [247, 66] on span "All customers" at bounding box center [228, 69] width 83 height 10
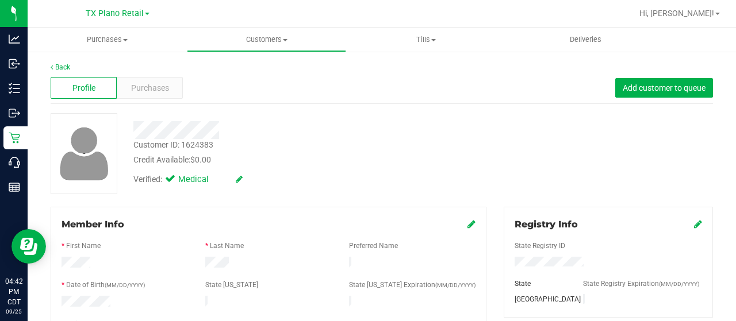
click at [186, 129] on div at bounding box center [295, 130] width 340 height 18
click at [145, 87] on span "Purchases" at bounding box center [150, 88] width 38 height 12
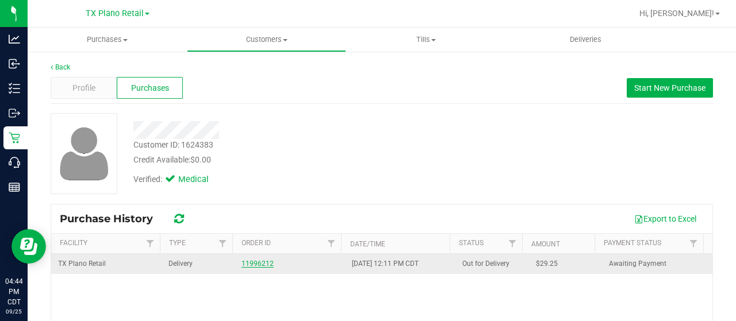
click at [244, 263] on link "11996212" at bounding box center [257, 264] width 32 height 8
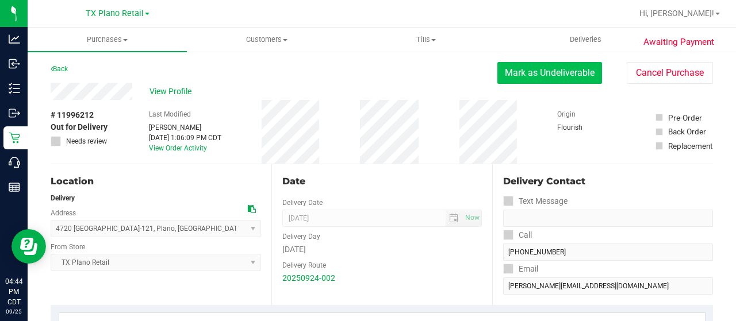
click at [514, 77] on button "Mark as Undeliverable" at bounding box center [549, 73] width 105 height 22
click at [529, 77] on button "Mark as Packed" at bounding box center [558, 73] width 86 height 22
click at [526, 70] on button "Send Back to Created" at bounding box center [551, 73] width 102 height 22
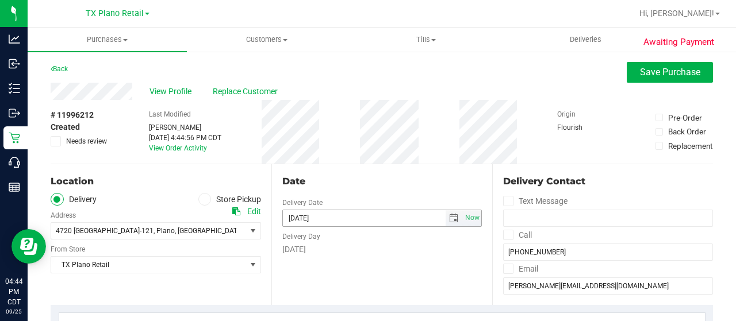
click at [449, 218] on span "select" at bounding box center [453, 218] width 9 height 9
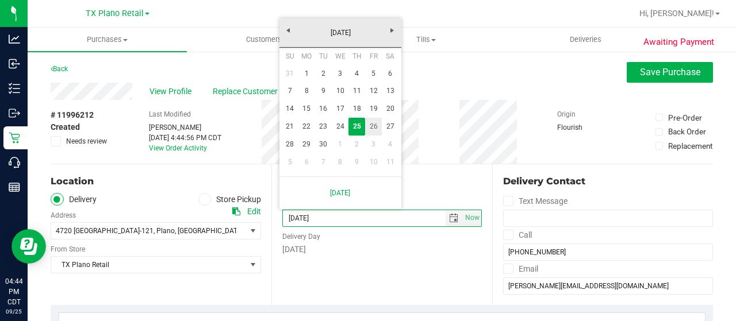
click at [374, 127] on link "26" at bounding box center [373, 127] width 17 height 18
type input "[DATE]"
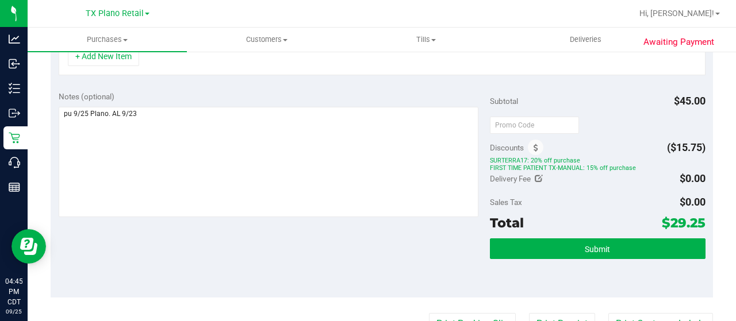
scroll to position [345, 0]
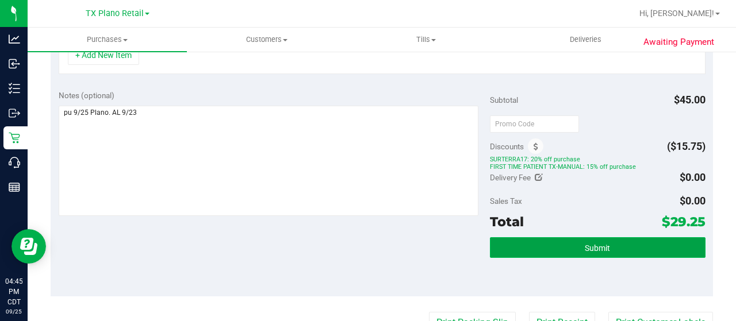
click at [536, 245] on button "Submit" at bounding box center [597, 247] width 215 height 21
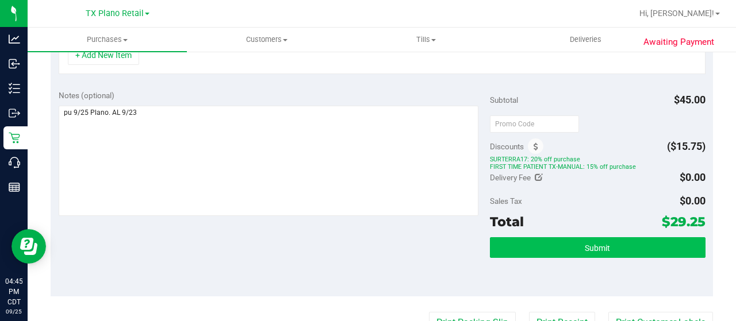
scroll to position [326, 0]
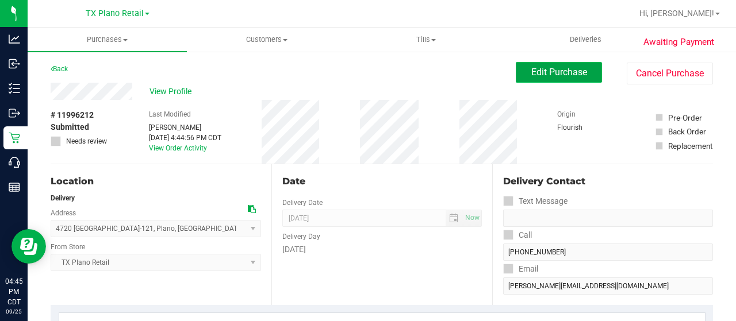
click at [531, 69] on span "Edit Purchase" at bounding box center [559, 72] width 56 height 11
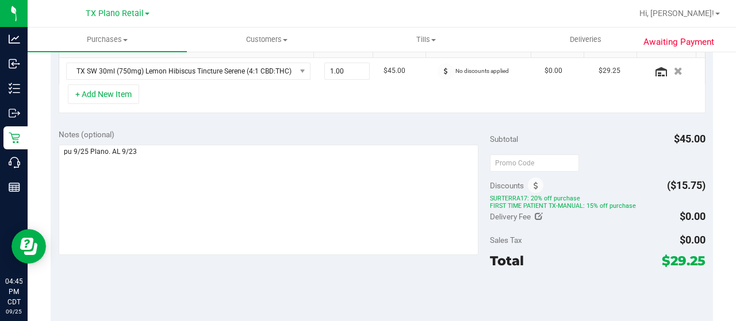
scroll to position [287, 0]
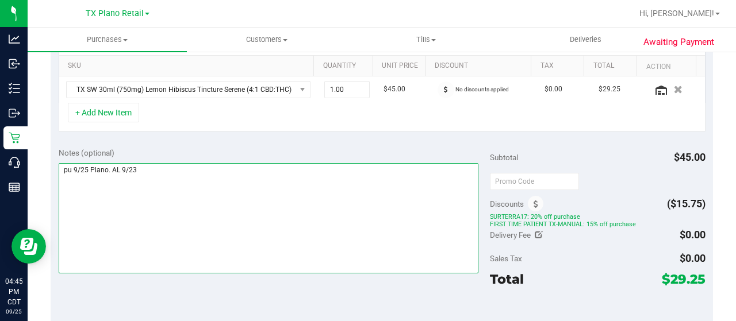
click at [190, 174] on textarea at bounding box center [268, 218] width 419 height 110
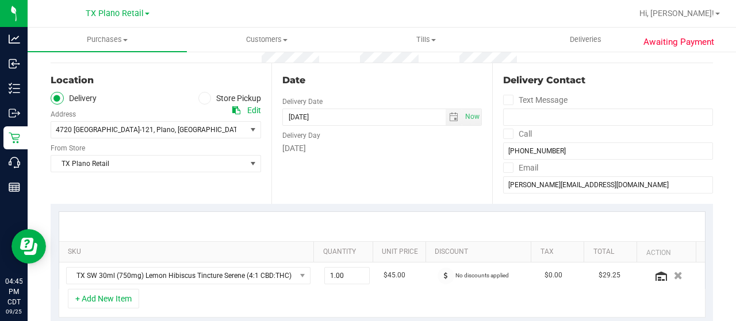
scroll to position [0, 0]
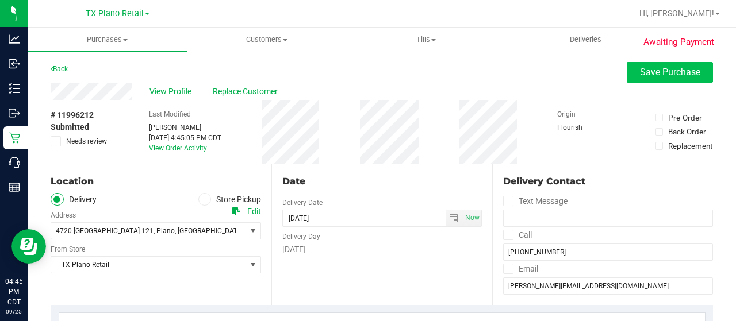
type textarea "pu 9/25 Plano. AL 9/23 RS Hold 09/26. JR"
click at [668, 72] on span "Save Purchase" at bounding box center [670, 72] width 60 height 11
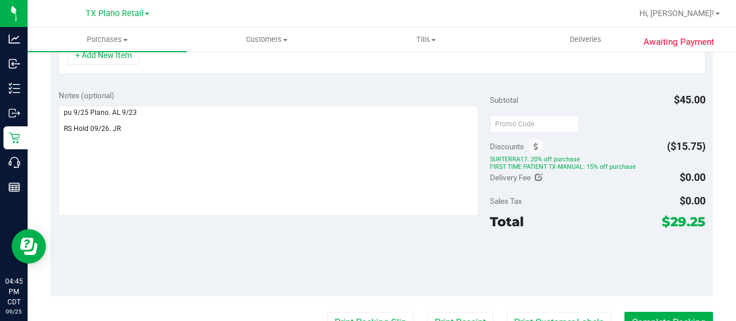
scroll to position [336, 0]
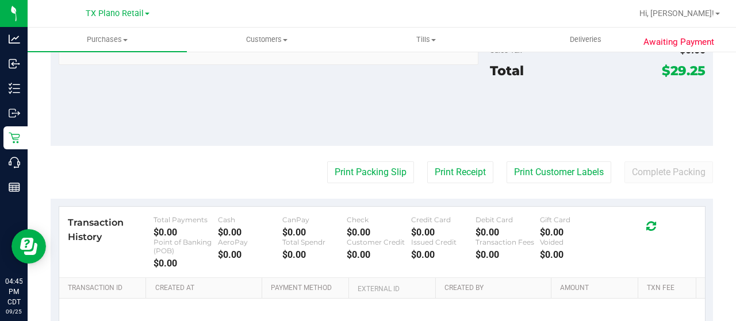
scroll to position [565, 0]
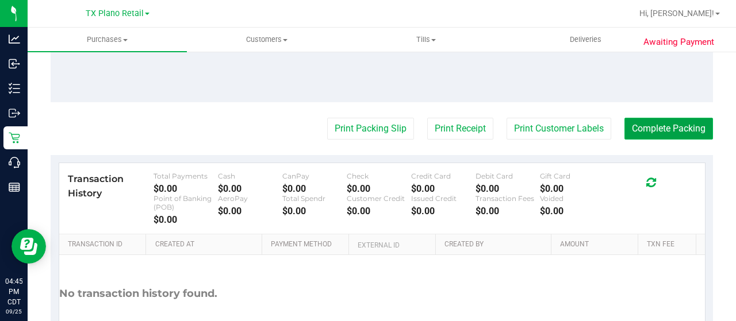
click at [647, 122] on button "Complete Packing" at bounding box center [668, 129] width 88 height 22
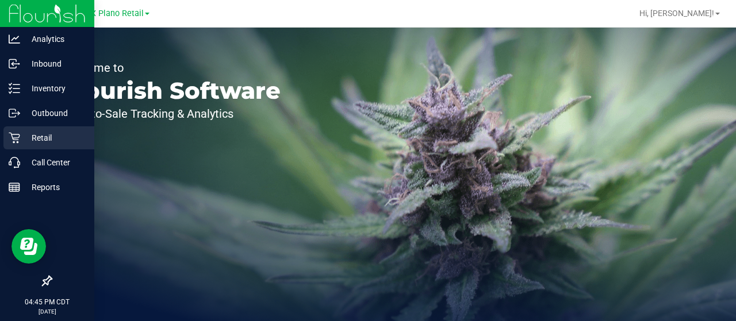
click at [23, 137] on p "Retail" at bounding box center [54, 138] width 69 height 14
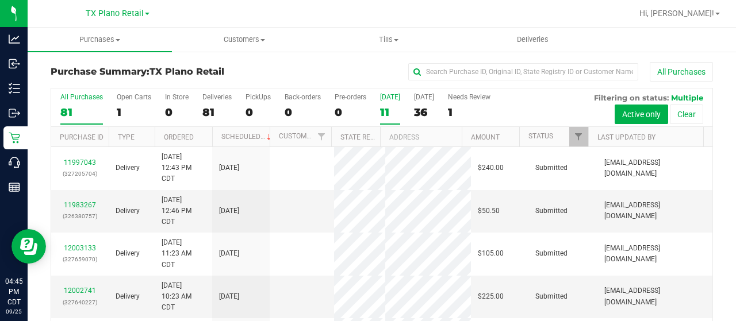
click at [382, 102] on label "Today 11" at bounding box center [390, 109] width 20 height 32
click at [0, 0] on input "Today 11" at bounding box center [0, 0] width 0 height 0
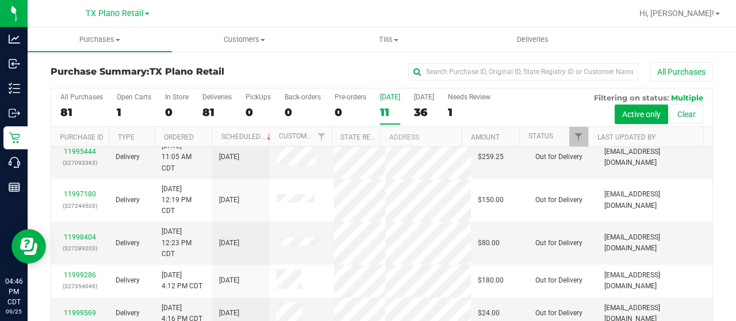
scroll to position [230, 0]
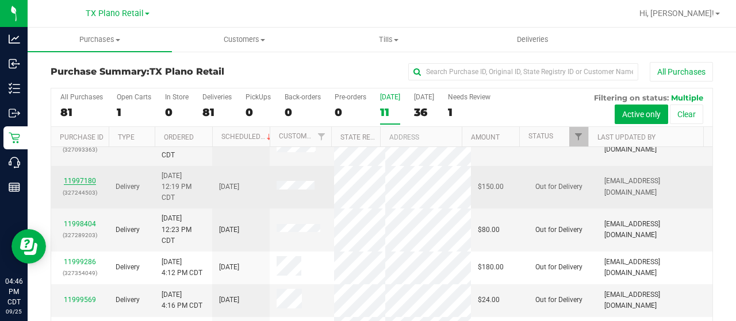
click at [85, 177] on link "11997180" at bounding box center [80, 181] width 32 height 8
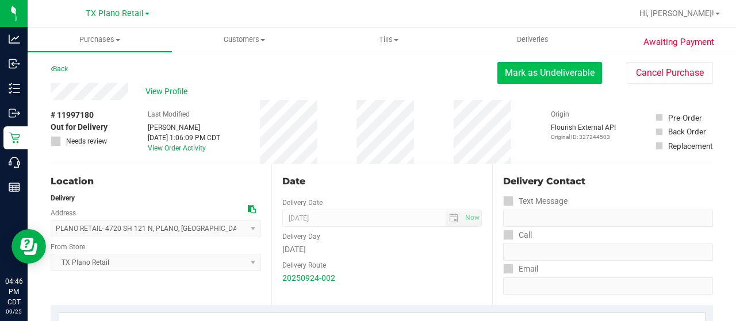
click at [546, 76] on button "Mark as Undeliverable" at bounding box center [549, 73] width 105 height 22
click at [522, 75] on button "Mark as Packed" at bounding box center [558, 73] width 86 height 22
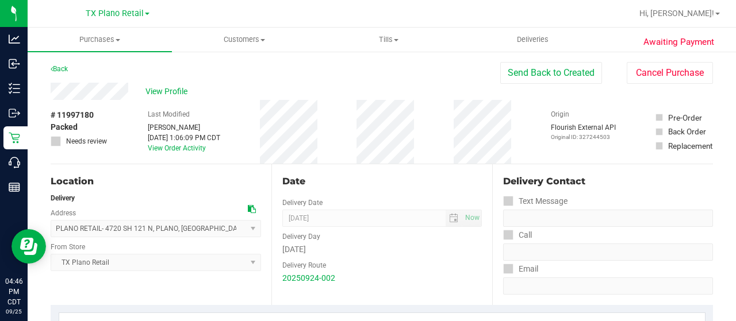
click at [522, 75] on button "Send Back to Created" at bounding box center [551, 73] width 102 height 22
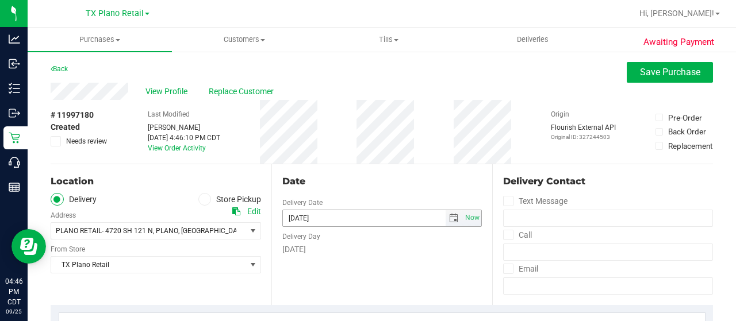
click at [449, 218] on span "select" at bounding box center [453, 218] width 9 height 9
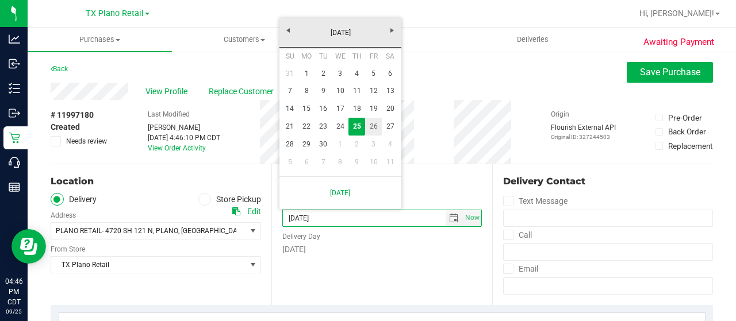
click at [377, 126] on link "26" at bounding box center [373, 127] width 17 height 18
type input "[DATE]"
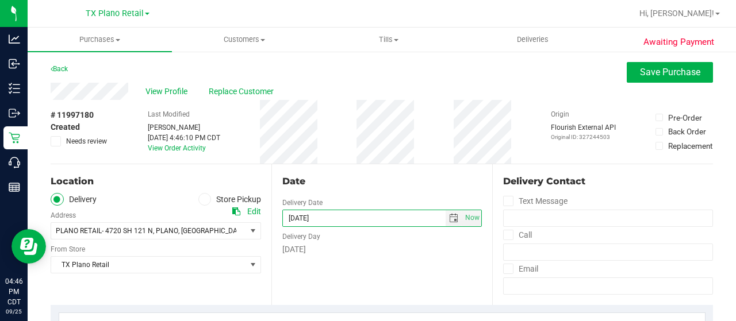
click at [399, 167] on div "Date Delivery Date 09/26/2025 Now 09/26/2025 07:00 AM Now Delivery Day Friday" at bounding box center [381, 234] width 221 height 141
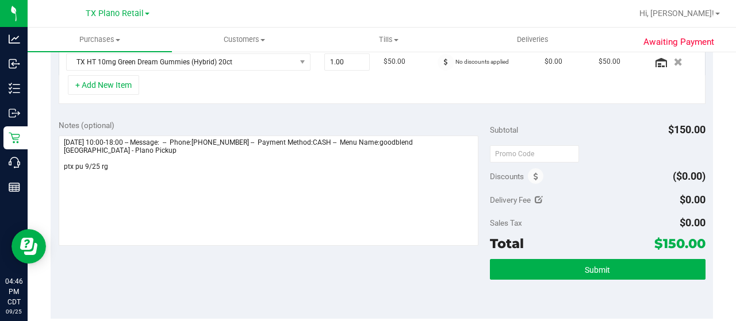
scroll to position [402, 0]
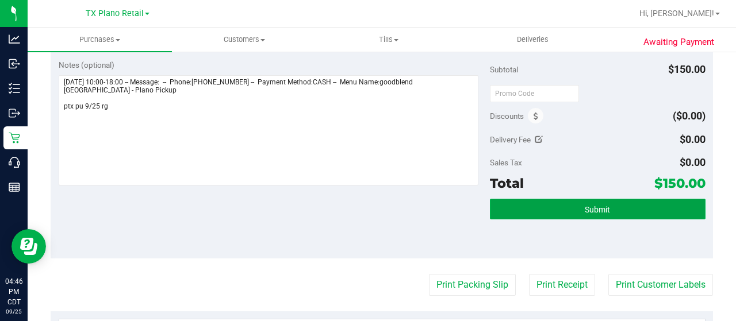
click at [586, 209] on span "Submit" at bounding box center [596, 209] width 25 height 9
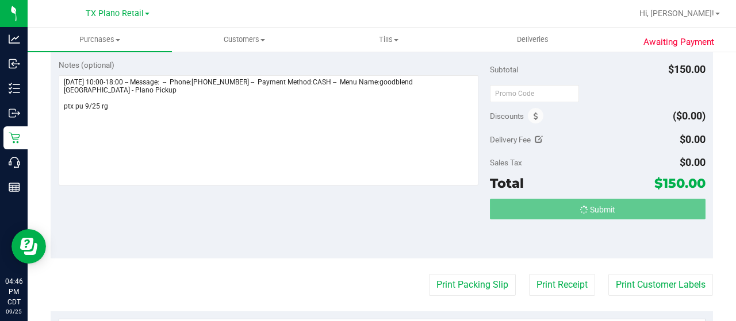
scroll to position [39, 0]
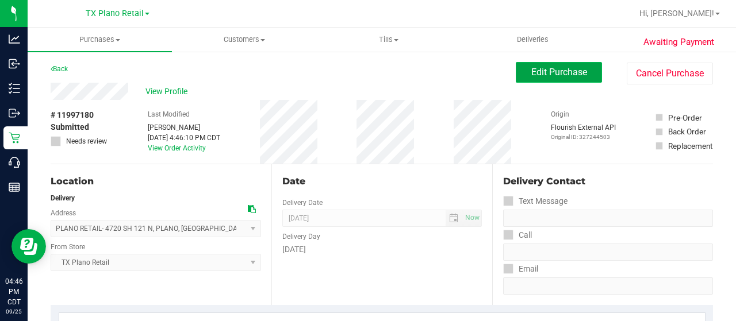
click at [547, 77] on span "Edit Purchase" at bounding box center [559, 72] width 56 height 11
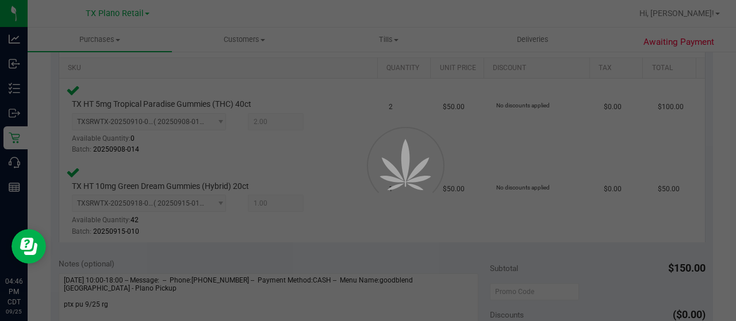
scroll to position [287, 0]
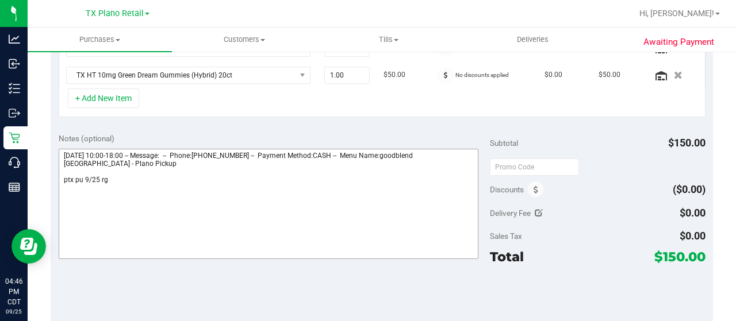
scroll to position [345, 0]
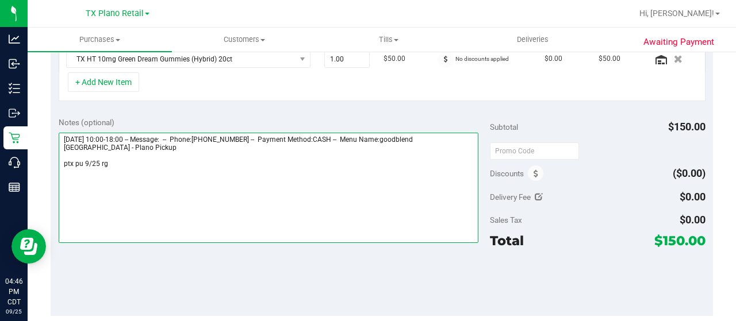
click at [136, 157] on textarea at bounding box center [268, 188] width 419 height 110
click at [124, 160] on textarea at bounding box center [268, 188] width 419 height 110
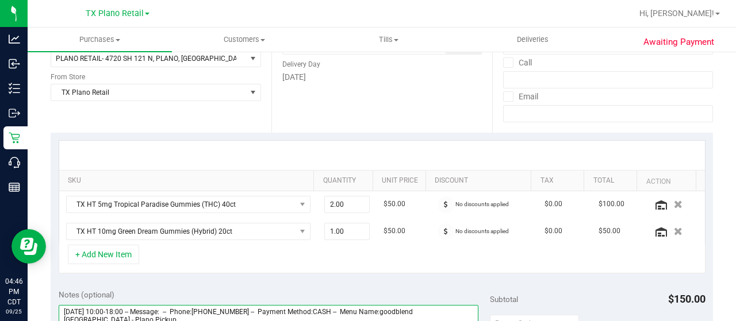
scroll to position [0, 0]
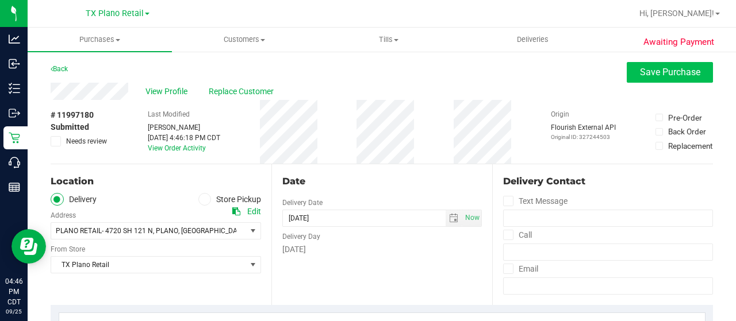
type textarea "Thursday 09/25/2025 10:00-18:00 -- Message: -- Phone:7248167309 -- Payment Meth…"
click at [645, 72] on span "Save Purchase" at bounding box center [670, 72] width 60 height 11
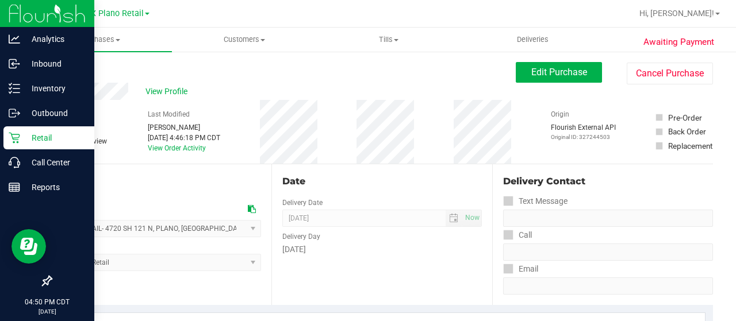
click at [14, 135] on icon at bounding box center [14, 137] width 11 height 11
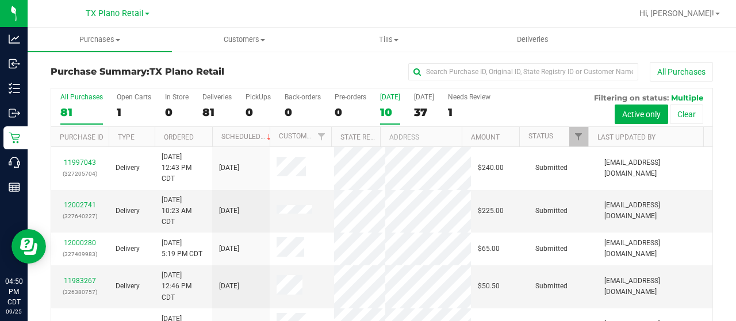
click at [385, 104] on label "Today 10" at bounding box center [390, 109] width 20 height 32
click at [0, 0] on input "Today 10" at bounding box center [0, 0] width 0 height 0
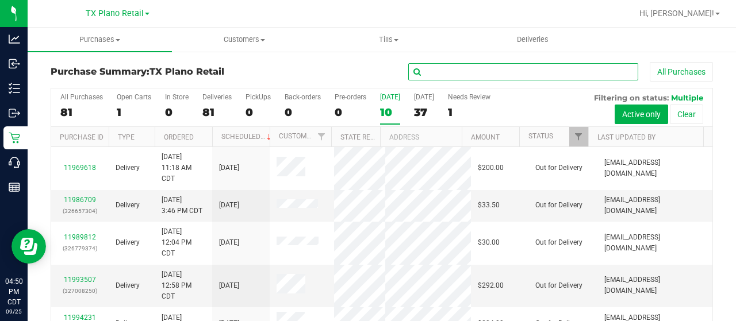
click at [436, 74] on input "text" at bounding box center [523, 71] width 230 height 17
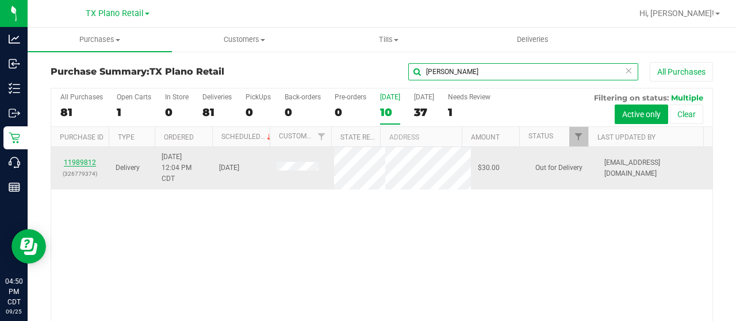
type input "walsh"
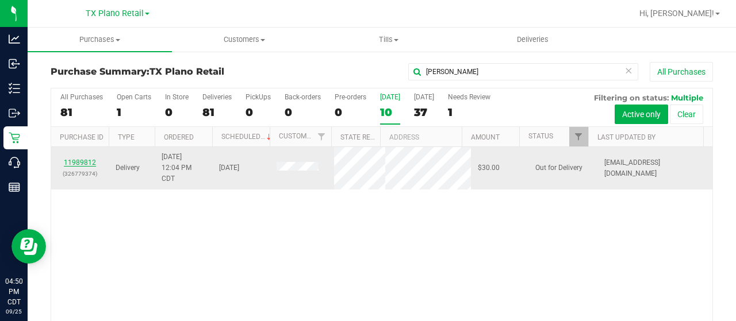
click at [83, 159] on link "11989812" at bounding box center [80, 163] width 32 height 8
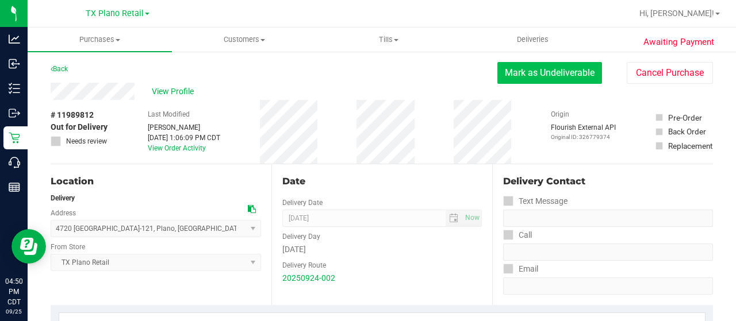
click at [530, 80] on button "Mark as Undeliverable" at bounding box center [549, 73] width 105 height 22
click at [533, 72] on button "Mark as Packed" at bounding box center [558, 73] width 86 height 22
click at [533, 72] on button "Send Back to Created" at bounding box center [551, 73] width 102 height 22
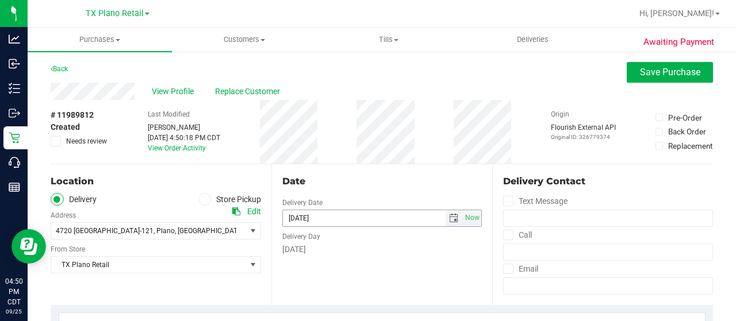
click at [449, 217] on span "select" at bounding box center [453, 218] width 9 height 9
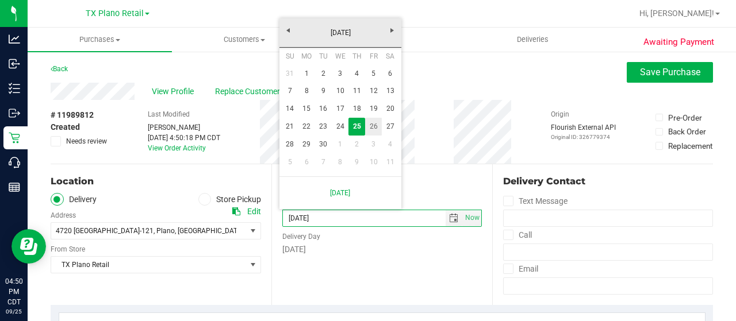
click at [369, 127] on link "26" at bounding box center [373, 127] width 17 height 18
type input "[DATE]"
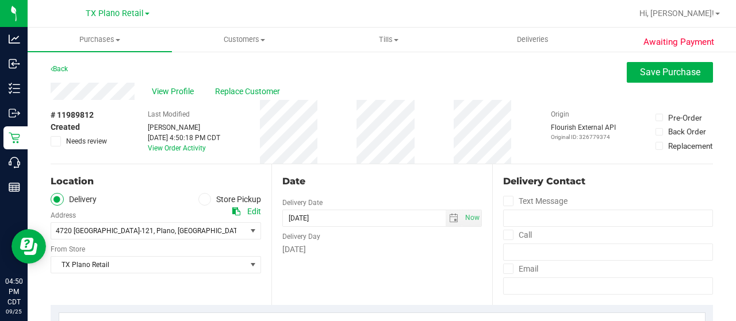
click at [382, 175] on div "Date" at bounding box center [381, 182] width 199 height 14
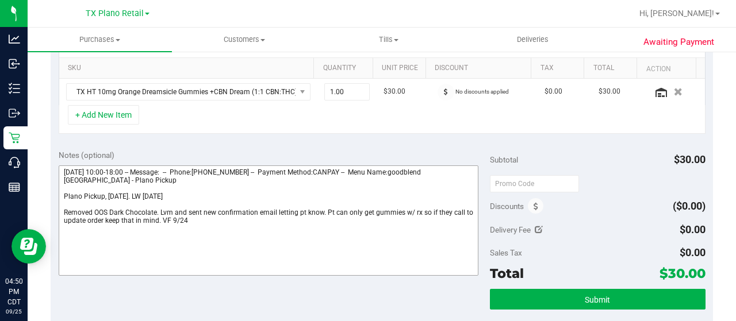
scroll to position [345, 0]
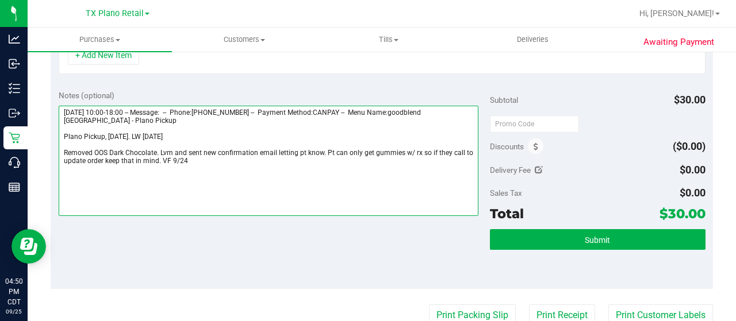
click at [211, 167] on textarea at bounding box center [268, 161] width 419 height 110
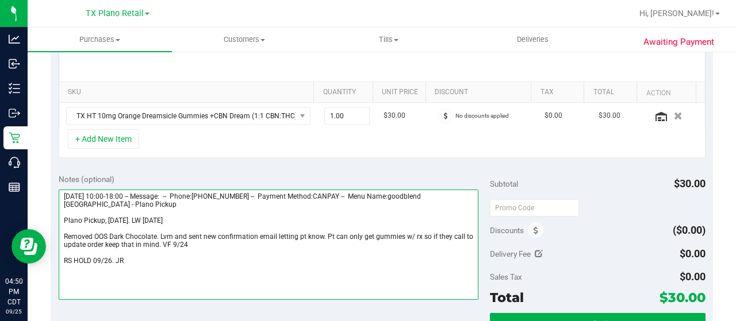
scroll to position [287, 0]
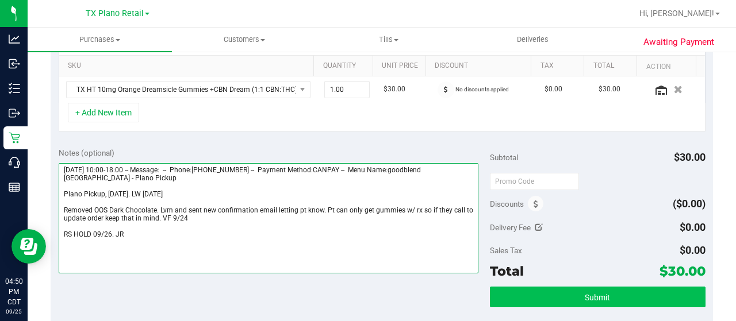
type textarea "Thursday 09/25/2025 10:00-18:00 -- Message: -- Phone:2016384524 -- Payment Meth…"
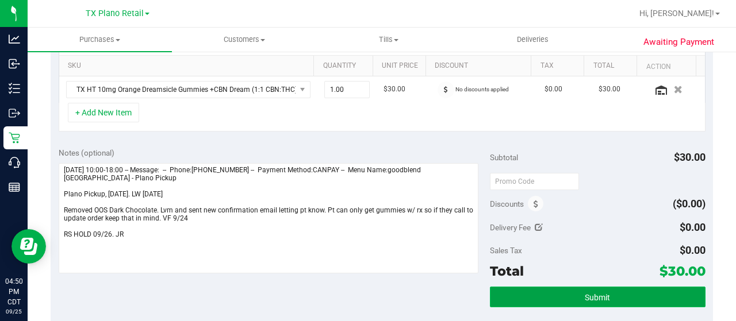
click at [541, 288] on button "Submit" at bounding box center [597, 297] width 215 height 21
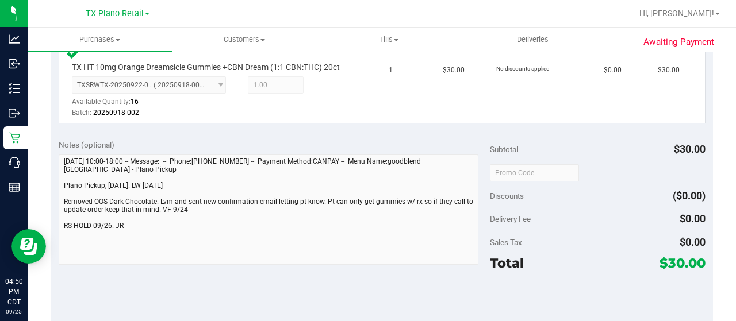
scroll to position [517, 0]
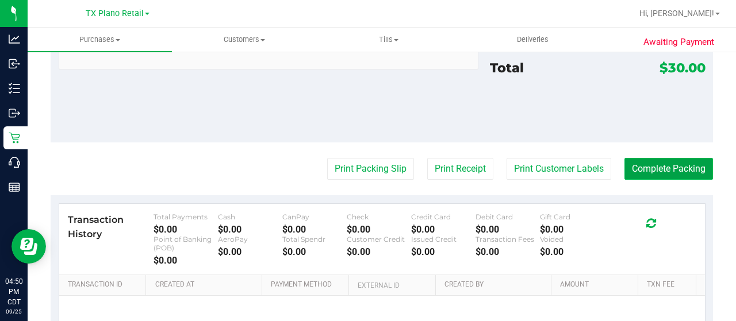
click at [624, 178] on button "Complete Packing" at bounding box center [668, 169] width 88 height 22
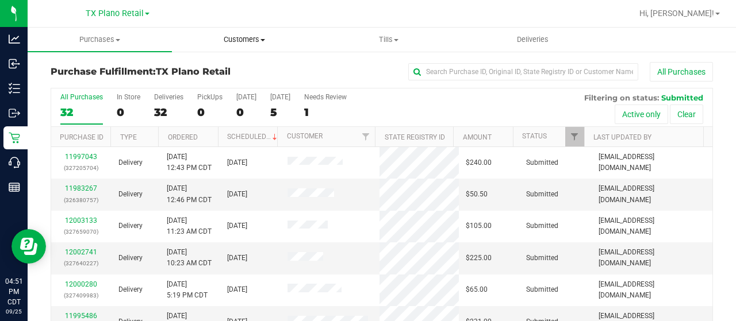
click at [245, 44] on span "Customers" at bounding box center [243, 39] width 143 height 10
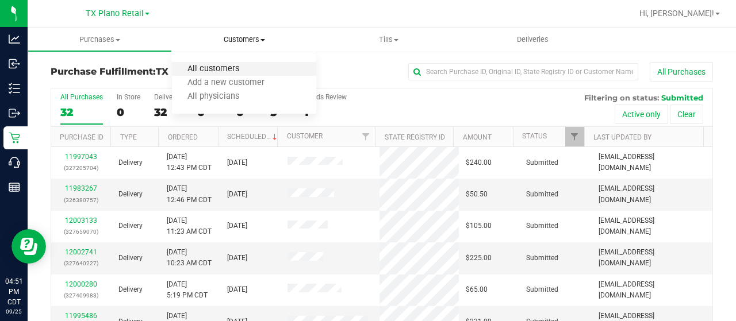
click at [227, 69] on span "All customers" at bounding box center [213, 69] width 83 height 10
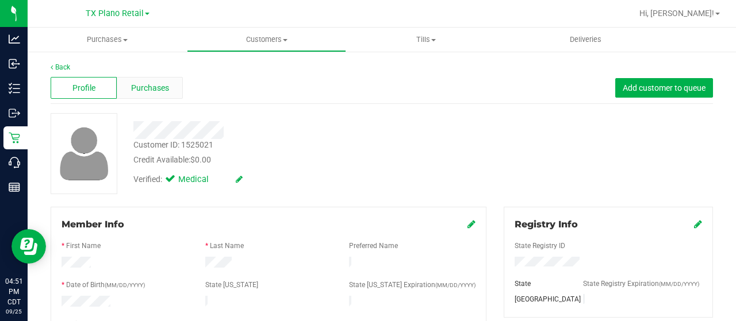
click at [147, 89] on span "Purchases" at bounding box center [150, 88] width 38 height 12
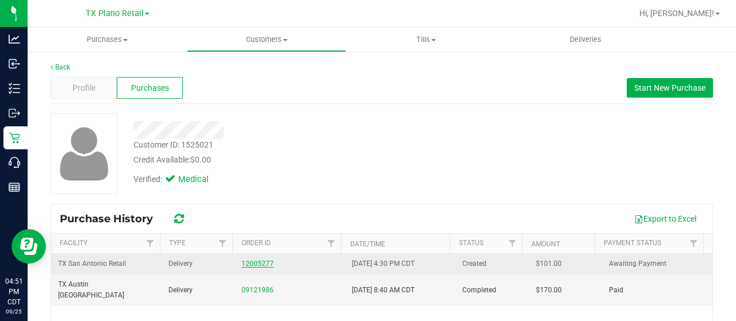
click at [257, 260] on link "12005277" at bounding box center [257, 264] width 32 height 8
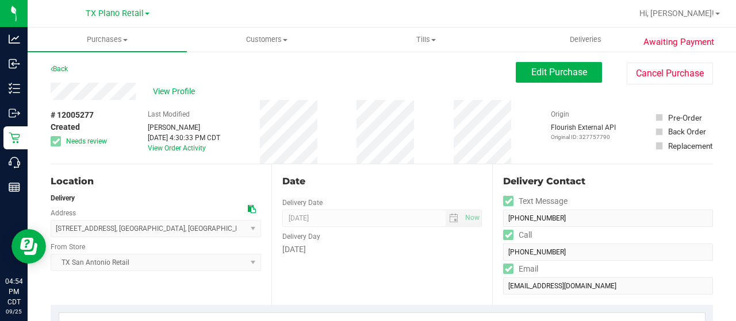
click at [546, 73] on span "Edit Purchase" at bounding box center [559, 72] width 56 height 11
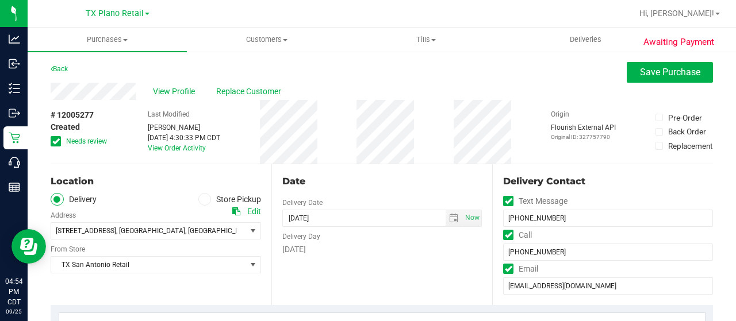
click at [53, 146] on div "# 12005277 Created Needs review" at bounding box center [79, 132] width 57 height 64
click at [51, 138] on span at bounding box center [56, 141] width 10 height 10
click at [0, 0] on input "Needs review" at bounding box center [0, 0] width 0 height 0
click at [449, 219] on span "select" at bounding box center [453, 218] width 9 height 9
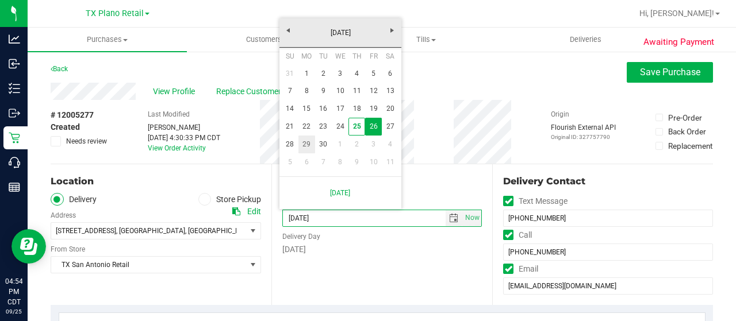
click at [306, 143] on link "29" at bounding box center [306, 145] width 17 height 18
type input "[DATE]"
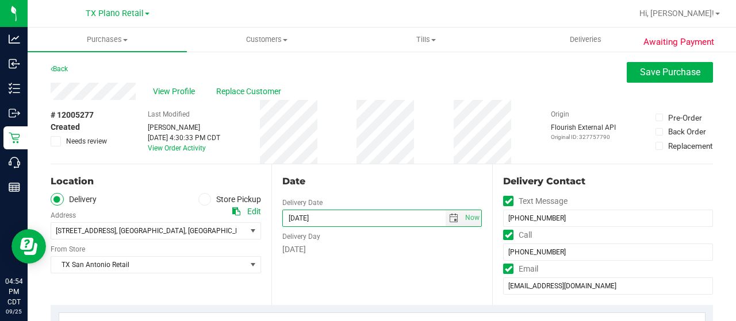
click at [333, 191] on div "Date Delivery Date 09/29/2025 Now 09/29/2025 07:00 AM Now Delivery Day Monday" at bounding box center [381, 234] width 221 height 141
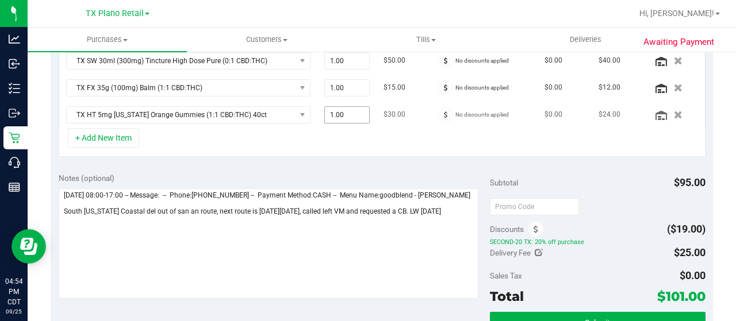
scroll to position [345, 0]
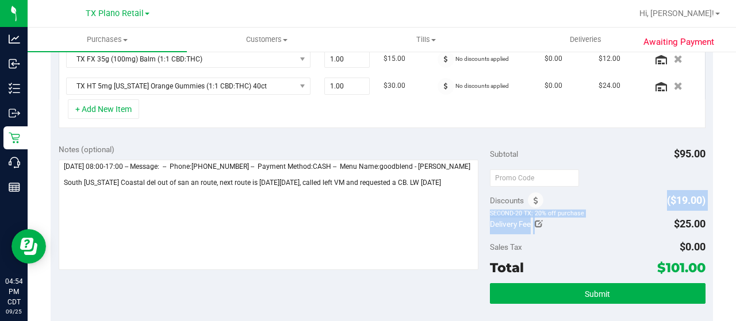
drag, startPoint x: 528, startPoint y: 201, endPoint x: 531, endPoint y: 220, distance: 19.8
click at [531, 220] on div "Subtotal $95.00 Discounts ($19.00) SECOND-20 TX: 20% off purchase Delivery Fee …" at bounding box center [597, 239] width 215 height 191
click at [534, 220] on icon at bounding box center [538, 224] width 8 height 8
type input "$25.00"
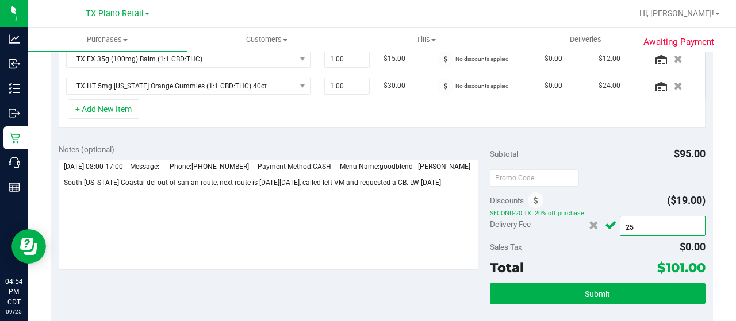
click at [638, 225] on span "$25.00 25" at bounding box center [662, 226] width 86 height 20
type input "2"
type input "0"
type input "$0.00"
click at [605, 222] on icon "Cancel button" at bounding box center [610, 225] width 11 height 9
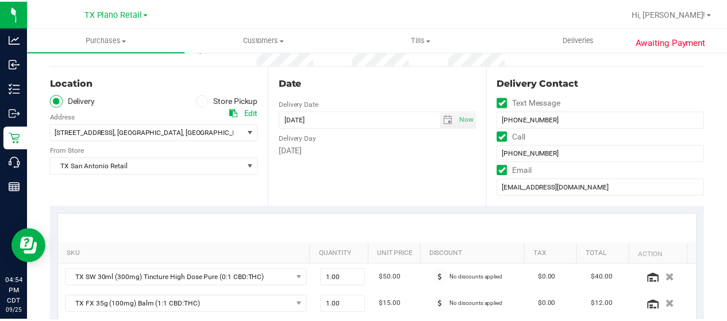
scroll to position [97, 0]
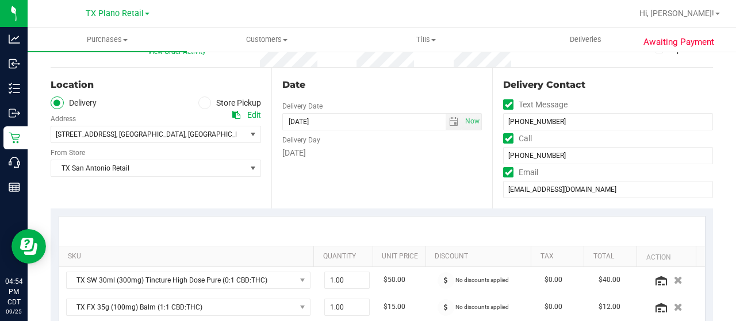
click at [306, 172] on div "Date Delivery Date 09/29/2025 Now 09/29/2025 07:00 AM Now Delivery Day Monday" at bounding box center [381, 138] width 221 height 141
click at [156, 128] on span "205 Shiloh Dr , Victoria , TX 77904" at bounding box center [143, 134] width 185 height 16
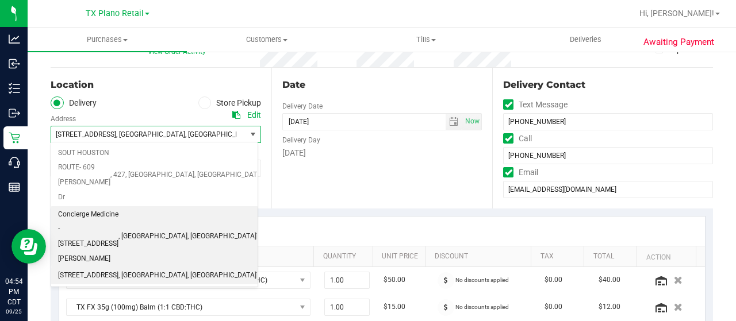
click at [118, 207] on span "Concierge Medicine - 9432 Katy Fwy #400" at bounding box center [88, 236] width 60 height 59
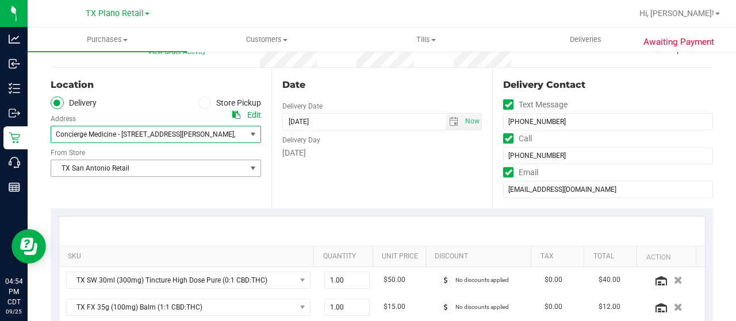
click at [148, 169] on span "TX San Antonio Retail" at bounding box center [148, 168] width 195 height 16
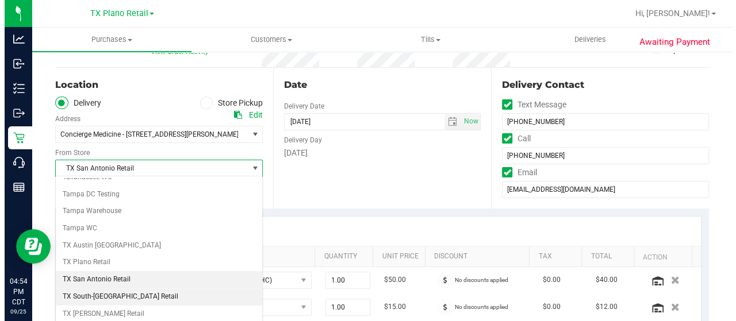
scroll to position [813, 0]
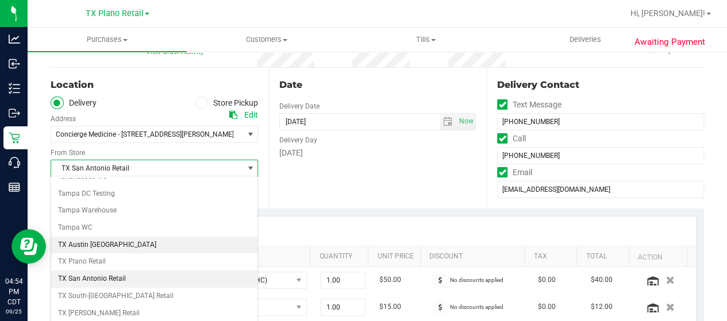
click at [111, 237] on li "TX Austin [GEOGRAPHIC_DATA]" at bounding box center [154, 245] width 206 height 17
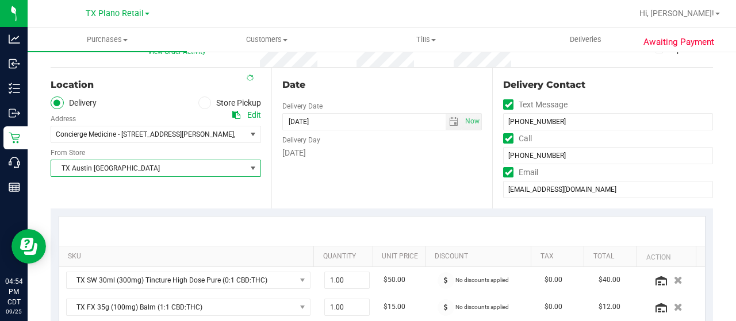
click at [324, 184] on div "Date Delivery Date 09/29/2025 Now 09/29/2025 07:00 AM Now Delivery Day Monday" at bounding box center [381, 138] width 221 height 141
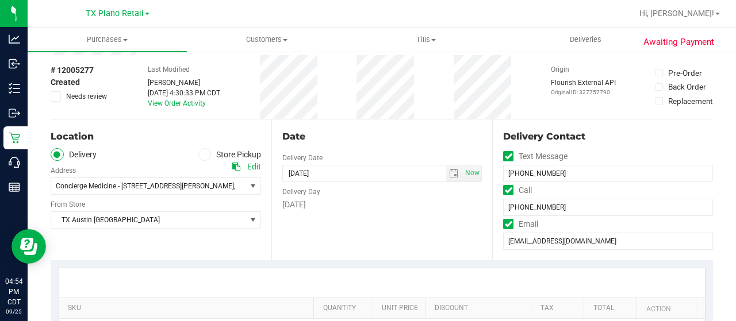
scroll to position [0, 0]
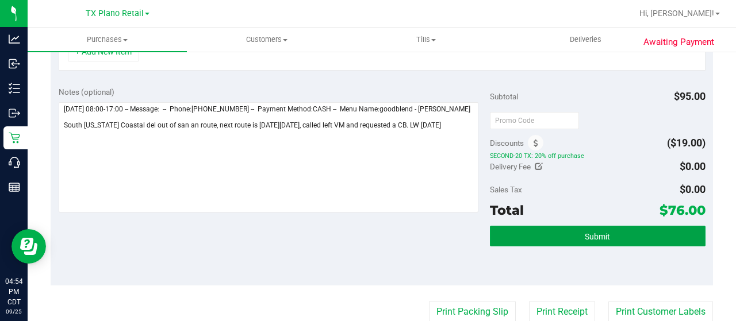
click at [553, 232] on button "Submit" at bounding box center [597, 236] width 215 height 21
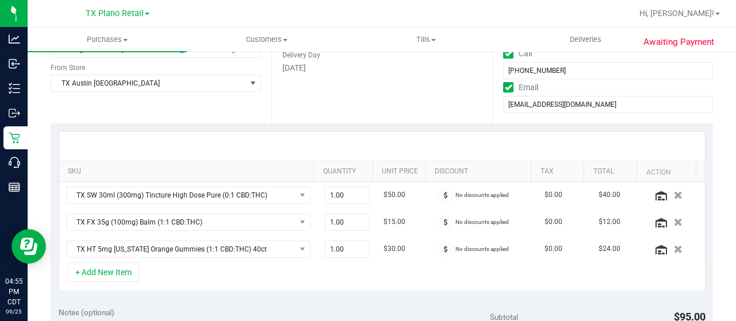
scroll to position [21, 0]
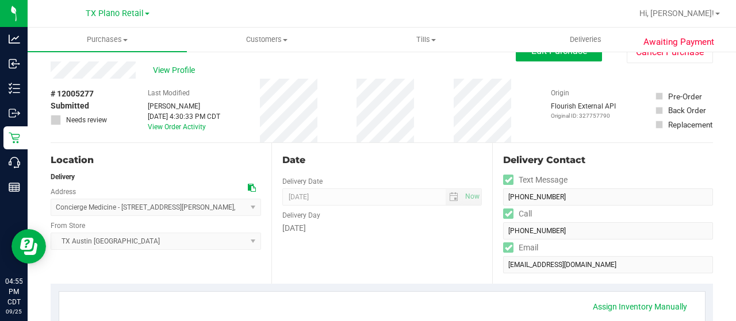
click at [132, 67] on div "View Profile" at bounding box center [283, 69] width 465 height 17
click at [179, 68] on span "View Profile" at bounding box center [176, 70] width 46 height 12
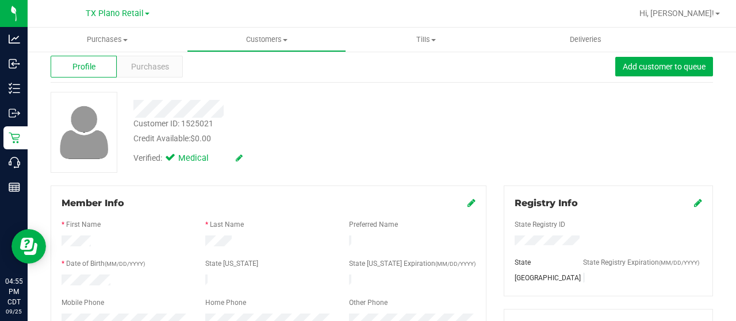
scroll to position [136, 0]
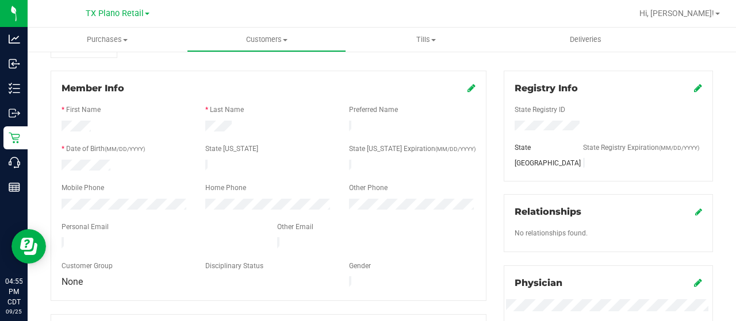
drag, startPoint x: 184, startPoint y: 238, endPoint x: 46, endPoint y: 239, distance: 137.9
click at [46, 239] on div "Member Info * First Name * Last Name Preferred Name * Date of Birth (MM/DD/YYYY…" at bounding box center [268, 290] width 453 height 438
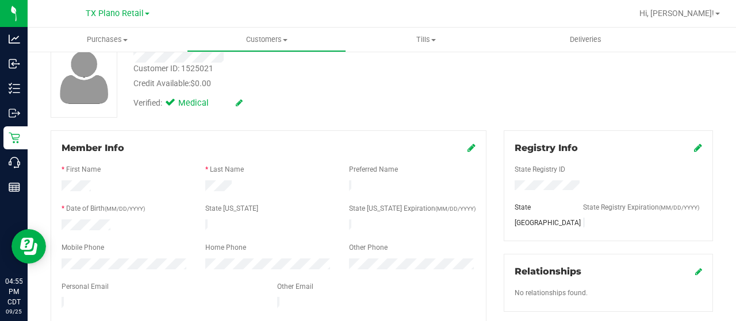
scroll to position [0, 0]
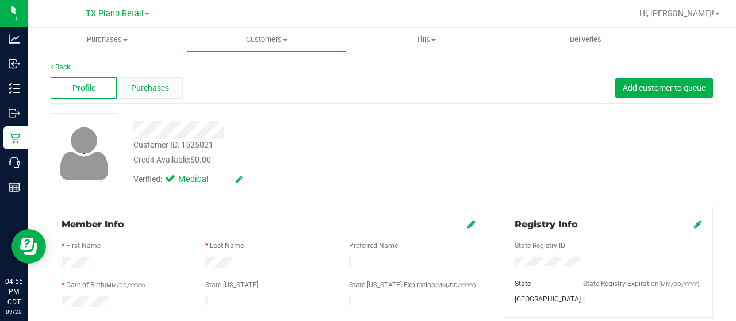
click at [143, 74] on div "Profile Purchases Add customer to queue" at bounding box center [382, 88] width 662 height 32
click at [146, 81] on div "Purchases" at bounding box center [150, 88] width 66 height 22
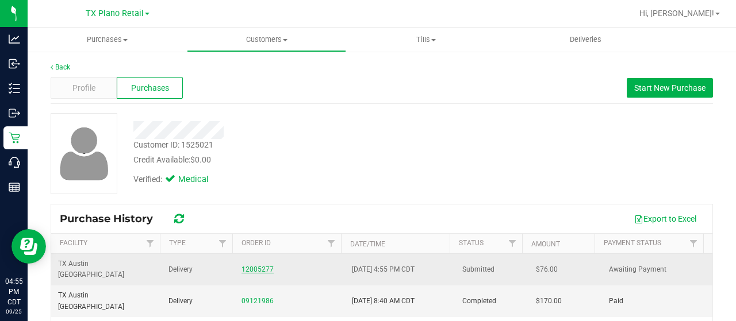
click at [258, 265] on link "12005277" at bounding box center [257, 269] width 32 height 8
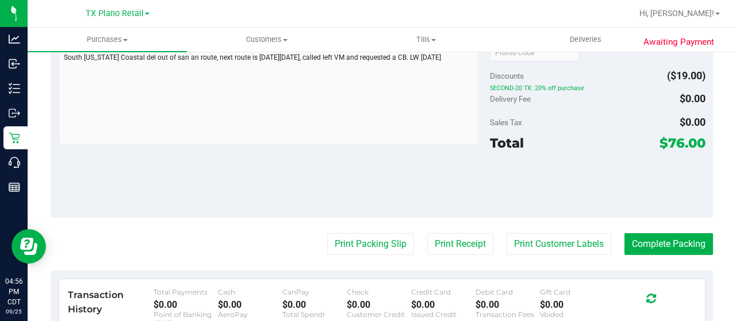
scroll to position [517, 0]
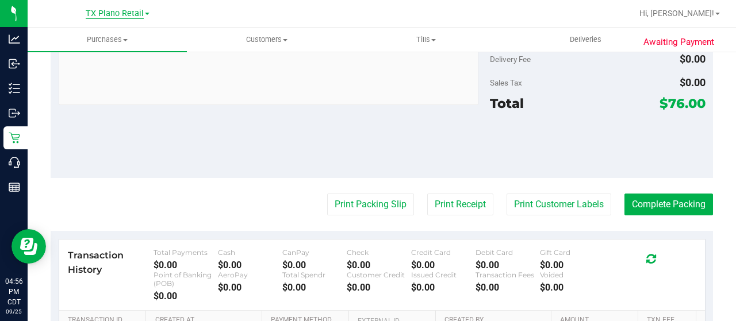
click at [118, 11] on span "TX Plano Retail" at bounding box center [115, 14] width 58 height 10
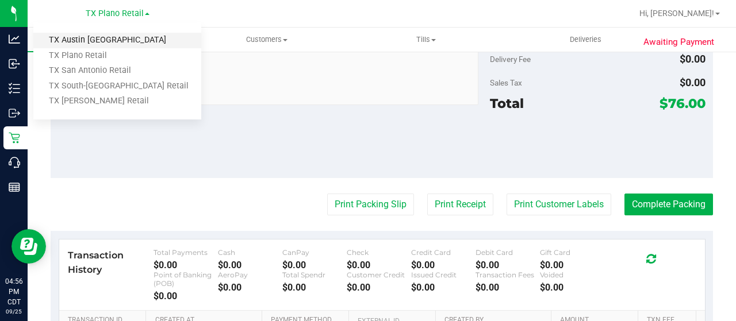
click at [113, 34] on link "TX Austin [GEOGRAPHIC_DATA]" at bounding box center [117, 41] width 168 height 16
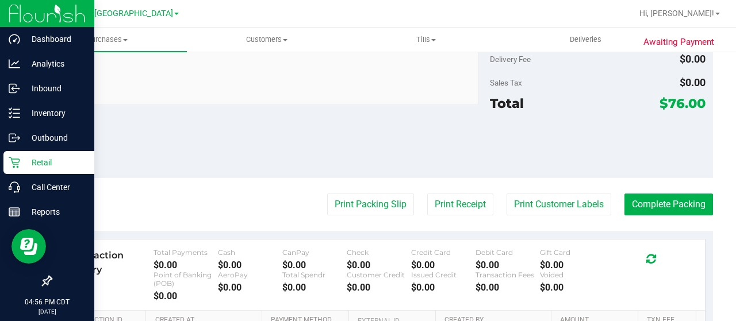
click at [36, 169] on p "Retail" at bounding box center [54, 163] width 69 height 14
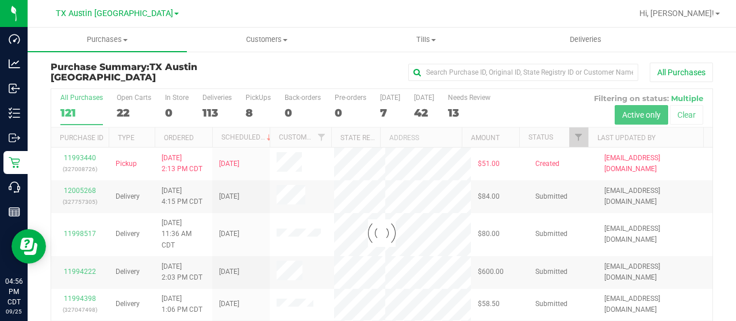
click at [124, 109] on div at bounding box center [381, 233] width 661 height 288
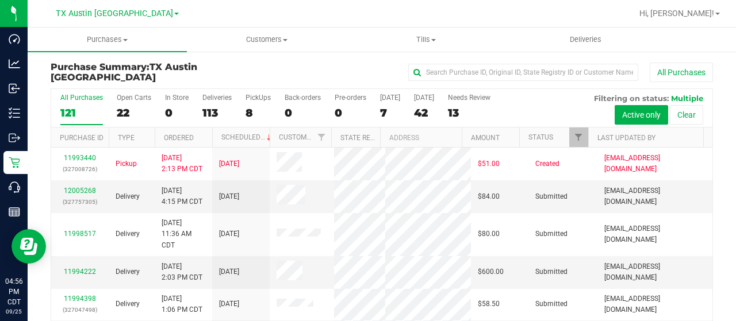
click at [124, 109] on div "22" at bounding box center [134, 112] width 34 height 13
click at [0, 0] on input "Open Carts 22" at bounding box center [0, 0] width 0 height 0
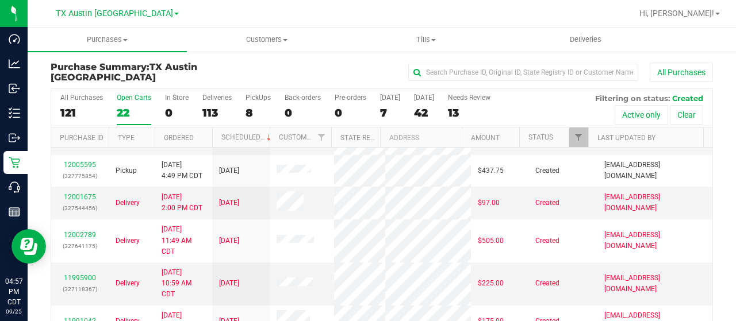
scroll to position [345, 0]
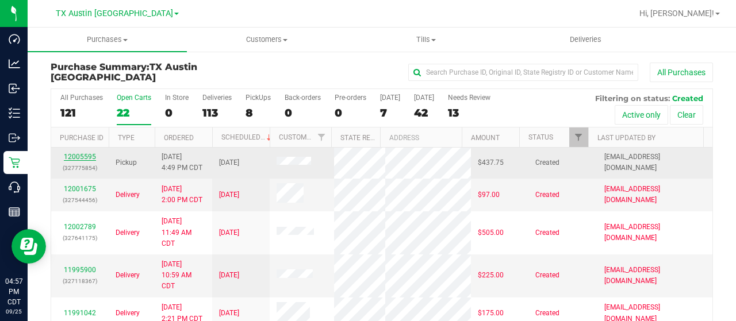
click at [75, 161] on link "12005595" at bounding box center [80, 157] width 32 height 8
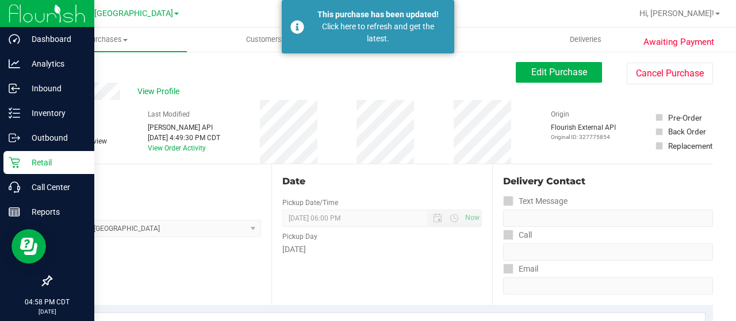
click at [24, 161] on p "Retail" at bounding box center [54, 163] width 69 height 14
